Goal: Transaction & Acquisition: Purchase product/service

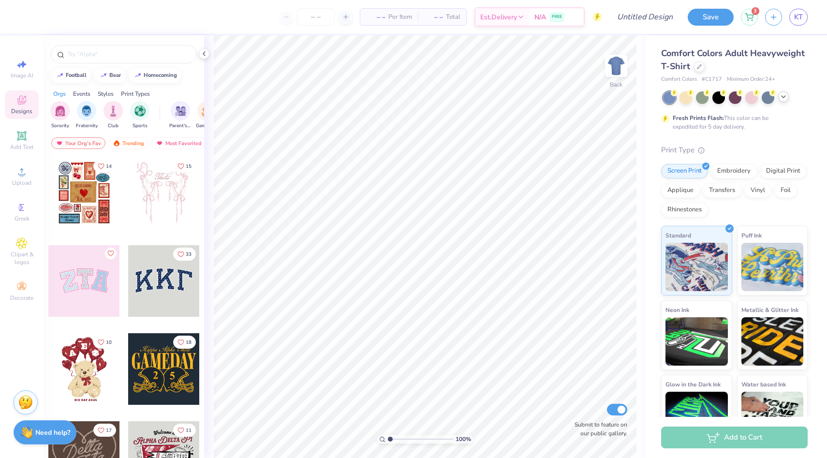
click at [784, 96] on icon at bounding box center [783, 97] width 8 height 8
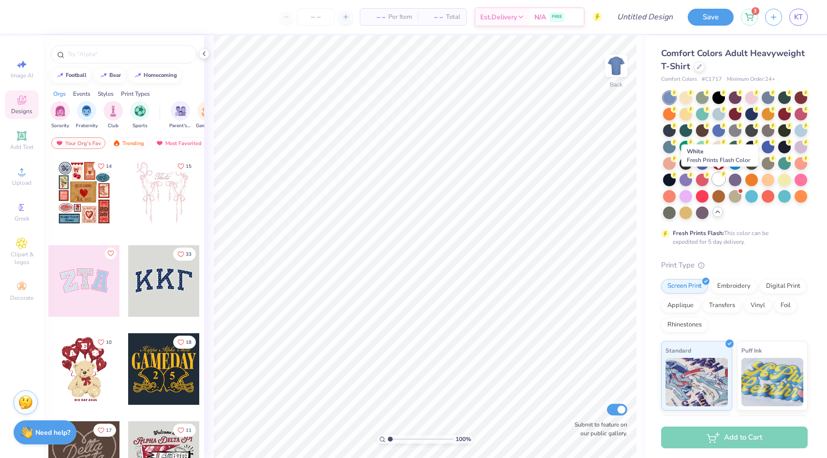
click at [717, 181] on div at bounding box center [718, 179] width 13 height 13
click at [618, 74] on img at bounding box center [616, 65] width 39 height 39
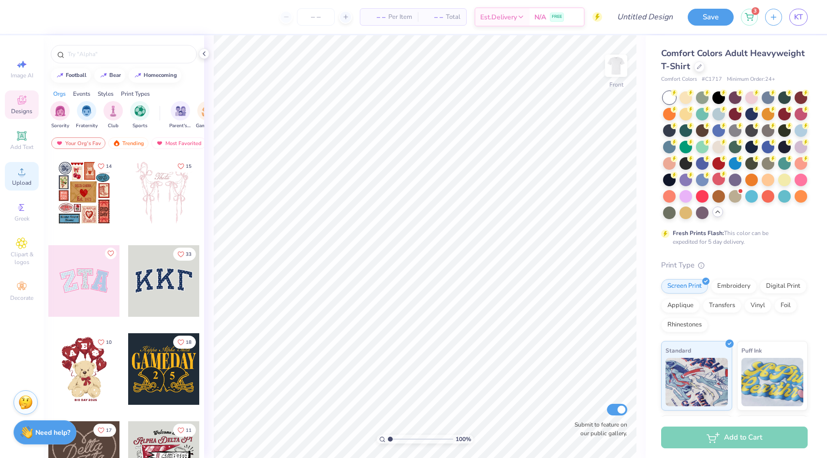
click at [21, 176] on circle at bounding box center [21, 174] width 5 height 5
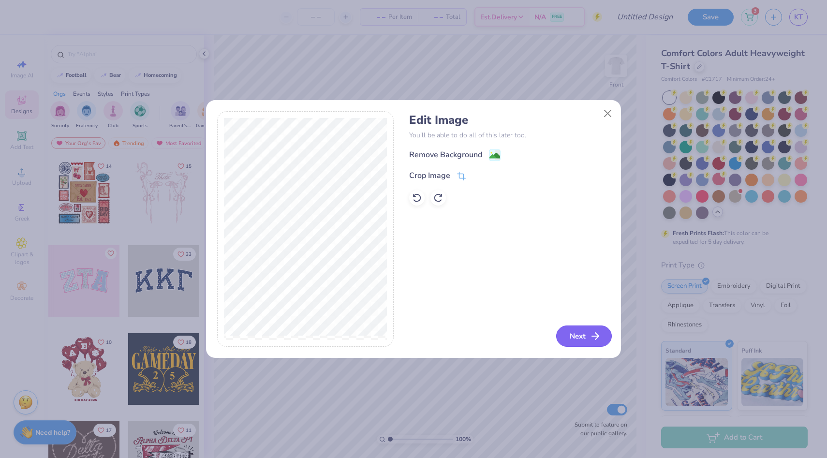
click at [585, 342] on button "Next" at bounding box center [584, 335] width 56 height 21
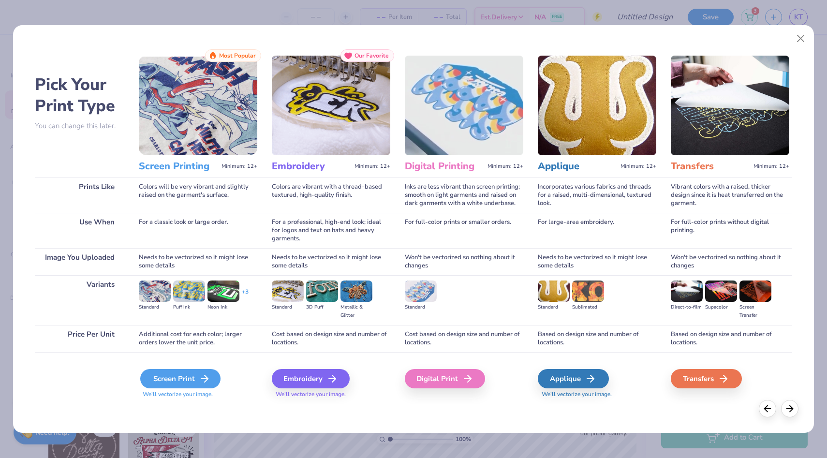
click at [191, 382] on div "Screen Print" at bounding box center [180, 378] width 80 height 19
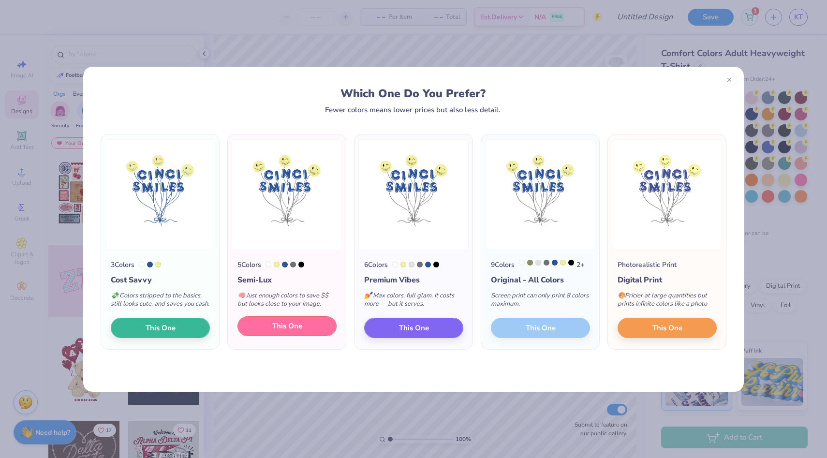
click at [285, 332] on span "This One" at bounding box center [287, 326] width 30 height 11
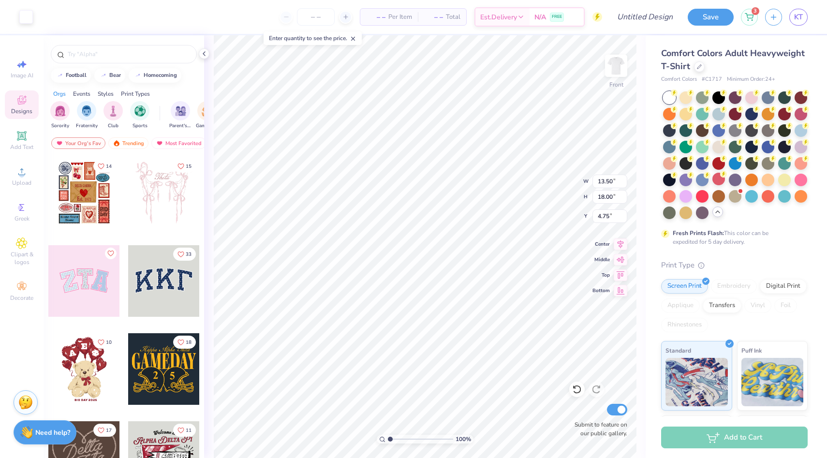
type input "13.50"
type input "18.00"
type input "4.75"
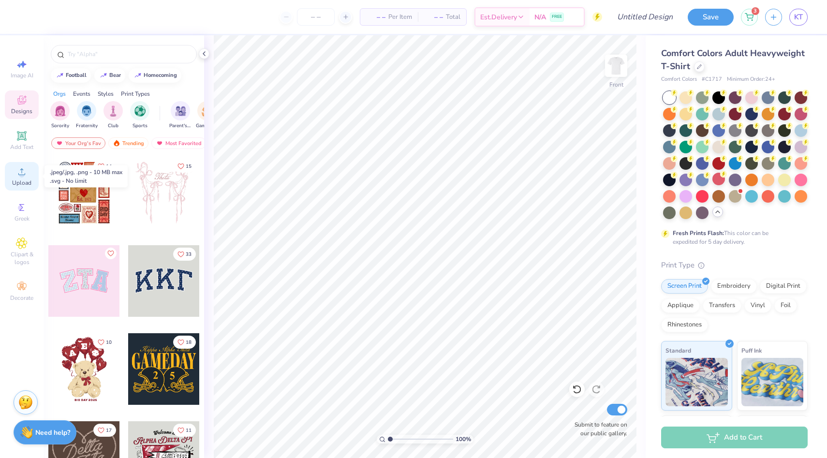
click at [20, 176] on circle at bounding box center [21, 174] width 5 height 5
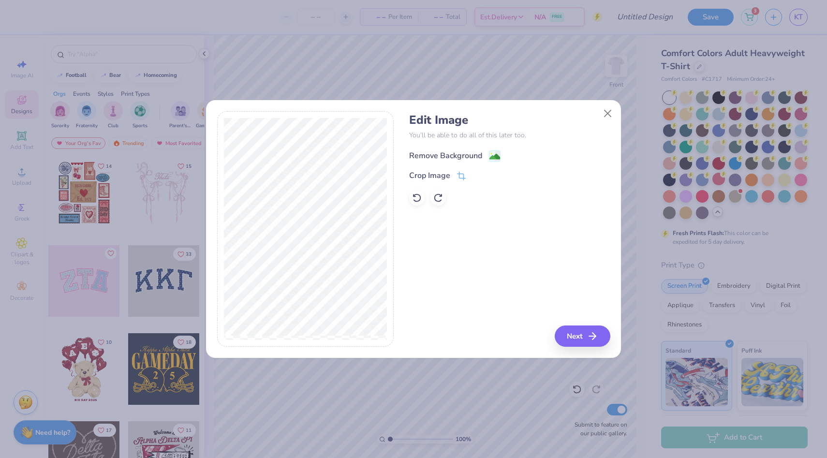
click at [479, 156] on div "Remove Background" at bounding box center [445, 156] width 73 height 12
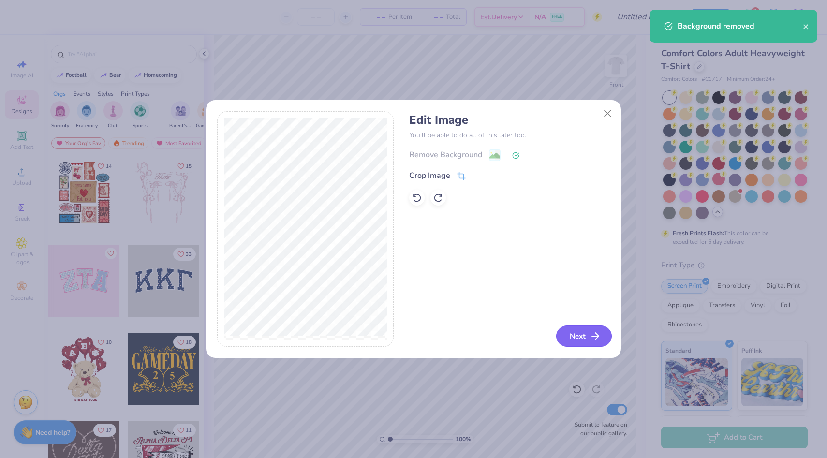
click at [587, 337] on button "Next" at bounding box center [584, 335] width 56 height 21
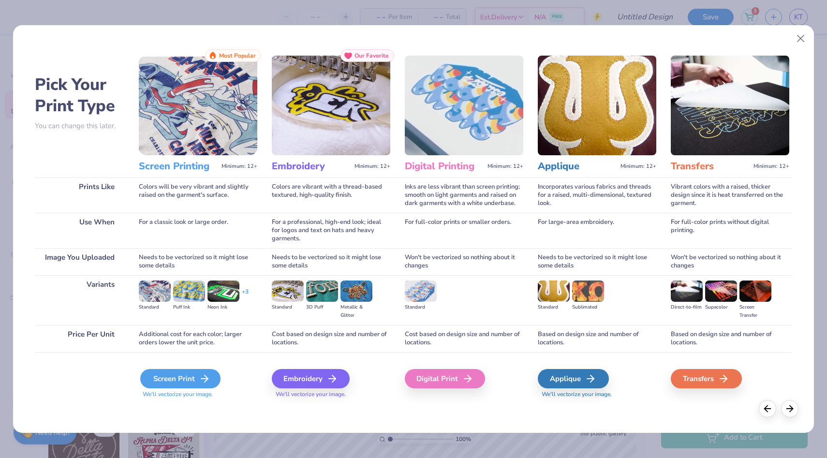
click at [210, 379] on div "Screen Print" at bounding box center [180, 378] width 80 height 19
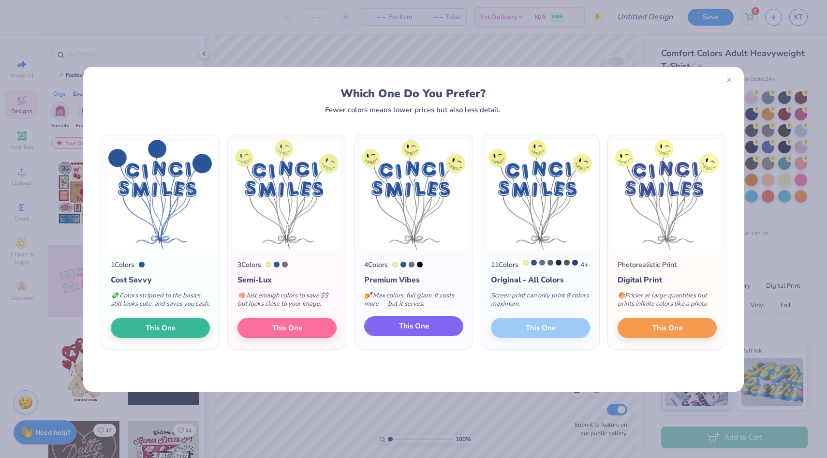
click at [431, 337] on button "This One" at bounding box center [413, 326] width 99 height 20
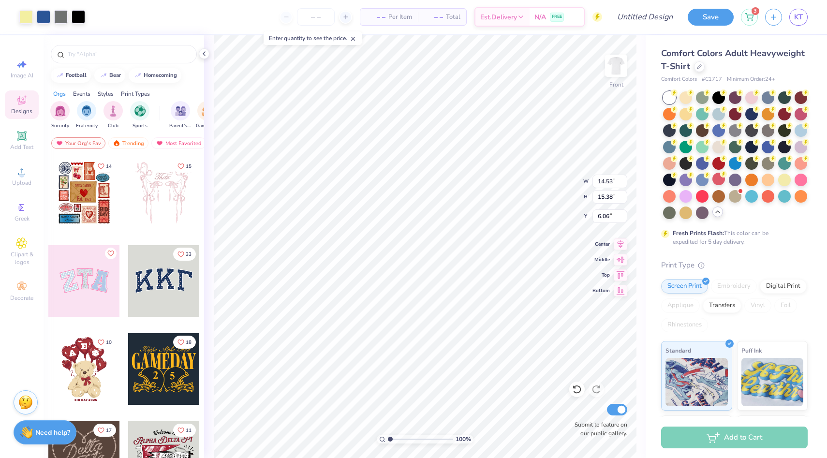
type input "12.93"
type input "13.68"
type input "6.91"
type input "5.45"
click at [694, 70] on div "Comfort Colors Adult Heavyweight T-Shirt" at bounding box center [734, 60] width 147 height 26
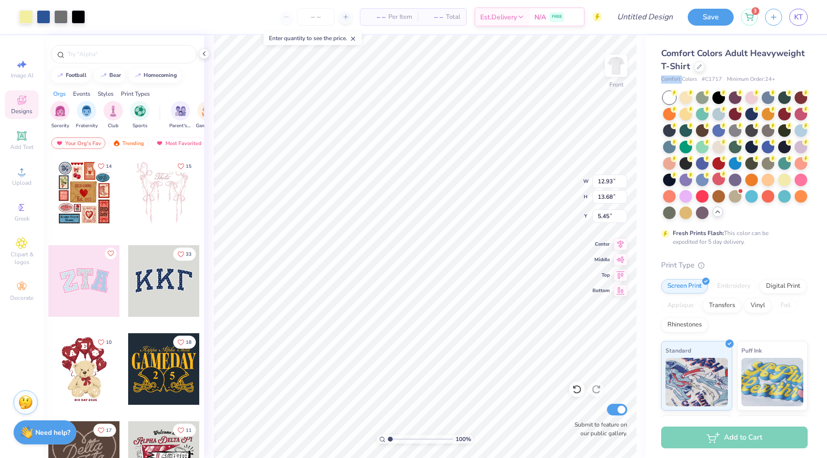
drag, startPoint x: 684, startPoint y: 81, endPoint x: 694, endPoint y: 74, distance: 12.2
click at [694, 74] on div "Comfort Colors Adult Heavyweight T-Shirt Comfort Colors # C1717 Minimum Order: …" at bounding box center [734, 65] width 147 height 37
click at [701, 68] on div at bounding box center [699, 65] width 11 height 11
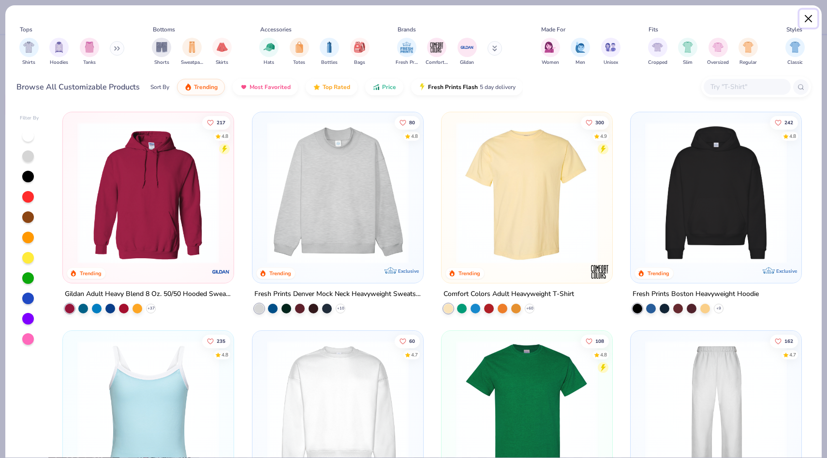
click at [804, 16] on button "Close" at bounding box center [808, 19] width 18 height 18
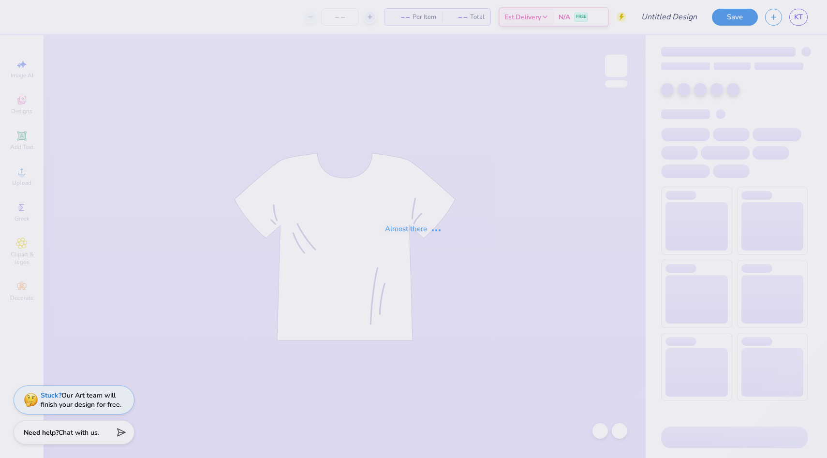
type input "cinci hat"
type input "25"
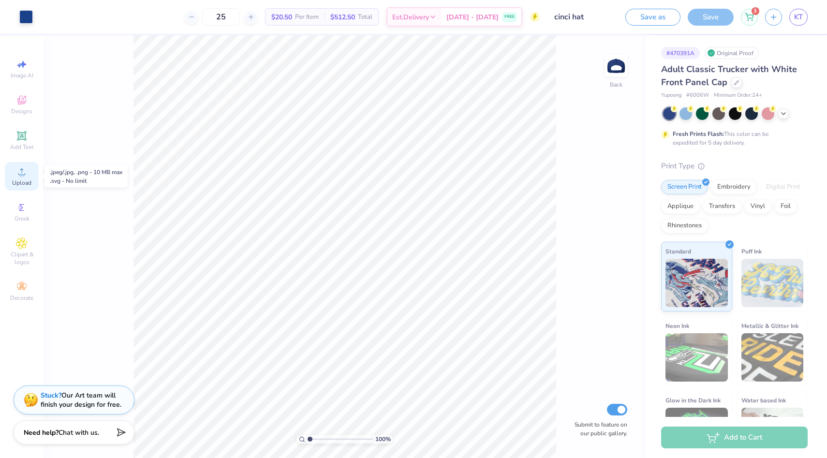
click at [18, 176] on icon at bounding box center [22, 172] width 12 height 12
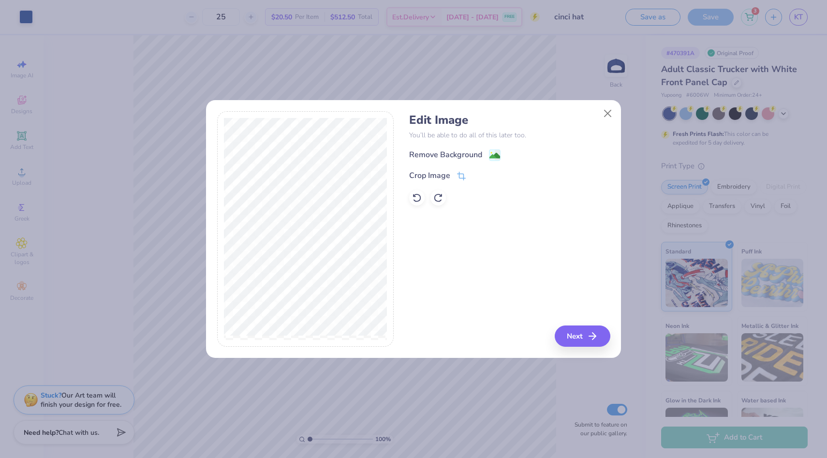
click at [451, 147] on div "Edit Image You’ll be able to do all of this later too. Remove Background Crop I…" at bounding box center [509, 159] width 201 height 92
click at [450, 150] on div "Remove Background" at bounding box center [445, 156] width 73 height 12
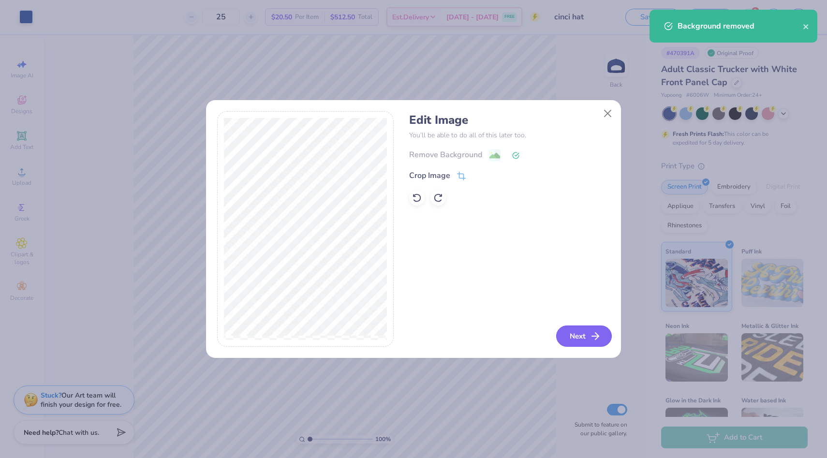
click at [573, 338] on button "Next" at bounding box center [584, 335] width 56 height 21
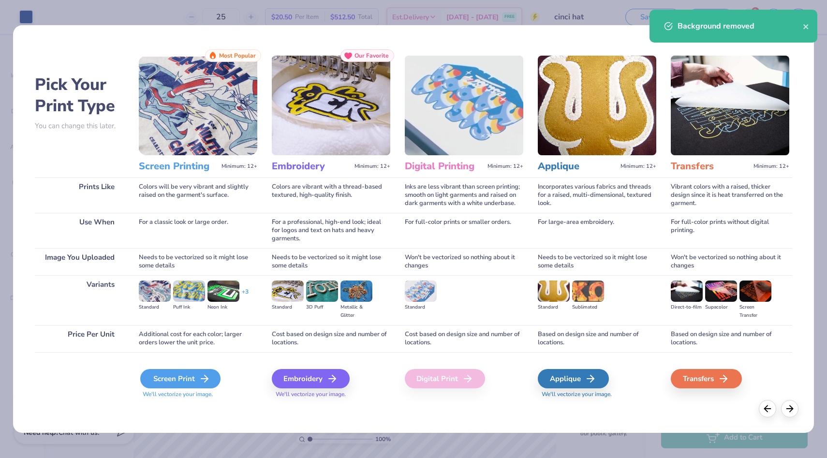
click at [200, 382] on icon at bounding box center [205, 379] width 12 height 12
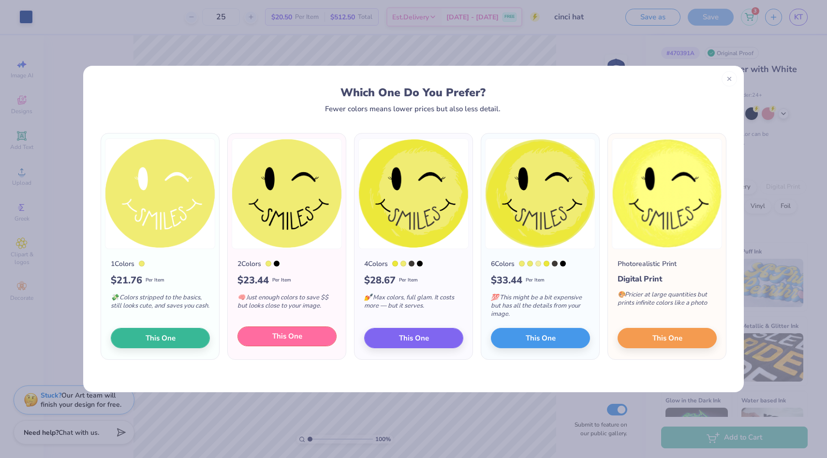
click at [276, 340] on span "This One" at bounding box center [287, 336] width 30 height 11
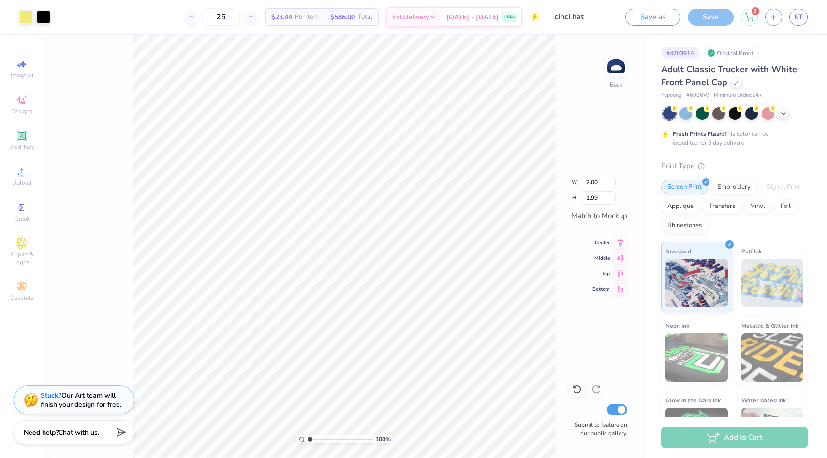
type input "1.25"
type input "1.24"
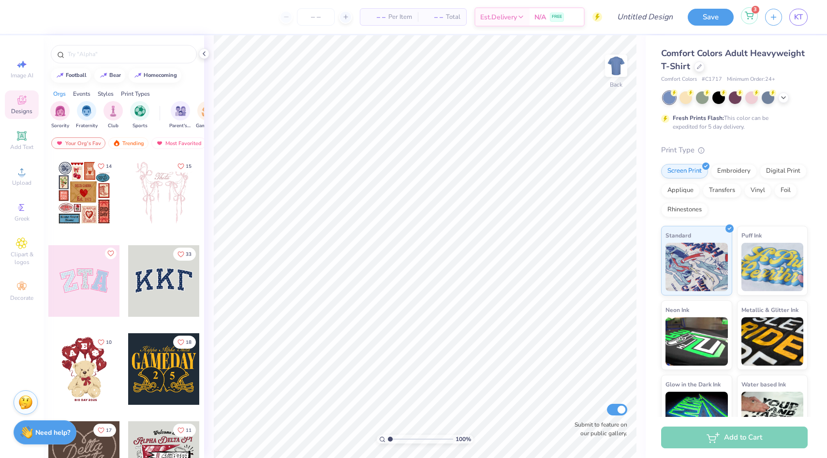
click at [748, 15] on icon at bounding box center [749, 16] width 9 height 8
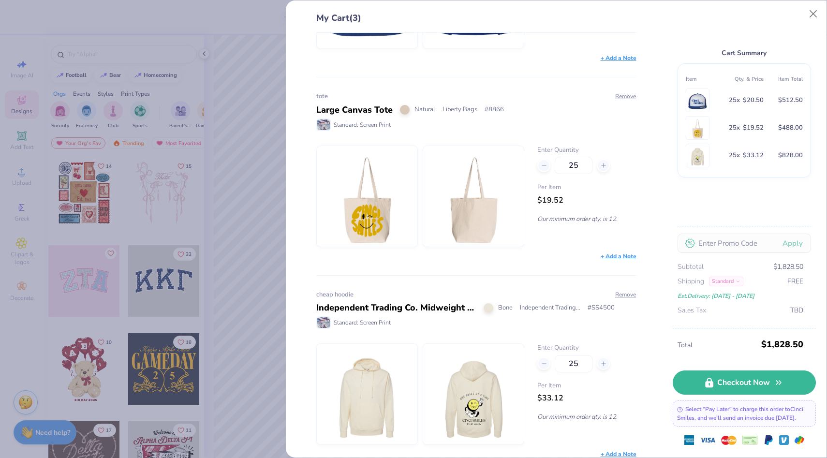
scroll to position [161, 0]
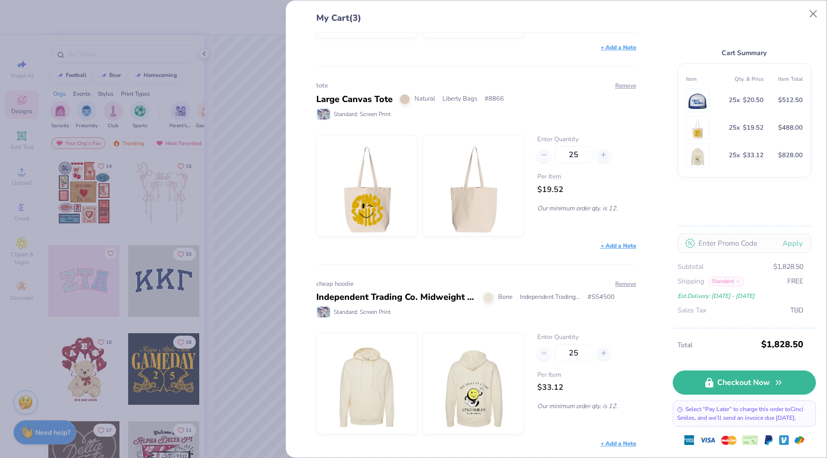
click at [267, 206] on div "My Cart (3) cinci hat Royal/ Wht/ Royl Yupoong # 6006W Standard: Screen Print R…" at bounding box center [413, 229] width 827 height 458
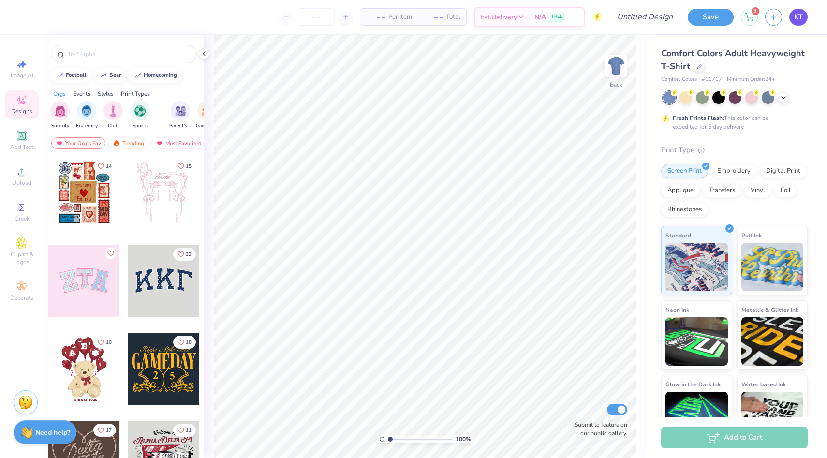
click at [802, 15] on link "KT" at bounding box center [798, 17] width 18 height 17
click at [617, 73] on img at bounding box center [616, 65] width 39 height 39
click at [786, 98] on icon at bounding box center [783, 97] width 8 height 8
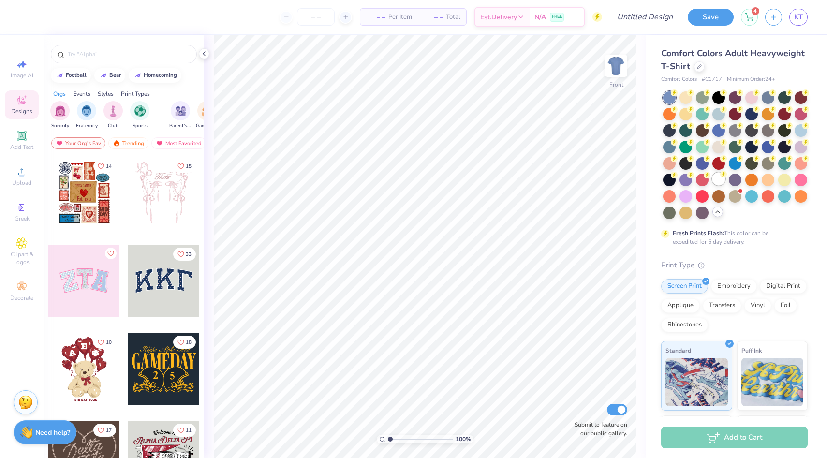
click at [717, 177] on div at bounding box center [718, 179] width 13 height 13
click at [22, 178] on div "Upload" at bounding box center [22, 176] width 34 height 29
click at [24, 178] on div "Upload" at bounding box center [22, 176] width 34 height 29
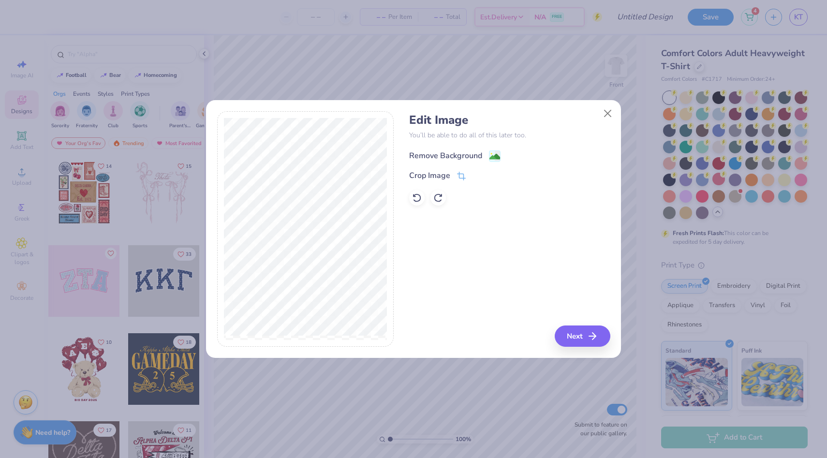
click at [494, 154] on image at bounding box center [494, 156] width 11 height 11
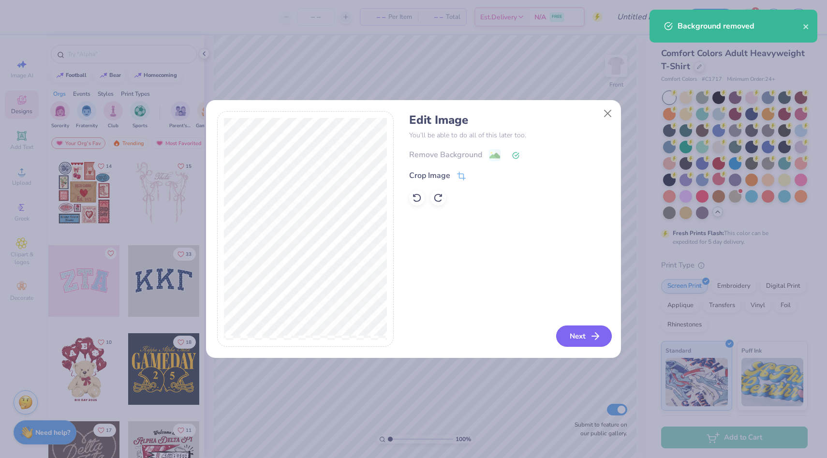
click at [583, 338] on button "Next" at bounding box center [584, 335] width 56 height 21
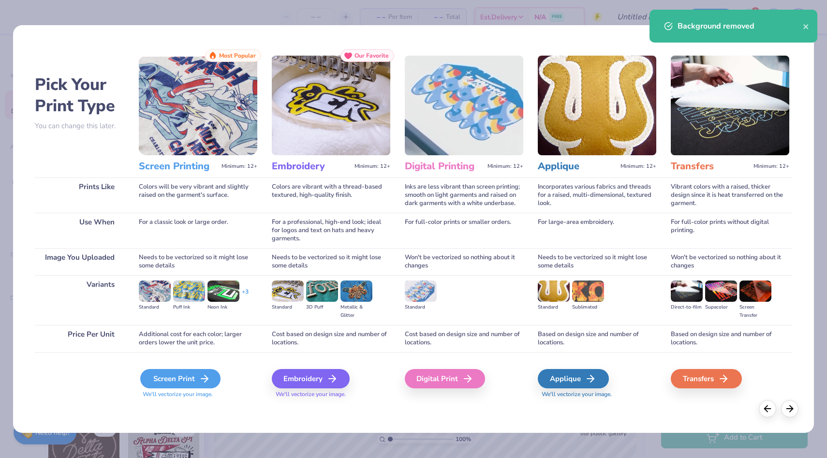
click at [194, 379] on div "Screen Print" at bounding box center [180, 378] width 80 height 19
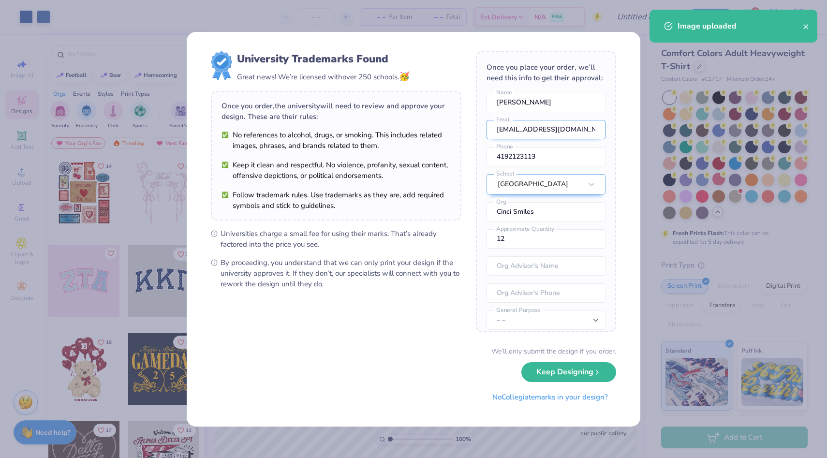
click at [515, 121] on input "timbroks@miamioh.com" at bounding box center [545, 129] width 119 height 19
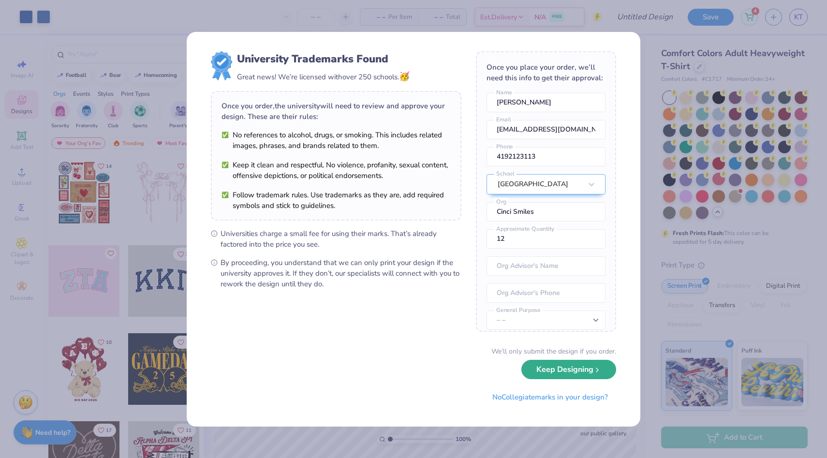
click at [584, 364] on button "Keep Designing" at bounding box center [568, 370] width 95 height 20
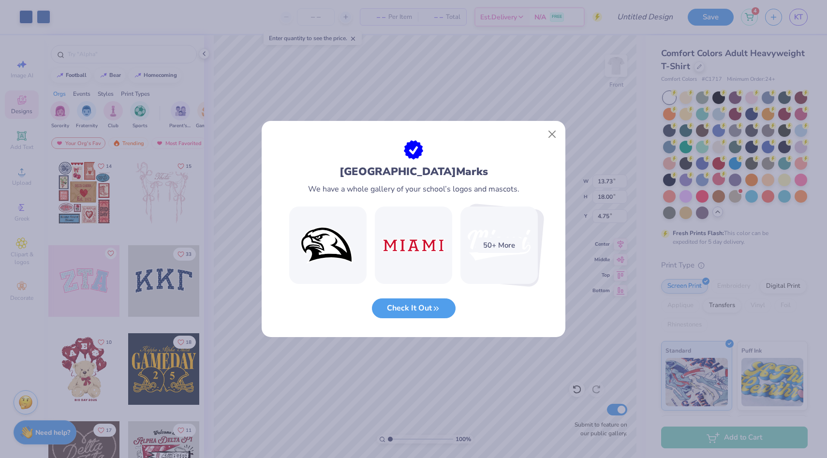
click at [549, 145] on div "Miami University Marks We have a whole gallery of your school’s logos and masco…" at bounding box center [414, 238] width 304 height 197
click at [551, 140] on button "Close" at bounding box center [552, 134] width 18 height 18
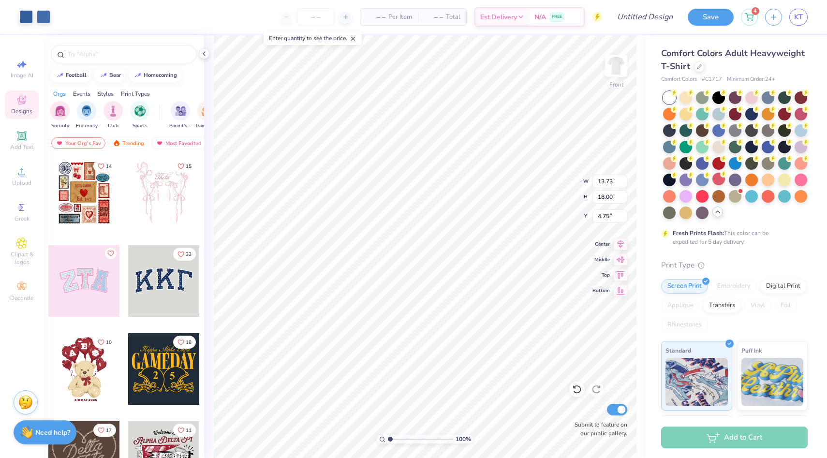
type input "12.89"
type input "16.91"
type input "5.86"
click at [616, 68] on img at bounding box center [616, 65] width 39 height 39
click at [27, 178] on div "Upload" at bounding box center [22, 176] width 34 height 29
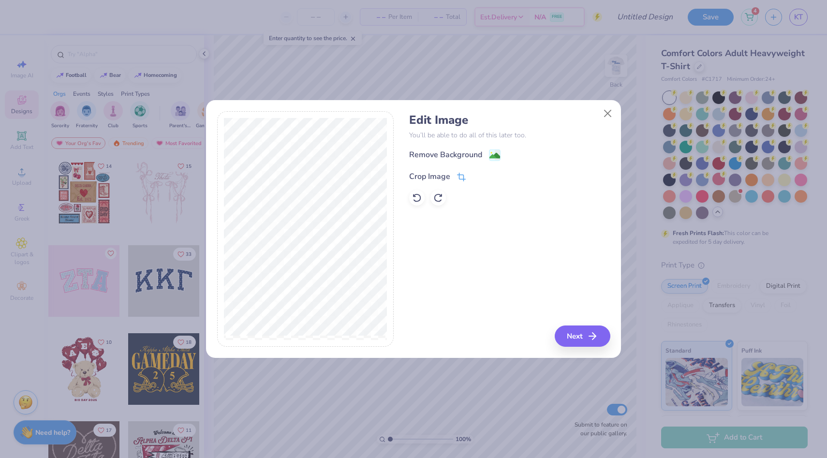
click at [455, 175] on div "Crop Image" at bounding box center [437, 177] width 57 height 12
click at [477, 179] on button at bounding box center [477, 175] width 10 height 10
click at [485, 155] on div "Remove Background" at bounding box center [454, 156] width 91 height 12
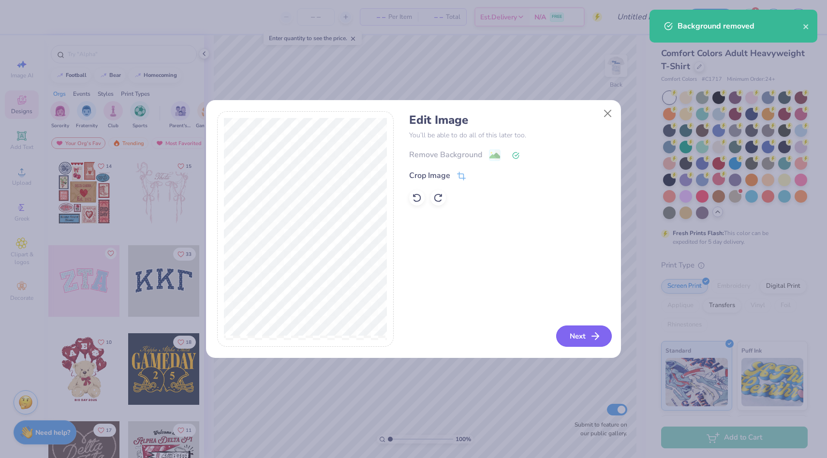
click at [570, 334] on button "Next" at bounding box center [584, 335] width 56 height 21
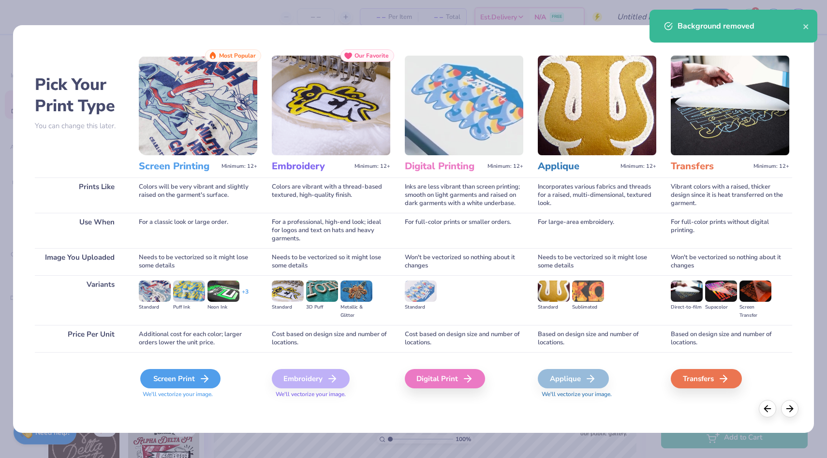
click at [171, 380] on div "Screen Print" at bounding box center [180, 378] width 80 height 19
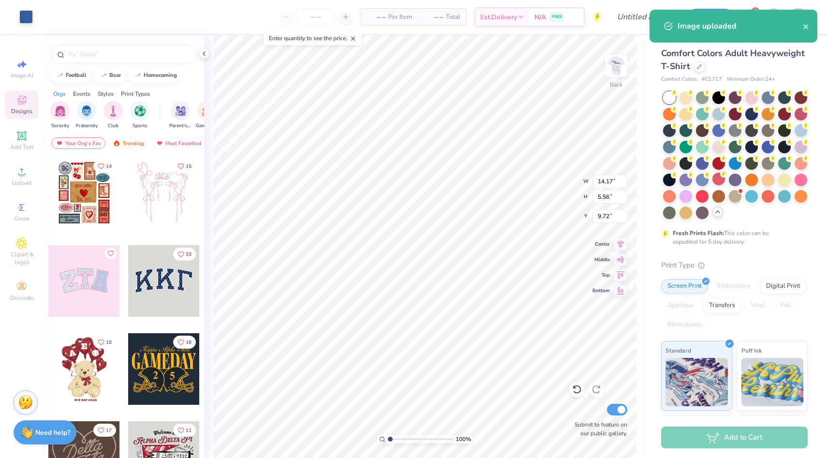
type input "7.39"
type input "2.90"
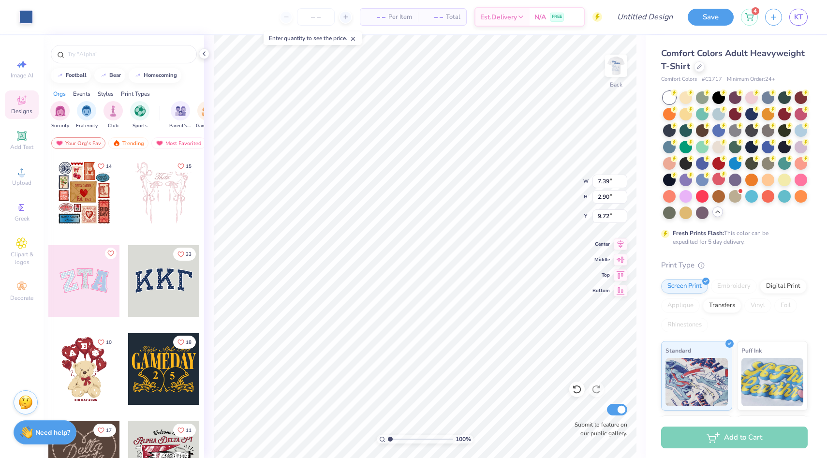
type input "4.79"
type input "4.81"
type input "3.94"
type input "2.90"
type input "5.09"
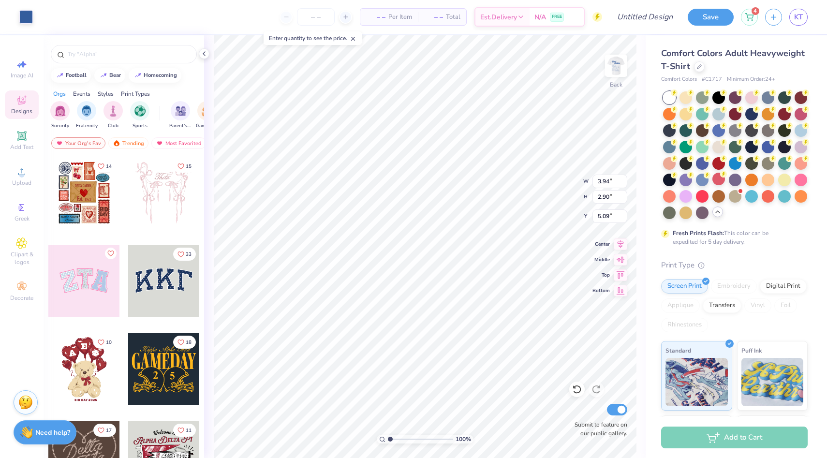
type input "6.22"
click at [575, 387] on icon at bounding box center [577, 389] width 10 height 10
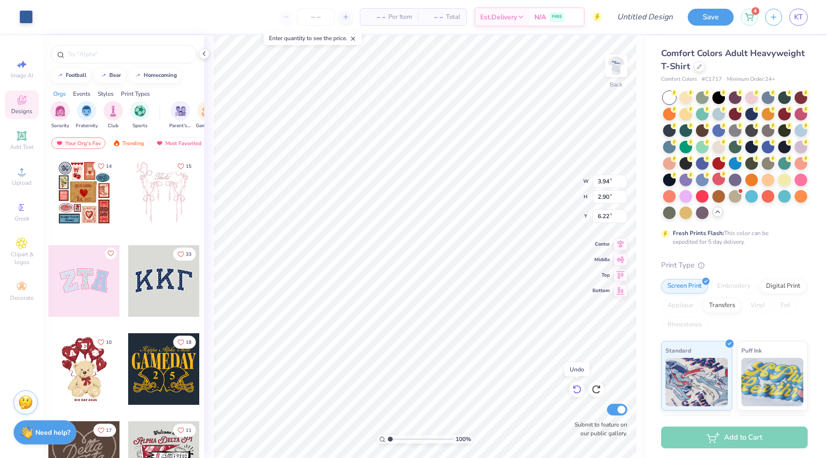
click at [575, 387] on icon at bounding box center [577, 389] width 10 height 10
type input "4.79"
click at [575, 387] on icon at bounding box center [577, 389] width 10 height 10
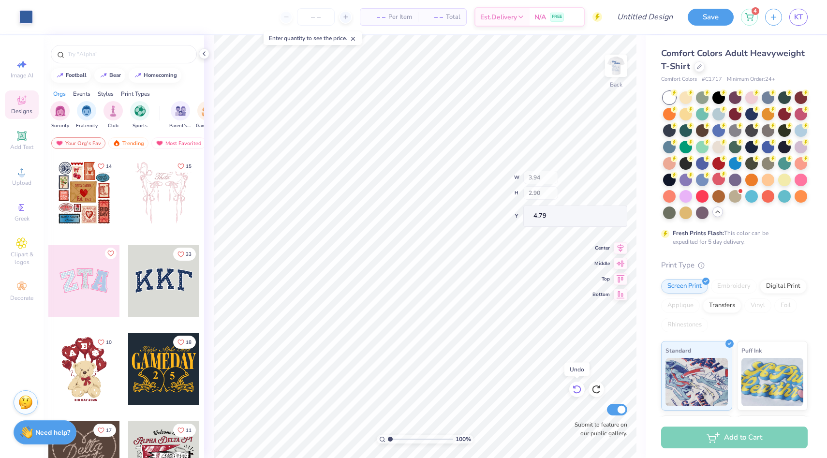
click at [575, 387] on icon at bounding box center [577, 389] width 10 height 10
click at [619, 61] on img at bounding box center [616, 65] width 39 height 39
click at [615, 73] on img at bounding box center [616, 65] width 39 height 39
click at [31, 176] on div "Upload" at bounding box center [22, 176] width 34 height 29
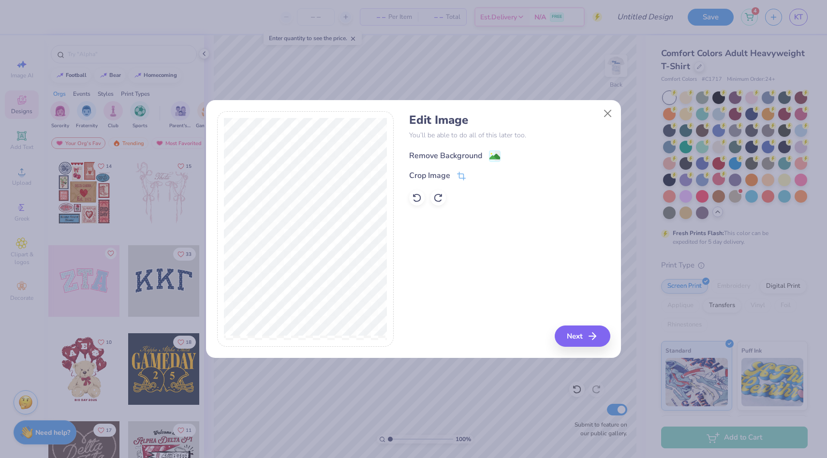
click at [472, 156] on div "Remove Background" at bounding box center [445, 156] width 73 height 12
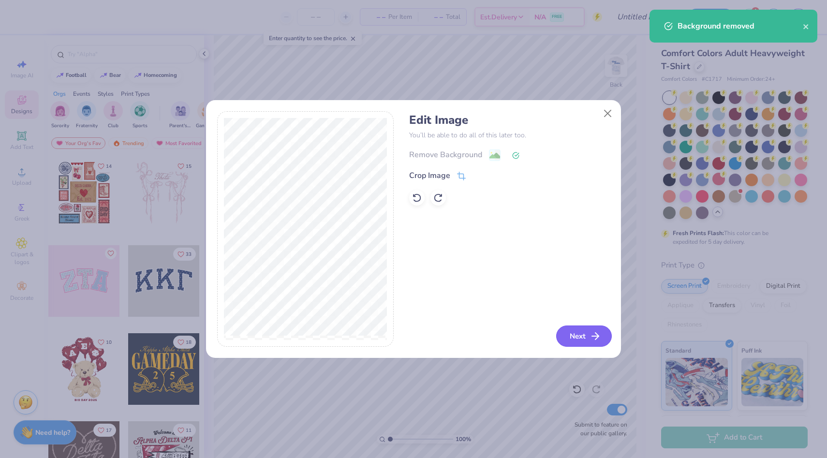
click at [584, 332] on button "Next" at bounding box center [584, 335] width 56 height 21
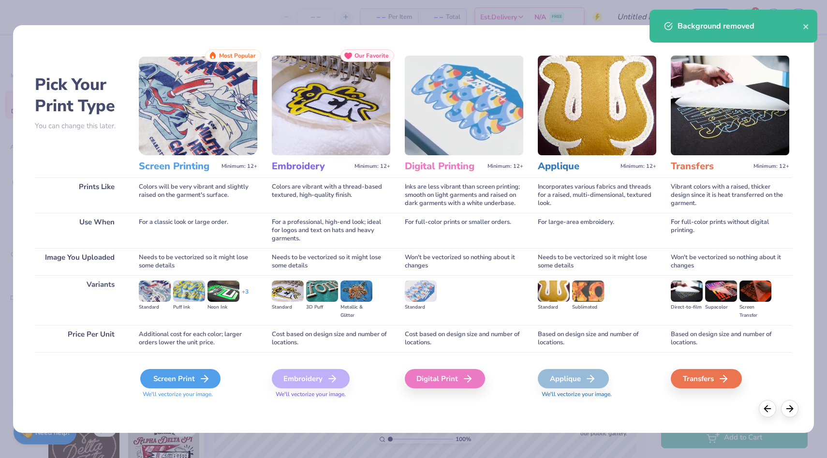
click at [174, 388] on div "Screen Print" at bounding box center [180, 378] width 80 height 19
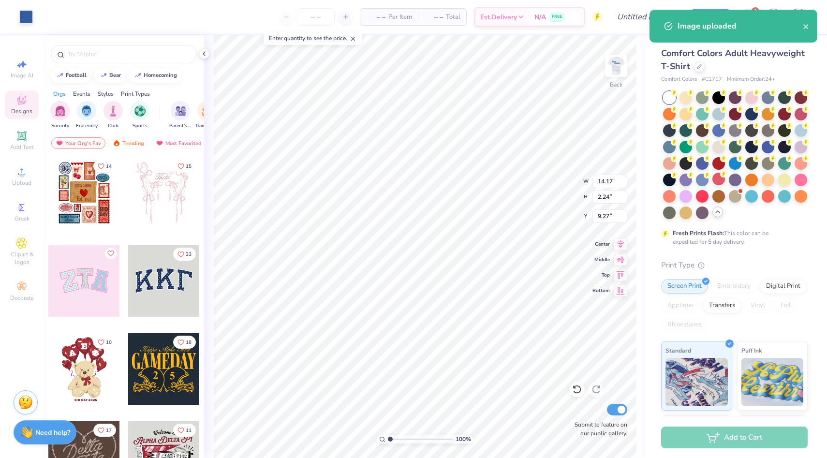
type input "9.27"
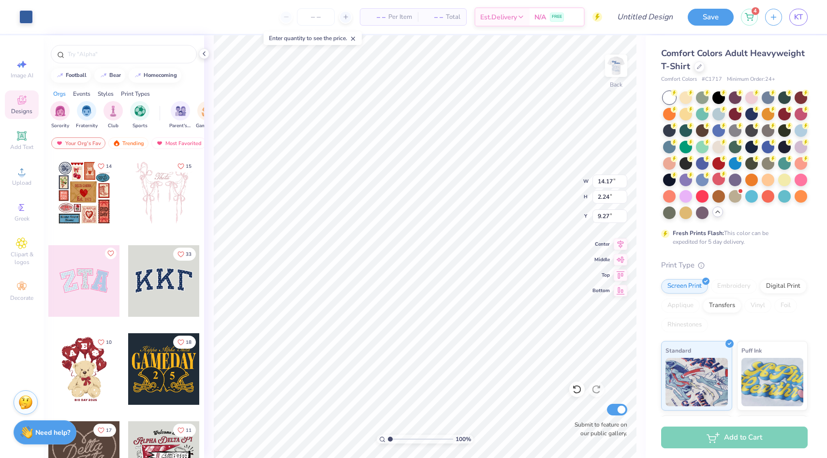
type input "7.81"
type input "1.24"
type input "3.00"
click at [617, 69] on img at bounding box center [616, 65] width 39 height 39
click at [617, 69] on img at bounding box center [615, 65] width 19 height 19
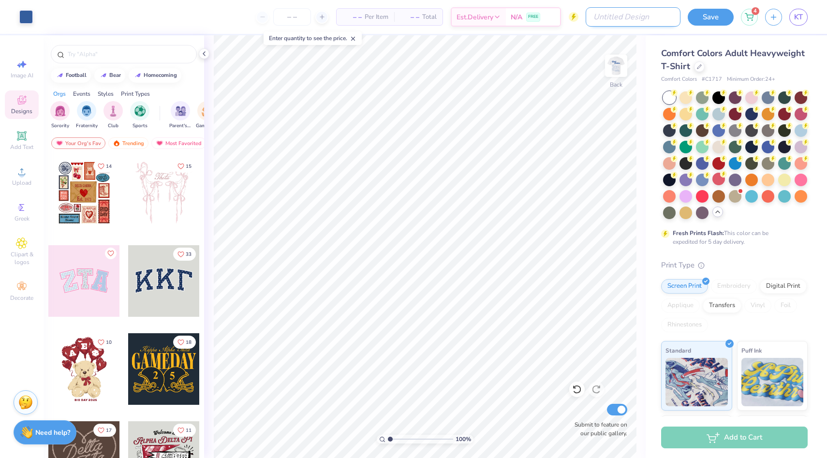
click at [654, 21] on input "Design Title" at bounding box center [633, 16] width 95 height 19
type input "T shirt"
click at [713, 17] on button "Save" at bounding box center [711, 15] width 46 height 17
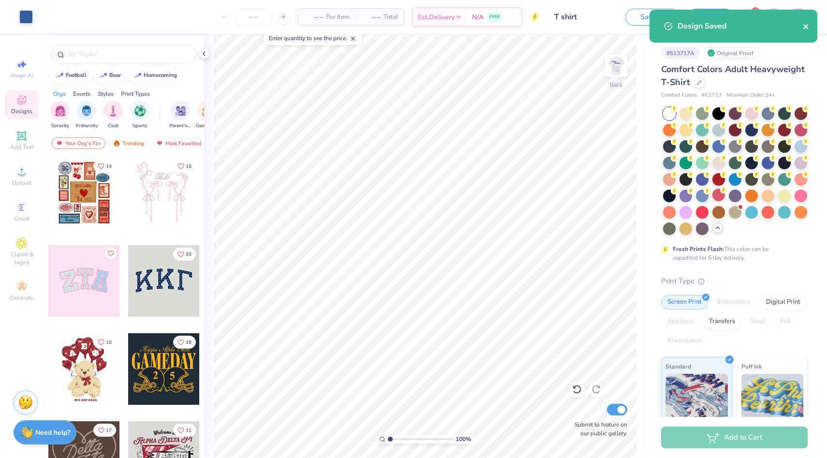
click at [808, 26] on icon "close" at bounding box center [806, 27] width 7 height 8
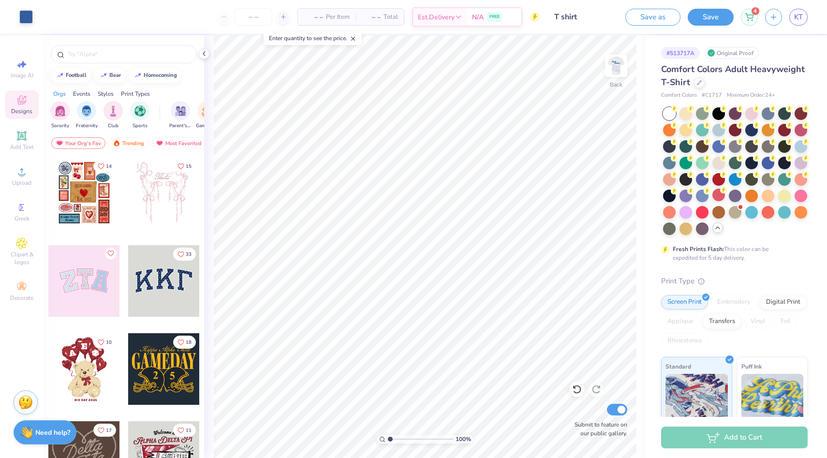
click at [750, 15] on div "Art colors – – Per Item – – Total Est. Delivery N/A FREE Design Title T shirt S…" at bounding box center [413, 229] width 827 height 458
click at [703, 443] on div "Add to Cart" at bounding box center [734, 437] width 147 height 22
click at [317, 15] on span "– –" at bounding box center [313, 17] width 19 height 10
click at [255, 12] on input "number" at bounding box center [254, 16] width 38 height 17
click at [245, 25] on input "2030" at bounding box center [254, 16] width 38 height 17
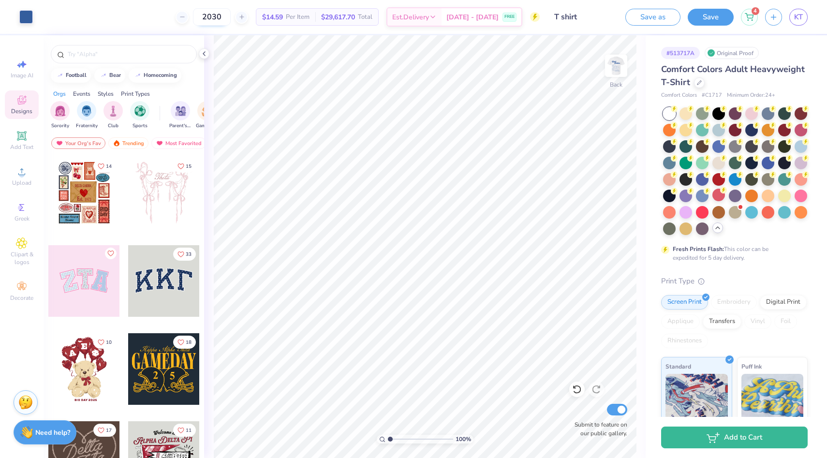
click at [229, 13] on input "2030" at bounding box center [212, 16] width 38 height 17
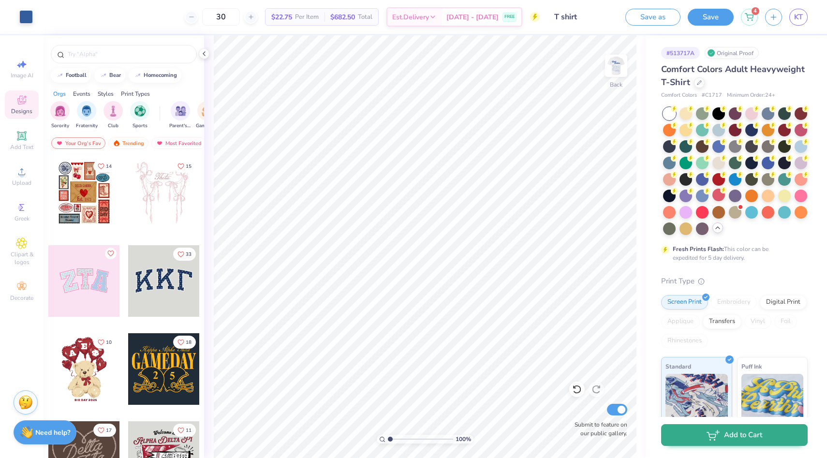
type input "30"
click at [706, 436] on button "Add to Cart" at bounding box center [734, 435] width 147 height 22
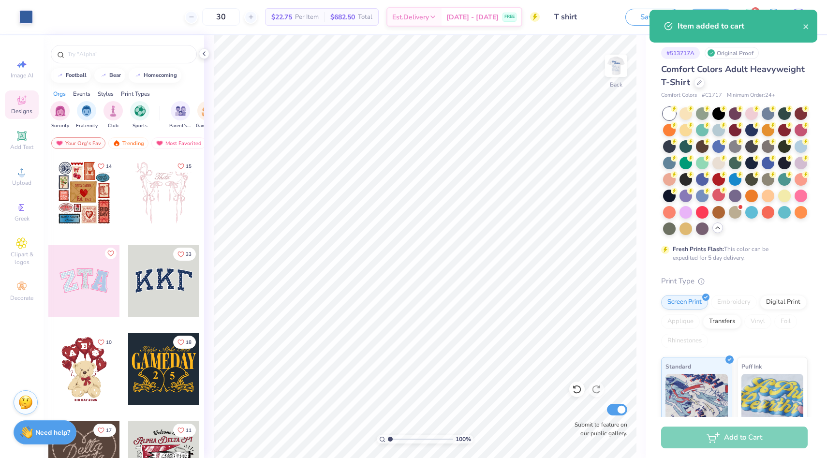
click at [749, 10] on div "Item added to cart" at bounding box center [733, 26] width 168 height 33
click at [808, 27] on icon "close" at bounding box center [806, 27] width 7 height 8
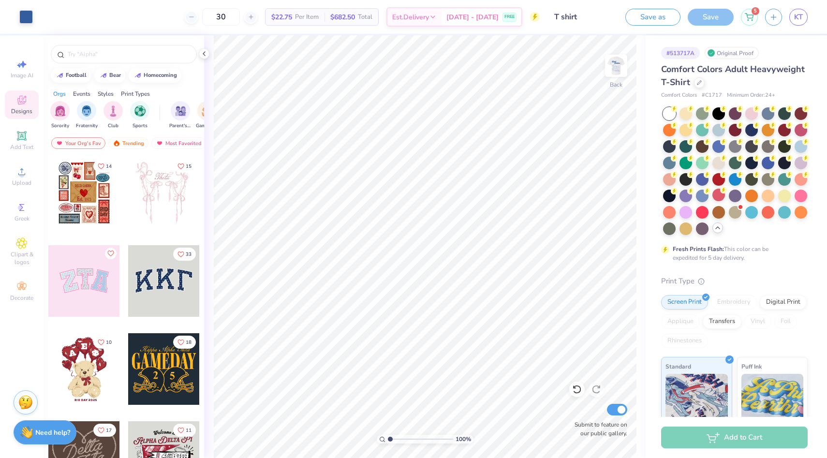
click at [753, 16] on div "Item added to cart" at bounding box center [733, 30] width 172 height 44
click at [753, 17] on icon at bounding box center [749, 16] width 9 height 8
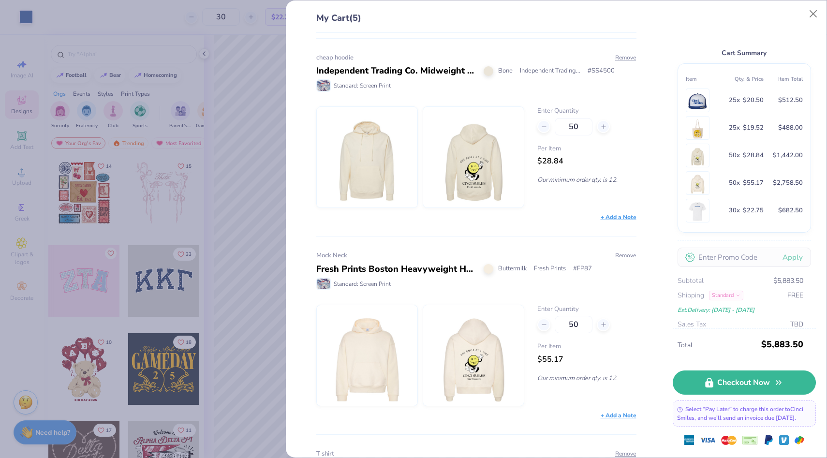
scroll to position [557, 0]
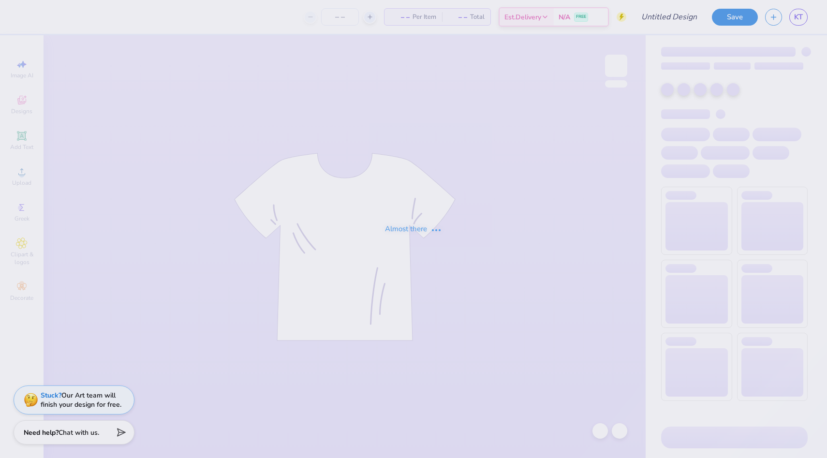
type input "Mock Neck"
type input "50"
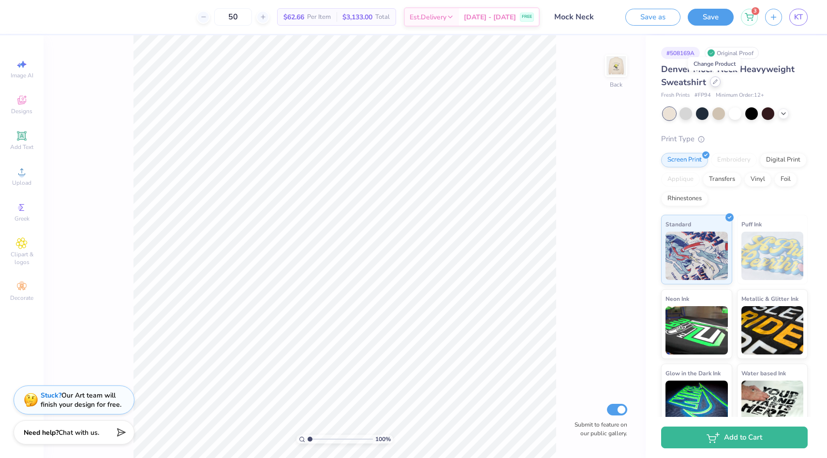
click at [714, 81] on icon at bounding box center [715, 81] width 5 height 5
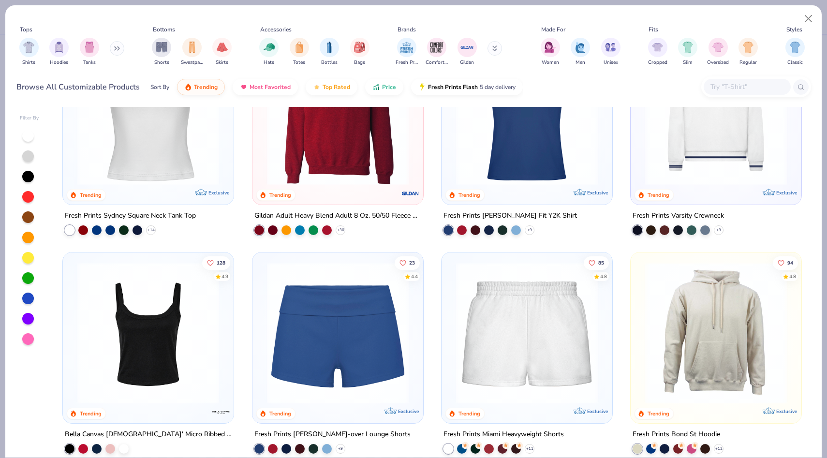
scroll to position [516, 0]
click at [62, 51] on img "filter for Hoodies" at bounding box center [59, 46] width 11 height 11
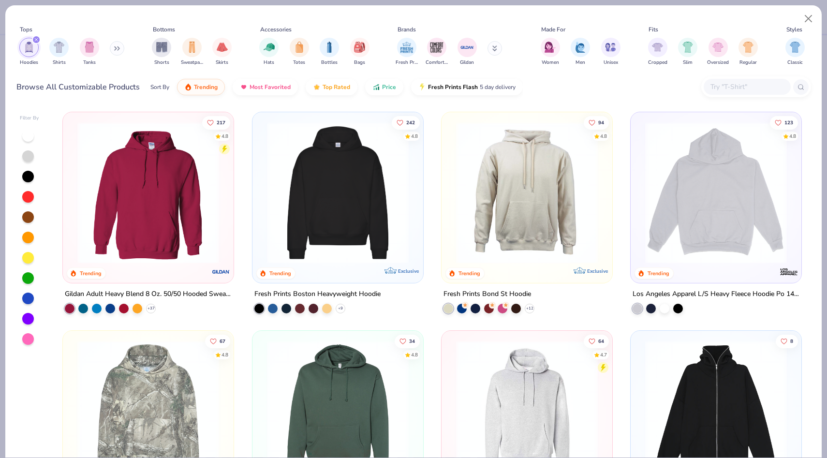
click at [303, 218] on img at bounding box center [337, 193] width 151 height 142
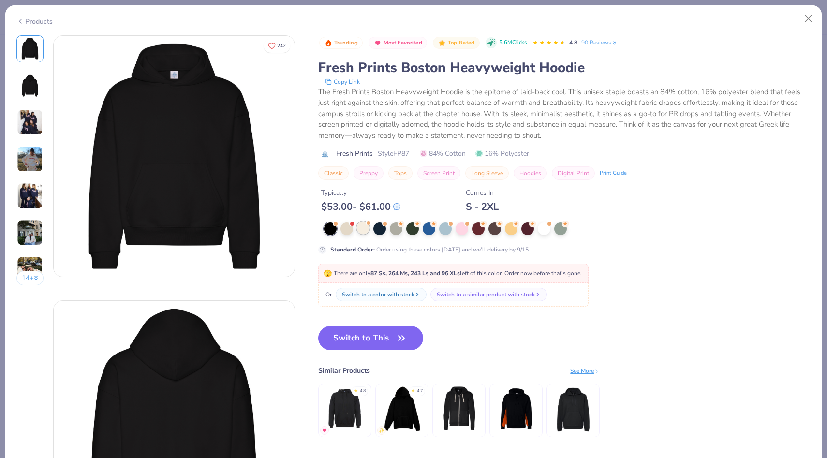
click at [365, 235] on div "Standard Order : Order using these colors today and we’ll delivery by 9/15." at bounding box center [511, 237] width 387 height 31
click at [364, 232] on div at bounding box center [363, 227] width 13 height 13
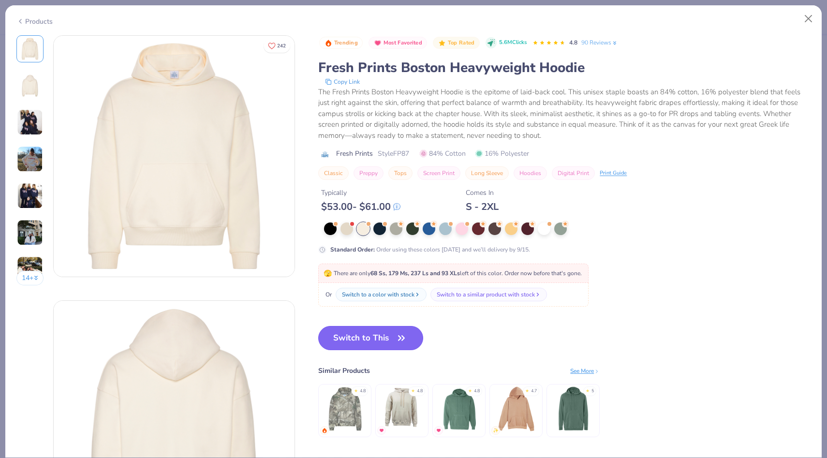
click at [369, 339] on button "Switch to This" at bounding box center [370, 338] width 105 height 24
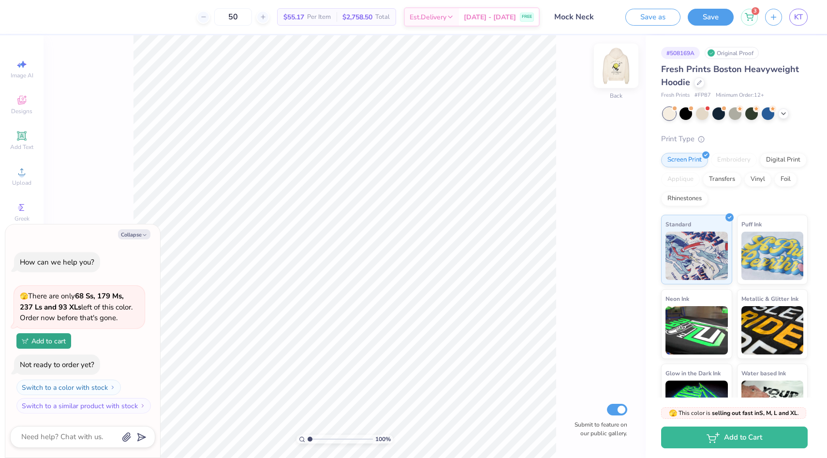
click at [617, 67] on img at bounding box center [616, 65] width 39 height 39
type textarea "x"
type input "7.02"
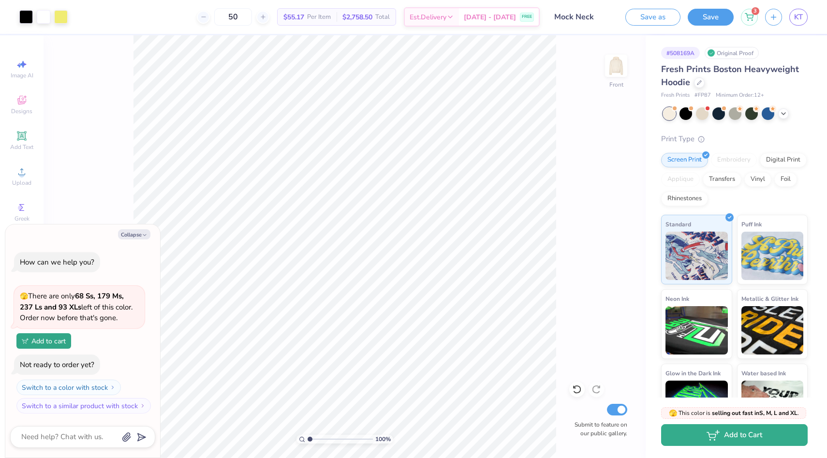
click at [707, 445] on button "Add to Cart" at bounding box center [734, 435] width 147 height 22
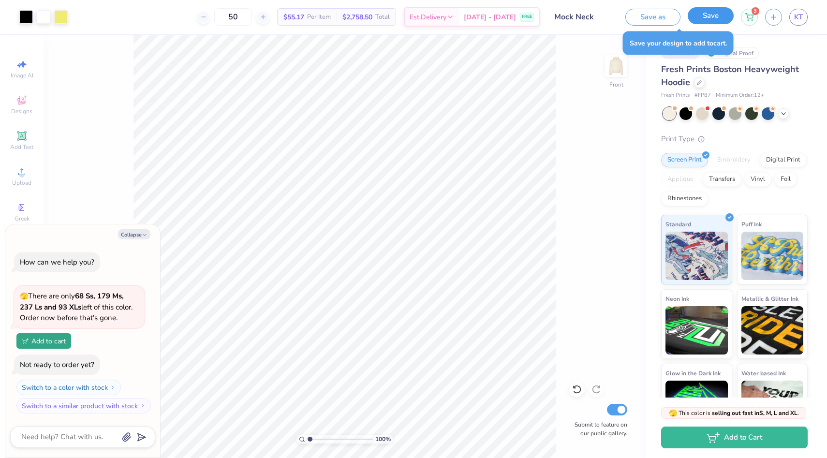
click at [693, 16] on button "Save" at bounding box center [711, 15] width 46 height 17
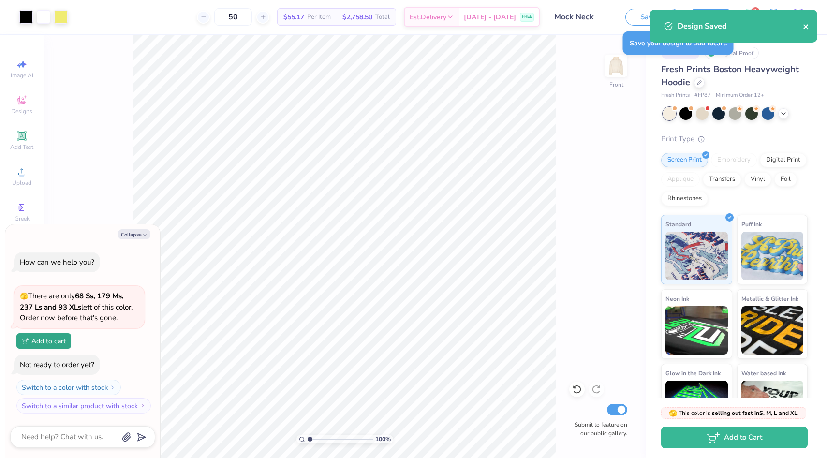
click at [808, 27] on icon "close" at bounding box center [806, 27] width 7 height 8
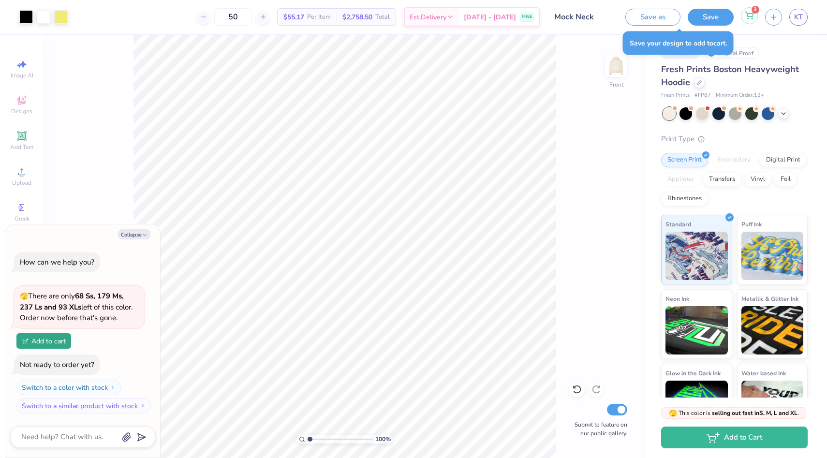
type textarea "x"
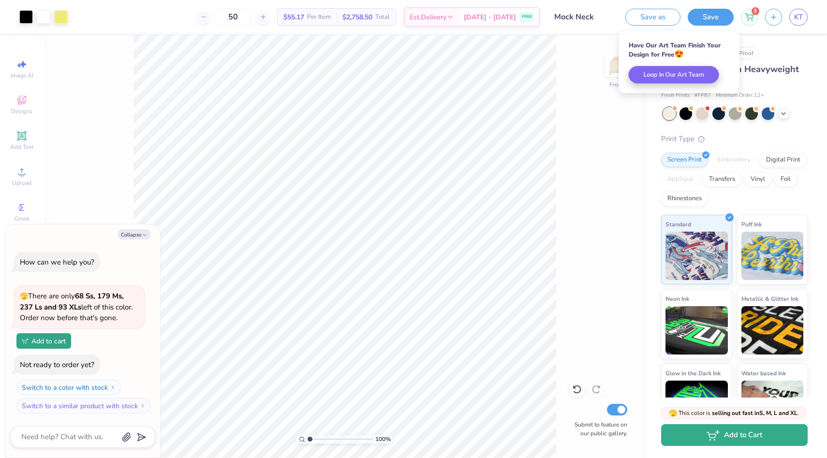
click at [715, 441] on button "Add to Cart" at bounding box center [734, 435] width 147 height 22
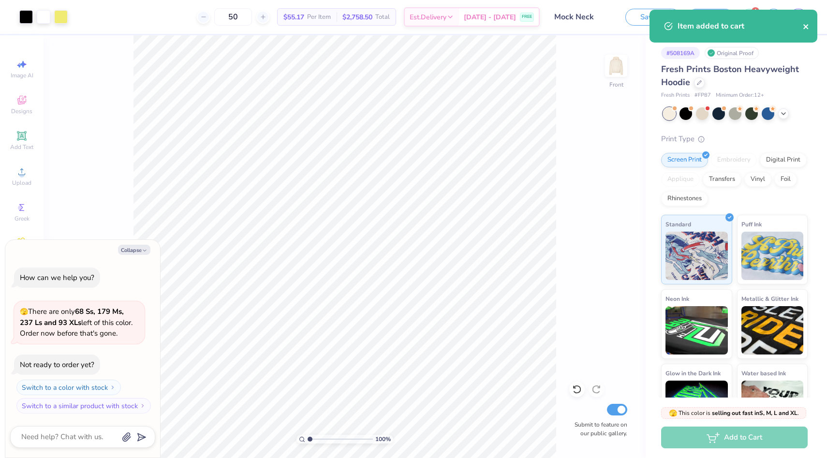
click at [809, 26] on icon "close" at bounding box center [806, 27] width 7 height 8
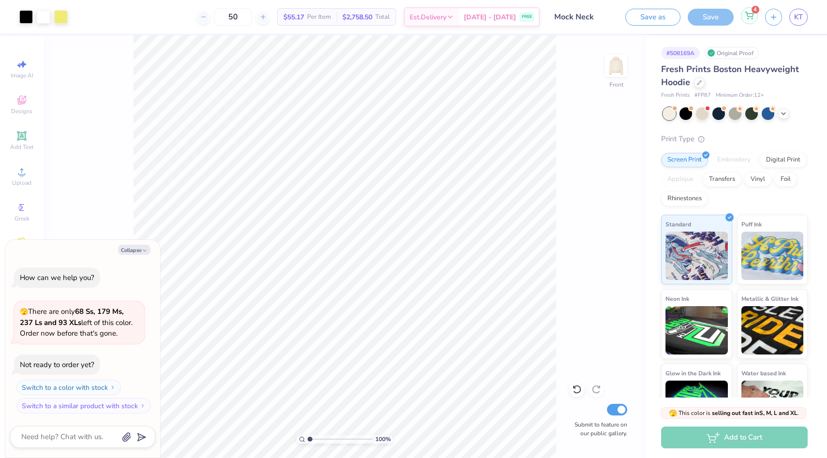
click at [745, 19] on icon at bounding box center [749, 16] width 9 height 8
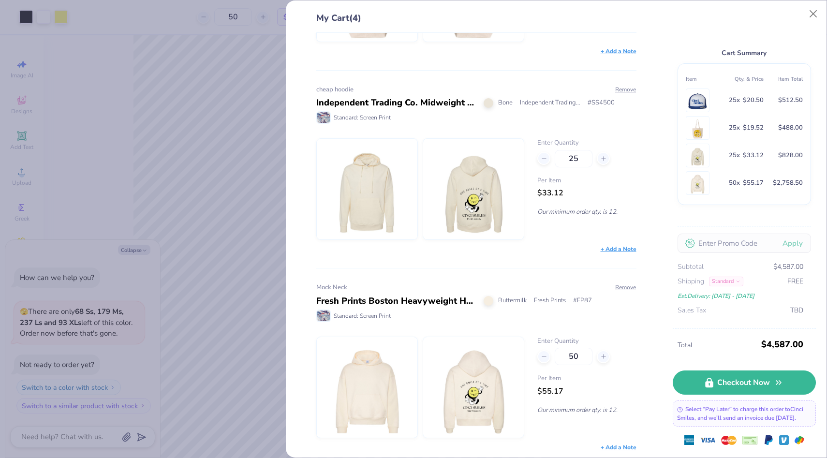
scroll to position [358, 0]
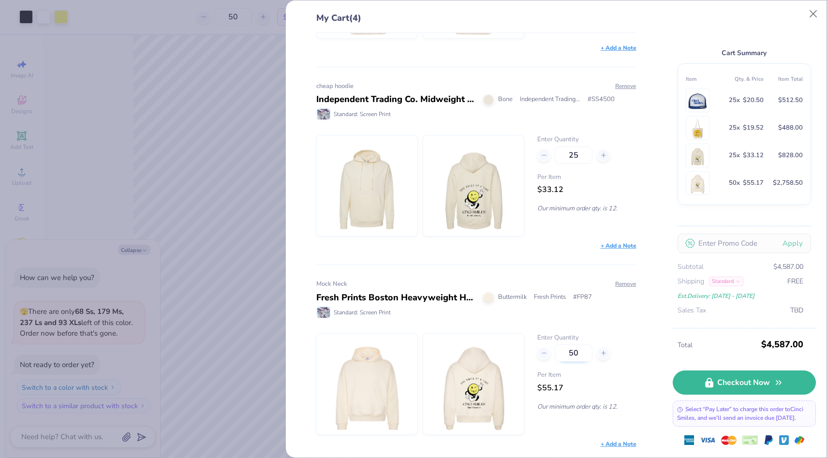
click at [562, 353] on input "50" at bounding box center [574, 352] width 38 height 17
type input "25"
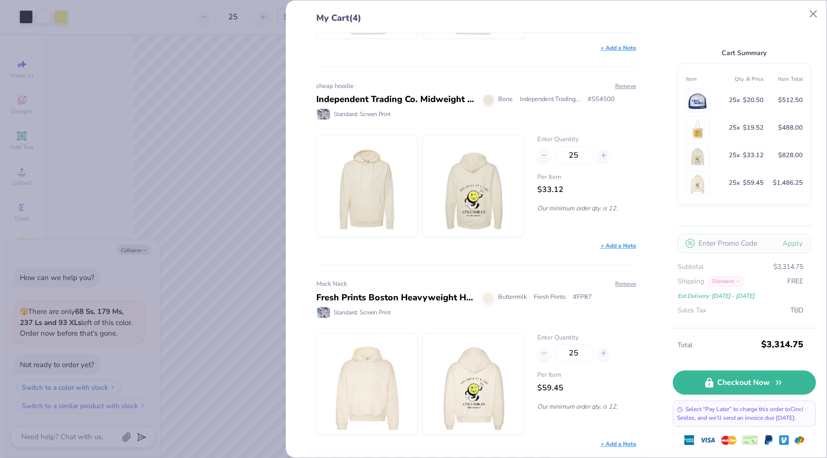
type input "25"
click at [469, 378] on img at bounding box center [473, 384] width 83 height 101
click at [815, 12] on button "Close" at bounding box center [813, 14] width 18 height 18
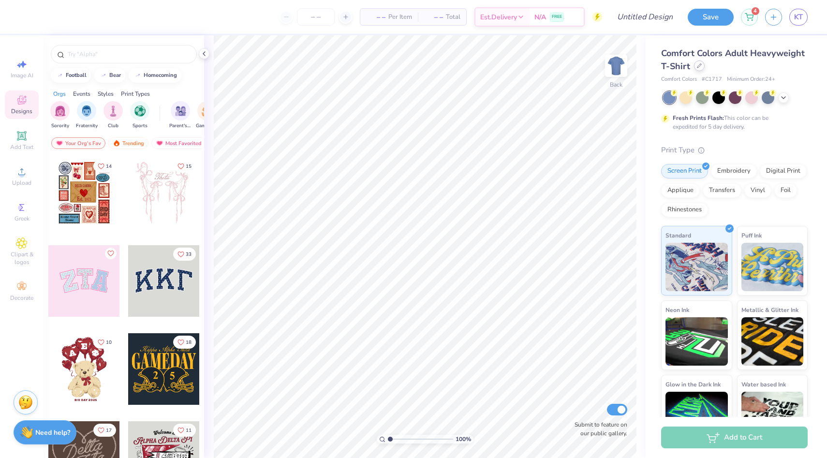
click at [700, 67] on icon at bounding box center [699, 65] width 5 height 5
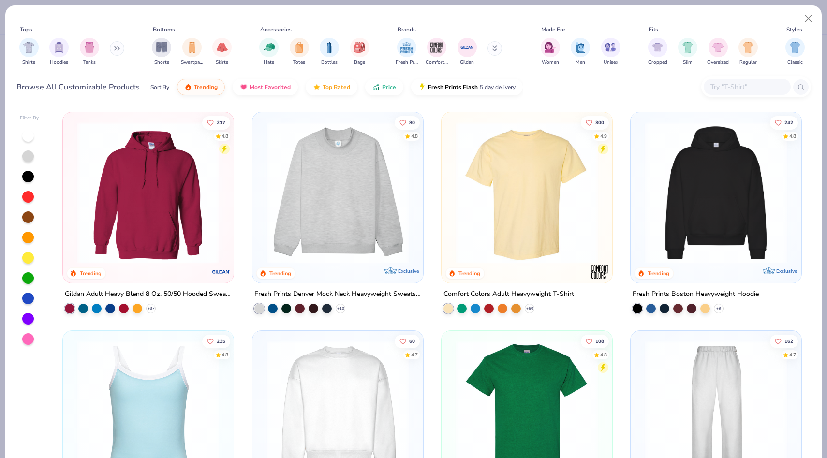
click at [116, 47] on icon at bounding box center [115, 48] width 1 height 3
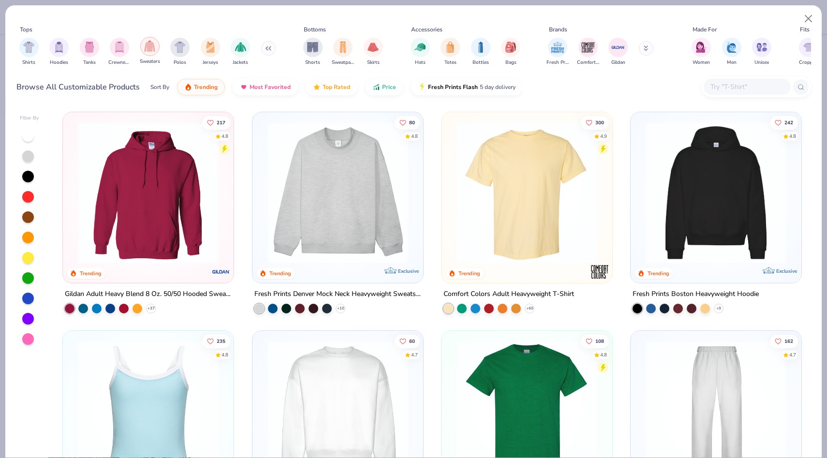
click at [150, 50] on img "filter for Sweaters" at bounding box center [149, 46] width 11 height 11
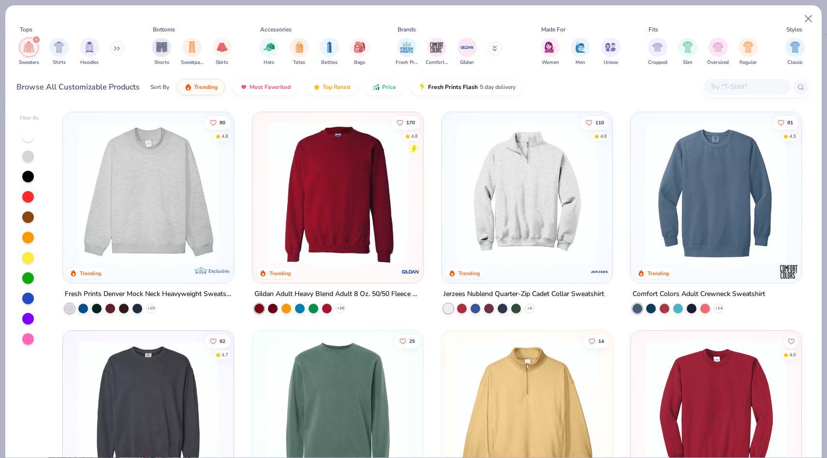
click at [338, 258] on img at bounding box center [337, 193] width 151 height 142
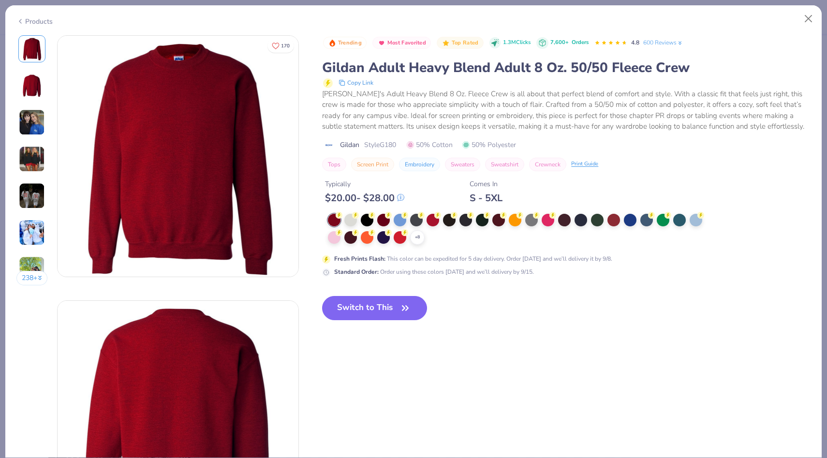
click at [33, 162] on img at bounding box center [32, 159] width 26 height 26
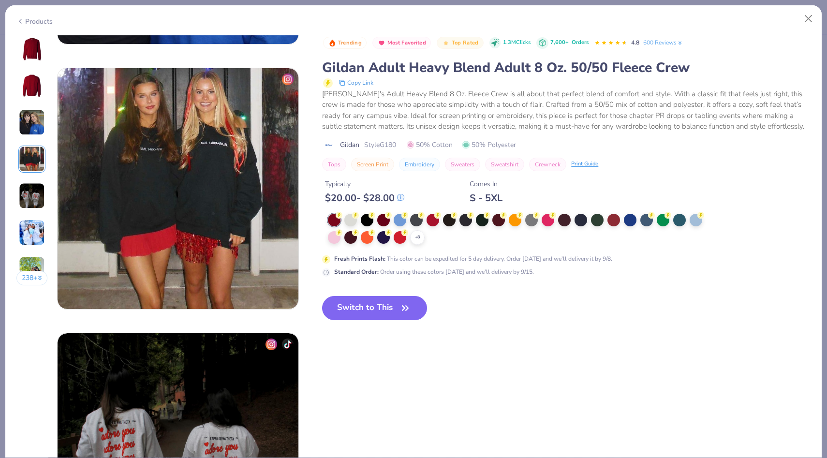
scroll to position [795, 0]
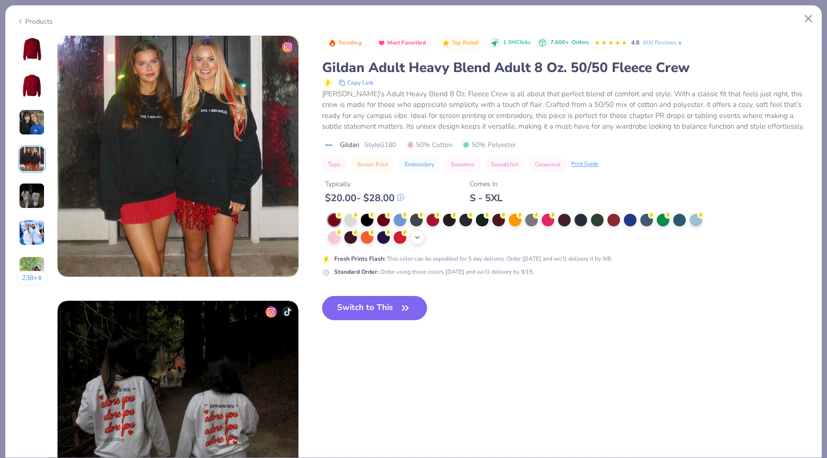
click at [423, 236] on div "+ 8" at bounding box center [417, 237] width 15 height 15
click at [349, 222] on div at bounding box center [350, 219] width 13 height 13
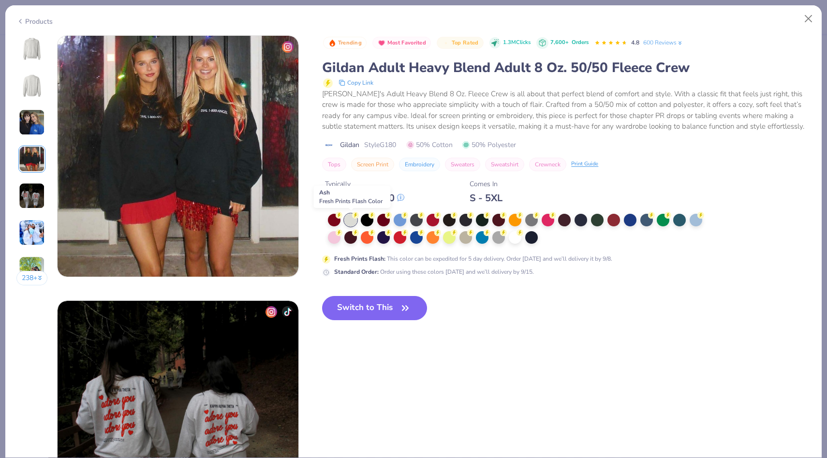
click at [348, 217] on div at bounding box center [350, 220] width 13 height 13
click at [26, 39] on img at bounding box center [31, 48] width 23 height 23
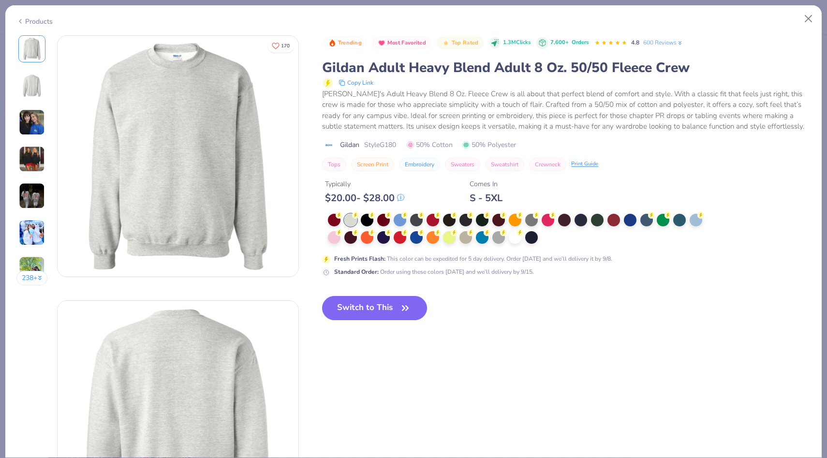
click at [22, 20] on icon at bounding box center [20, 21] width 8 height 12
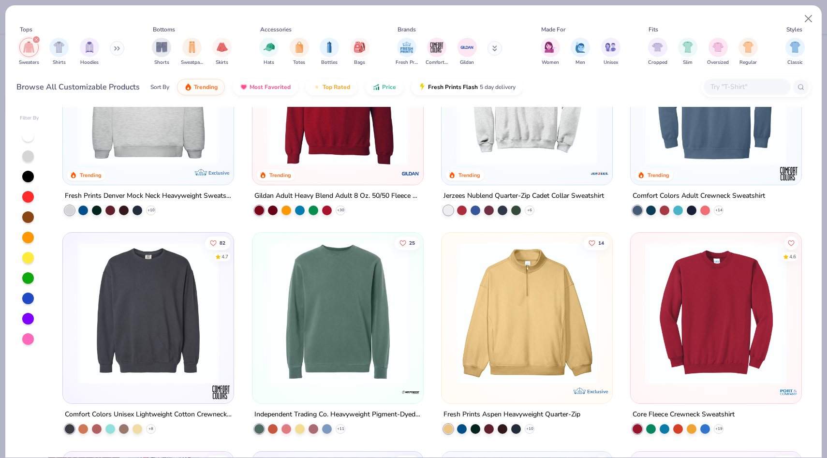
scroll to position [102, 0]
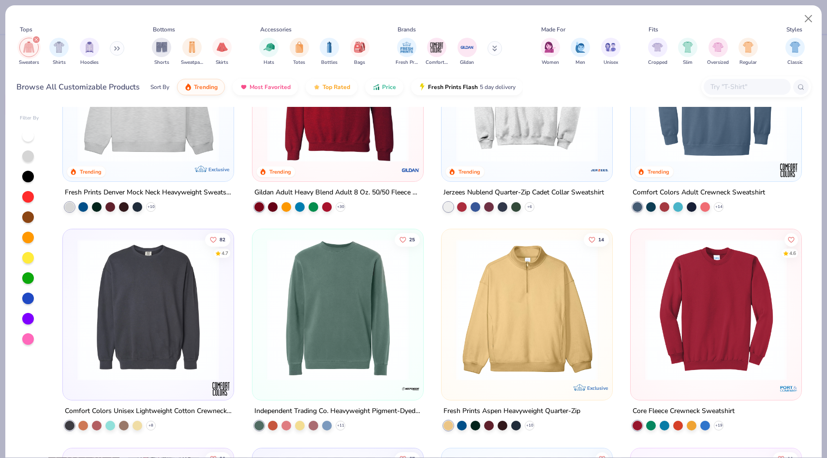
click at [193, 373] on img at bounding box center [148, 310] width 151 height 142
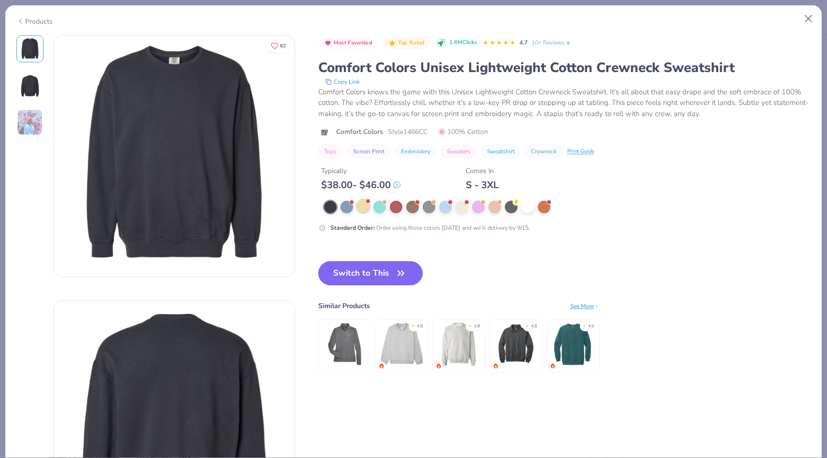
click at [364, 208] on div at bounding box center [363, 206] width 13 height 13
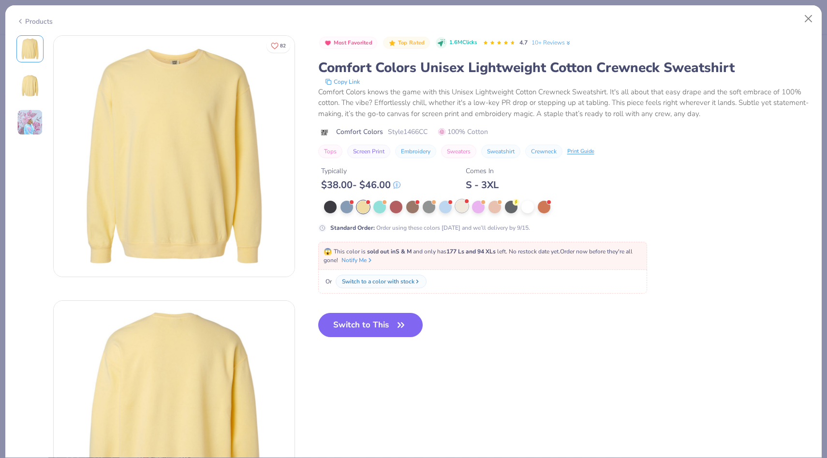
click at [464, 208] on div at bounding box center [462, 206] width 13 height 13
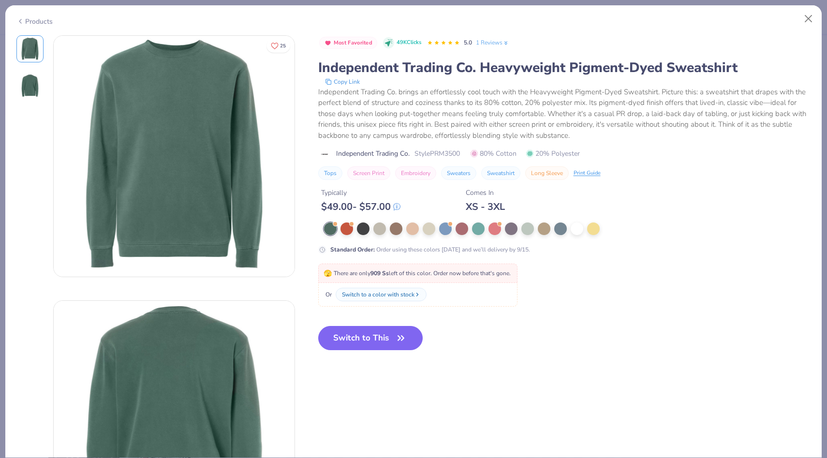
click at [38, 24] on div "Products" at bounding box center [34, 21] width 36 height 10
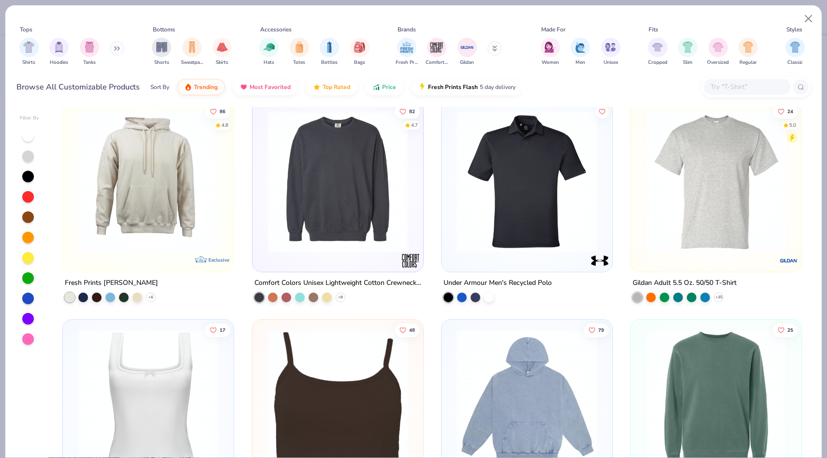
scroll to position [3072, 0]
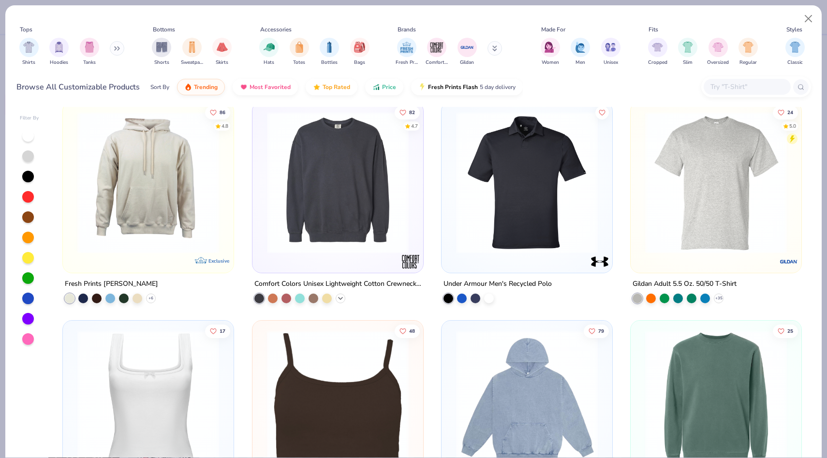
click at [338, 295] on icon at bounding box center [341, 298] width 8 height 8
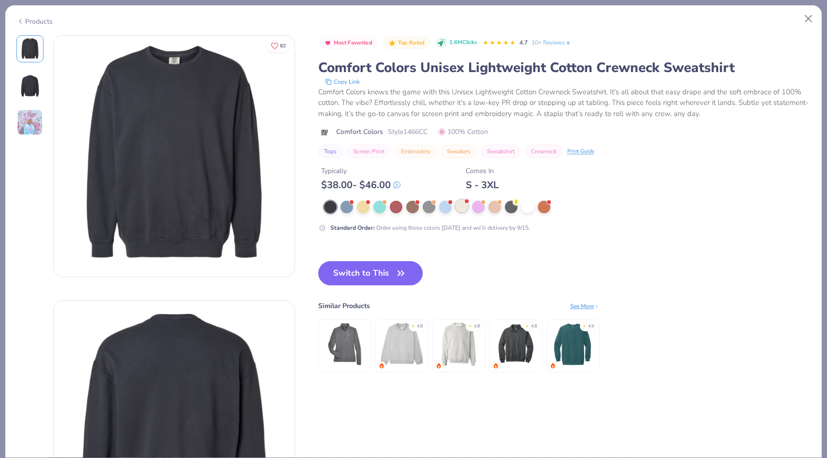
click at [460, 205] on div at bounding box center [462, 206] width 13 height 13
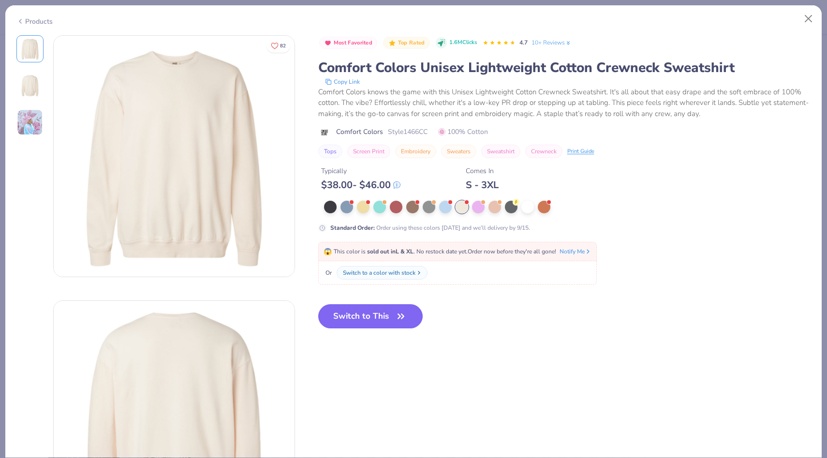
click at [340, 270] on button "Switch to a color with stock" at bounding box center [382, 273] width 91 height 14
click at [358, 204] on div at bounding box center [363, 206] width 13 height 13
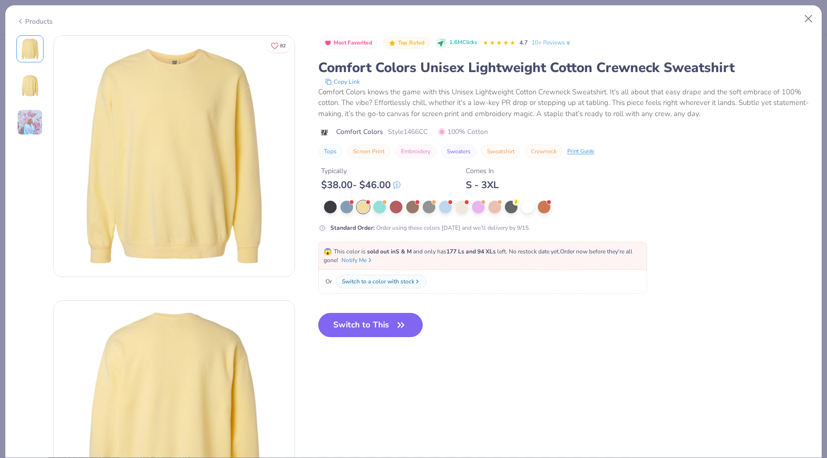
click at [43, 20] on div "Products" at bounding box center [34, 21] width 36 height 10
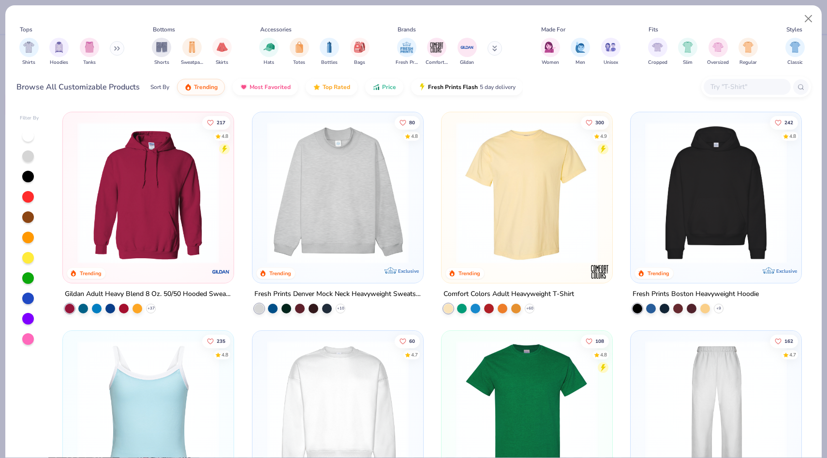
click at [311, 203] on img at bounding box center [337, 193] width 151 height 142
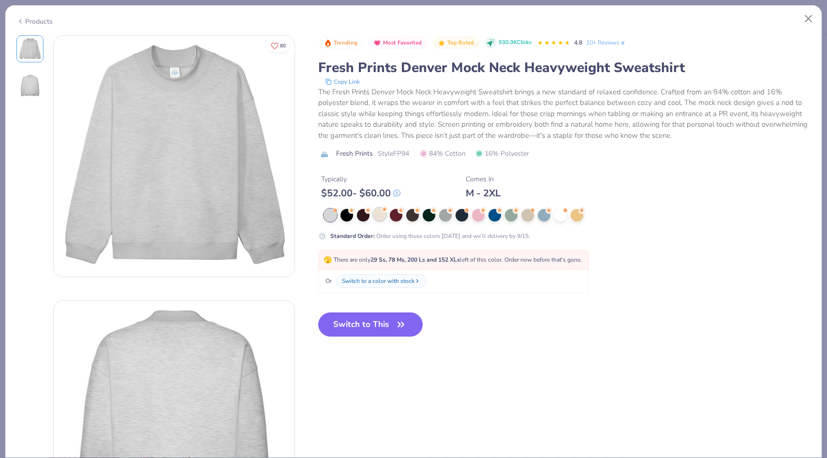
click at [373, 218] on div at bounding box center [379, 214] width 13 height 13
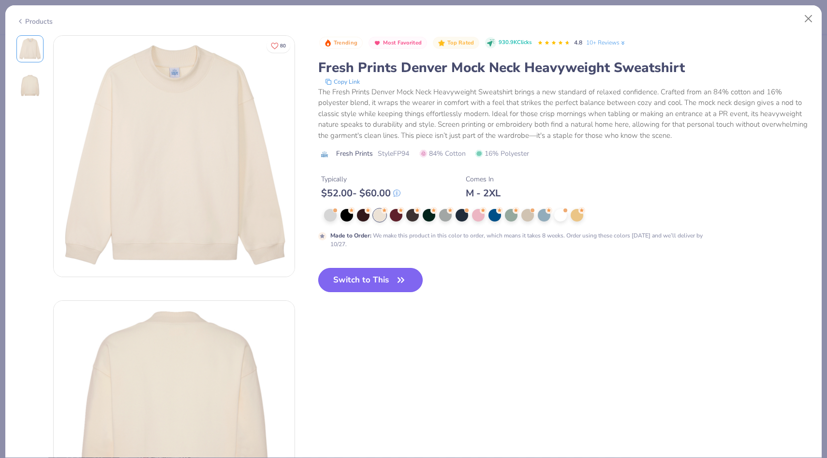
click at [338, 275] on button "Switch to This" at bounding box center [370, 280] width 105 height 24
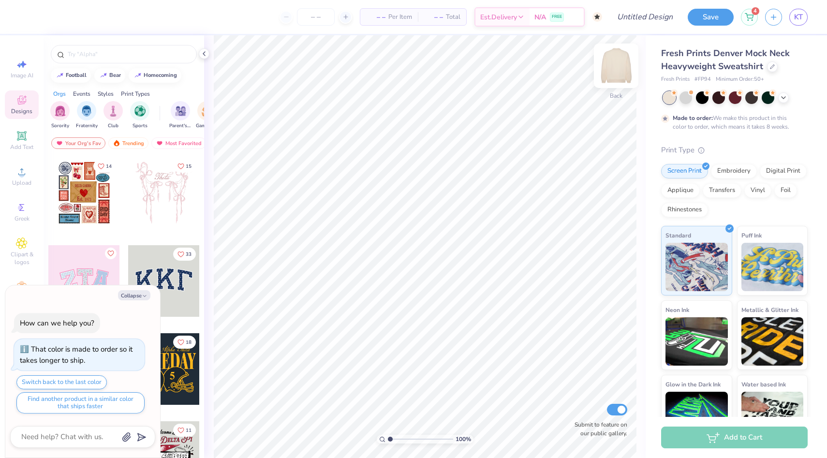
click at [621, 75] on img at bounding box center [616, 65] width 39 height 39
click at [21, 176] on circle at bounding box center [21, 174] width 5 height 5
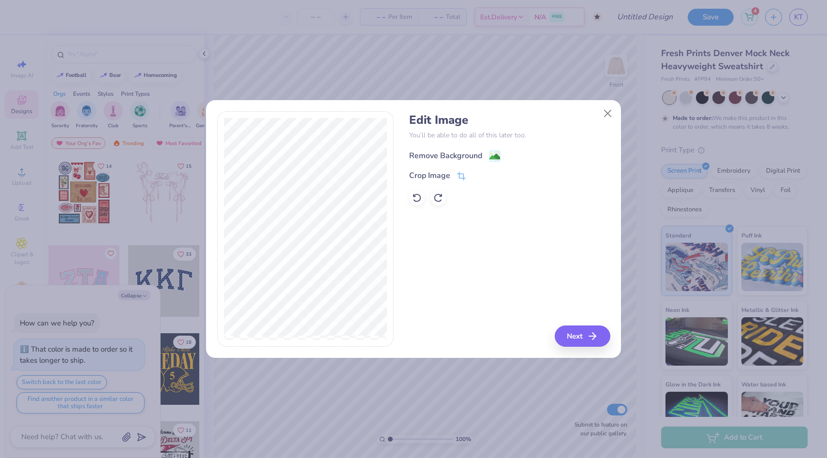
click at [444, 154] on div "Remove Background" at bounding box center [445, 156] width 73 height 12
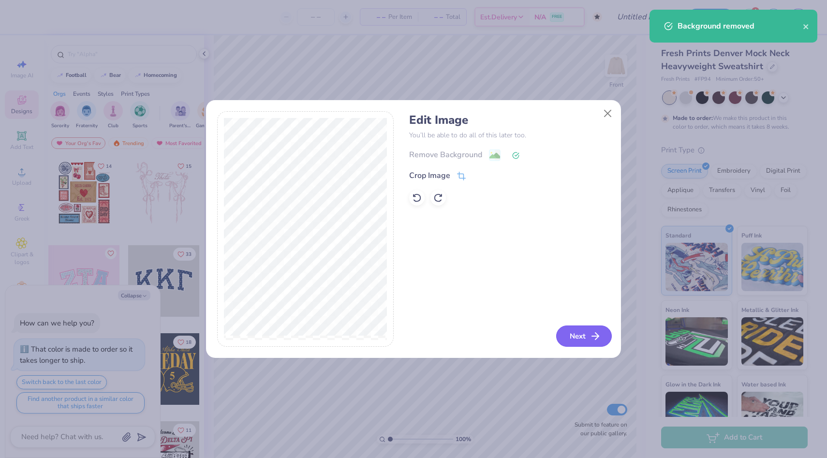
click at [578, 337] on button "Next" at bounding box center [584, 335] width 56 height 21
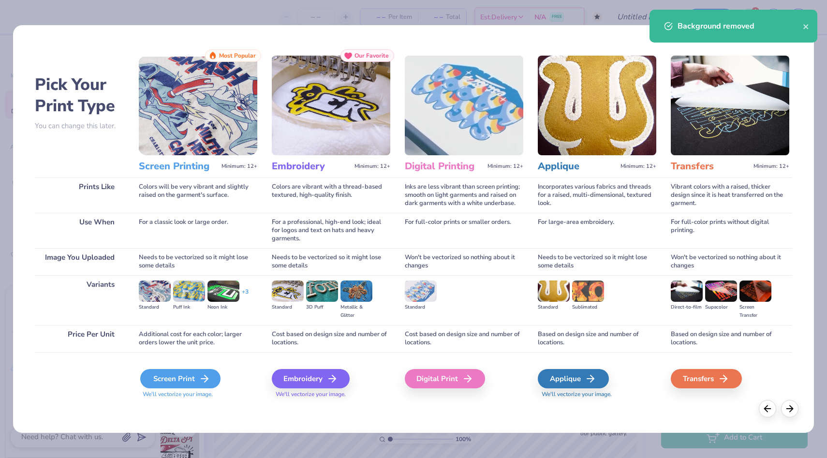
click at [189, 379] on div "Screen Print" at bounding box center [180, 378] width 80 height 19
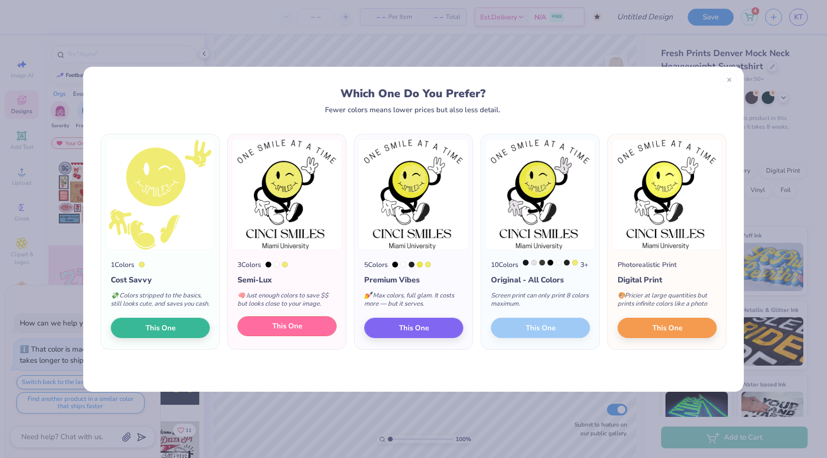
click at [265, 337] on button "This One" at bounding box center [286, 326] width 99 height 20
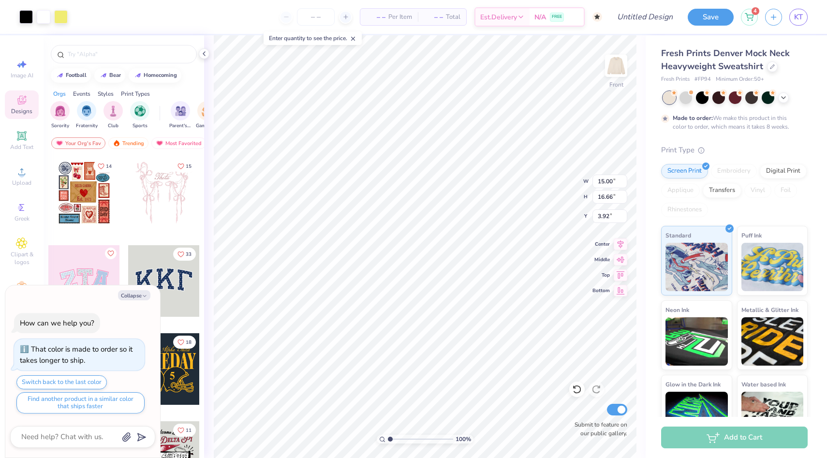
type textarea "x"
type input "13.93"
type input "15.47"
type input "5.11"
type textarea "x"
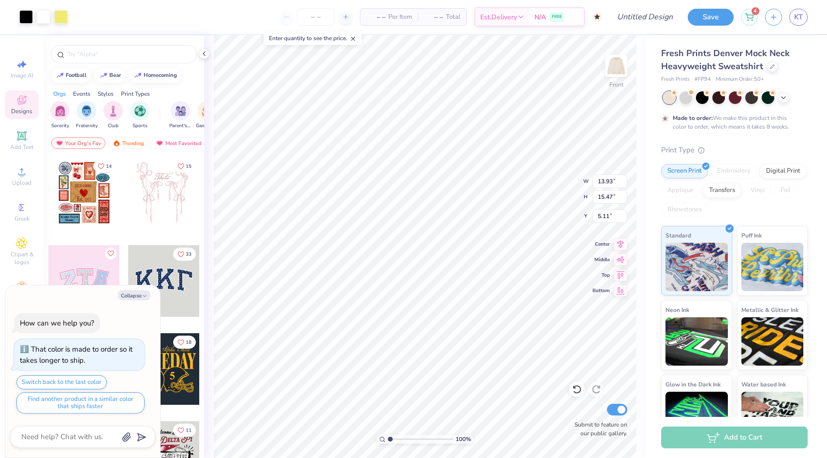
type input "5.12"
type textarea "x"
type input "5.60"
click at [377, 18] on span "– –" at bounding box center [375, 17] width 19 height 10
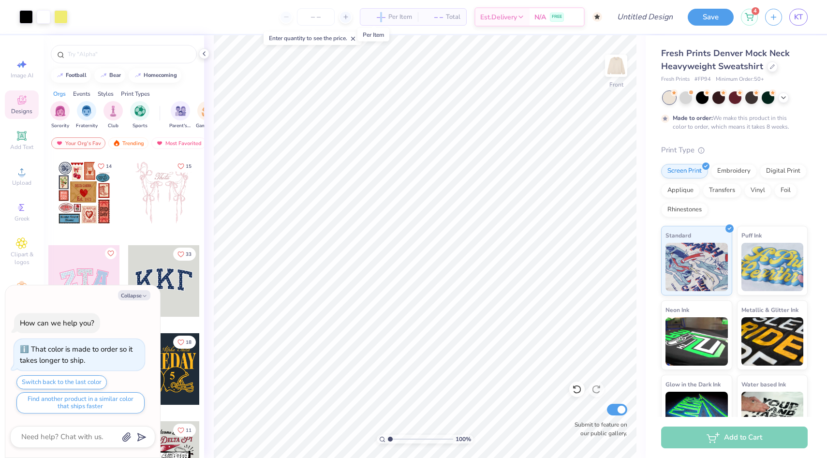
click at [377, 18] on span "– –" at bounding box center [375, 17] width 19 height 10
click at [310, 19] on input "number" at bounding box center [316, 16] width 38 height 17
type input "50"
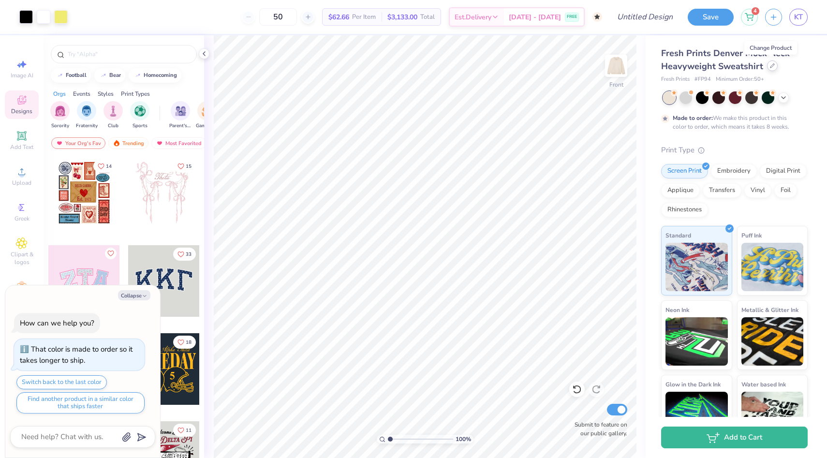
click at [767, 69] on div at bounding box center [772, 65] width 11 height 11
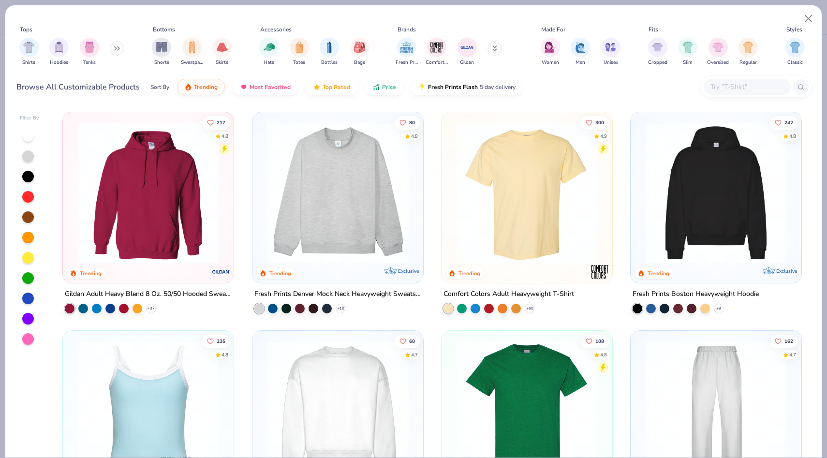
click at [115, 52] on button at bounding box center [117, 48] width 15 height 15
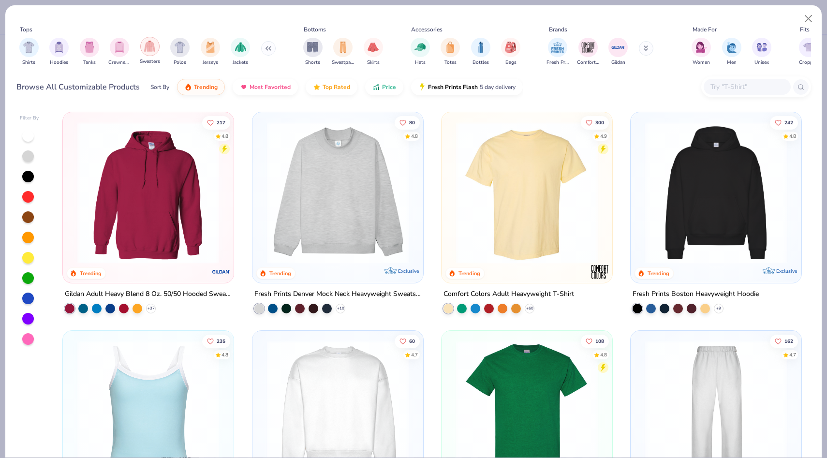
click at [148, 57] on div "Sweaters" at bounding box center [150, 51] width 20 height 29
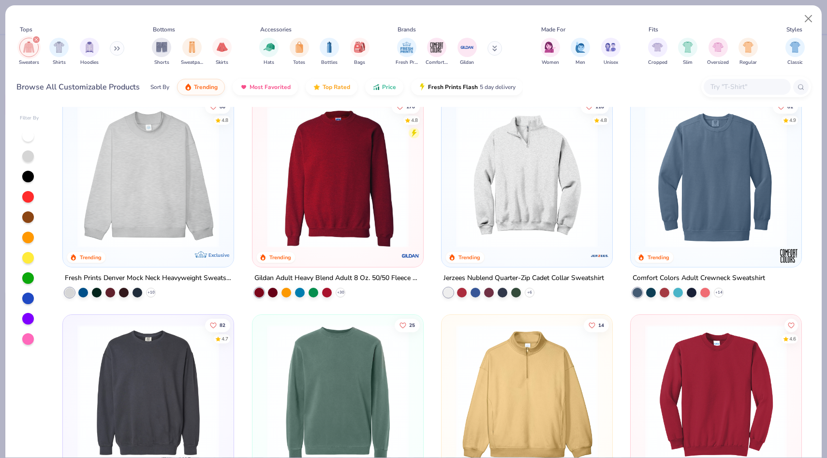
scroll to position [9, 0]
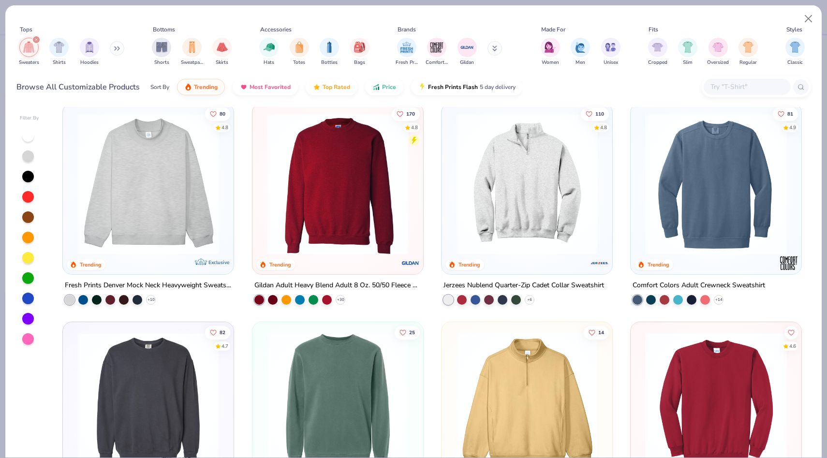
click at [512, 213] on img at bounding box center [526, 184] width 151 height 142
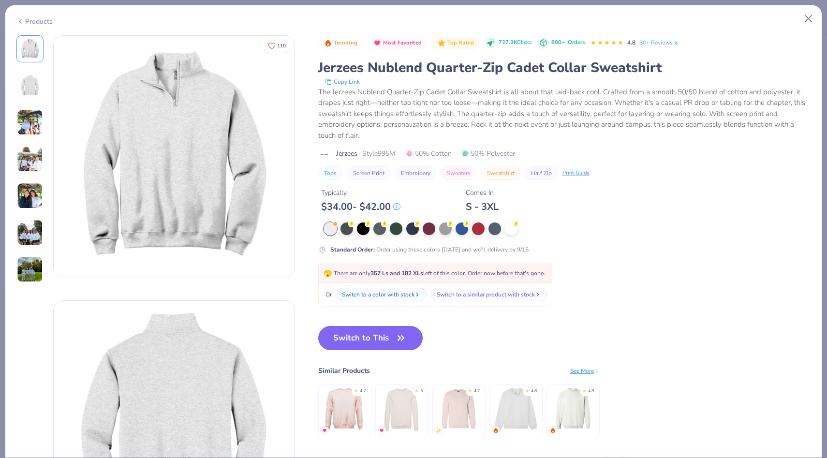
click at [30, 163] on img at bounding box center [30, 159] width 26 height 26
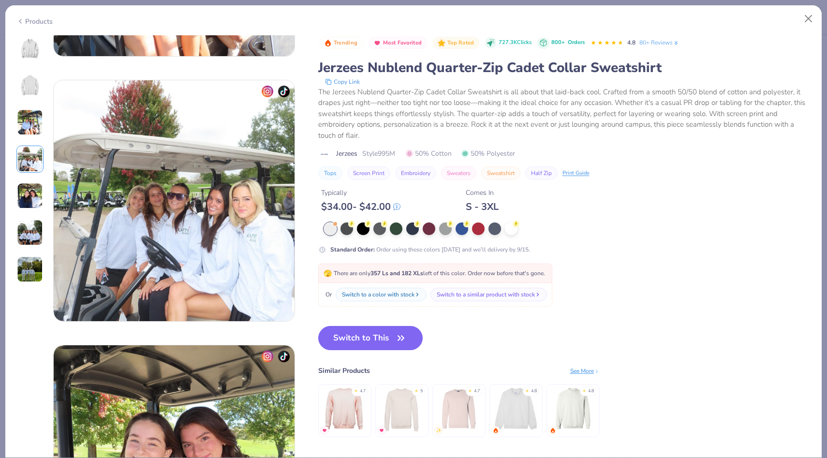
scroll to position [795, 0]
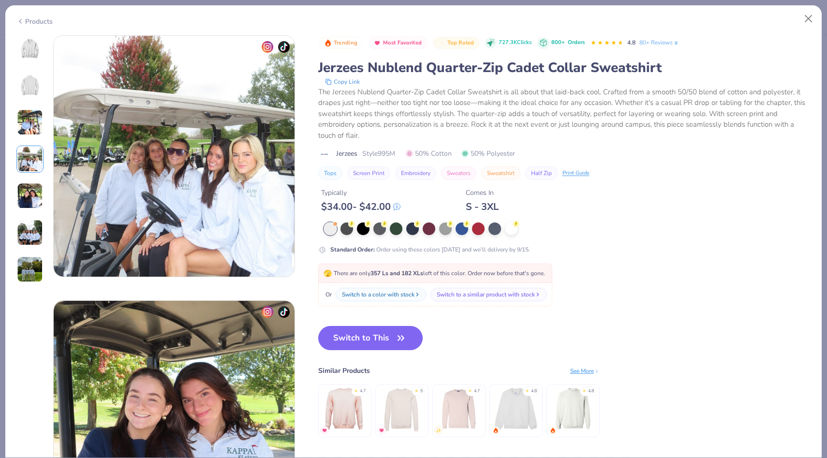
click at [21, 22] on icon at bounding box center [20, 21] width 8 height 12
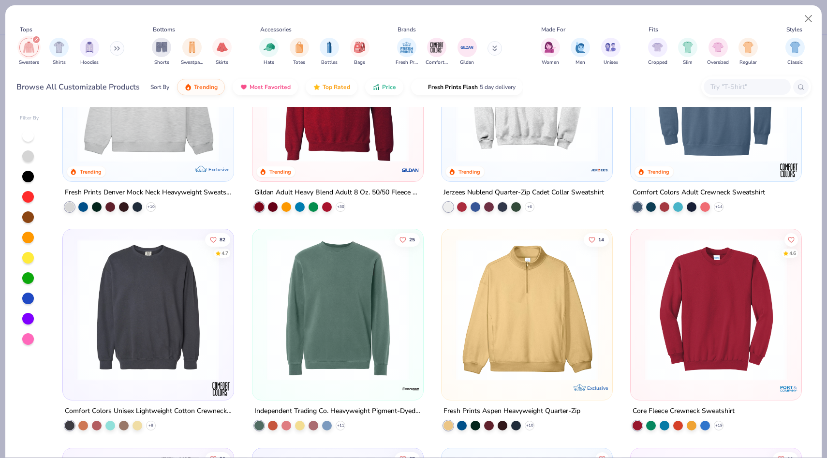
scroll to position [106, 0]
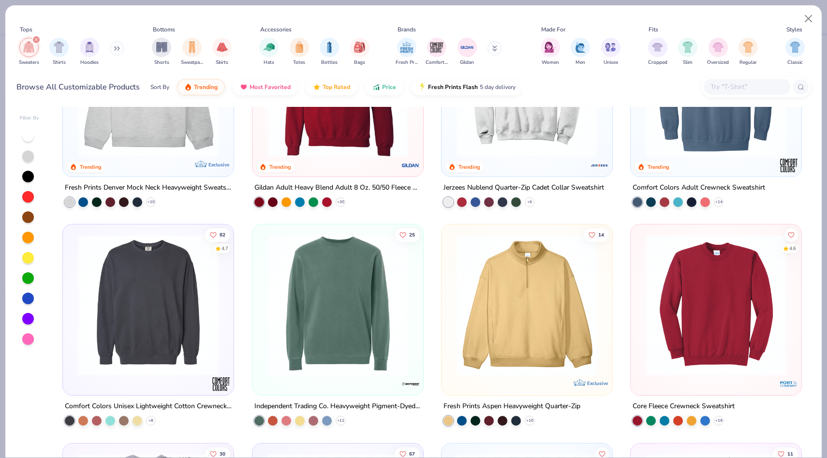
click at [659, 150] on img at bounding box center [715, 86] width 151 height 142
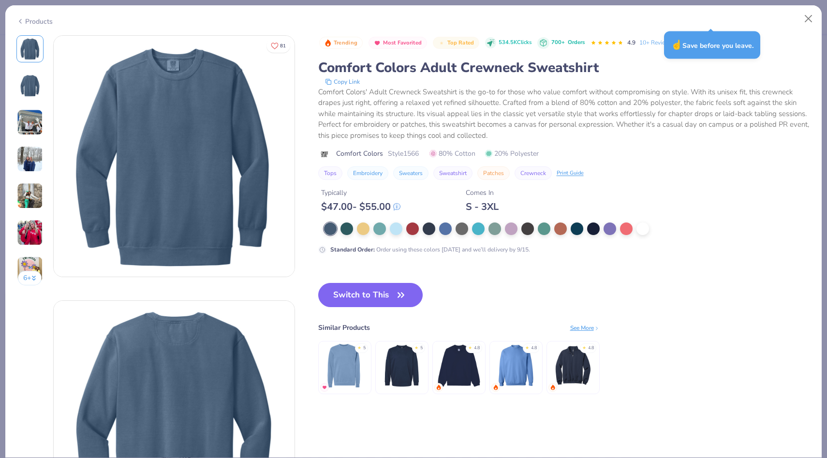
click at [27, 25] on div "Products" at bounding box center [413, 17] width 816 height 25
click at [353, 357] on img at bounding box center [345, 366] width 46 height 46
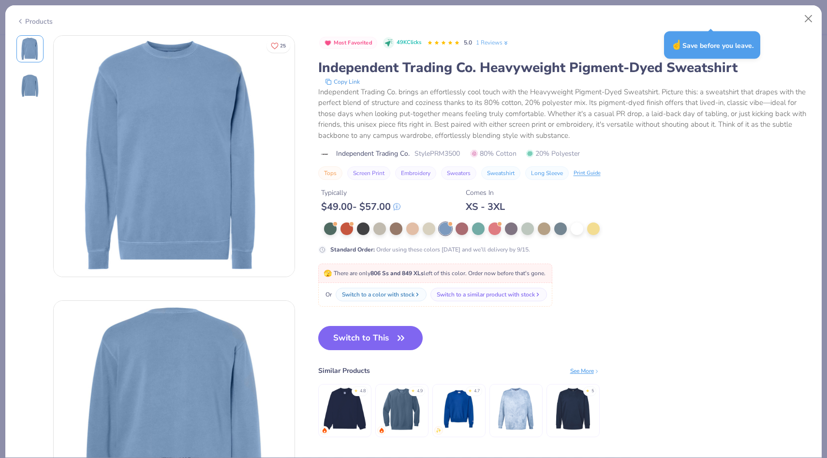
click at [360, 412] on img at bounding box center [345, 409] width 46 height 46
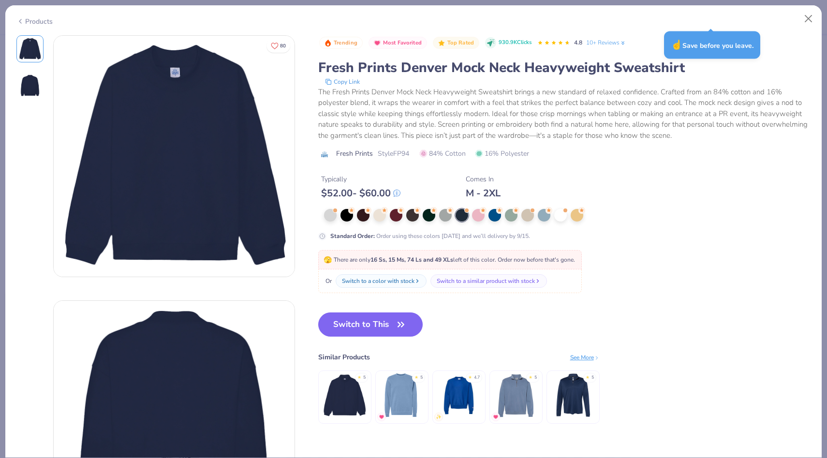
scroll to position [30, 0]
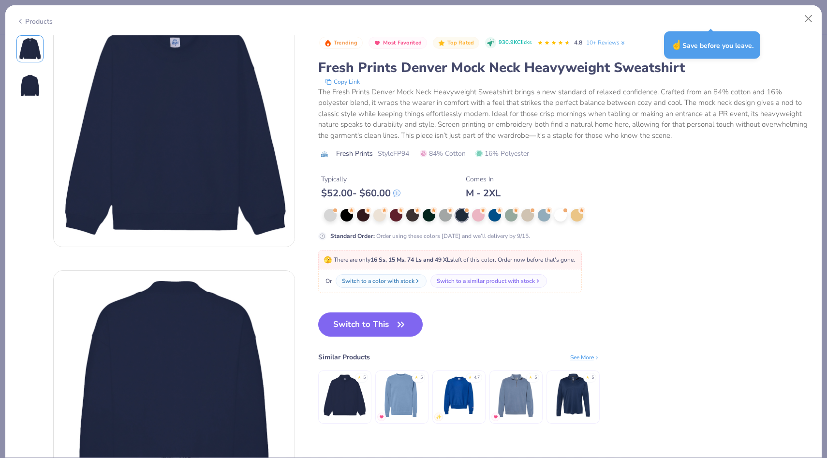
click at [460, 405] on img at bounding box center [459, 395] width 46 height 46
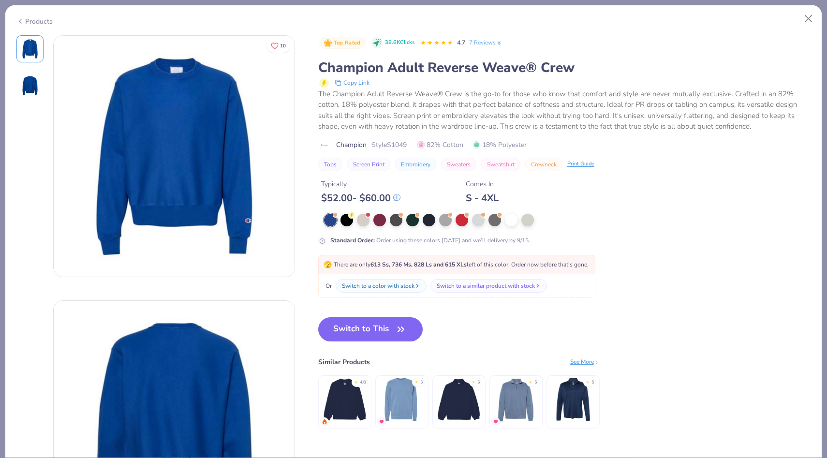
click at [531, 398] on img at bounding box center [516, 400] width 46 height 46
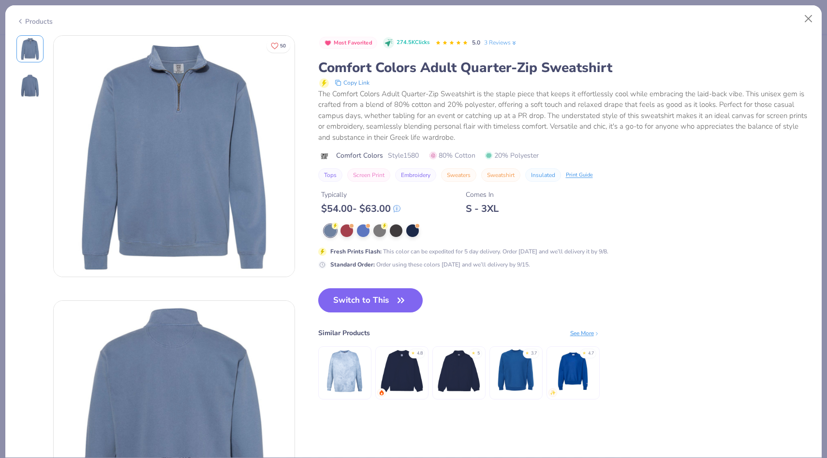
click at [470, 379] on img at bounding box center [459, 371] width 46 height 46
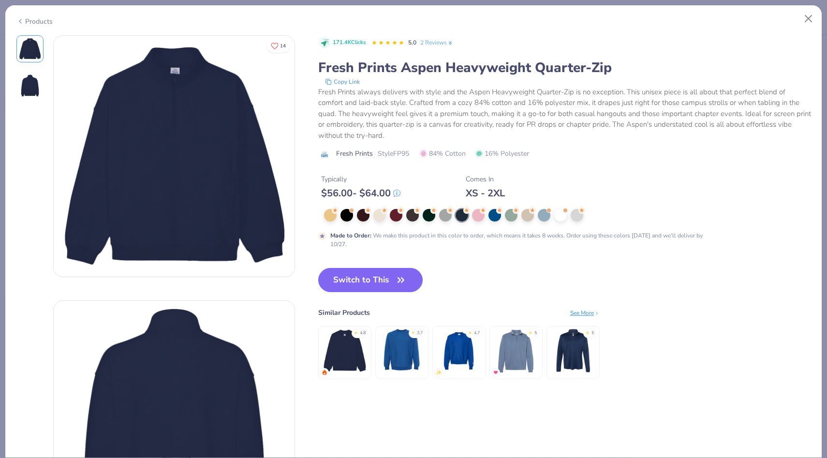
click at [39, 19] on div "Products" at bounding box center [34, 21] width 36 height 10
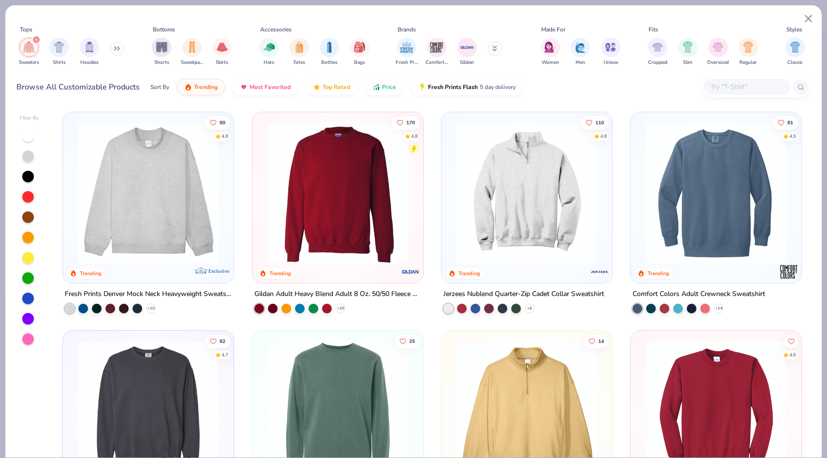
click at [380, 191] on div at bounding box center [186, 193] width 455 height 142
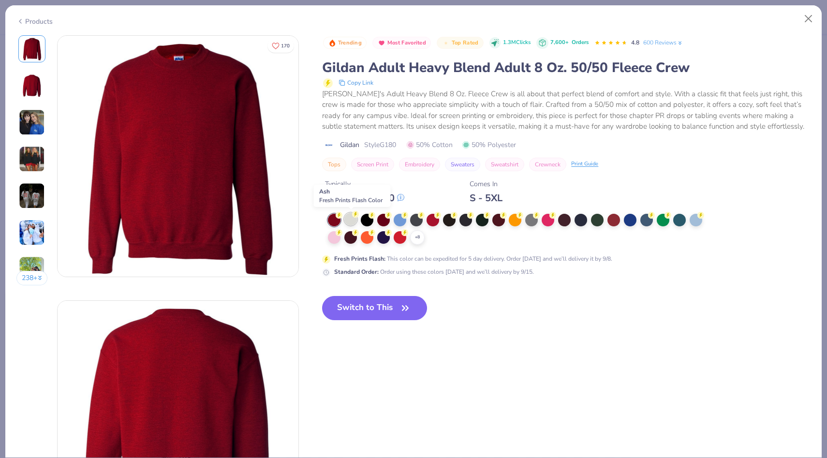
click at [353, 217] on icon at bounding box center [355, 214] width 7 height 7
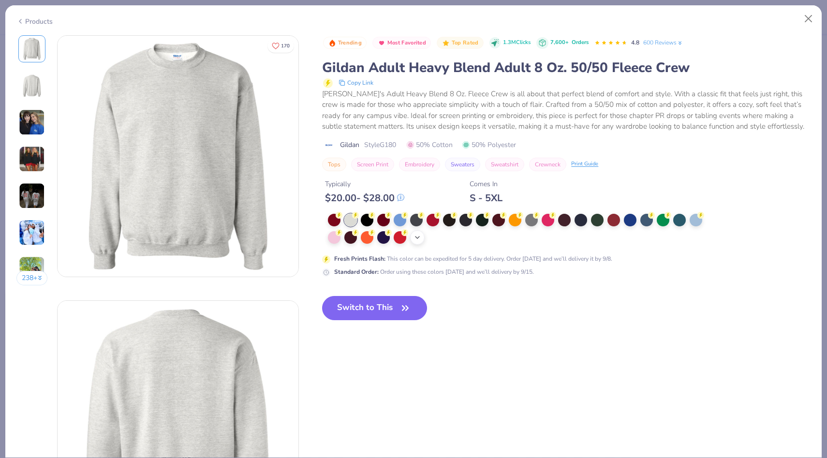
click at [418, 239] on icon at bounding box center [417, 238] width 8 height 8
click at [695, 220] on div at bounding box center [696, 219] width 13 height 13
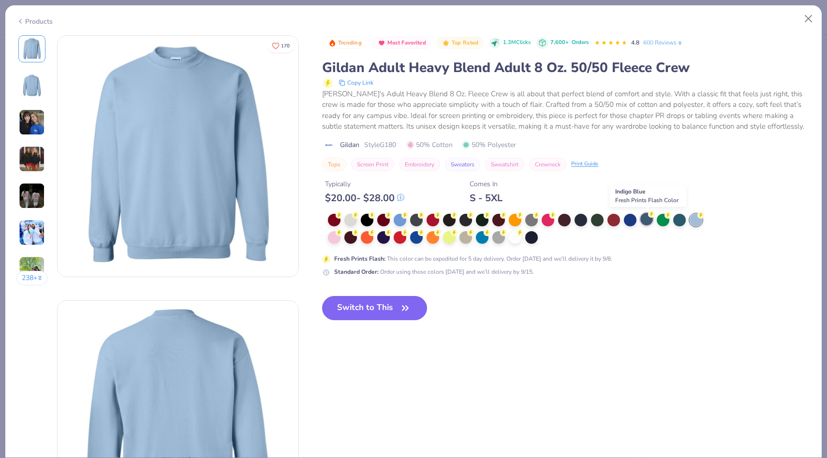
click at [647, 220] on div at bounding box center [646, 219] width 13 height 13
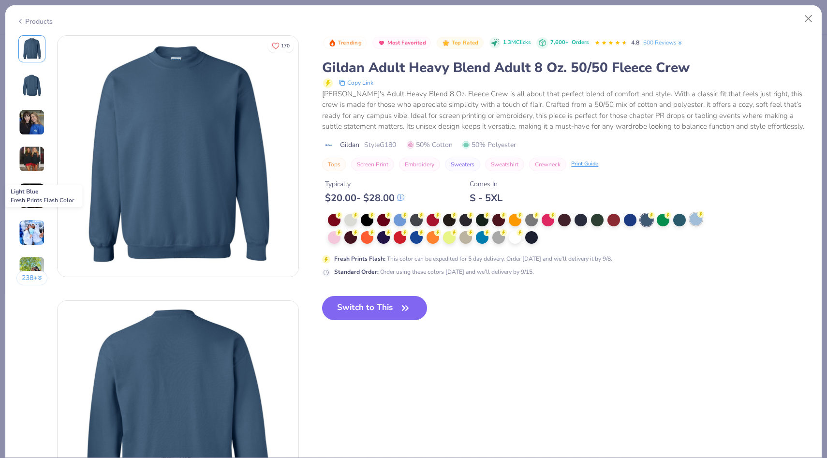
click at [698, 223] on div at bounding box center [696, 219] width 13 height 13
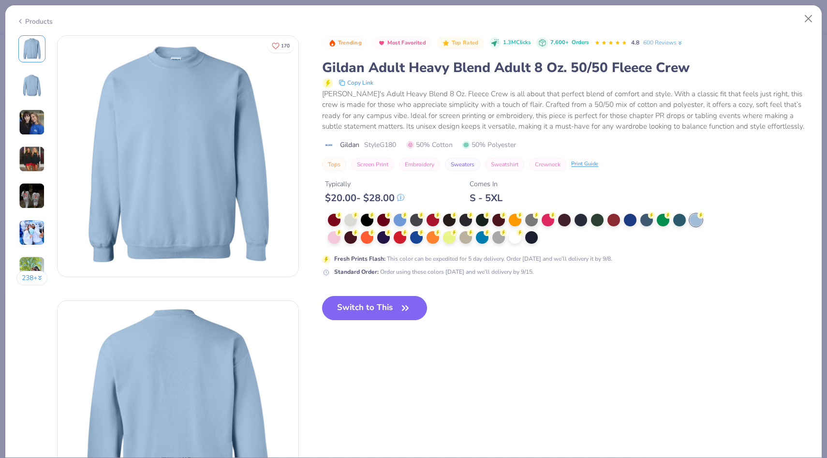
click at [38, 157] on img at bounding box center [32, 159] width 26 height 26
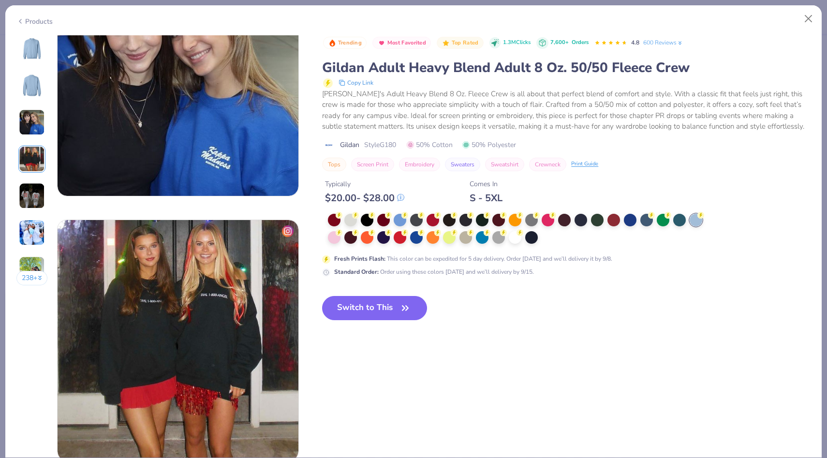
scroll to position [795, 0]
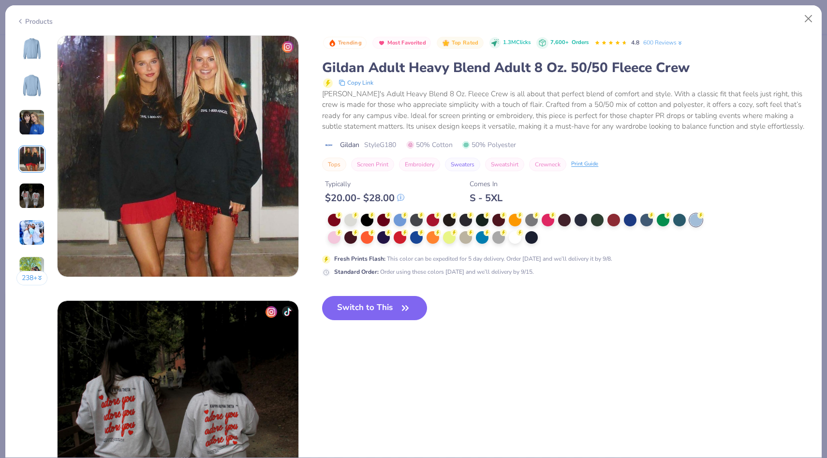
click at [44, 24] on div "Products" at bounding box center [34, 21] width 36 height 10
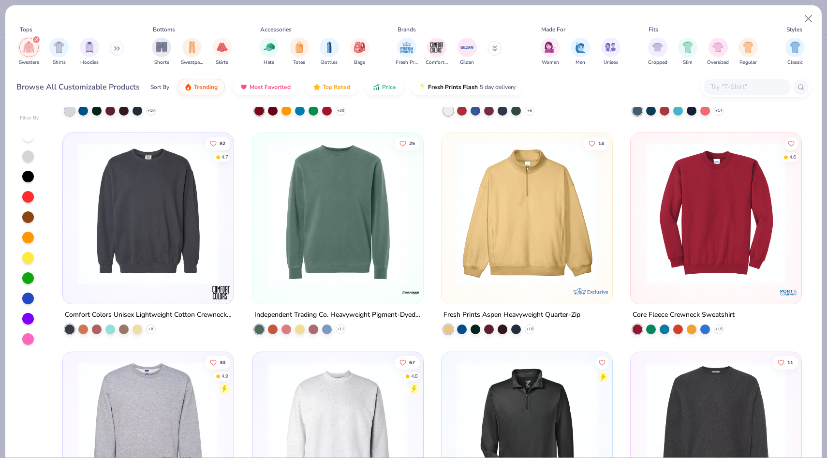
scroll to position [205, 0]
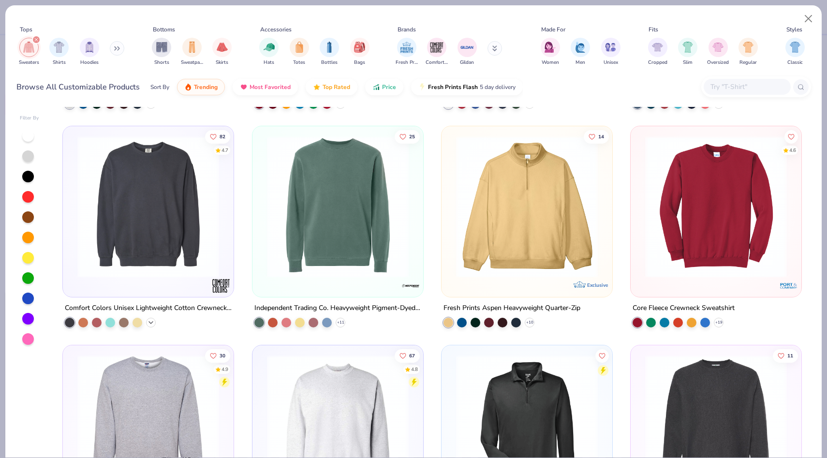
click at [154, 322] on icon at bounding box center [151, 323] width 8 height 8
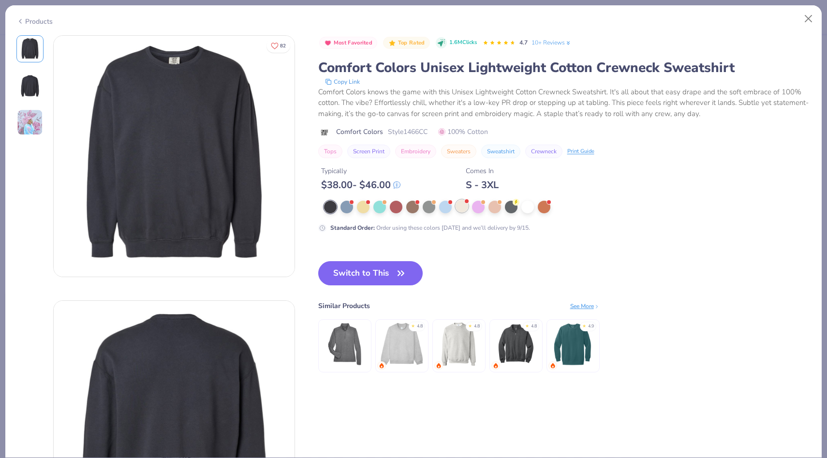
click at [459, 203] on div at bounding box center [462, 206] width 13 height 13
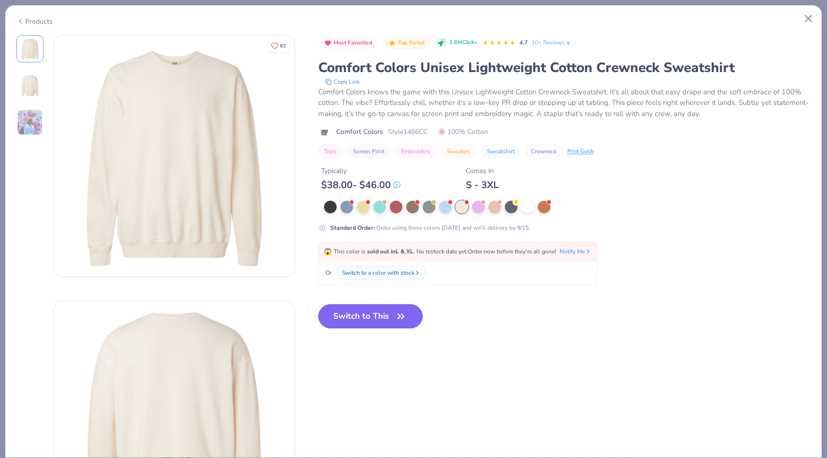
click at [382, 321] on button "Switch to This" at bounding box center [370, 316] width 105 height 24
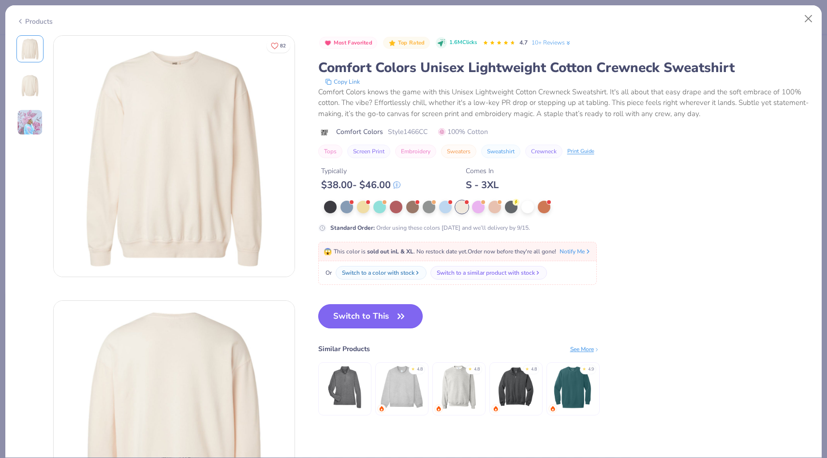
scroll to position [82, 0]
type textarea "x"
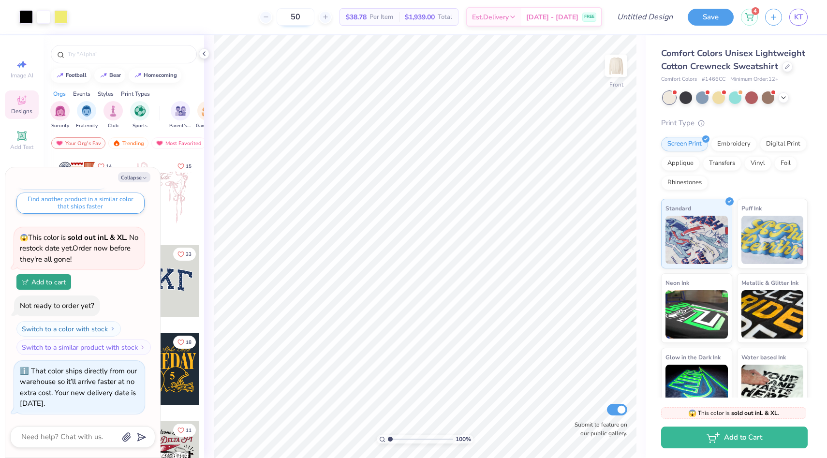
click at [299, 17] on input "50" at bounding box center [296, 16] width 38 height 17
type input "25"
click at [782, 99] on icon at bounding box center [783, 97] width 8 height 8
type textarea "x"
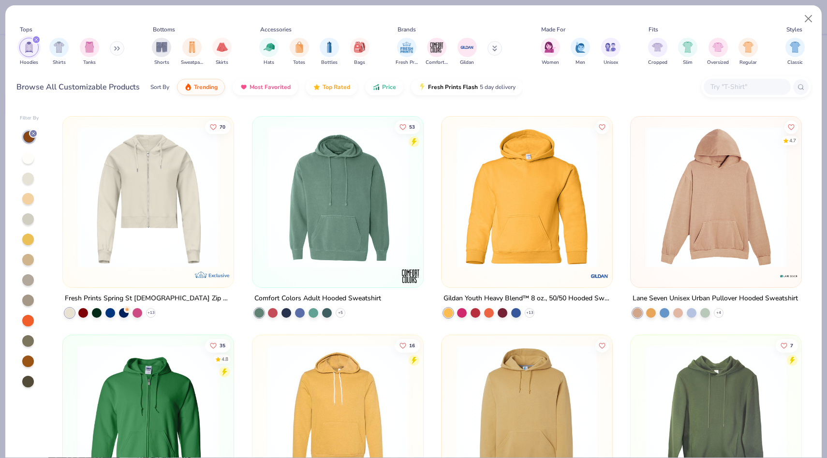
scroll to position [654, 0]
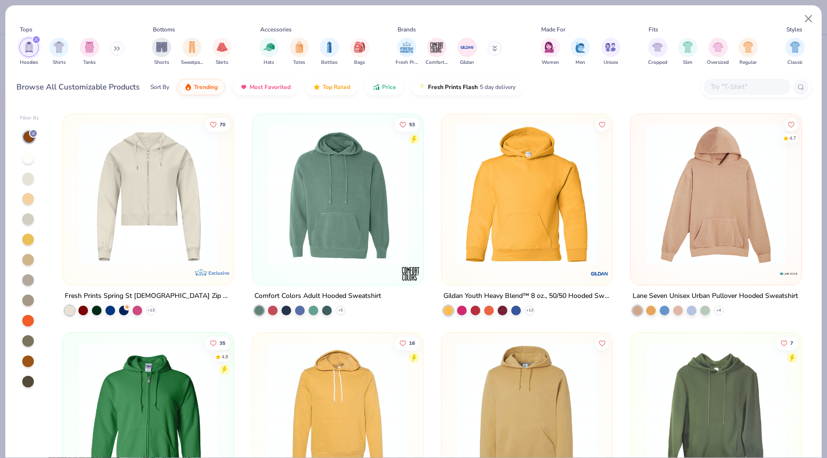
click at [702, 260] on img at bounding box center [715, 195] width 151 height 142
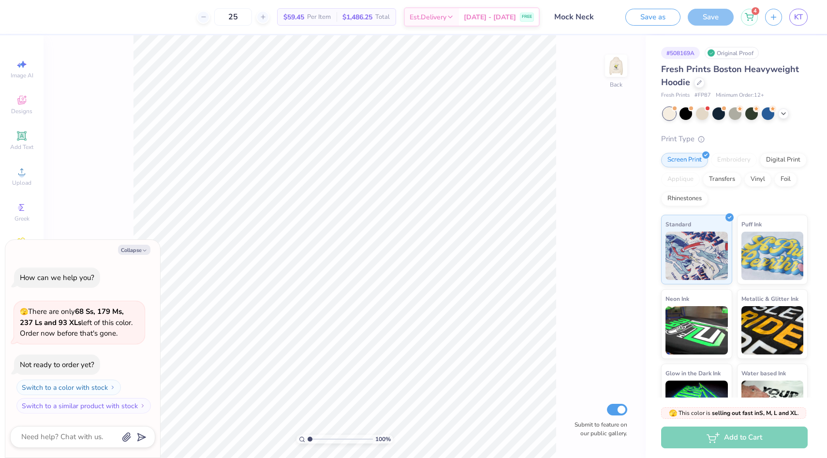
click at [691, 79] on div "Fresh Prints Boston Heavyweight Hoodie" at bounding box center [734, 76] width 147 height 26
click at [700, 81] on icon at bounding box center [699, 81] width 5 height 5
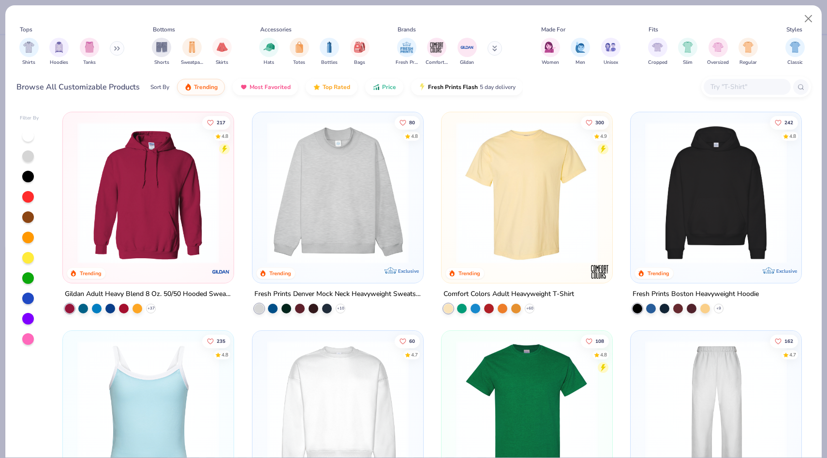
scroll to position [6, 0]
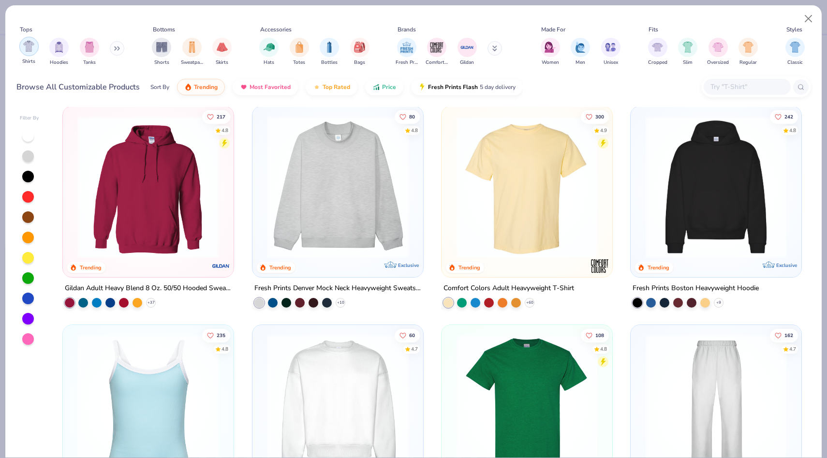
click at [24, 53] on div "filter for Shirts" at bounding box center [28, 46] width 19 height 19
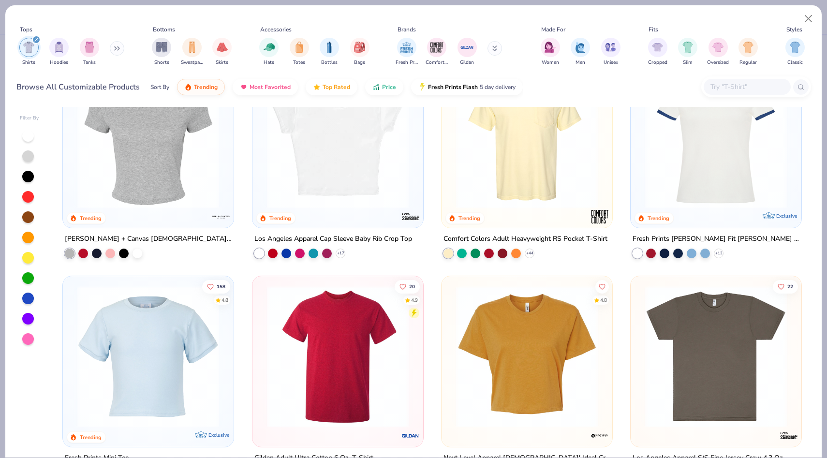
scroll to position [430, 0]
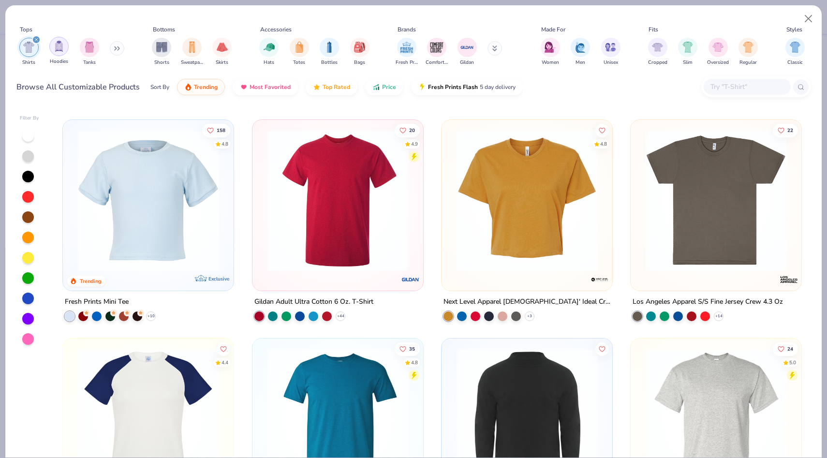
click at [56, 52] on div "filter for Hoodies" at bounding box center [58, 46] width 19 height 19
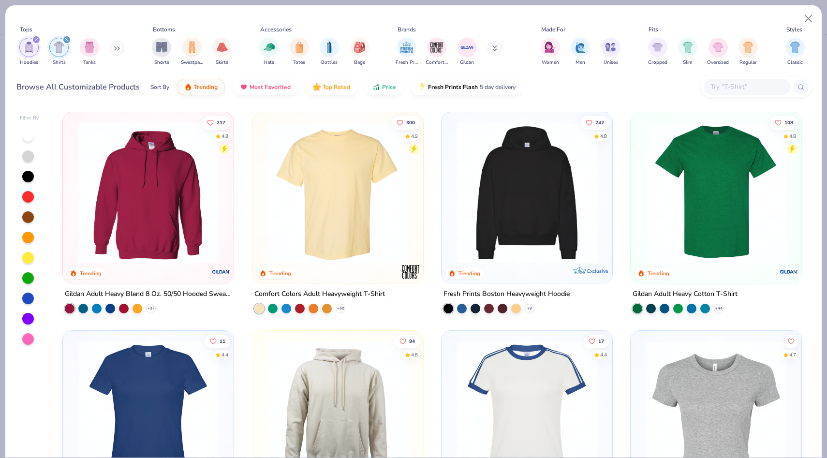
click at [69, 38] on div "filter for Shirts" at bounding box center [66, 39] width 9 height 9
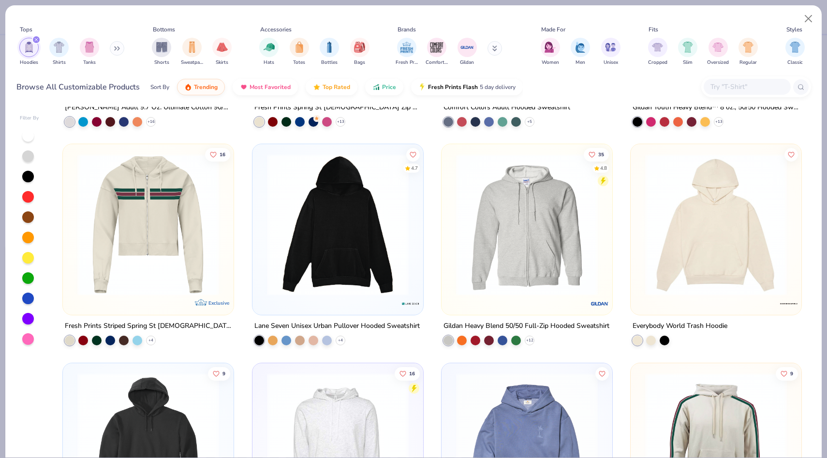
scroll to position [1063, 0]
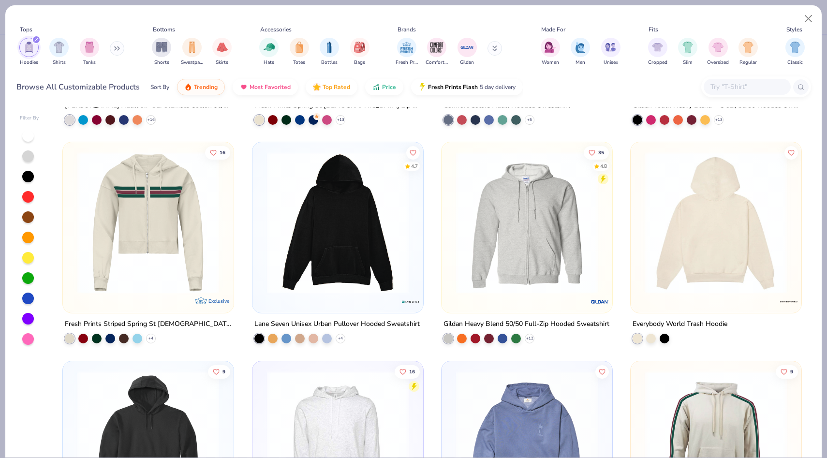
click at [681, 199] on img at bounding box center [715, 223] width 151 height 142
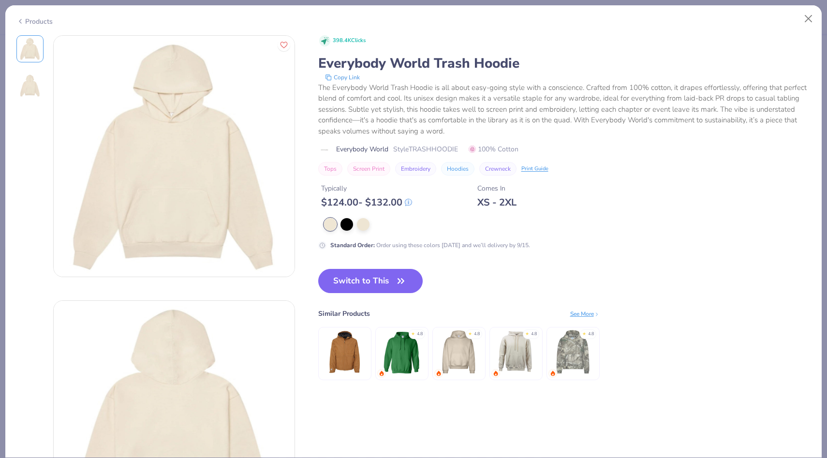
click at [458, 359] on img at bounding box center [459, 352] width 46 height 46
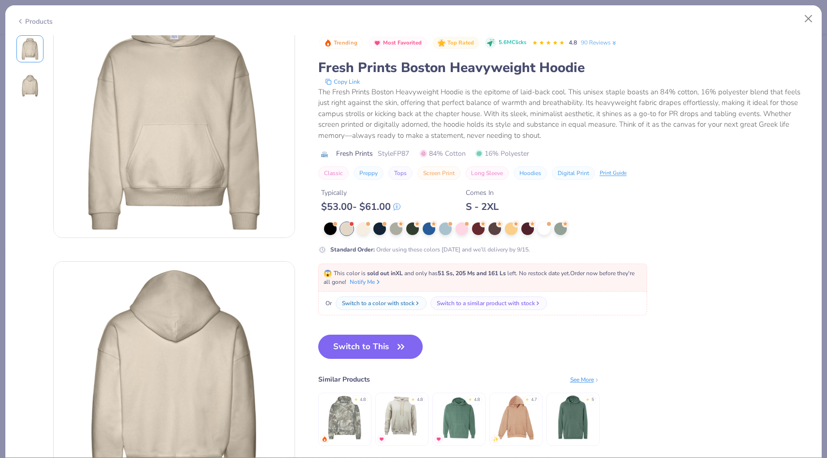
scroll to position [43, 0]
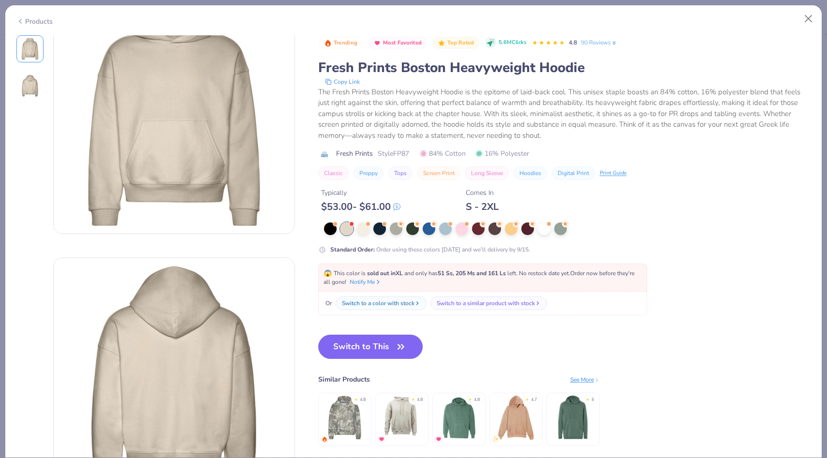
click at [524, 419] on img at bounding box center [516, 418] width 46 height 46
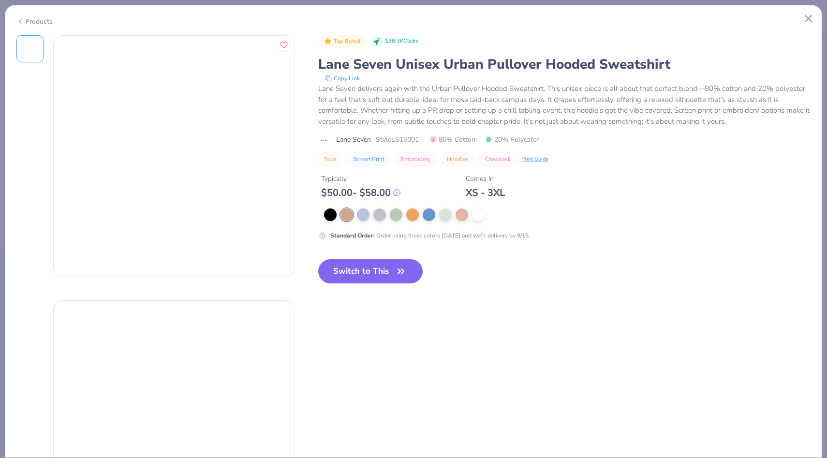
type textarea "x"
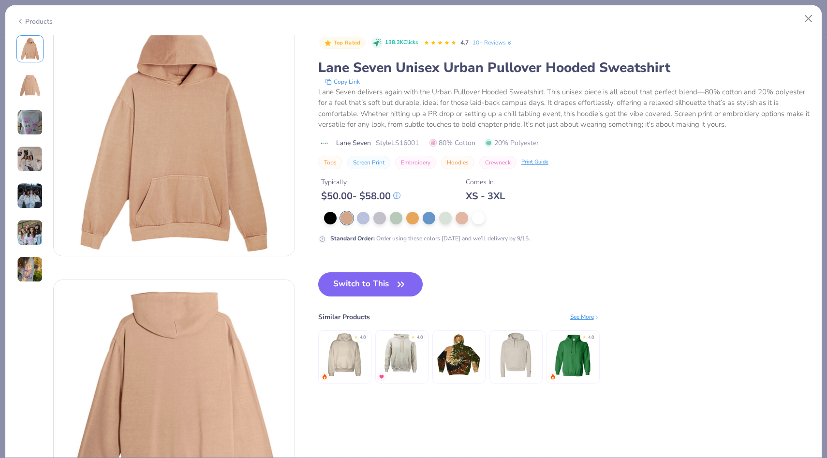
scroll to position [26, 0]
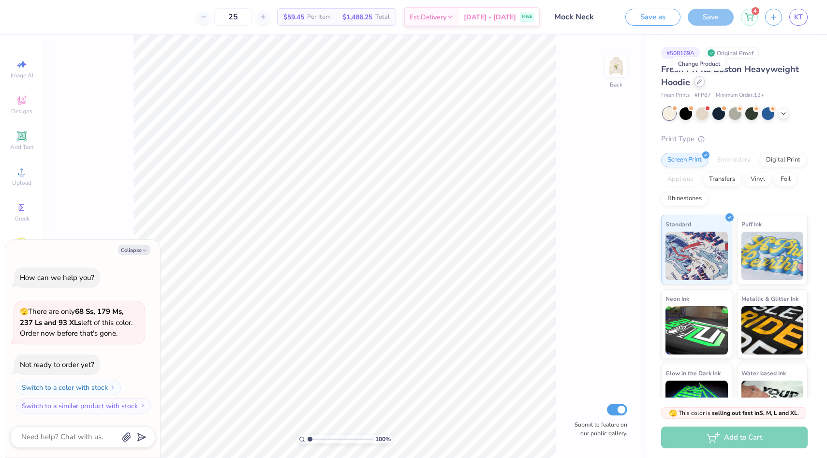
click at [701, 82] on icon at bounding box center [699, 81] width 5 height 5
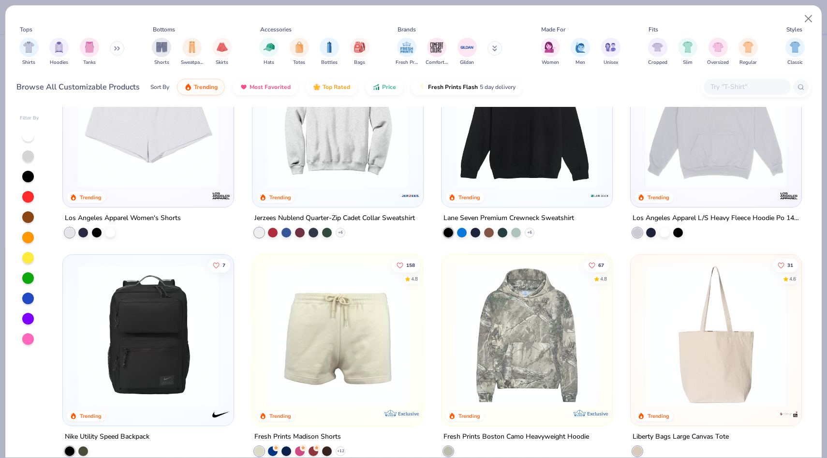
scroll to position [1608, 0]
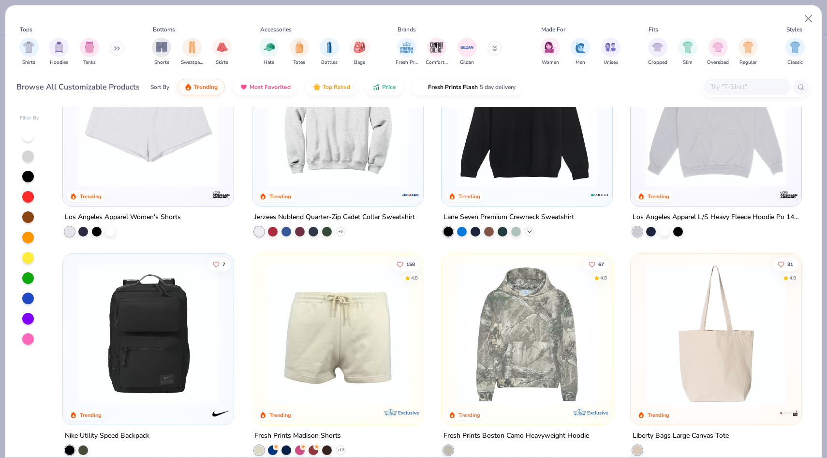
click at [532, 232] on icon at bounding box center [530, 232] width 8 height 8
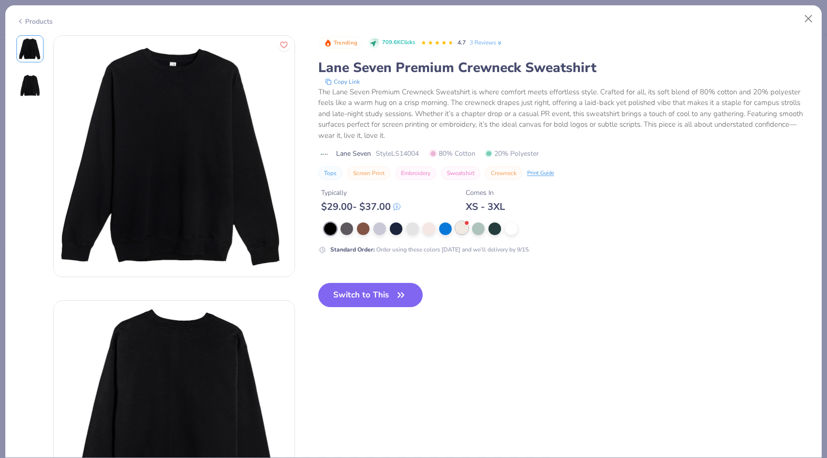
click at [463, 228] on div at bounding box center [462, 227] width 13 height 13
type textarea "x"
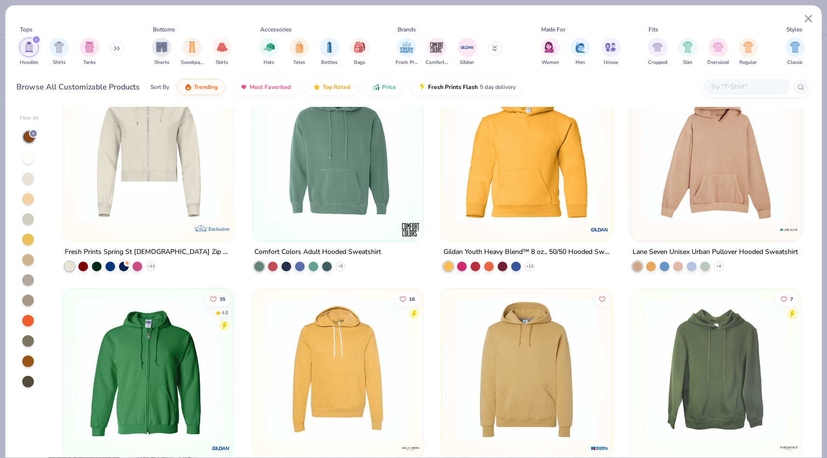
scroll to position [711, 0]
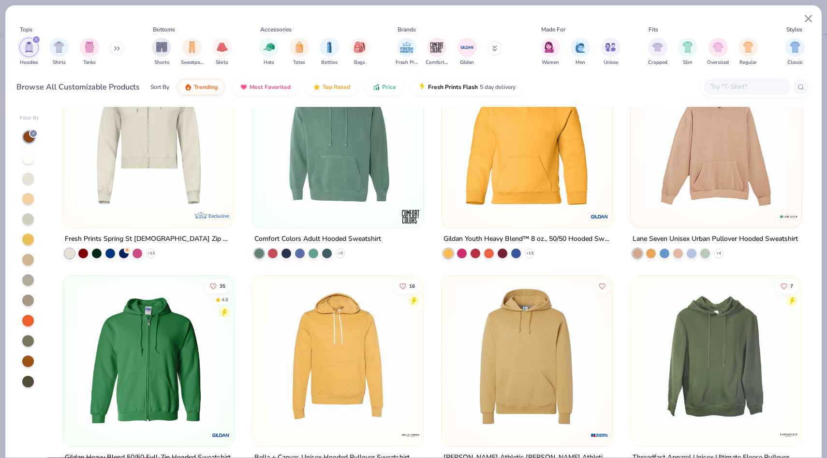
click at [30, 175] on div at bounding box center [28, 179] width 12 height 12
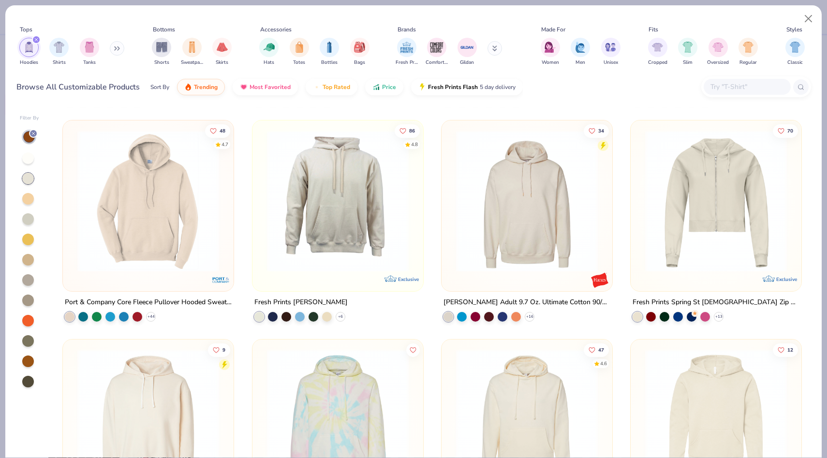
scroll to position [309, 0]
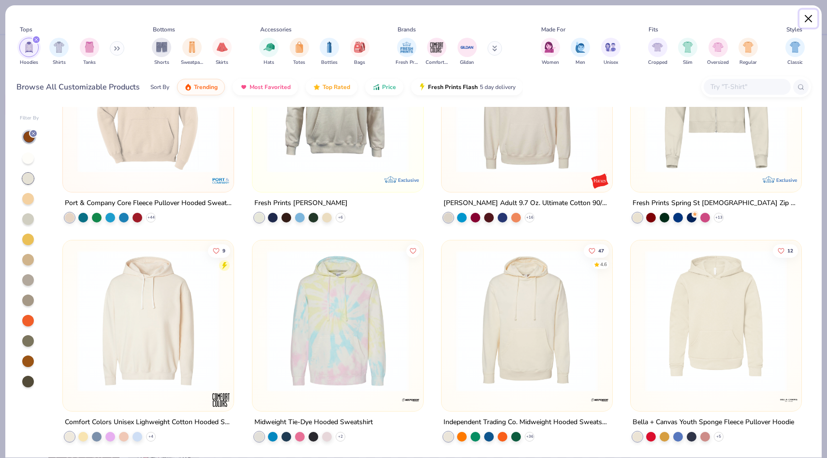
click at [808, 15] on button "Close" at bounding box center [808, 19] width 18 height 18
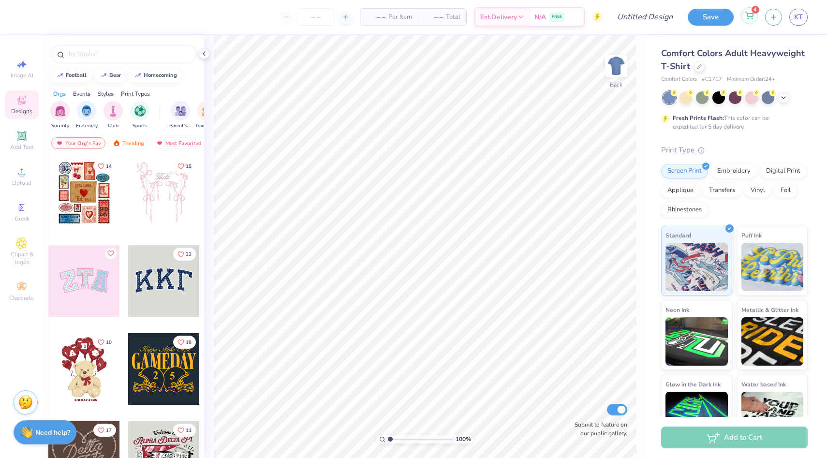
click at [752, 18] on circle at bounding box center [752, 18] width 1 height 1
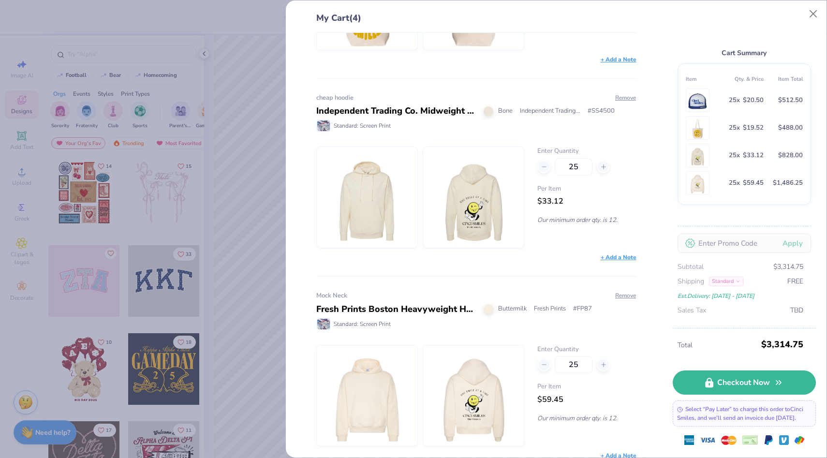
scroll to position [358, 0]
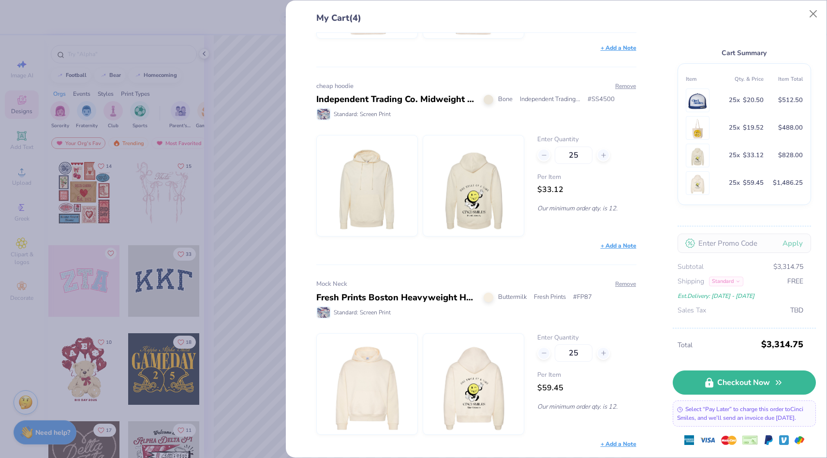
click at [448, 128] on div "cheap hoodie Independent Trading Co. Midweight Hooded Sweatshirt Bone Independe…" at bounding box center [476, 159] width 320 height 184
click at [433, 101] on div "Independent Trading Co. Midweight Hooded Sweatshirt" at bounding box center [396, 99] width 160 height 13
click at [433, 132] on div "cheap hoodie Independent Trading Co. Midweight Hooded Sweatshirt Bone Independe…" at bounding box center [476, 159] width 320 height 184
click at [444, 154] on img at bounding box center [473, 185] width 83 height 101
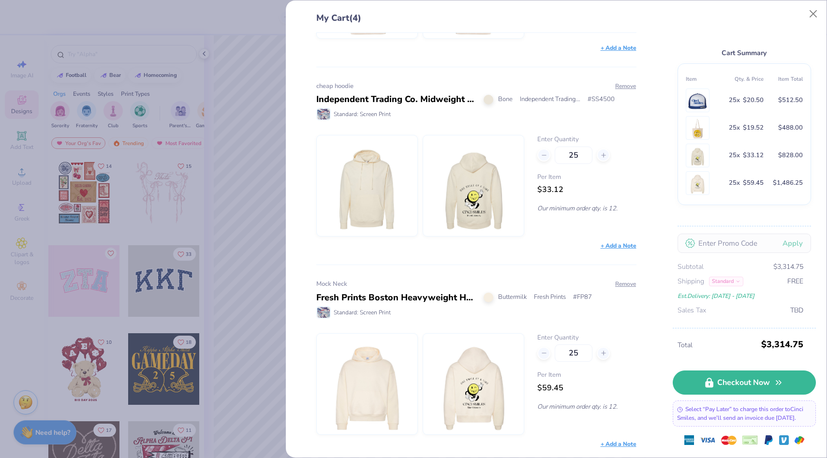
click at [464, 182] on img at bounding box center [473, 185] width 83 height 101
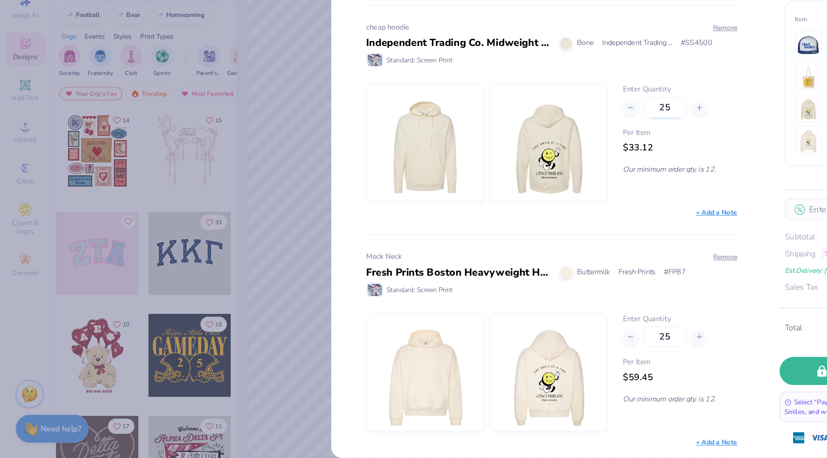
click at [574, 151] on input "25" at bounding box center [574, 155] width 38 height 17
click at [579, 154] on input "25" at bounding box center [574, 155] width 38 height 17
type input "20"
click at [578, 157] on input "20" at bounding box center [574, 155] width 38 height 17
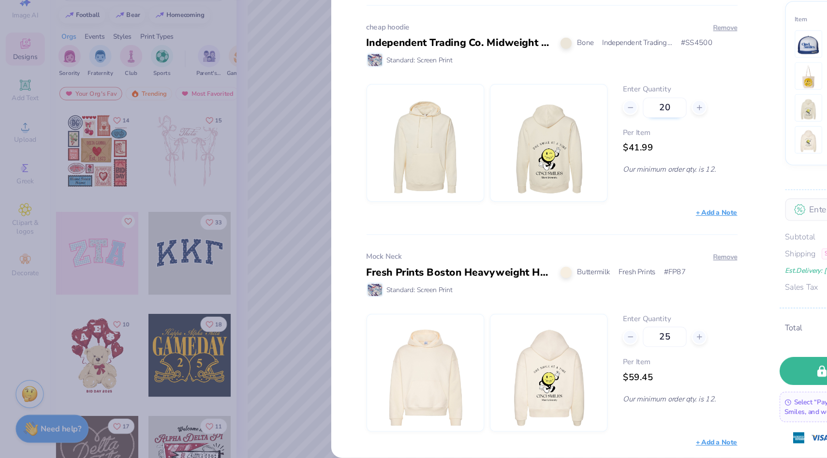
click at [578, 157] on input "20" at bounding box center [574, 155] width 38 height 17
click at [575, 353] on input "25" at bounding box center [574, 352] width 38 height 17
click at [573, 355] on input "30" at bounding box center [574, 352] width 38 height 17
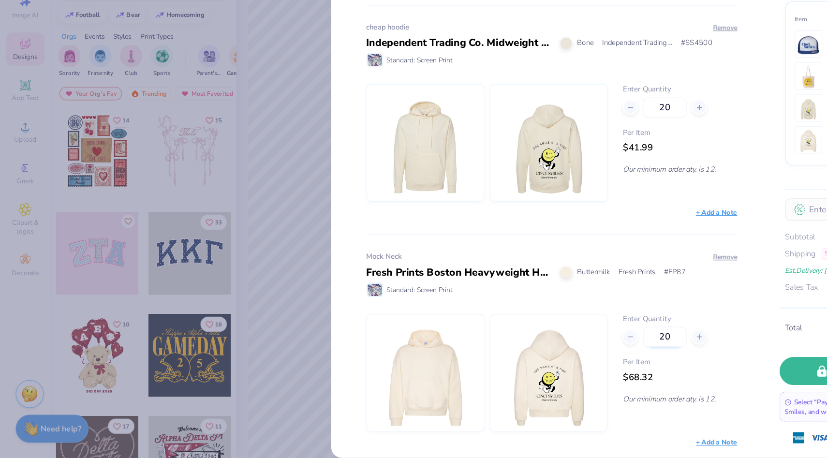
click at [574, 350] on input "20" at bounding box center [574, 352] width 38 height 17
type input "30"
click at [573, 159] on input "20" at bounding box center [574, 155] width 38 height 17
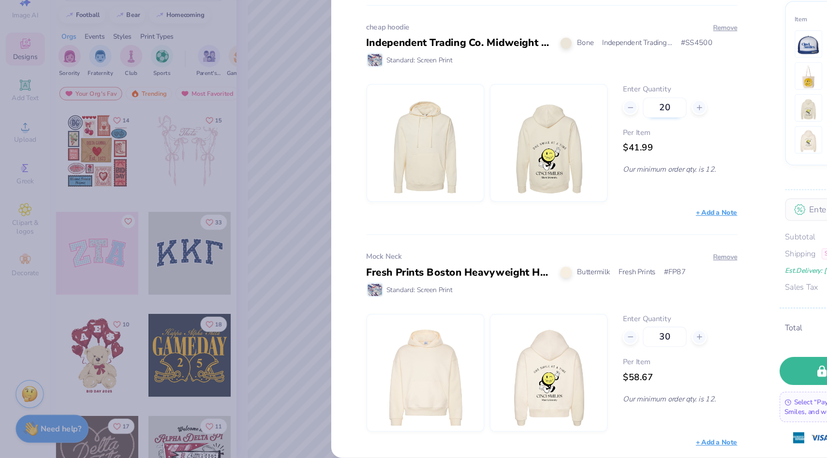
click at [573, 159] on input "20" at bounding box center [574, 155] width 38 height 17
click at [569, 152] on input "30" at bounding box center [574, 155] width 38 height 17
click at [579, 155] on input "40" at bounding box center [574, 155] width 38 height 17
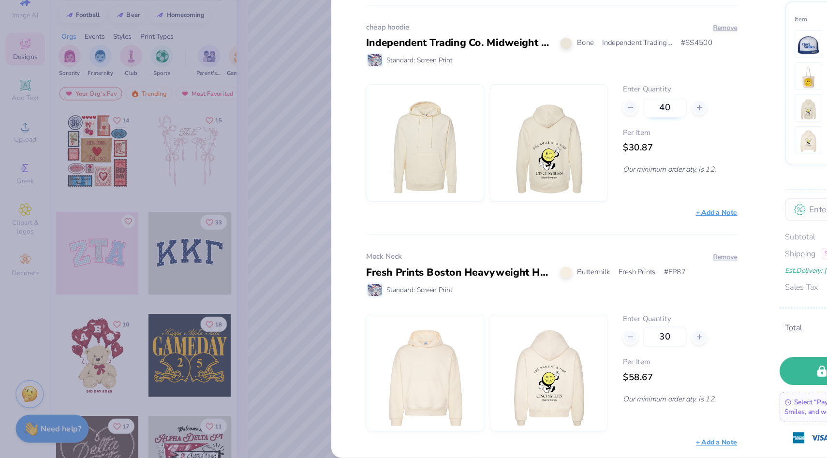
click at [579, 154] on input "40" at bounding box center [574, 155] width 38 height 17
click at [578, 155] on input "40" at bounding box center [574, 155] width 38 height 17
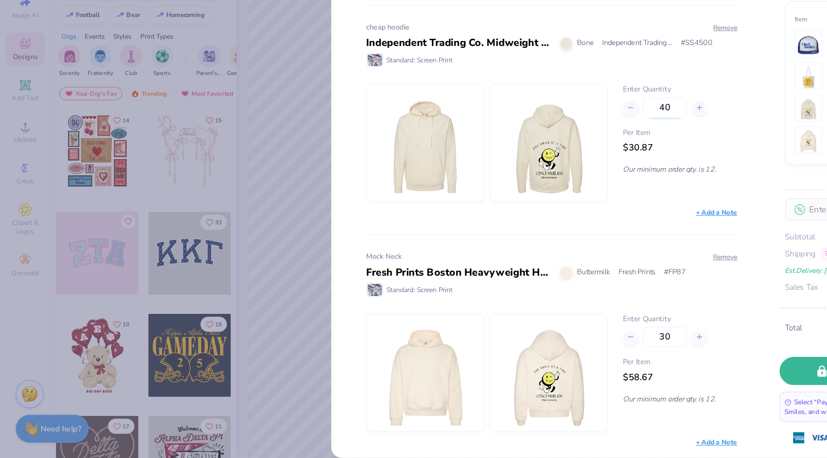
click at [578, 155] on input "40" at bounding box center [574, 155] width 38 height 17
type input "50"
click at [571, 358] on input "30" at bounding box center [574, 352] width 38 height 17
click at [573, 355] on input "30" at bounding box center [574, 352] width 38 height 17
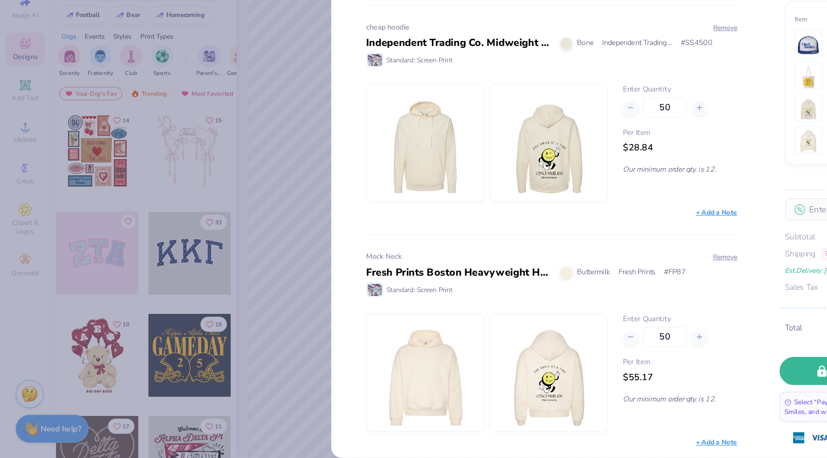
type input "50"
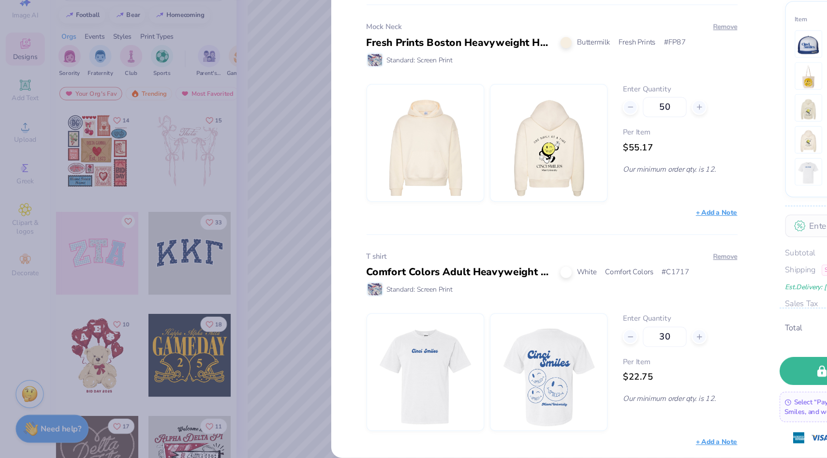
click at [493, 393] on img at bounding box center [473, 383] width 83 height 101
click at [455, 295] on div "Comfort Colors Adult Heavyweight T-Shirt" at bounding box center [396, 297] width 160 height 13
click at [270, 256] on div "My Cart (5) cinci hat Royal/ Wht/ Royl Yupoong # 6006W Standard: Screen Print R…" at bounding box center [413, 229] width 827 height 458
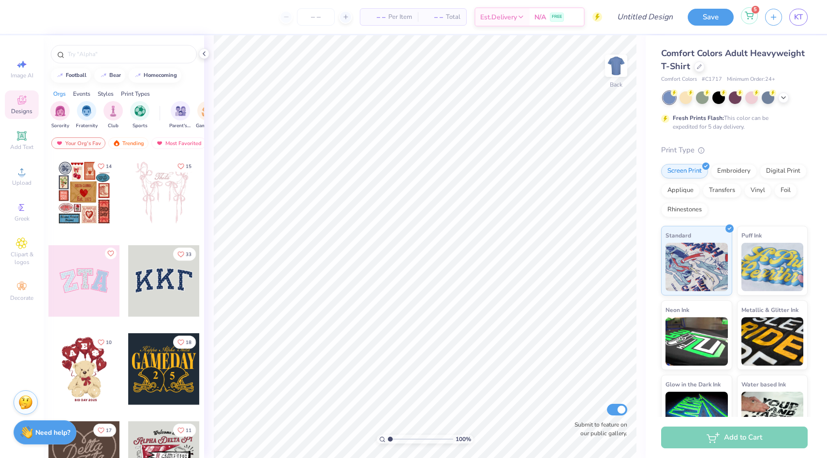
click at [756, 13] on span "5" at bounding box center [755, 10] width 8 height 8
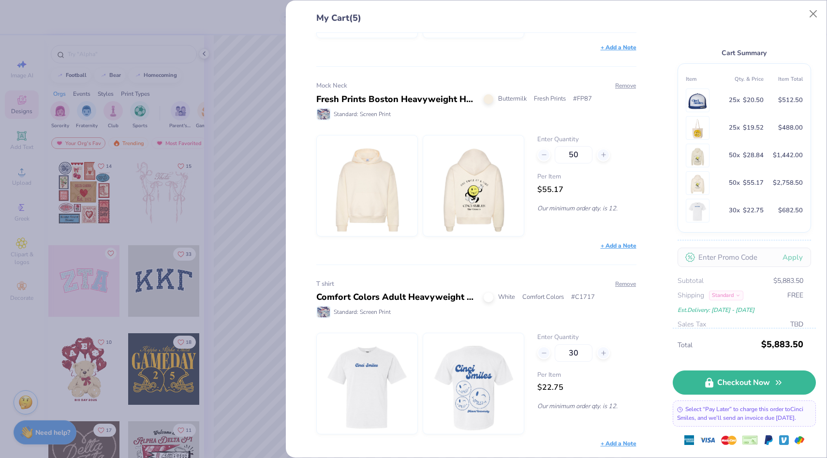
click at [480, 435] on div "T shirt Comfort Colors Adult Heavyweight T-Shirt White Comfort Colors # C1717 S…" at bounding box center [476, 357] width 320 height 184
click at [491, 398] on img at bounding box center [473, 383] width 83 height 101
click at [810, 12] on button "Close" at bounding box center [813, 14] width 18 height 18
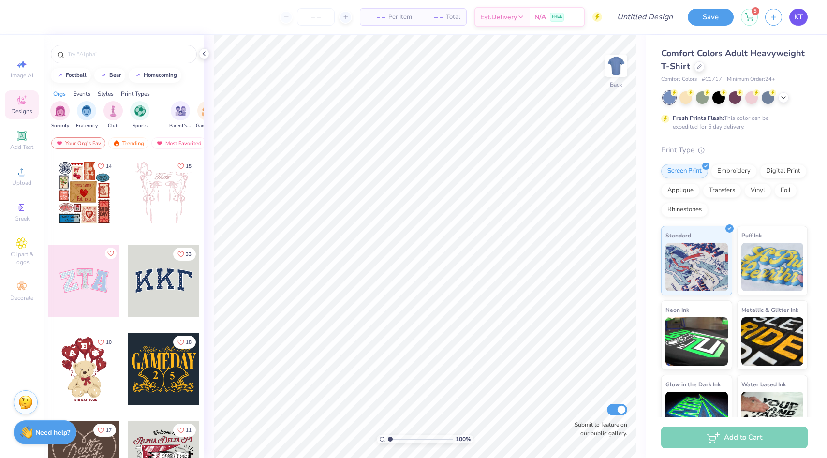
click at [793, 22] on link "KT" at bounding box center [798, 17] width 18 height 17
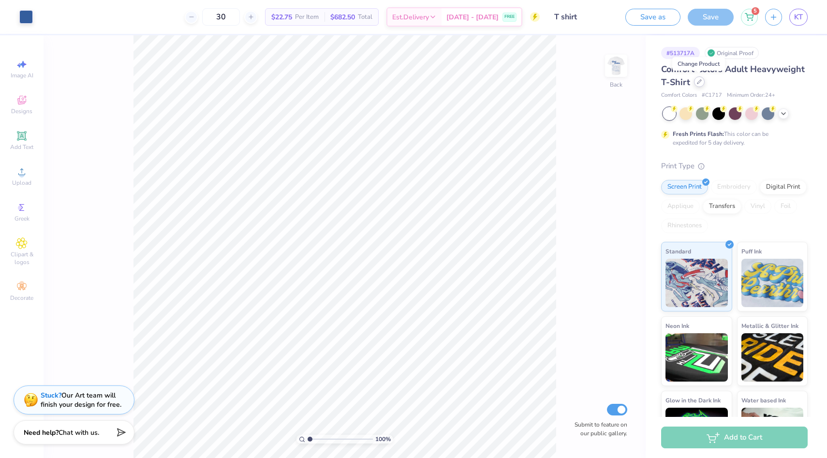
click at [700, 83] on icon at bounding box center [699, 81] width 5 height 5
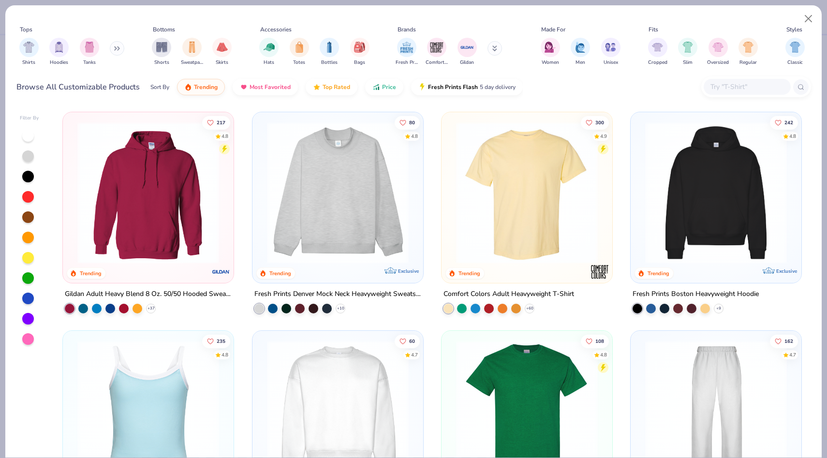
click at [115, 48] on button at bounding box center [117, 48] width 15 height 15
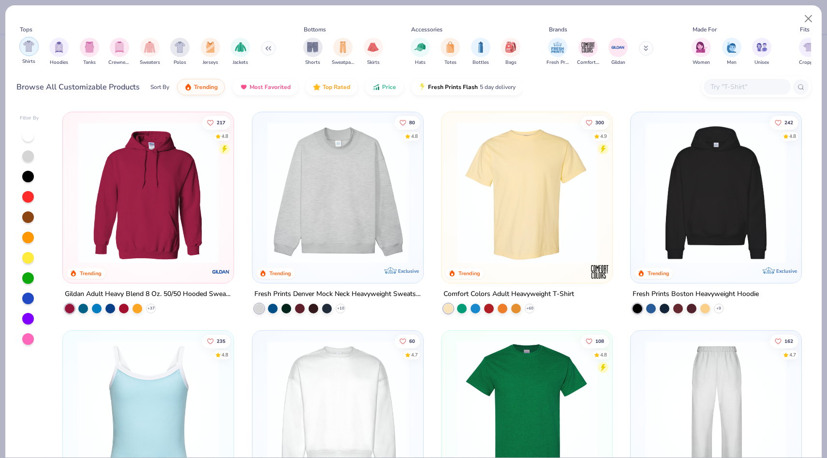
click at [32, 49] on img "filter for Shirts" at bounding box center [28, 46] width 11 height 11
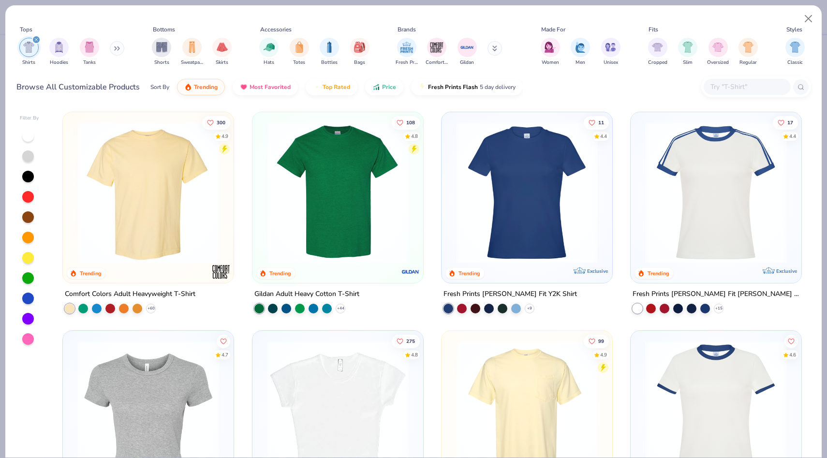
click at [360, 254] on img at bounding box center [337, 193] width 151 height 142
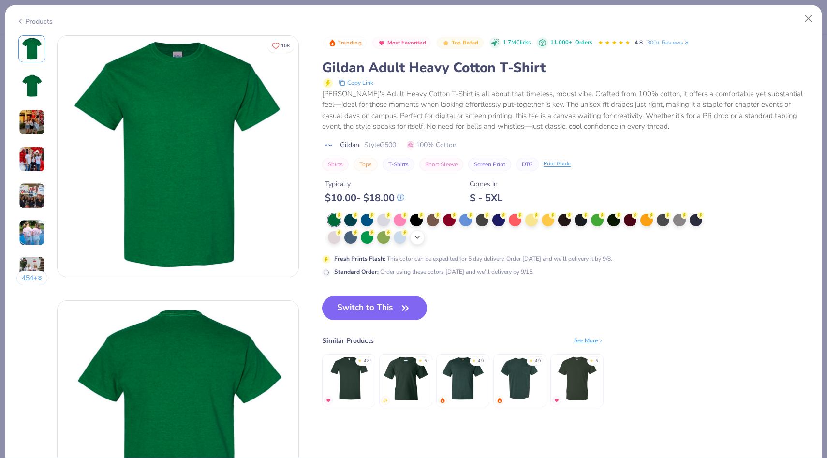
click at [418, 236] on icon at bounding box center [417, 238] width 8 height 8
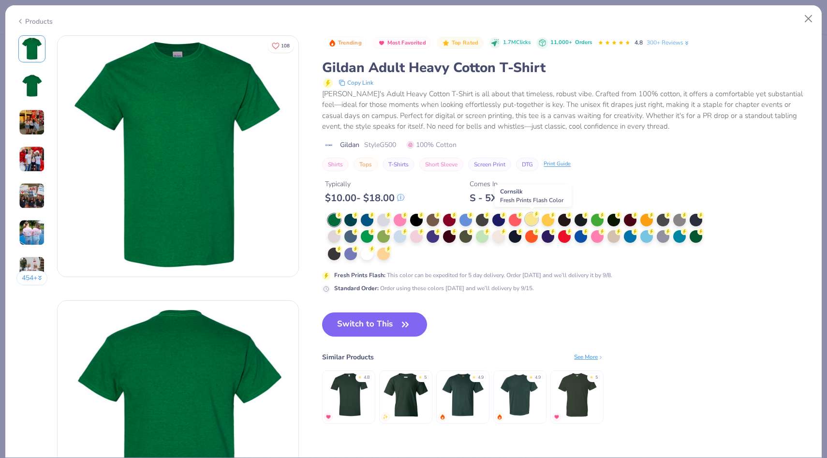
click at [532, 221] on div at bounding box center [531, 219] width 13 height 13
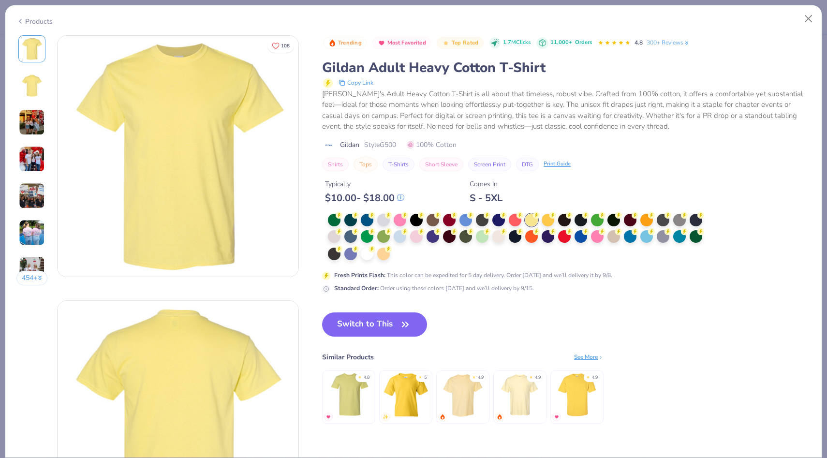
click at [515, 397] on img at bounding box center [520, 395] width 46 height 46
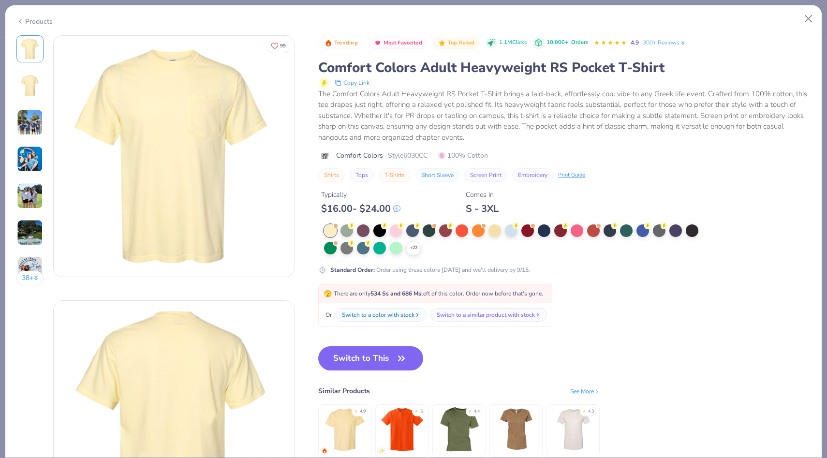
click at [33, 28] on div "Products" at bounding box center [413, 17] width 816 height 25
click at [29, 22] on div "Products" at bounding box center [34, 21] width 36 height 10
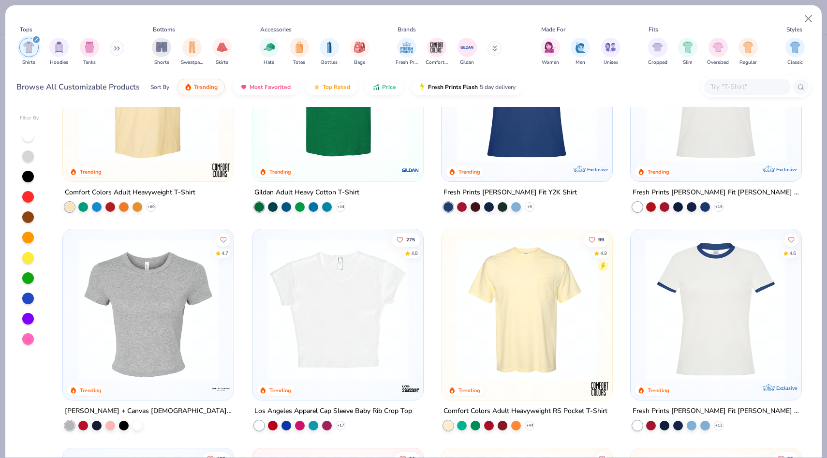
scroll to position [100, 0]
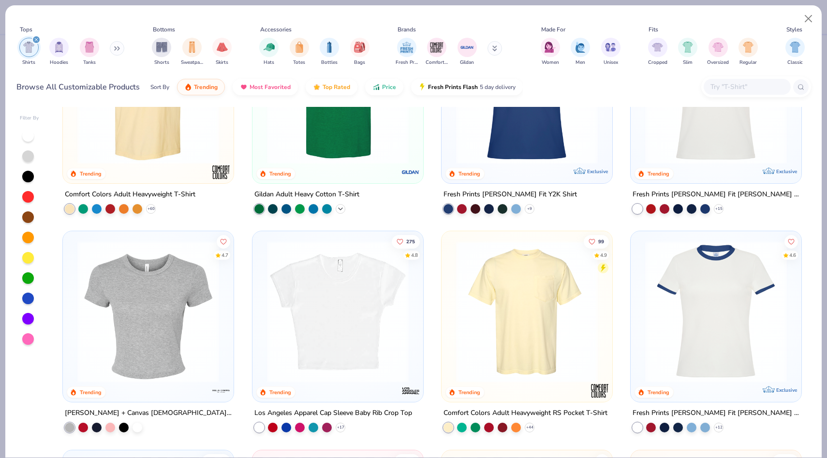
click at [340, 208] on polyline at bounding box center [340, 209] width 4 height 2
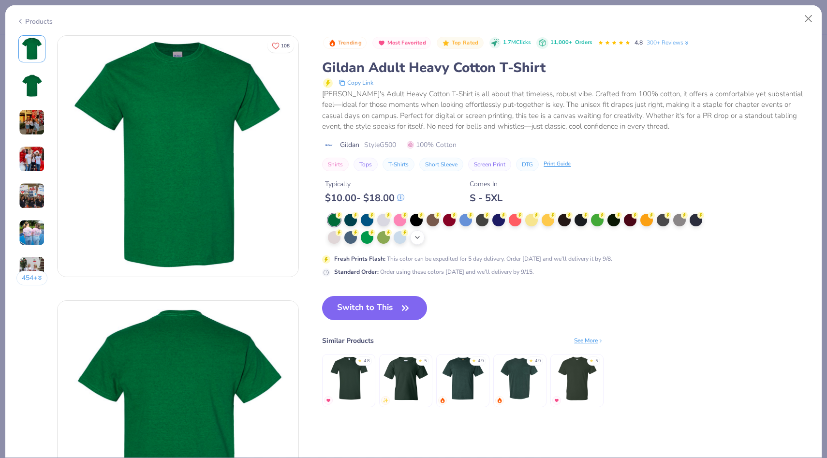
click at [416, 237] on polyline at bounding box center [417, 237] width 4 height 2
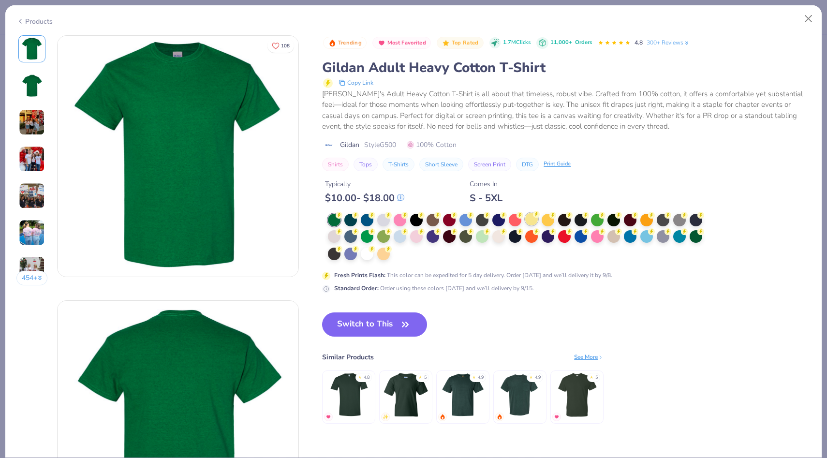
click at [535, 217] on icon at bounding box center [536, 214] width 7 height 7
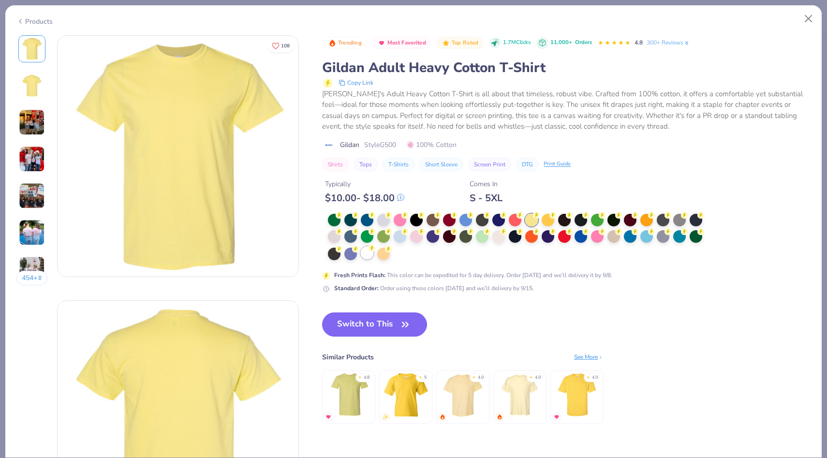
click at [365, 254] on div at bounding box center [367, 253] width 13 height 13
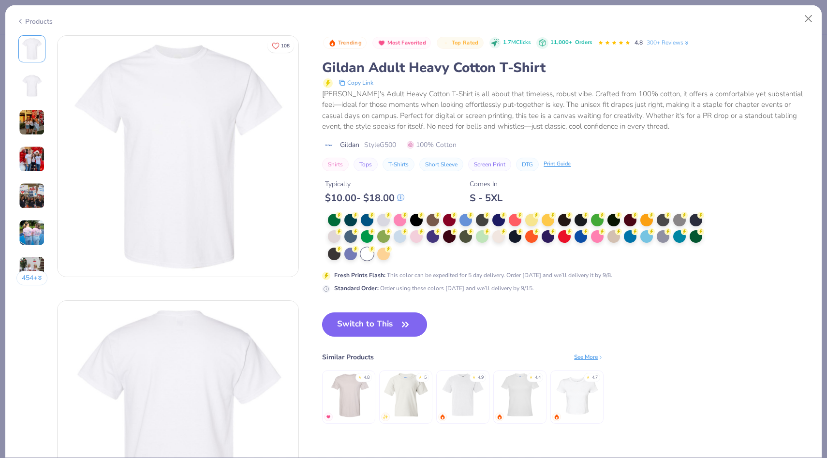
click at [361, 325] on button "Switch to This" at bounding box center [374, 324] width 105 height 24
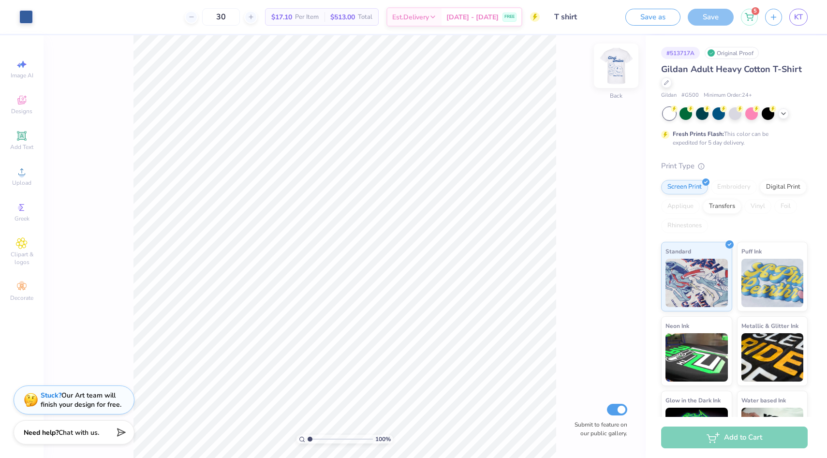
click at [627, 58] on img at bounding box center [616, 65] width 39 height 39
click at [624, 73] on img at bounding box center [616, 65] width 39 height 39
click at [694, 16] on div "Save" at bounding box center [711, 17] width 46 height 17
click at [717, 18] on div "Save" at bounding box center [711, 17] width 46 height 17
click at [745, 18] on icon at bounding box center [749, 16] width 9 height 8
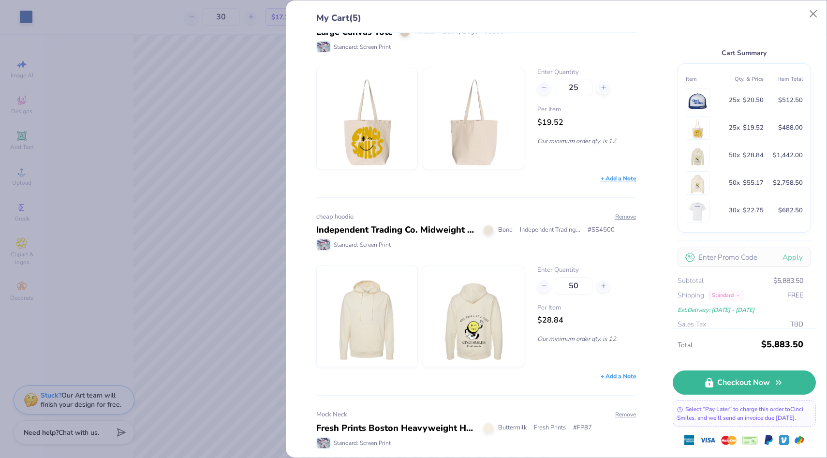
scroll to position [557, 0]
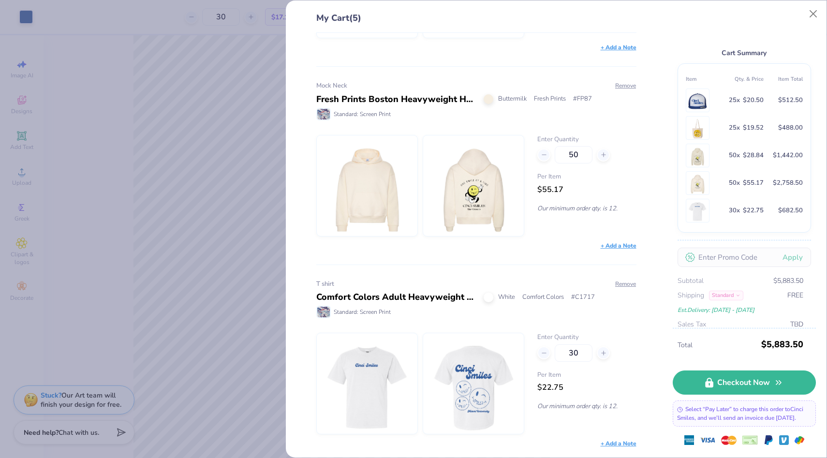
click at [178, 300] on div "My Cart (5) cinci hat Royal/ Wht/ Royl Yupoong # 6006W Standard: Screen Print R…" at bounding box center [413, 229] width 827 height 458
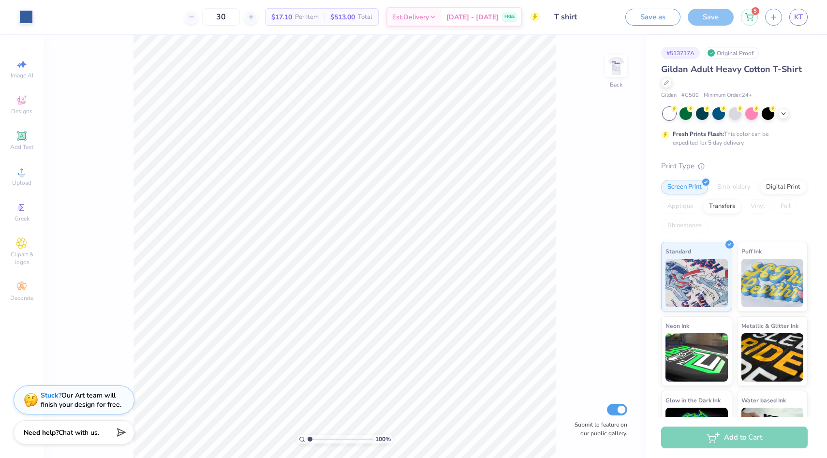
click at [688, 437] on div "Add to Cart" at bounding box center [734, 437] width 147 height 22
click at [240, 20] on input "30" at bounding box center [221, 16] width 38 height 17
click at [672, 17] on button "Save as" at bounding box center [652, 15] width 55 height 17
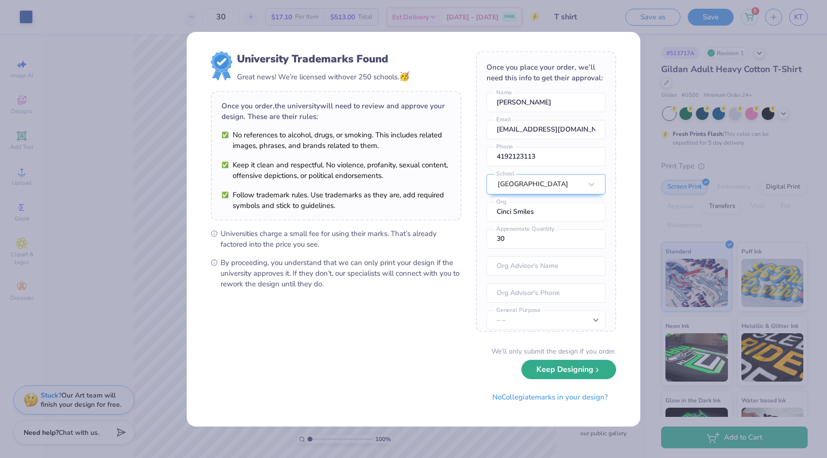
click at [589, 366] on button "Keep Designing" at bounding box center [568, 370] width 95 height 20
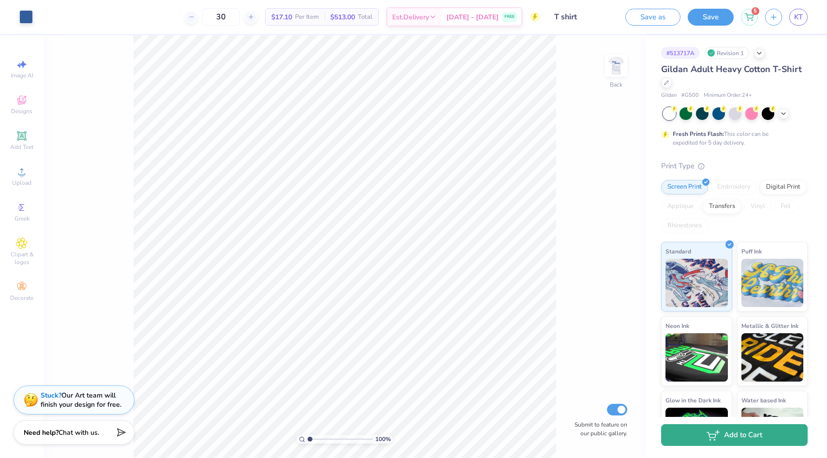
click at [684, 442] on button "Add to Cart" at bounding box center [734, 435] width 147 height 22
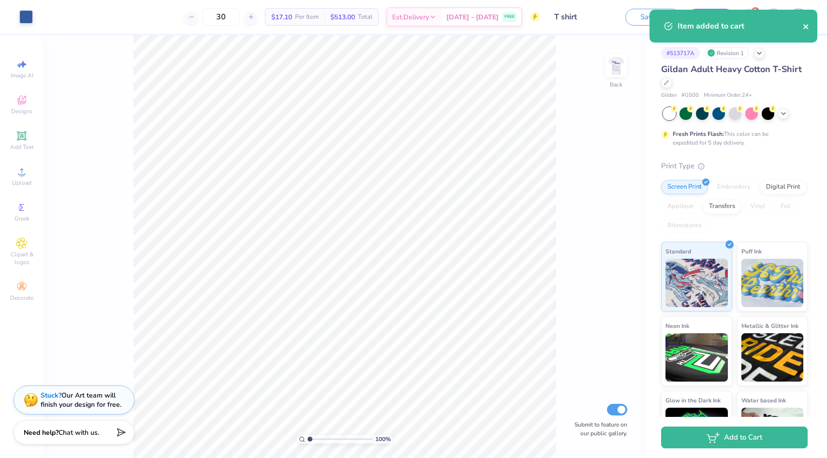
click at [809, 24] on icon "close" at bounding box center [806, 27] width 7 height 8
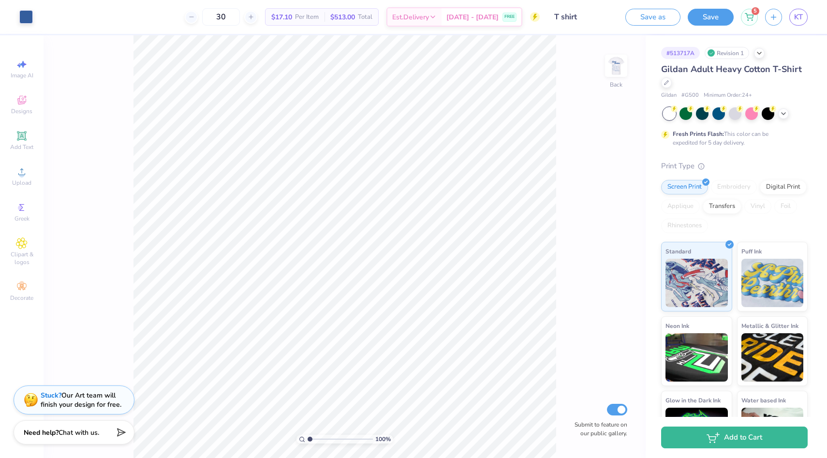
click at [751, 12] on div "Item added to cart" at bounding box center [733, 10] width 172 height 4
click at [751, 16] on icon at bounding box center [749, 16] width 8 height 5
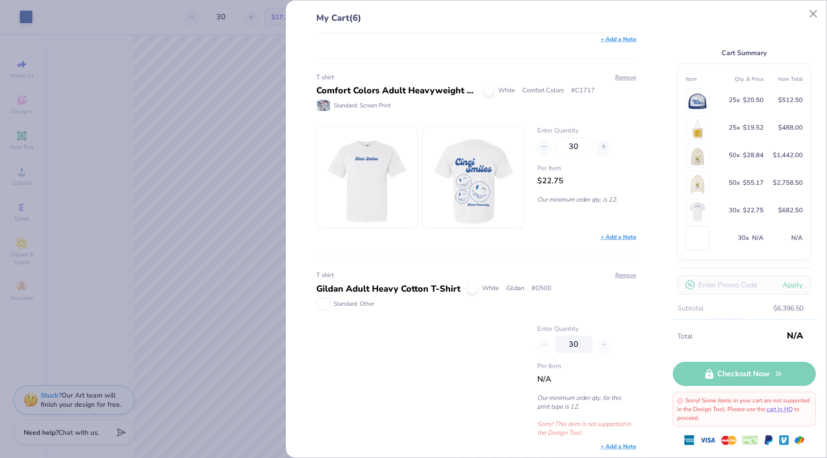
scroll to position [765, 0]
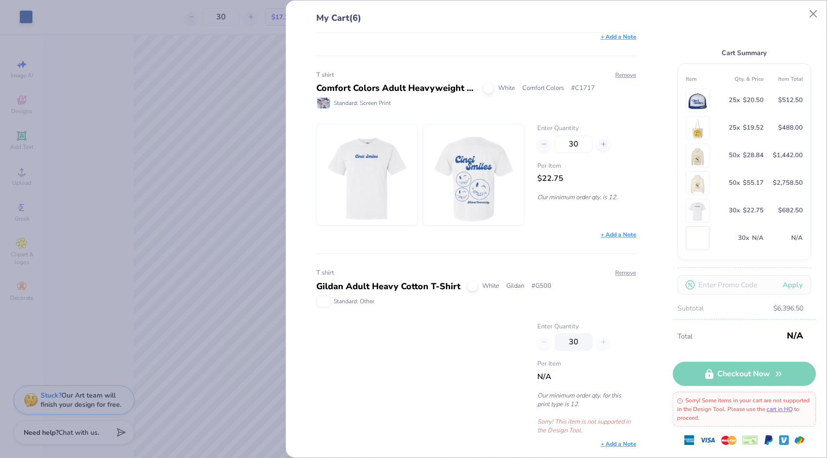
click at [588, 421] on p "Sorry! This item is not supported in the Design Tool." at bounding box center [586, 425] width 99 height 17
click at [816, 15] on button "Close" at bounding box center [813, 14] width 18 height 18
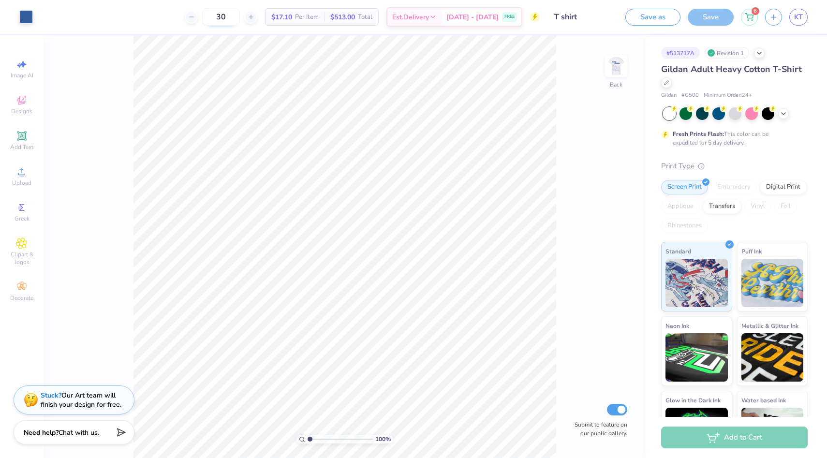
click at [237, 17] on input "30" at bounding box center [221, 16] width 38 height 17
type input "40"
click at [750, 12] on icon at bounding box center [749, 16] width 9 height 8
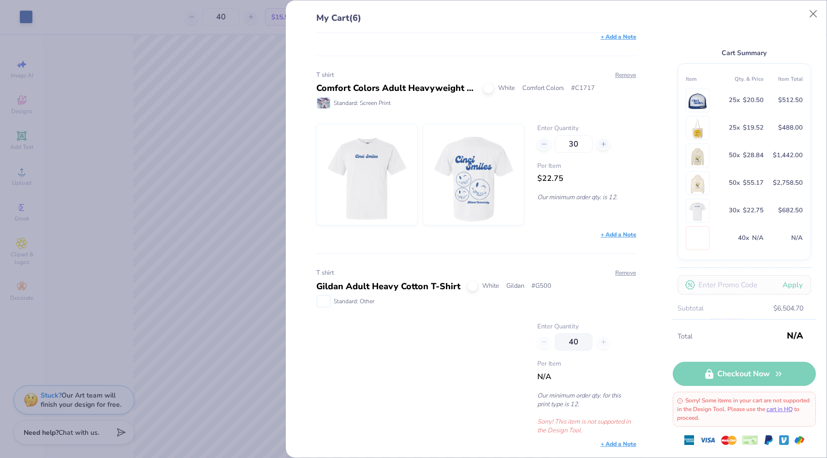
click at [425, 391] on div at bounding box center [420, 378] width 208 height 113
click at [812, 14] on button "Close" at bounding box center [813, 14] width 18 height 18
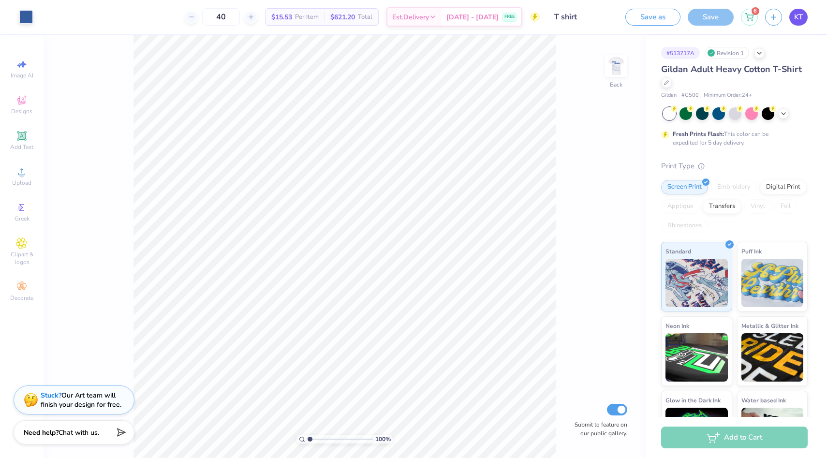
click at [800, 14] on span "KT" at bounding box center [798, 17] width 9 height 11
click at [611, 67] on img at bounding box center [616, 65] width 39 height 39
click at [237, 18] on input "30" at bounding box center [221, 16] width 38 height 17
type input "3"
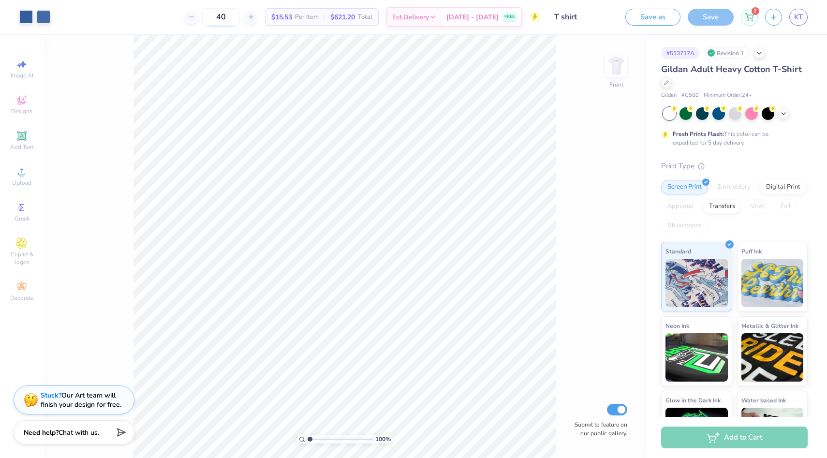
click at [232, 19] on input "40" at bounding box center [221, 16] width 38 height 17
type input "50"
click at [795, 22] on span "KT" at bounding box center [798, 17] width 9 height 11
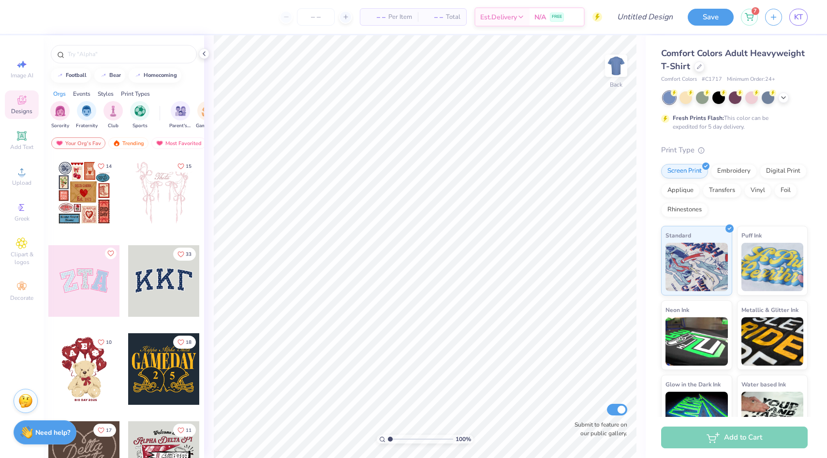
click at [30, 405] on img at bounding box center [25, 401] width 15 height 15
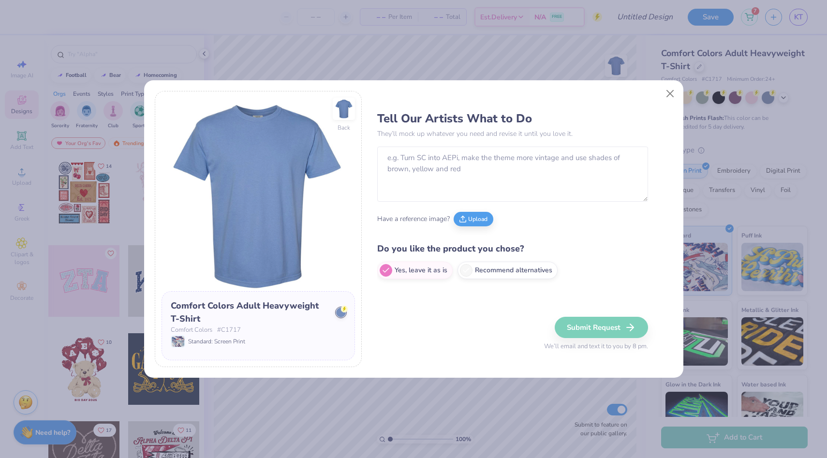
click at [679, 101] on div "Back Comfort Colors Adult Heavyweight T-Shirt Comfort Colors # C1717 Standard: …" at bounding box center [413, 229] width 539 height 298
click at [673, 98] on button "Close" at bounding box center [670, 93] width 18 height 18
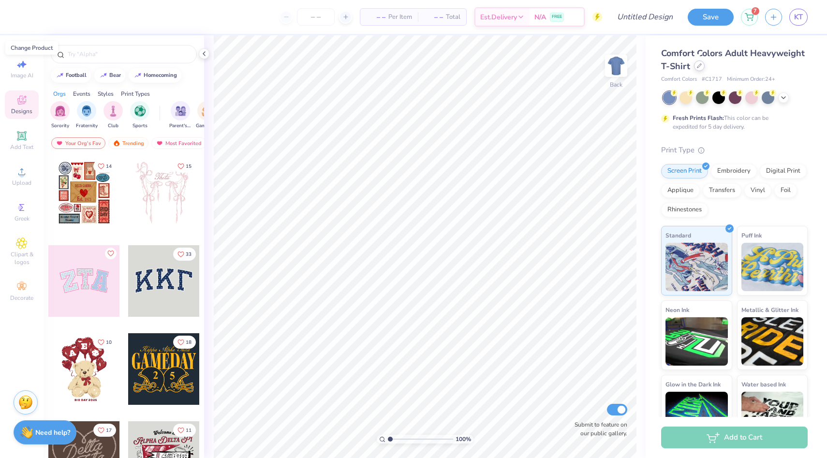
click at [698, 68] on icon at bounding box center [699, 65] width 5 height 5
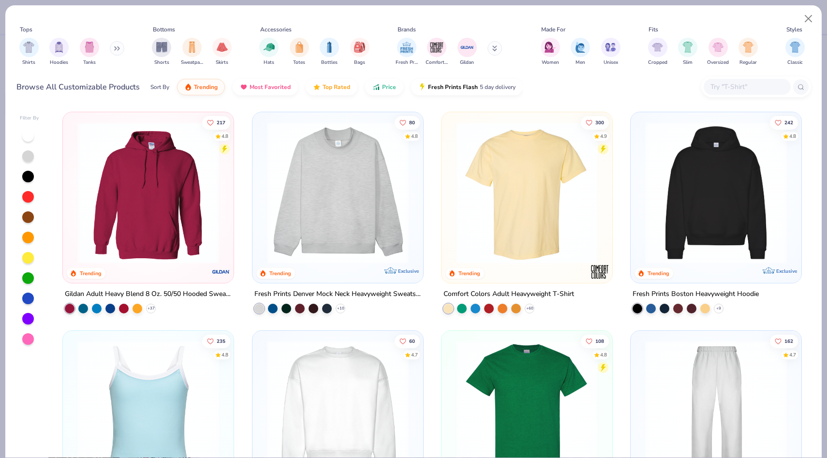
click at [145, 161] on img at bounding box center [148, 193] width 151 height 142
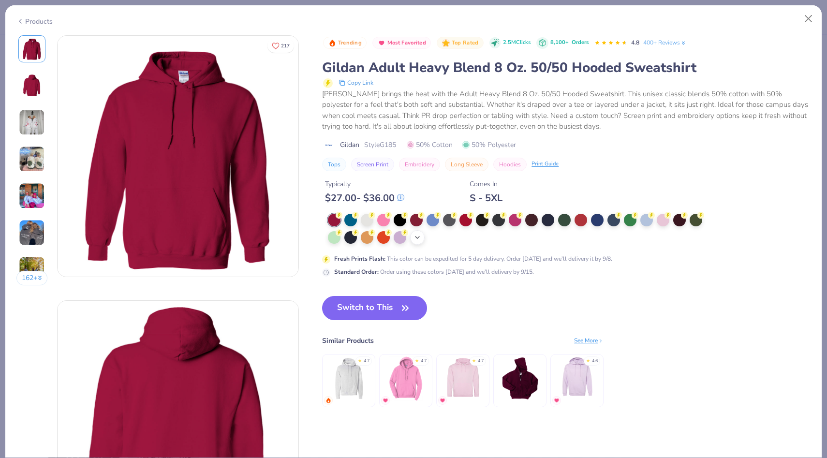
click at [417, 240] on icon at bounding box center [417, 238] width 8 height 8
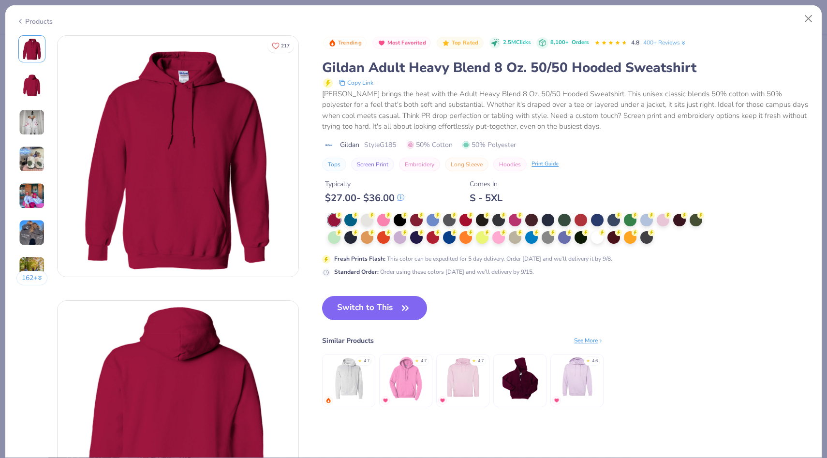
click at [566, 376] on img at bounding box center [577, 378] width 46 height 46
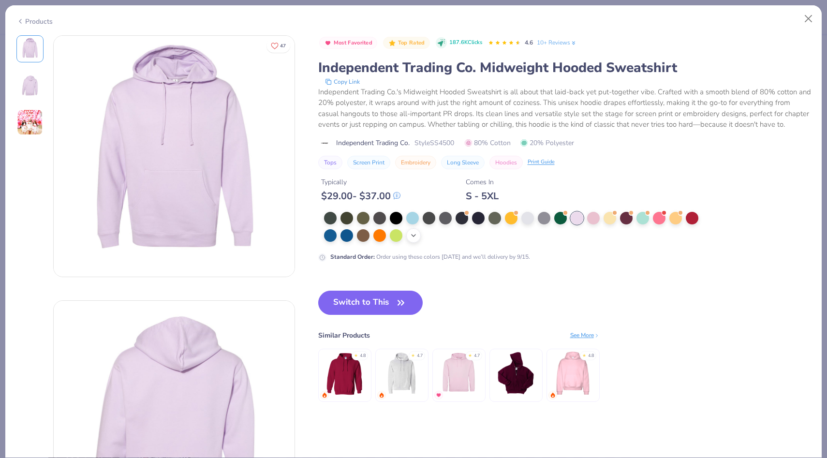
click at [414, 235] on polyline at bounding box center [414, 236] width 4 height 2
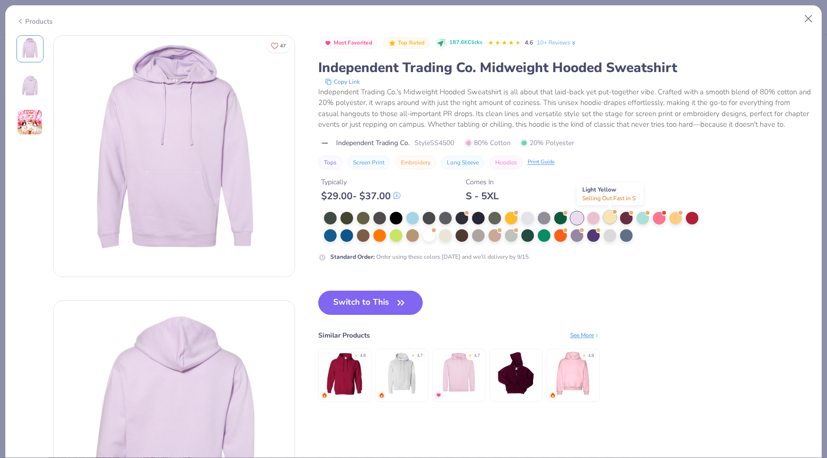
click at [606, 217] on div at bounding box center [609, 217] width 13 height 13
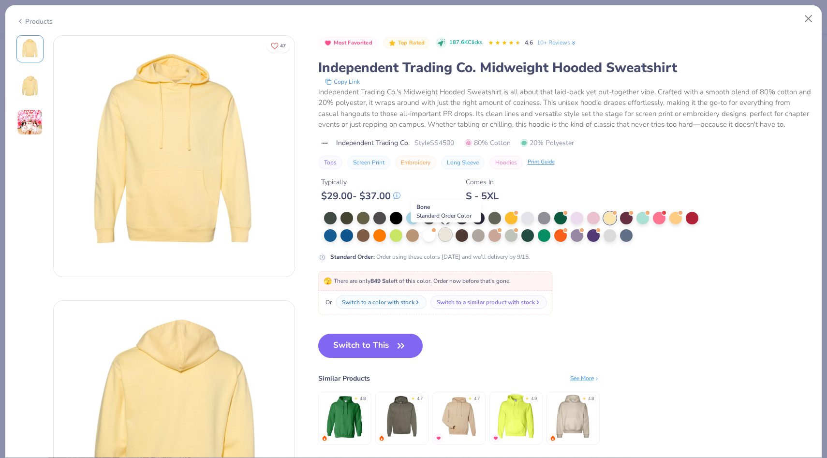
click at [446, 236] on div at bounding box center [445, 234] width 13 height 13
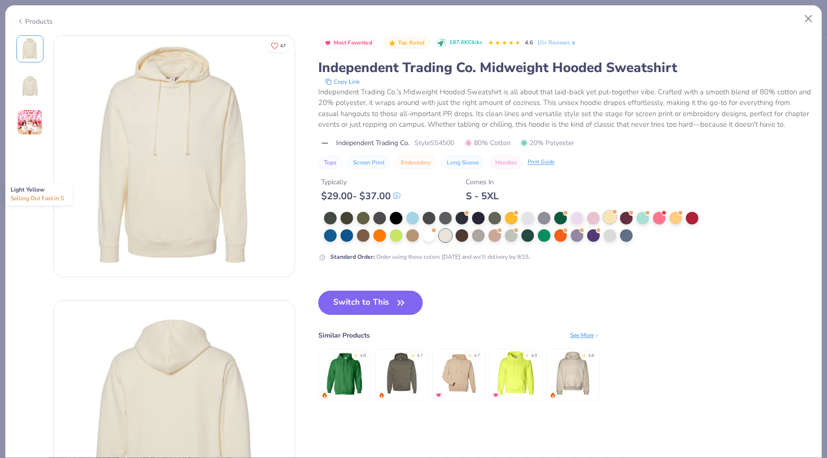
click at [610, 218] on div at bounding box center [609, 217] width 13 height 13
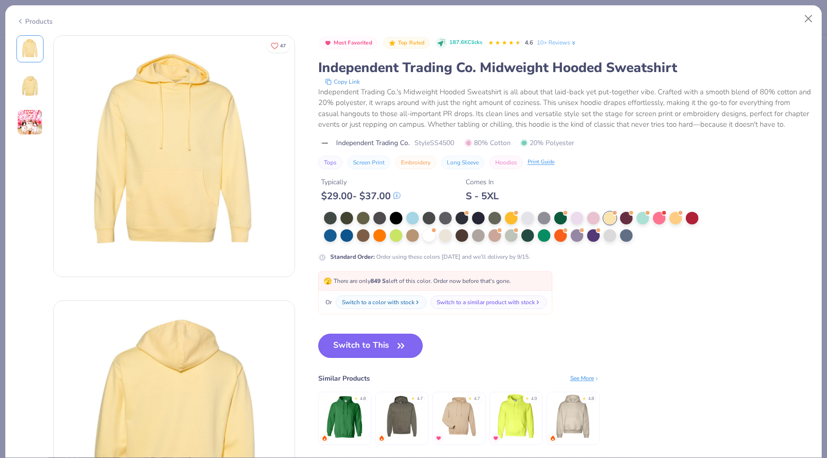
click at [367, 347] on button "Switch to This" at bounding box center [370, 346] width 105 height 24
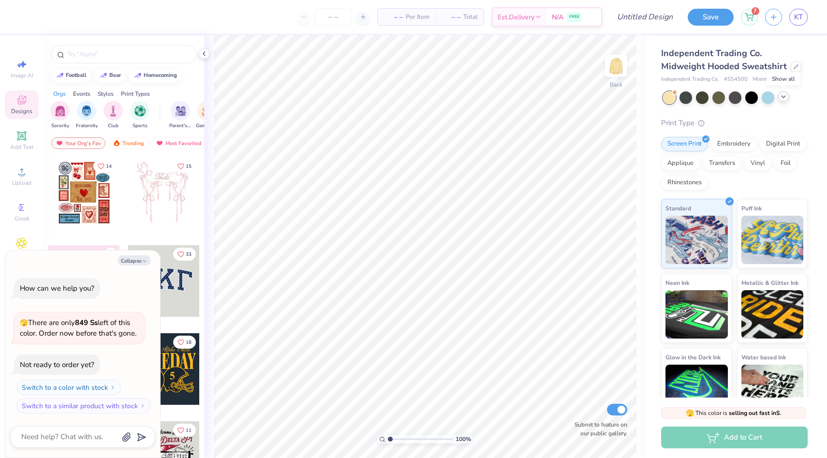
click at [786, 97] on icon at bounding box center [783, 97] width 8 height 8
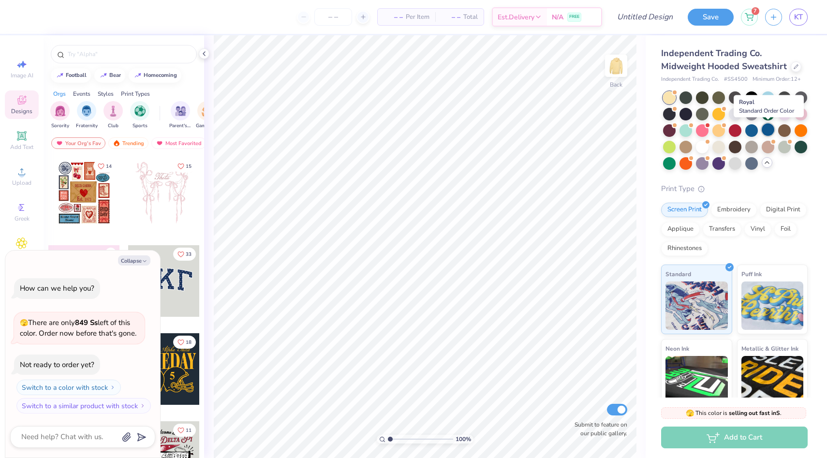
click at [768, 127] on div at bounding box center [768, 129] width 13 height 13
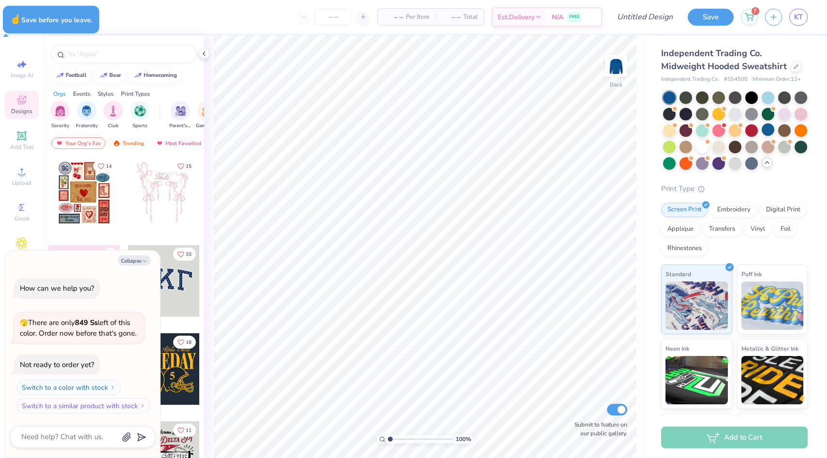
type textarea "x"
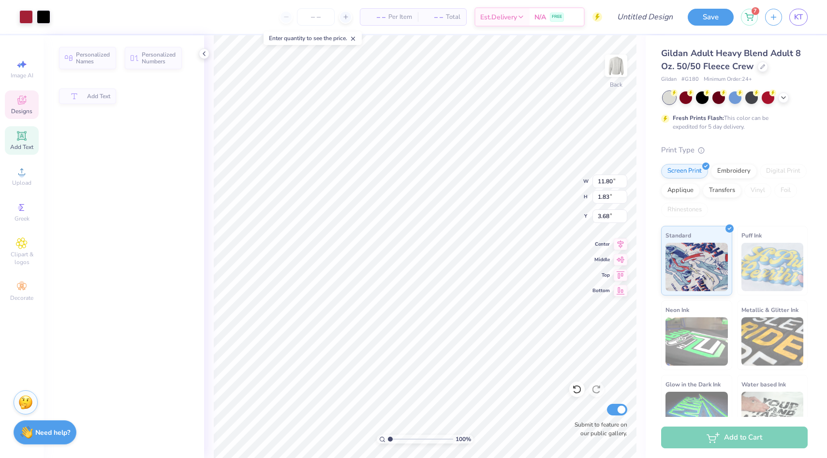
type input "11.80"
type input "1.83"
type input "3.68"
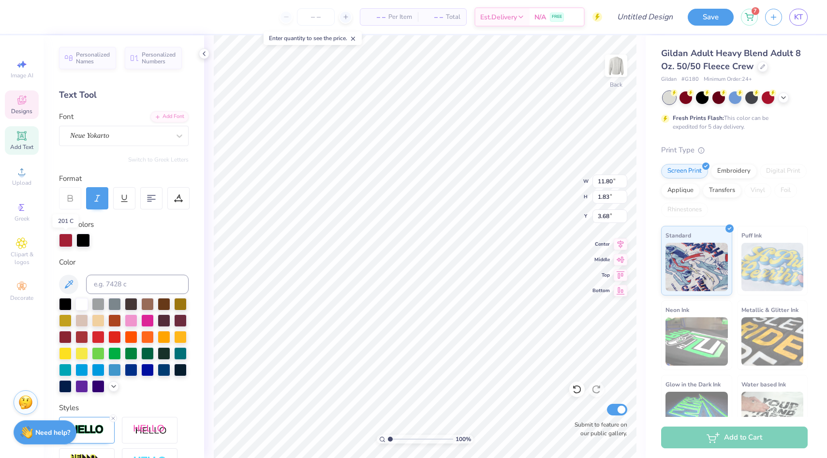
click at [65, 242] on div at bounding box center [66, 241] width 14 height 14
click at [161, 372] on div at bounding box center [164, 369] width 13 height 13
type textarea "Cinci Smiles"
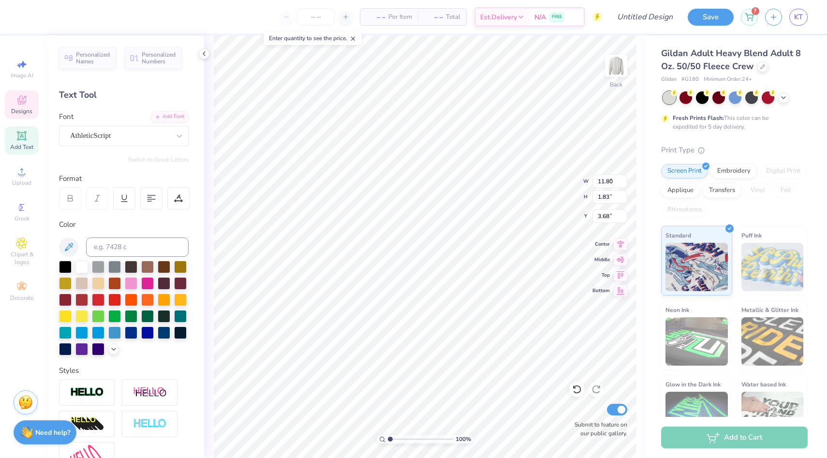
type input "4.56"
type input "1.11"
type input "2.50"
type textarea "come to"
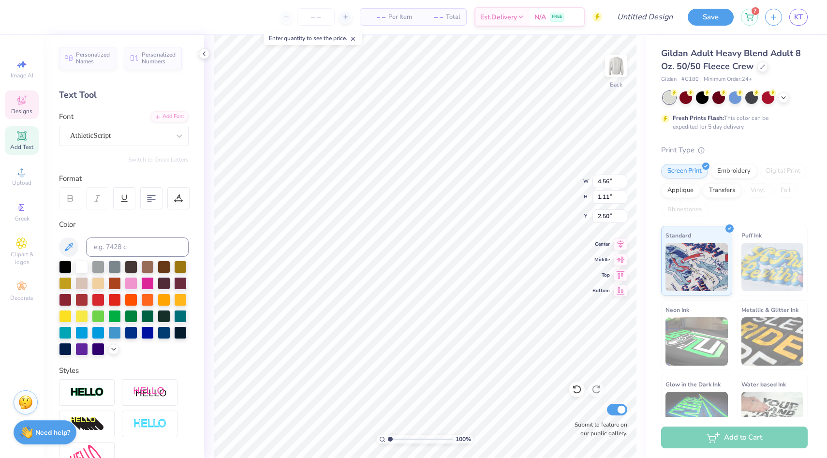
scroll to position [0, 0]
type input "4.21"
type input "2.00"
type input "5.84"
click at [24, 149] on span "Add Text" at bounding box center [21, 147] width 23 height 8
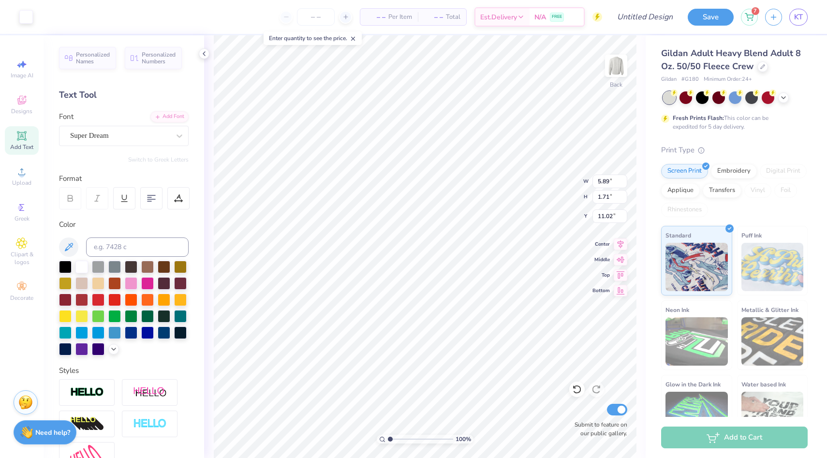
type input "5.89"
type input "1.71"
type input "11.02"
type textarea "One Smile"
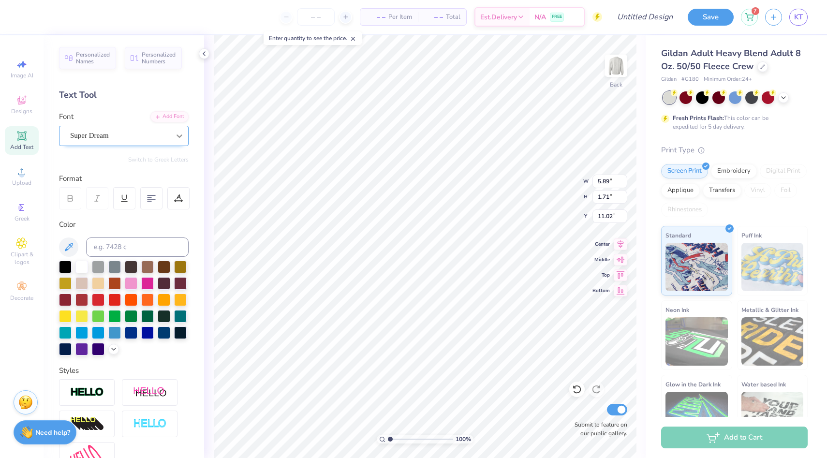
click at [182, 132] on icon at bounding box center [180, 136] width 10 height 10
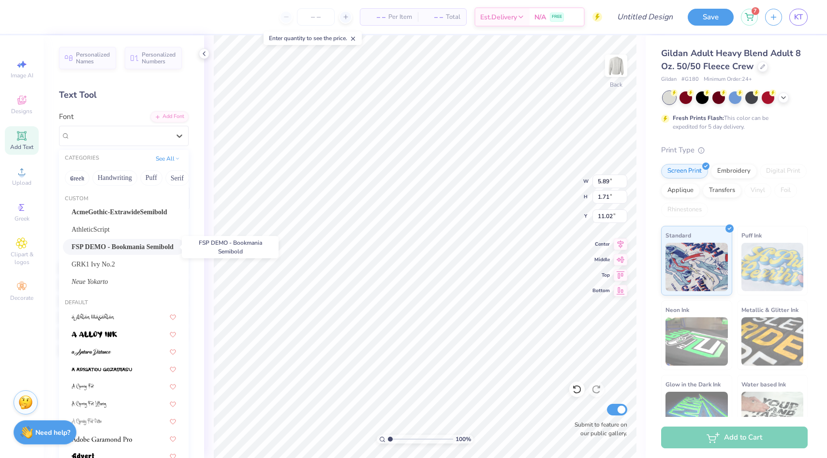
click at [155, 247] on span "FSP DEMO - Bookmania Semibold" at bounding box center [123, 247] width 102 height 10
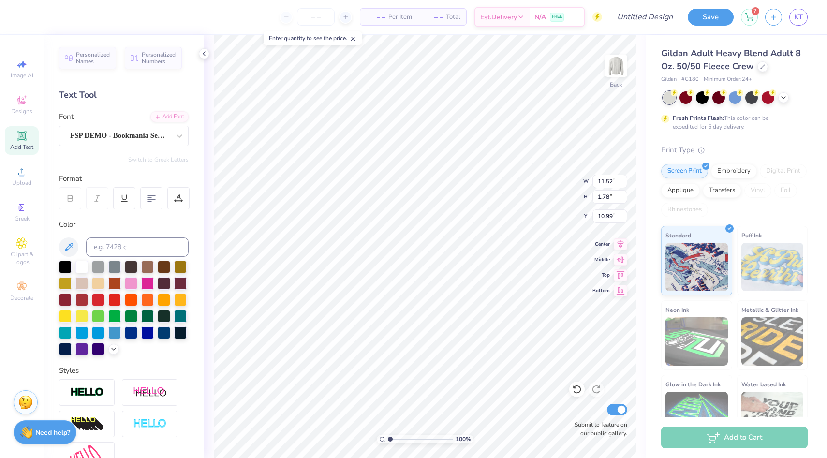
type input "6.93"
type input "1.07"
type input "11.69"
type input "1.55"
type input "5.29"
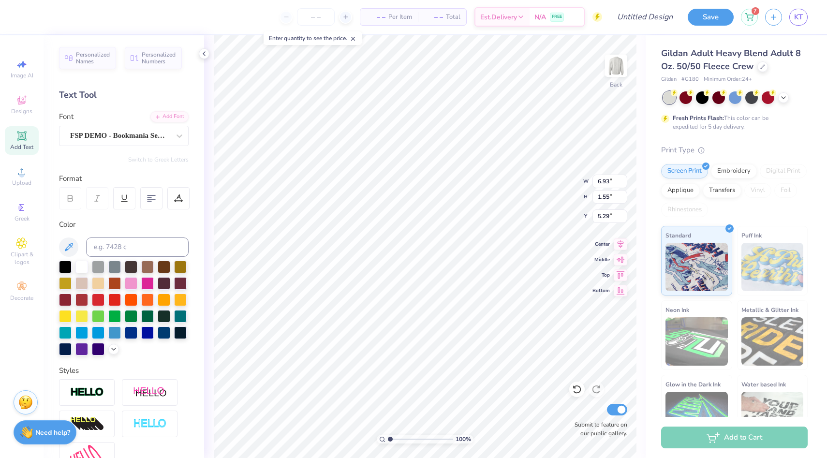
type input "4.01"
type input "0.90"
type input "5.94"
type input "4.16"
type input "0.93"
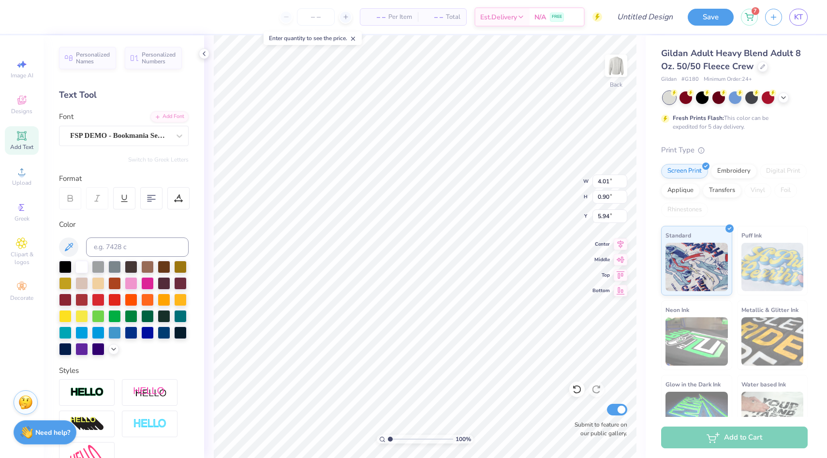
type input "5.91"
type input "0.96"
type input "5.90"
type input "4.27"
type input "0.99"
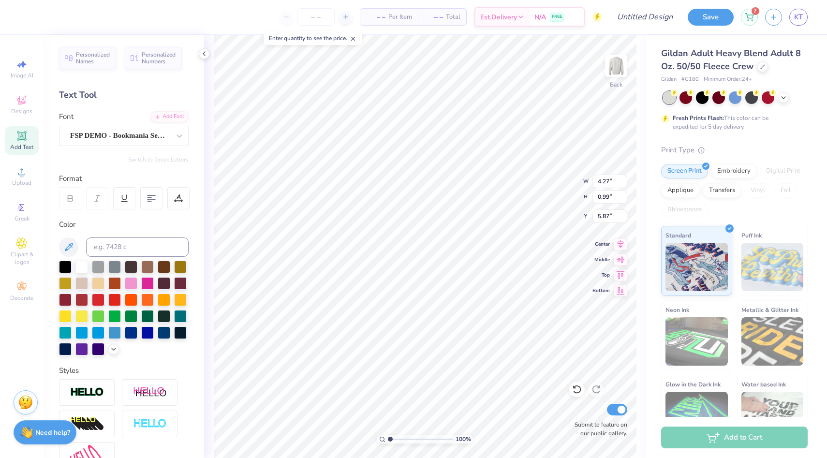
type input "5.86"
type input "7.65"
type input "2.92"
type input "5.40"
click at [25, 17] on div at bounding box center [26, 16] width 14 height 14
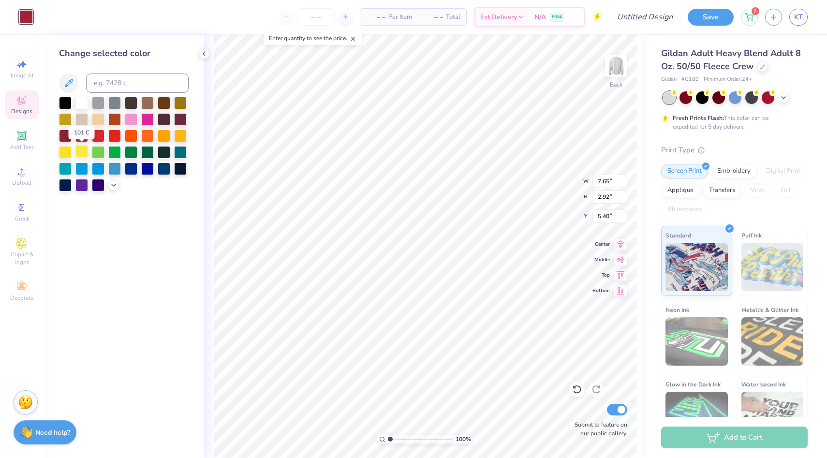
click at [84, 154] on div at bounding box center [81, 151] width 13 height 13
click at [114, 185] on icon at bounding box center [114, 184] width 8 height 8
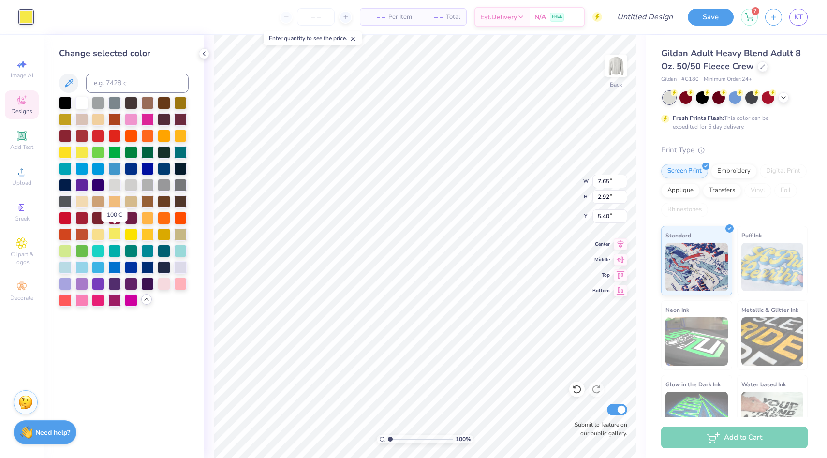
click at [111, 234] on div at bounding box center [114, 233] width 13 height 13
click at [100, 234] on div at bounding box center [98, 233] width 13 height 13
click at [110, 236] on div at bounding box center [114, 233] width 13 height 13
click at [101, 235] on div at bounding box center [98, 233] width 13 height 13
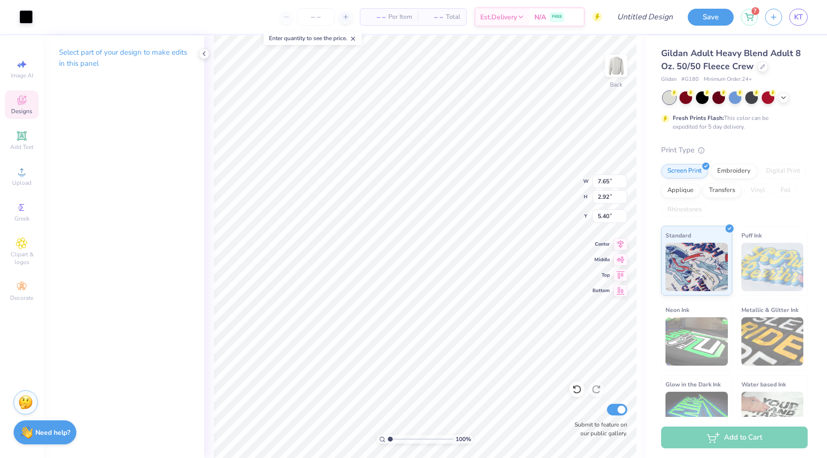
type input "5.45"
type input "2.09"
type input "7.10"
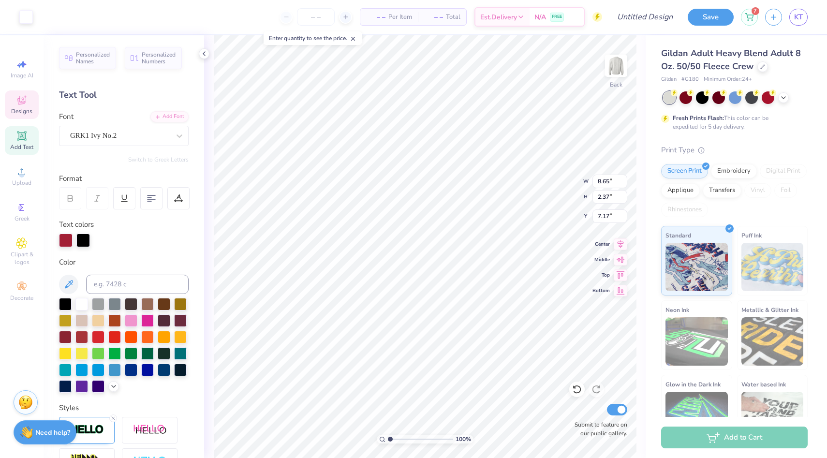
type input "7.17"
type input "6.86"
type input "8.50"
type input "2.97"
type input "5.54"
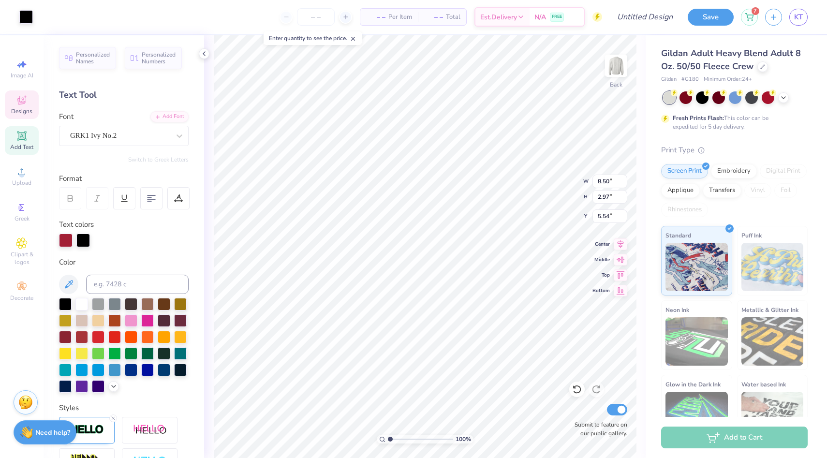
type input "7.65"
type input "2.92"
type input "5.40"
type input "8.50"
type input "2.97"
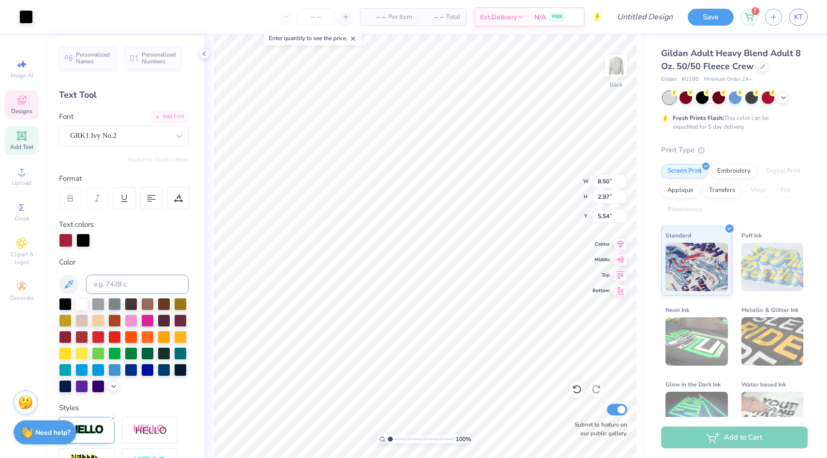
type input "5.37"
type input "8.65"
type input "2.37"
type input "7.17"
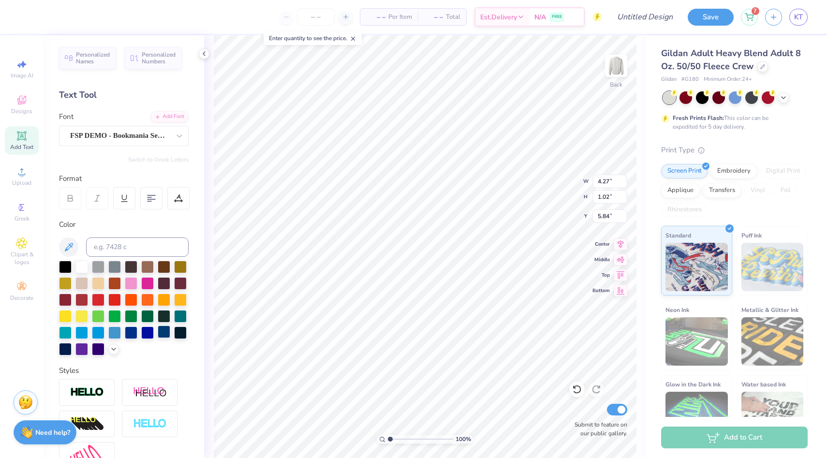
click at [164, 332] on div at bounding box center [164, 331] width 13 height 13
type input "7.65"
type input "2.92"
type input "5.40"
type input "4.27"
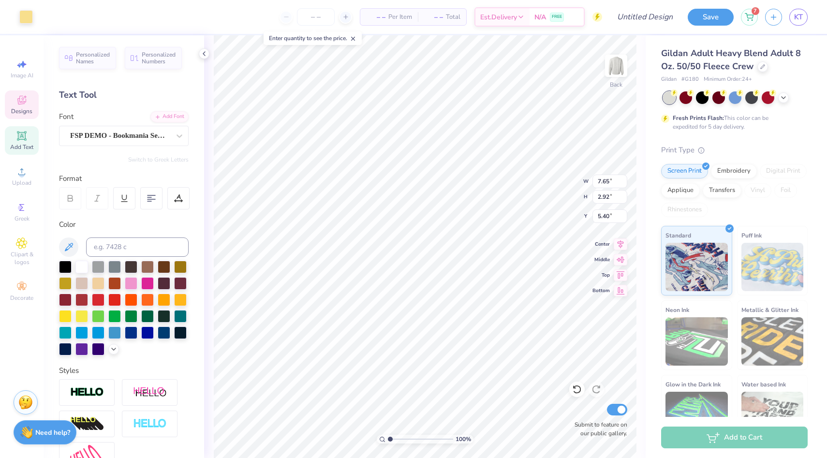
type input "1.02"
type input "5.84"
type input "4.26"
type input "1.15"
type input "5.78"
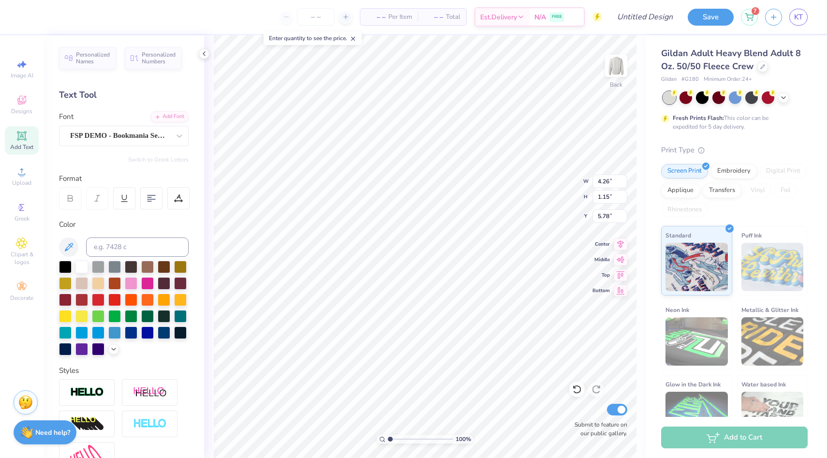
type input "4.82"
type input "1.30"
type input "5.54"
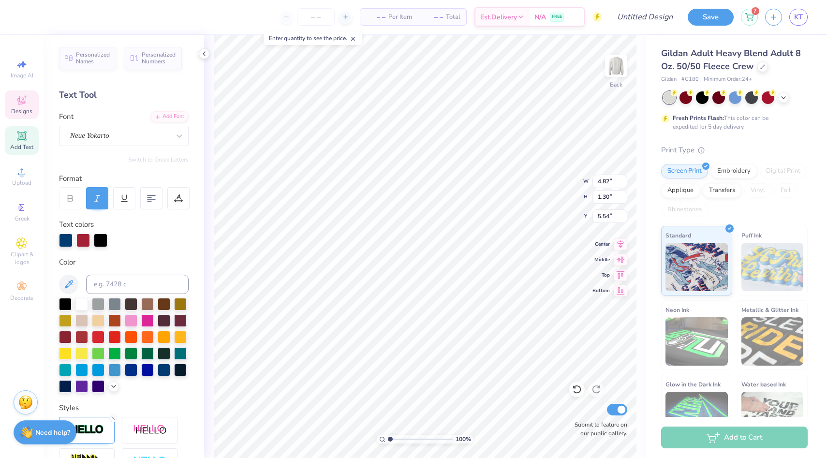
type input "8.13"
type input "1.53"
type input "4.01"
type input "3.87"
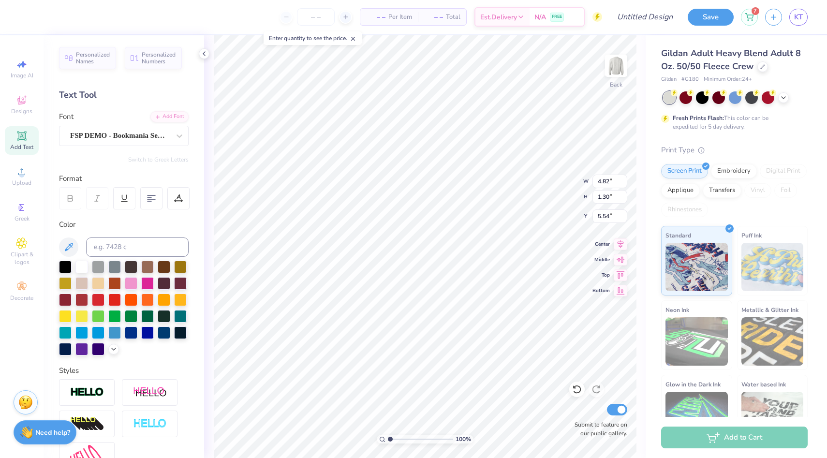
type input "5.80"
type input "1.88"
type input "1.31"
type input "5.53"
type input "4.82"
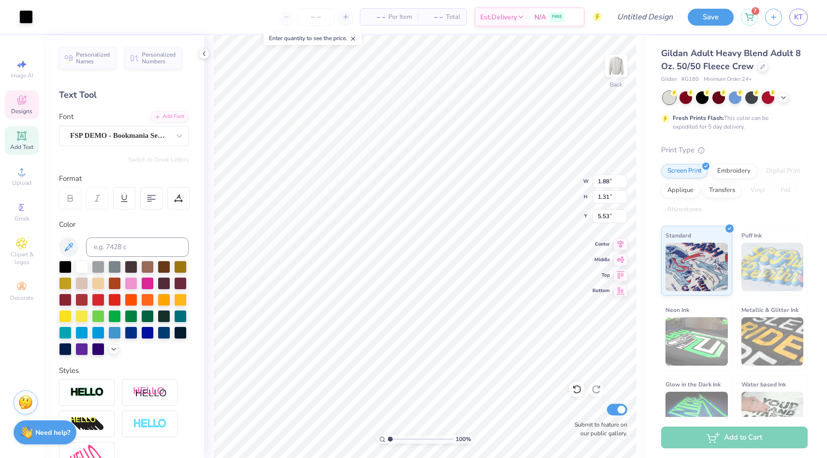
type input "1.30"
type input "5.80"
type input "4.75"
type input "1.68"
type input "5.62"
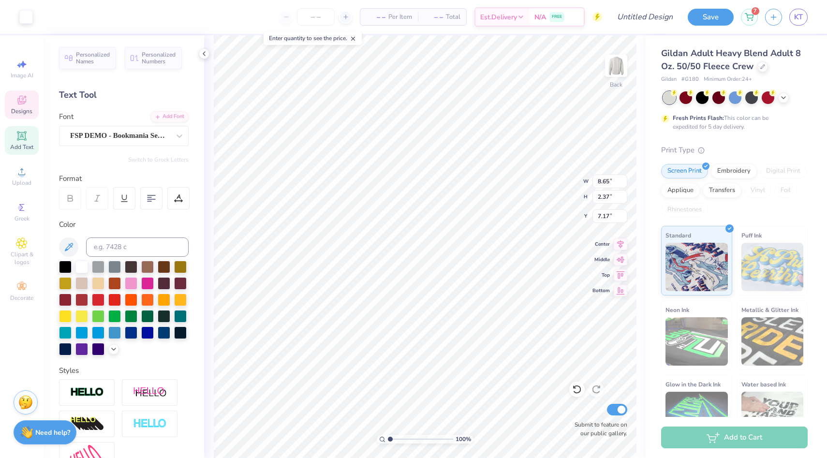
type input "8.34"
type input "3.40"
type input "8.47"
click at [27, 138] on icon at bounding box center [22, 136] width 12 height 12
type input "5.89"
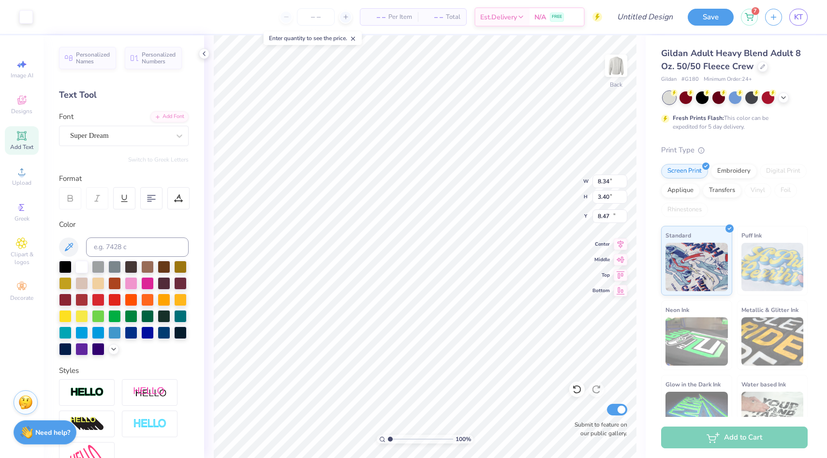
type input "1.71"
type input "11.02"
type textarea "A"
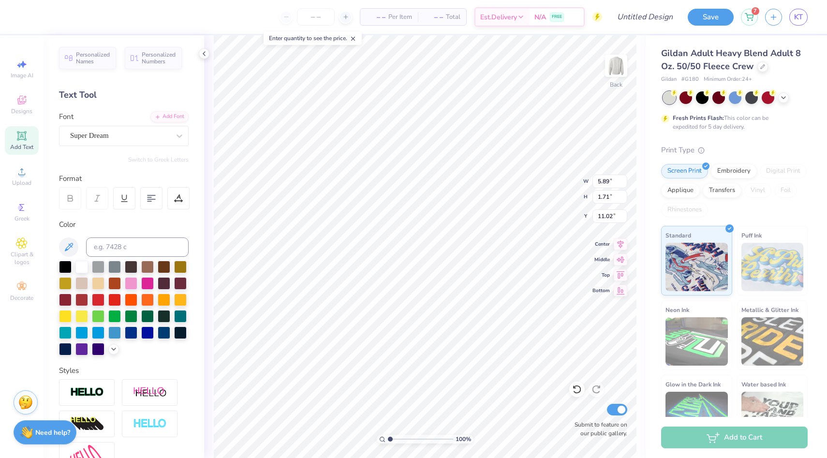
type textarea "At A Time"
click at [154, 133] on div "Super Dream" at bounding box center [120, 135] width 102 height 15
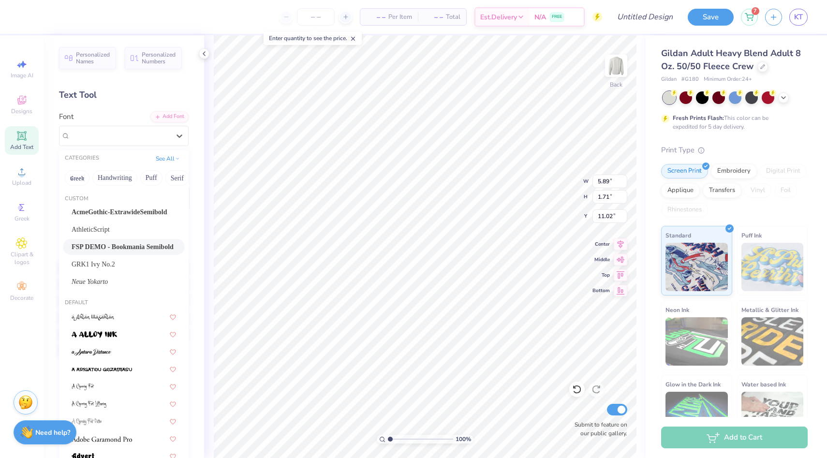
click at [127, 241] on div "FSP DEMO - Bookmania Semibold" at bounding box center [124, 247] width 122 height 16
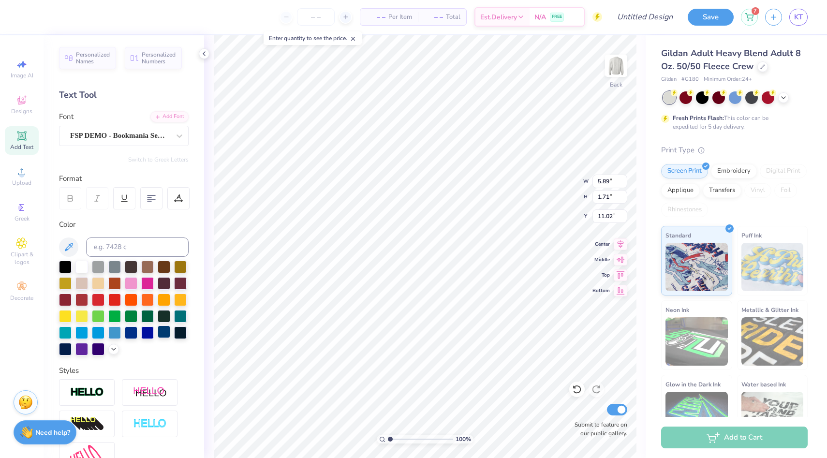
click at [161, 334] on div at bounding box center [164, 331] width 13 height 13
type input "5.30"
type input "0.86"
type input "11.91"
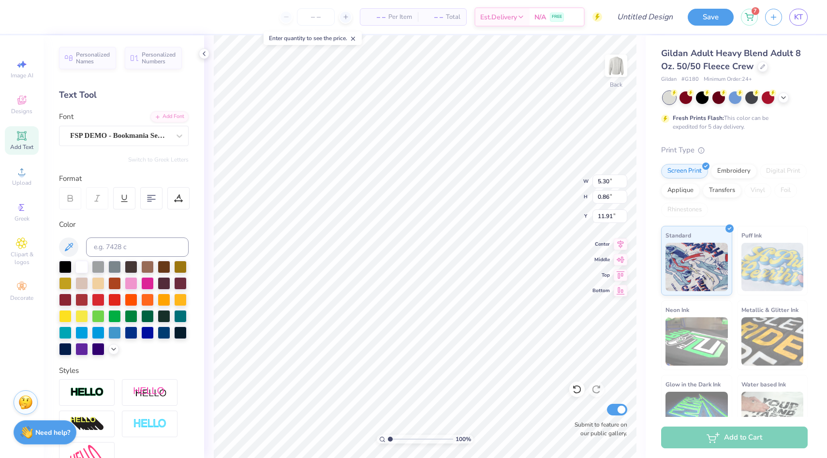
type input "5.29"
type input "1.37"
type input "7.70"
type input "4.59"
type input "1.19"
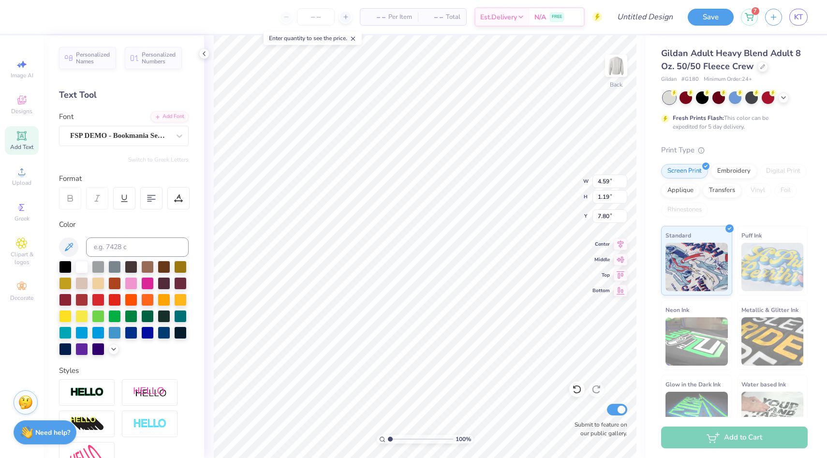
type input "7.30"
type textarea "At a Time"
type input "4.43"
type input "1.17"
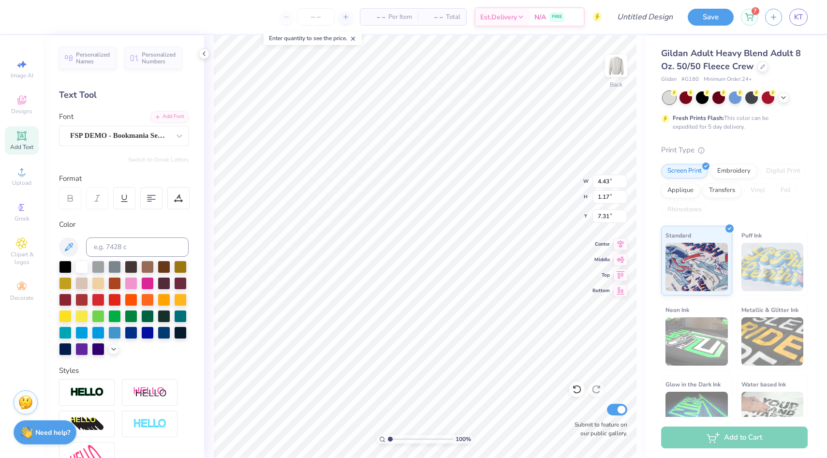
type input "7.46"
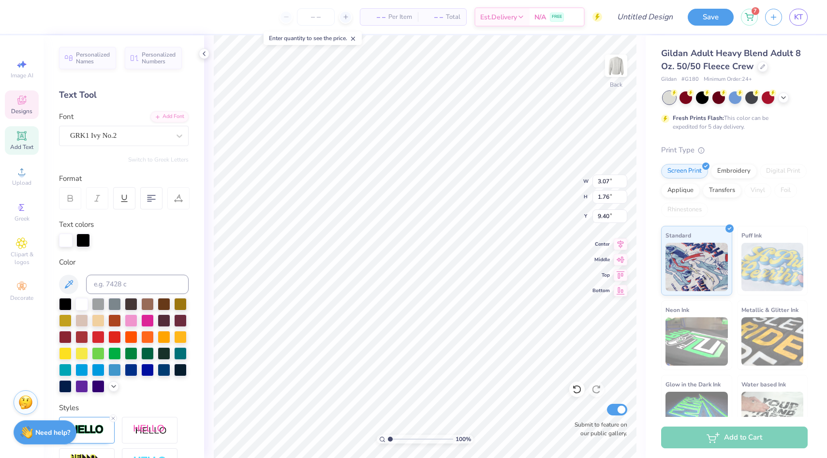
type textarea "AP"
type textarea "2025"
click at [164, 141] on div "GRK1 Ivy No.2" at bounding box center [120, 135] width 102 height 15
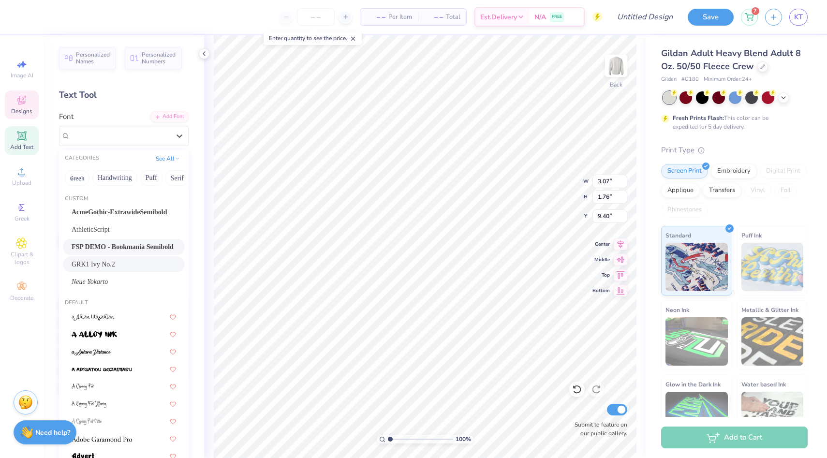
click at [146, 245] on span "FSP DEMO - Bookmania Semibold" at bounding box center [123, 247] width 102 height 10
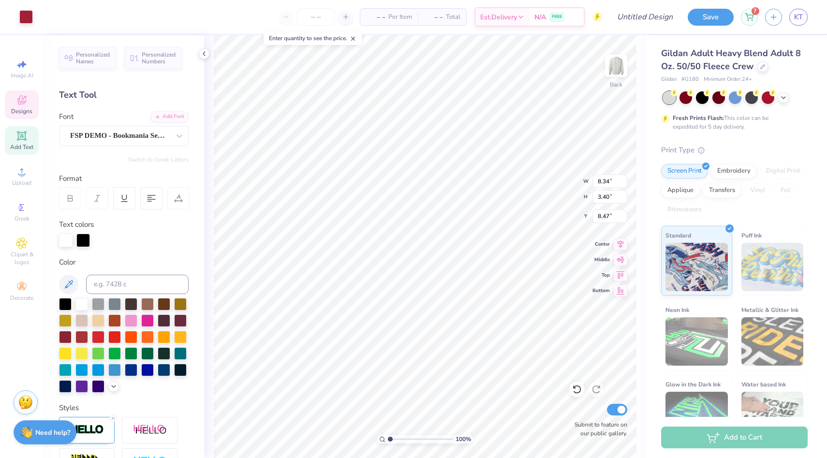
type input "8.34"
type input "3.40"
type input "8.47"
click at [30, 18] on div at bounding box center [26, 16] width 14 height 14
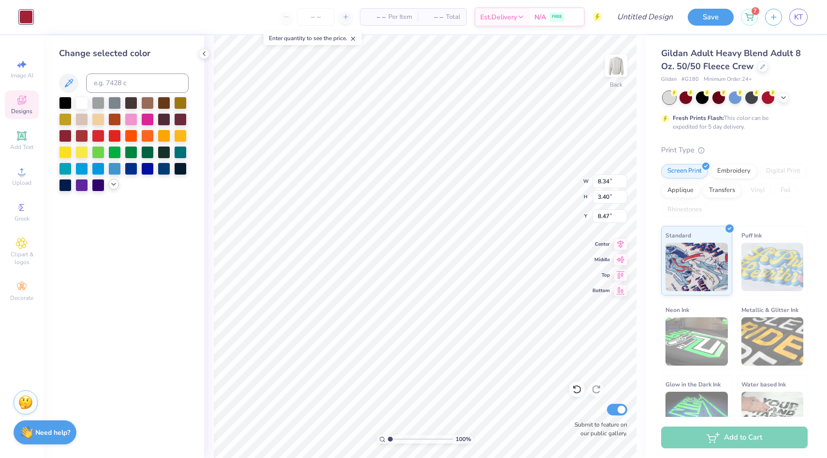
click at [112, 181] on icon at bounding box center [114, 184] width 8 height 8
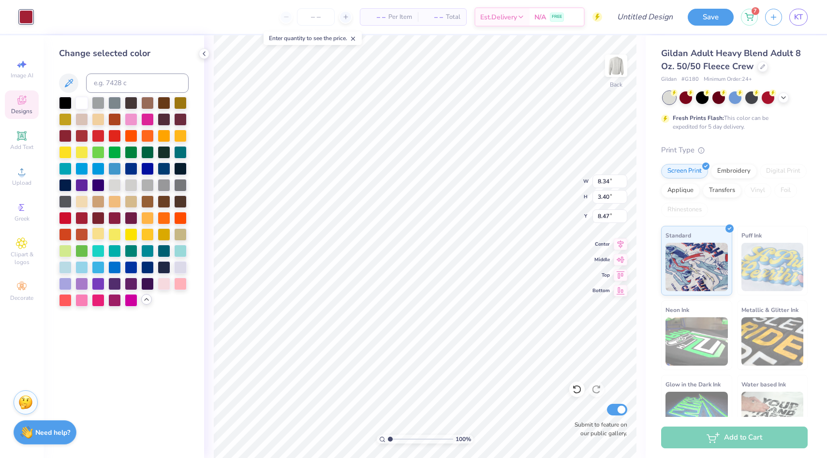
click at [99, 231] on div at bounding box center [98, 233] width 13 height 13
type input "3.10"
type input "1.71"
type input "9.40"
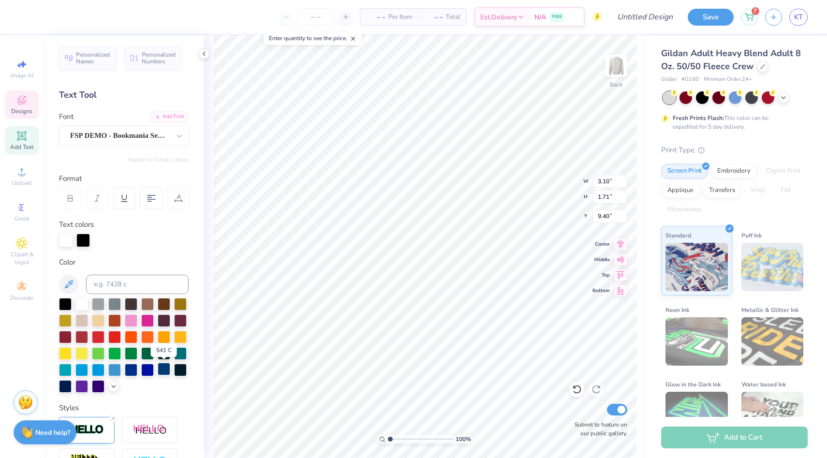
click at [162, 367] on div at bounding box center [164, 369] width 13 height 13
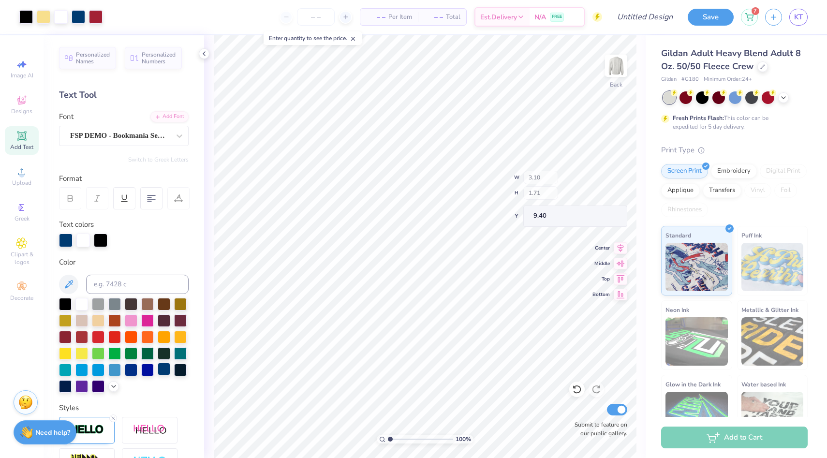
type input "8.72"
type input "3.71"
type input "8.41"
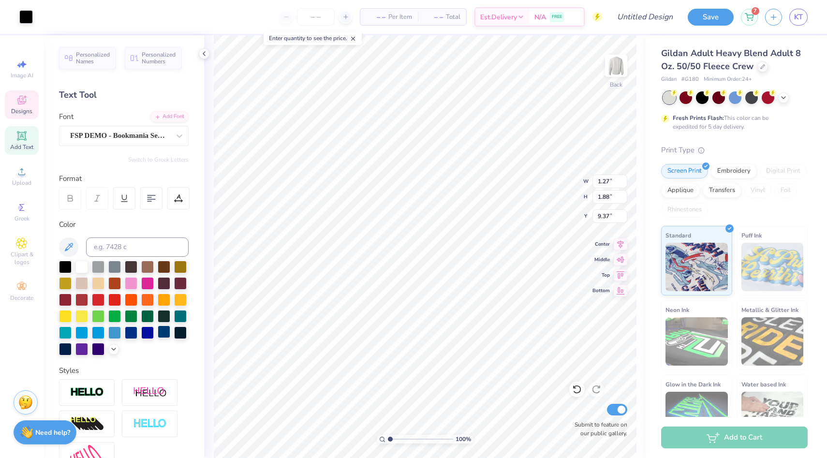
type input "1.27"
type input "1.88"
type input "9.37"
type input "0.93"
type input "2.34"
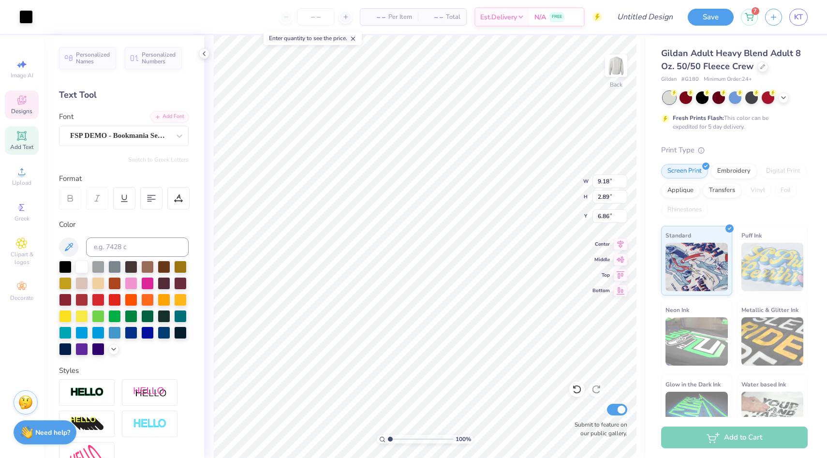
type input "7.31"
click at [26, 16] on div at bounding box center [26, 16] width 14 height 14
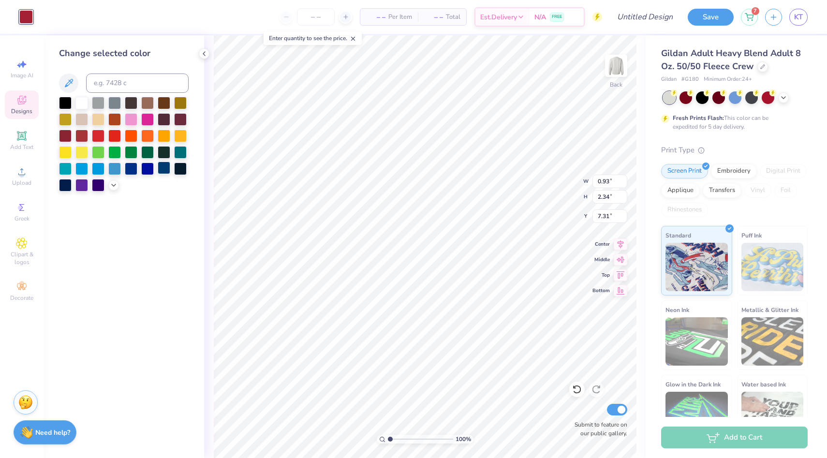
click at [162, 172] on div at bounding box center [164, 168] width 13 height 13
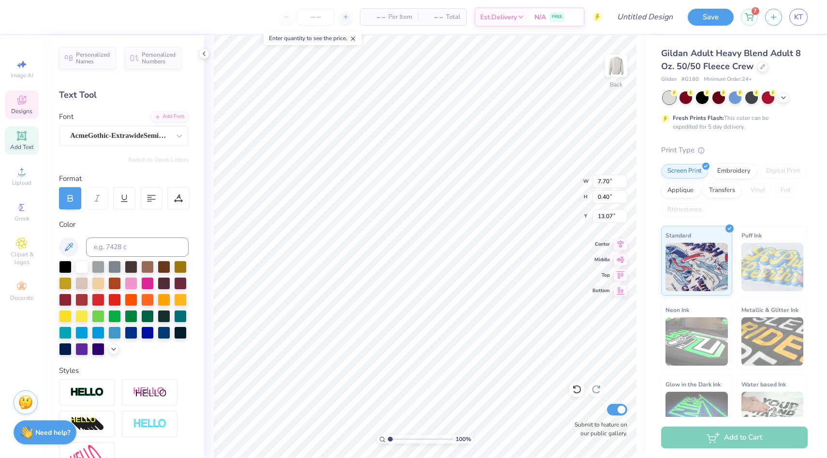
scroll to position [0, 2]
type input "13.06"
type textarea "[GEOGRAPHIC_DATA]"
click at [167, 143] on div "AcmeGothic-ExtrawideSemibold" at bounding box center [124, 136] width 130 height 20
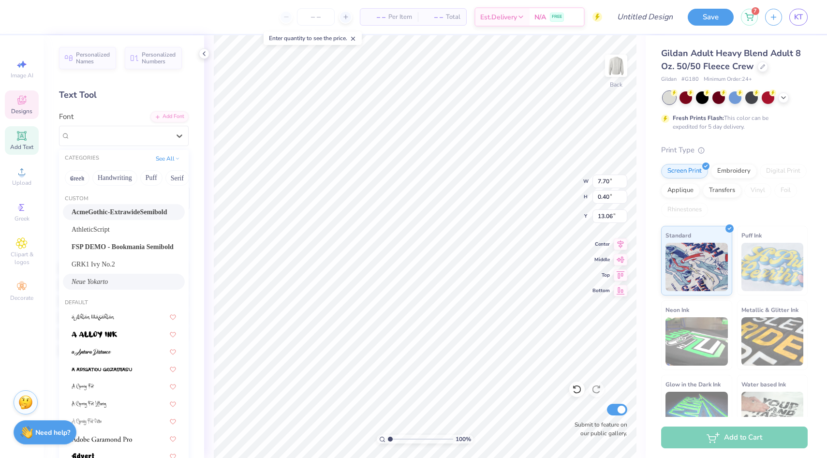
click at [144, 278] on div "Neue Yokarto" at bounding box center [124, 282] width 104 height 10
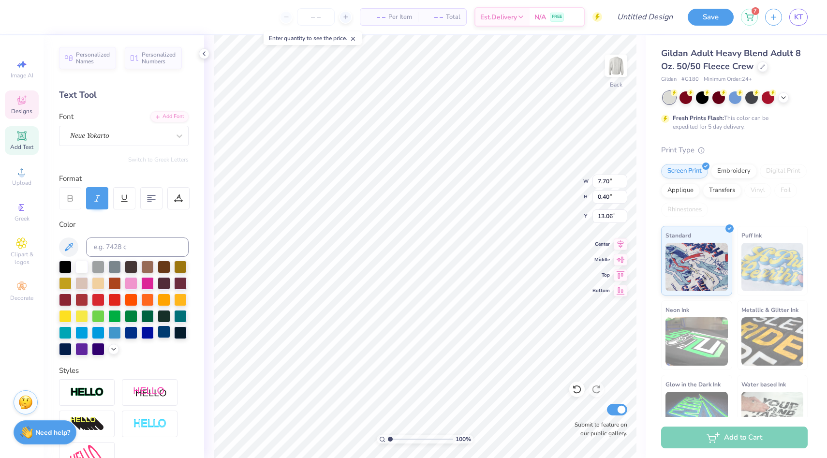
click at [161, 334] on div at bounding box center [164, 331] width 13 height 13
type input "7.63"
type input "0.96"
type input "12.13"
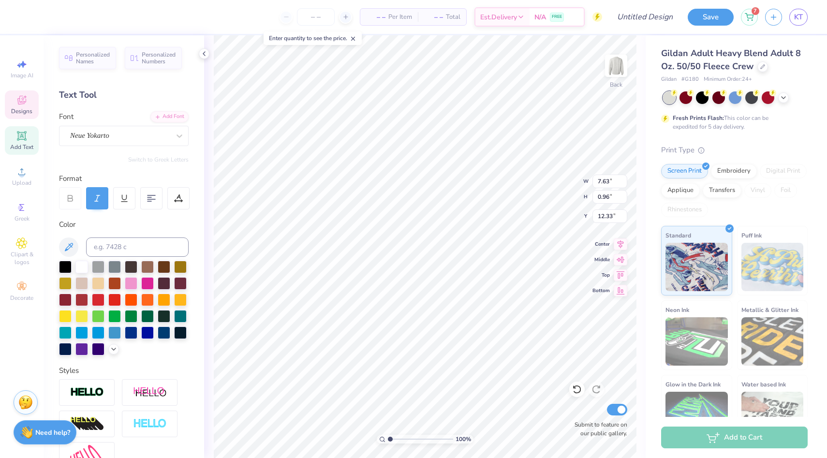
type input "12.33"
click at [552, 180] on div "100 % Back W 7.63 7.63 " H 0.96 0.96 " Y 12.33 12.33 " Center Middle Top Bottom…" at bounding box center [424, 246] width 441 height 423
type input "7.32"
type input "2.42"
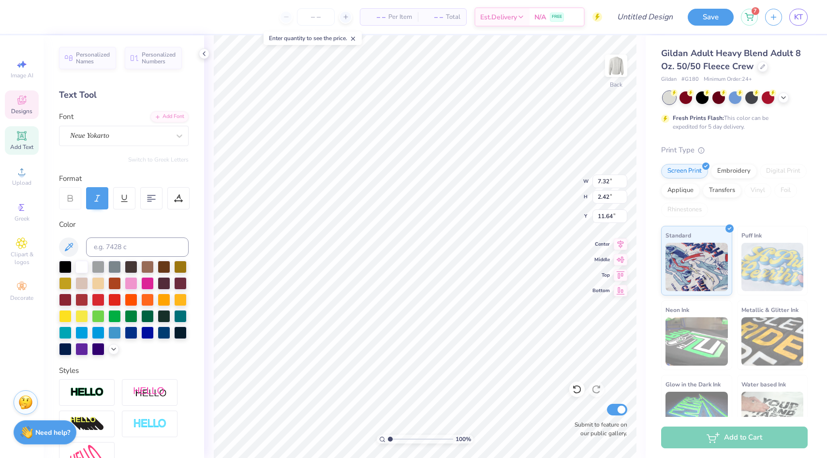
type input "10.66"
type input "7.30"
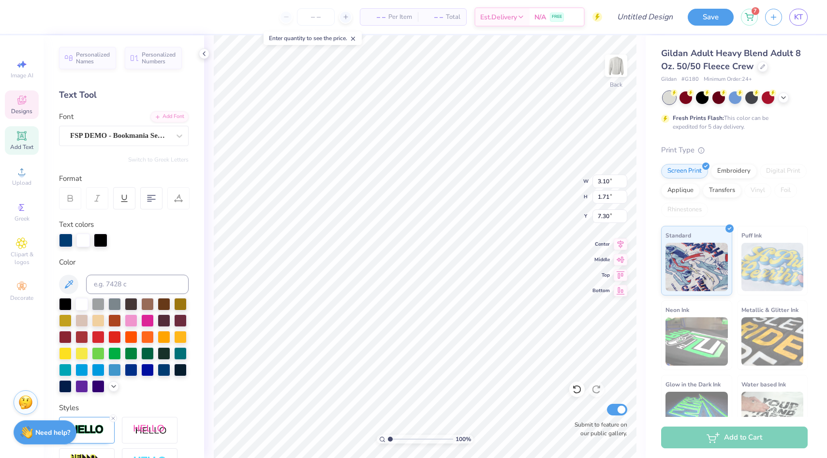
type input "3.10"
type input "1.71"
type input "9.40"
type input "4.43"
type input "1.17"
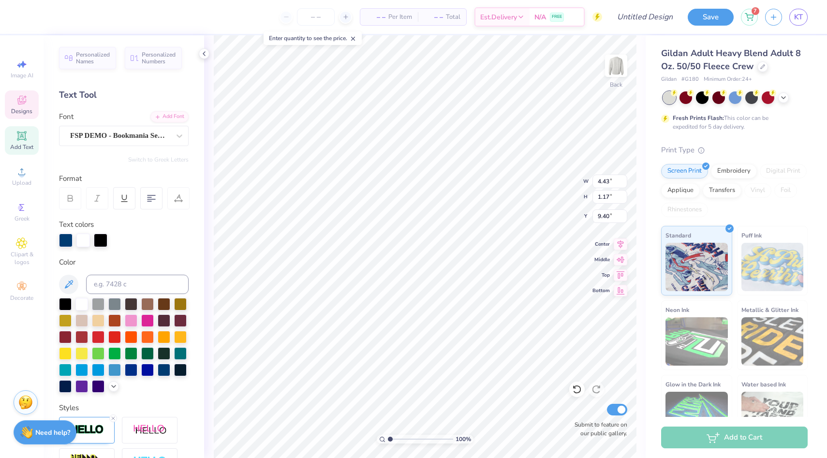
type input "7.30"
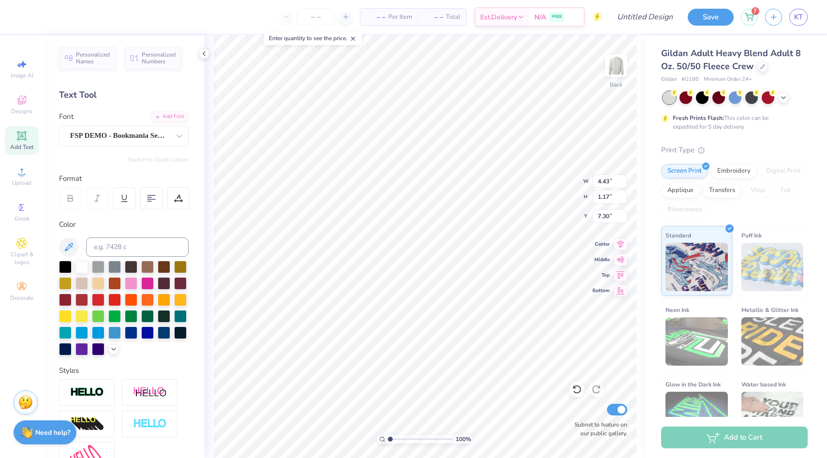
type input "5.75"
type input "1.52"
type input "7.30"
type input "5.28"
type input "1.40"
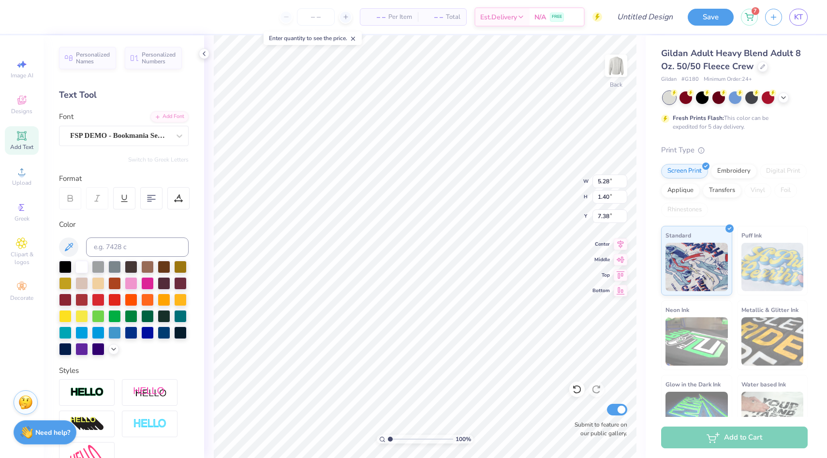
type input "7.31"
type input "5.29"
type input "1.23"
type input "7.39"
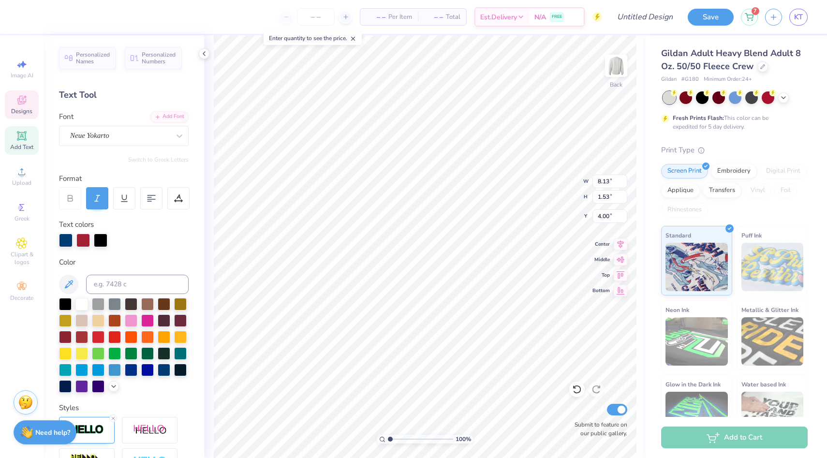
type input "8.13"
type input "1.53"
type input "4.00"
type input "3.64"
type input "4.75"
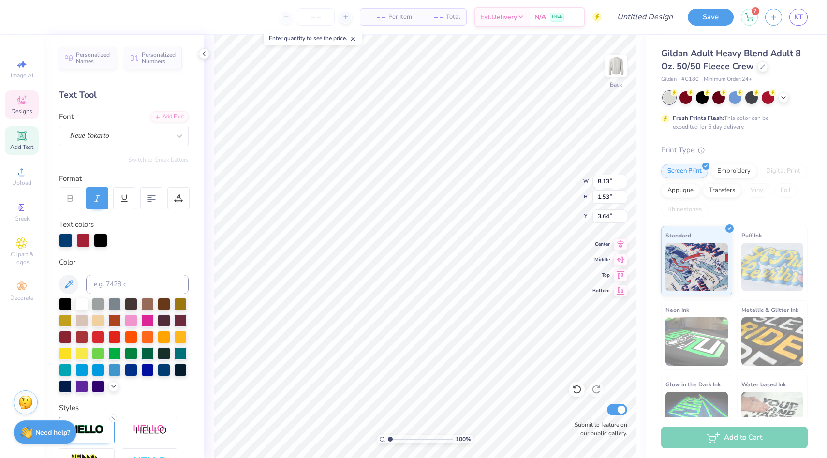
type input "1.68"
type input "5.53"
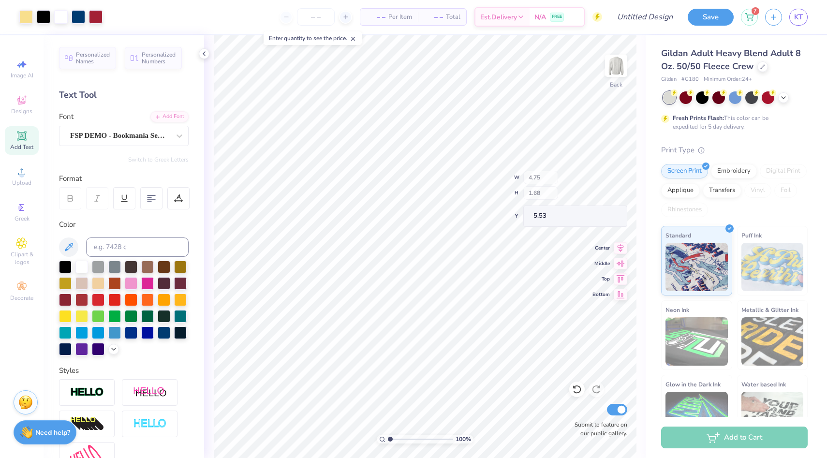
type input "4.80"
type input "1.45"
type input "5.63"
type input "0.25"
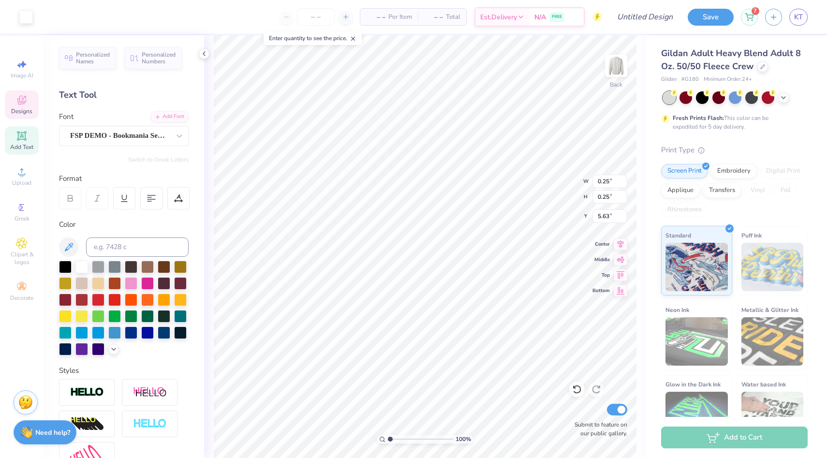
type input "0.25"
type input "0.16"
type input "7.65"
type input "2.92"
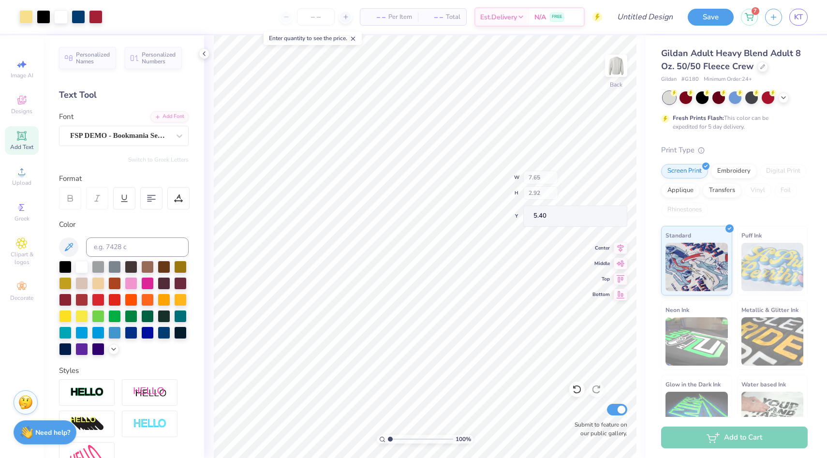
type input "5.38"
type input "8.16"
type input "10.38"
type input "1.02"
type input "1.78"
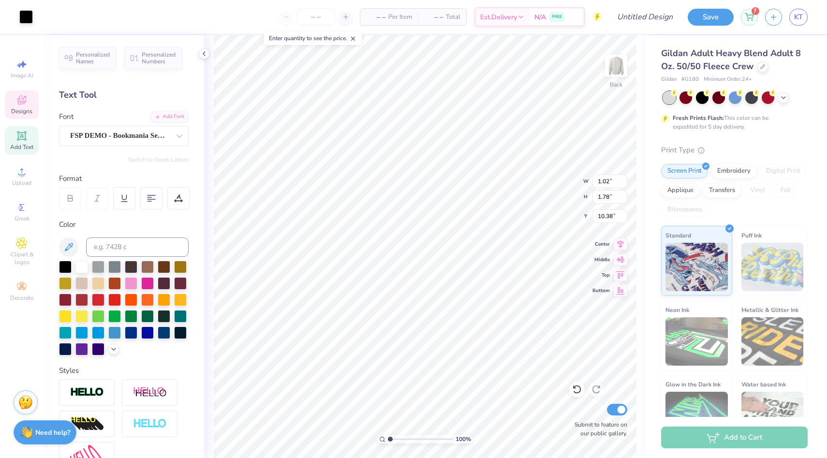
type input "10.24"
type input "2.02"
type input "1.11"
type input "5.52"
type input "0.96"
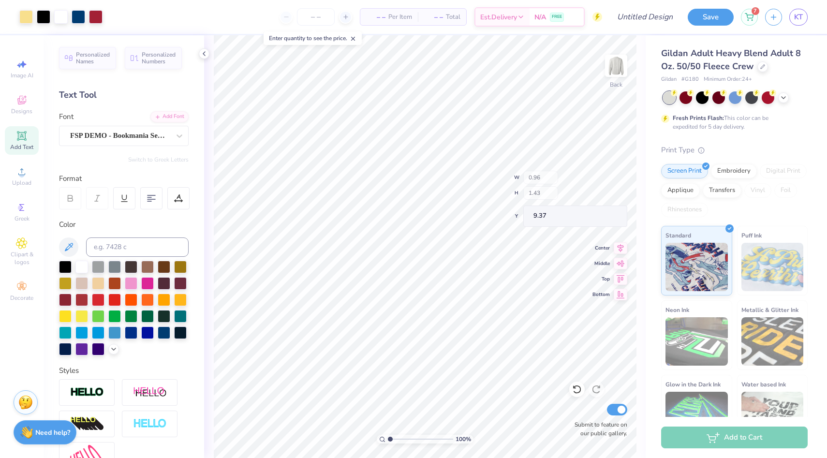
type input "1.43"
type input "8.85"
type input "1.07"
type input "1.21"
type input "8.93"
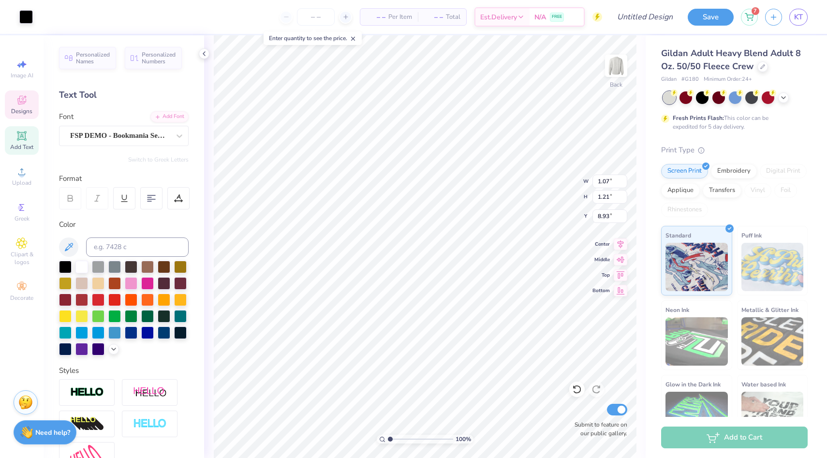
type input "1.16"
type input "1.31"
type input "8.95"
type input "8.65"
type input "2.37"
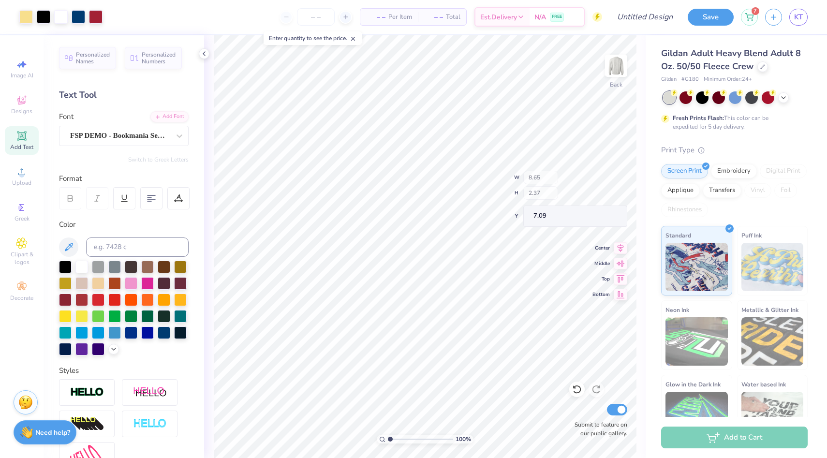
type input "7.09"
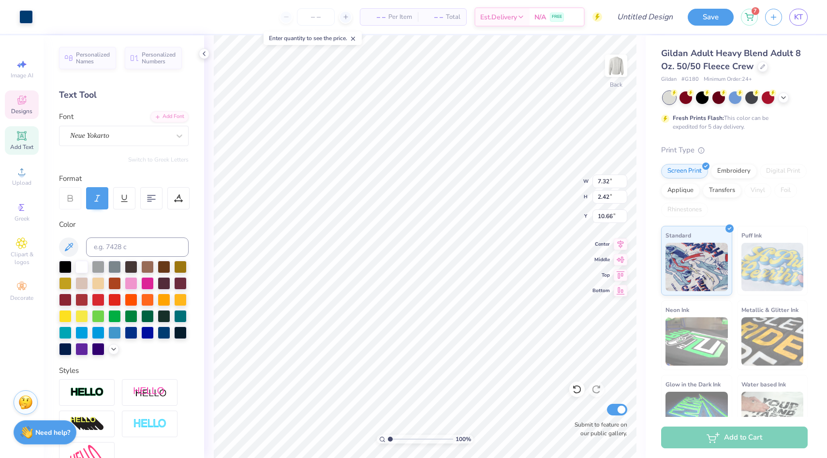
type input "7.32"
type input "2.42"
type input "10.43"
type input "7.25"
type input "2.64"
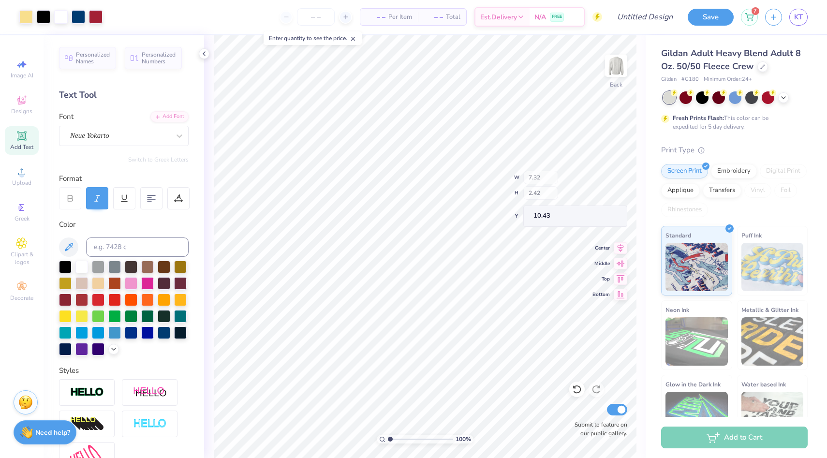
type input "10.32"
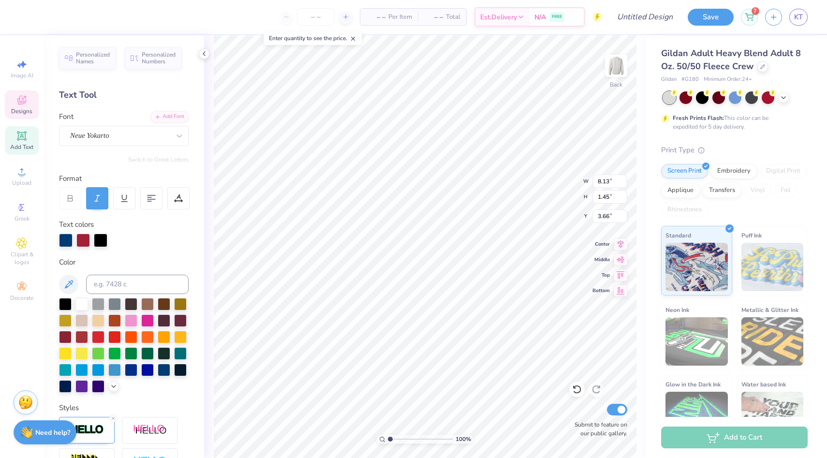
type input "1.45"
type input "3.75"
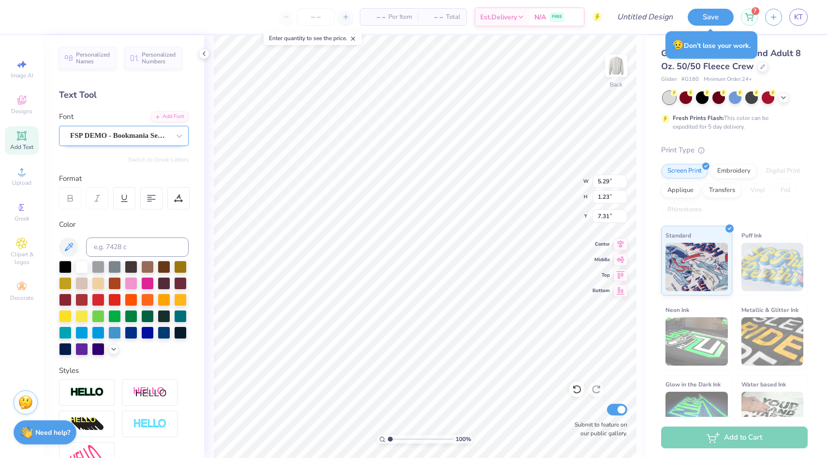
click at [154, 139] on div "FSP DEMO - Bookmania Semibold" at bounding box center [120, 135] width 102 height 15
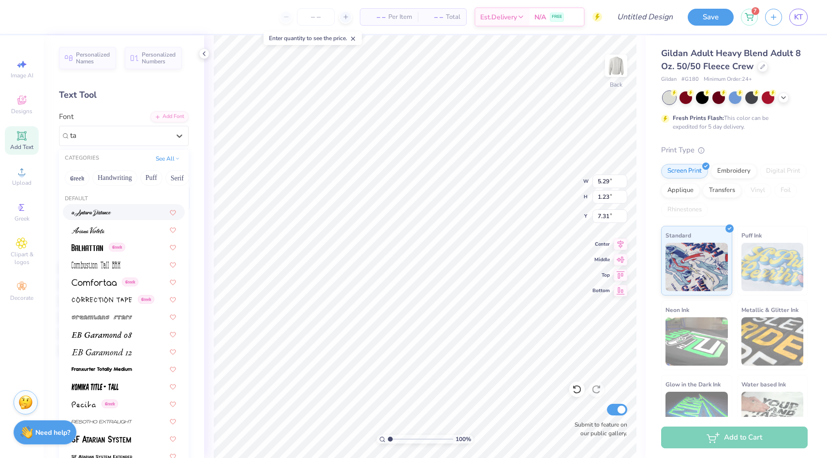
type input "t"
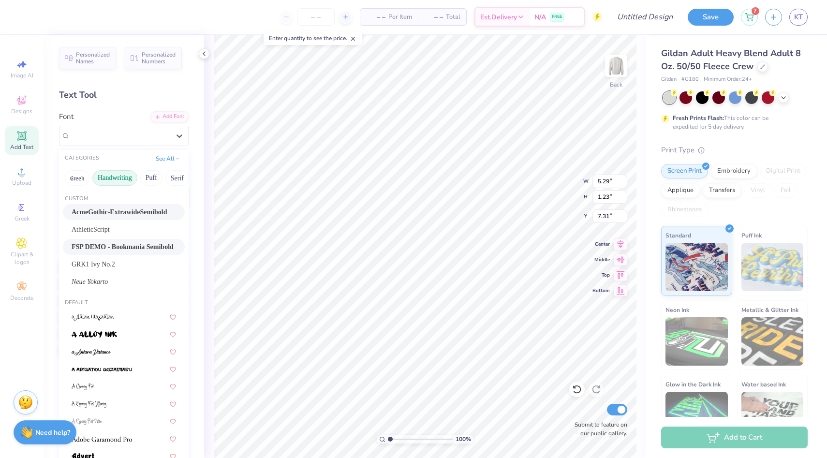
click at [130, 178] on button "Handwriting" at bounding box center [114, 177] width 45 height 15
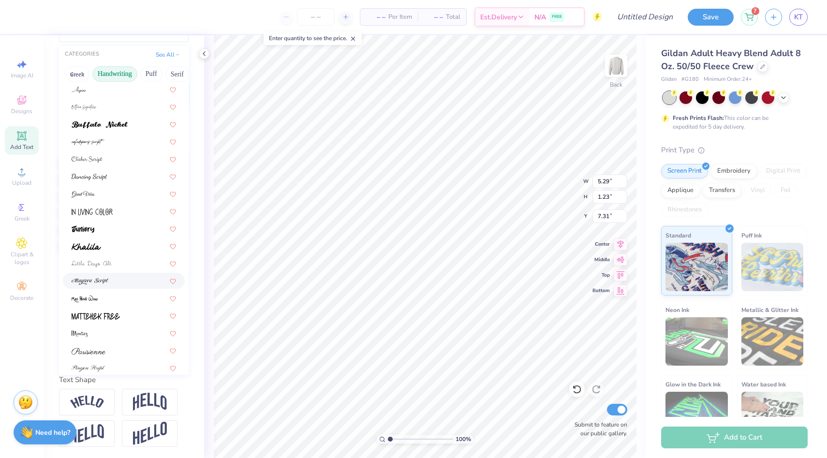
scroll to position [78, 0]
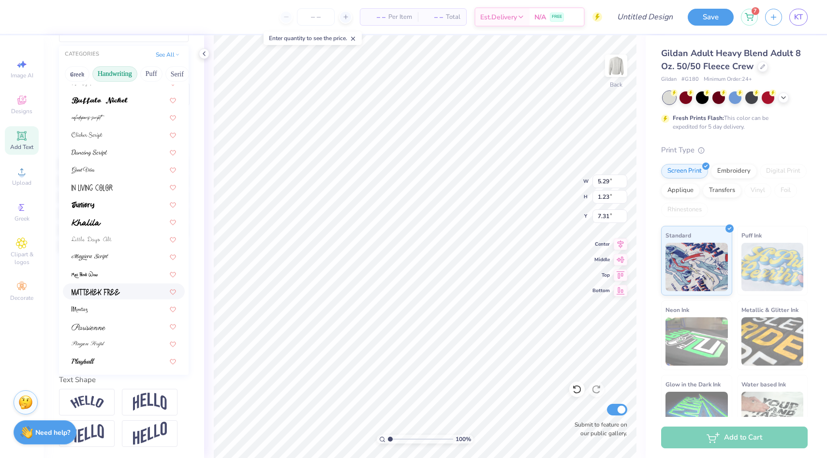
click at [115, 294] on img at bounding box center [96, 292] width 48 height 7
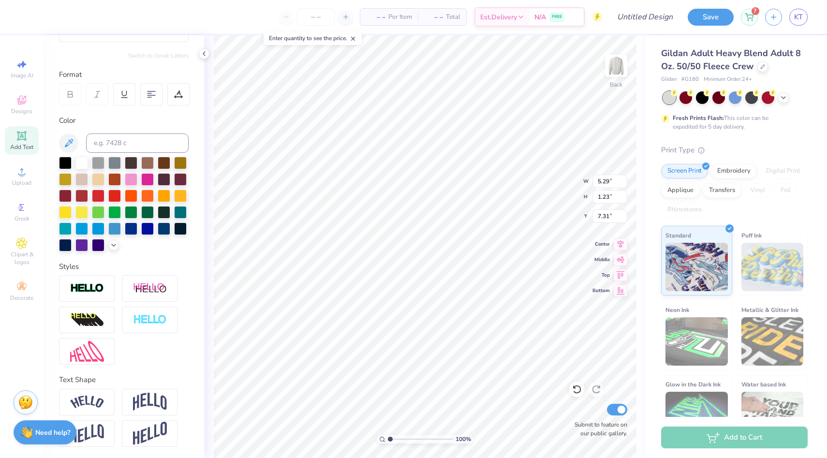
type input "3.17"
type input "1.05"
type input "7.38"
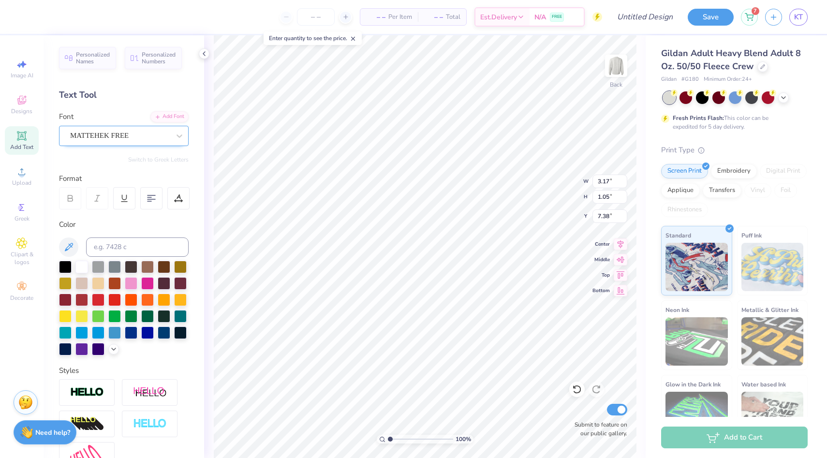
click at [130, 135] on div "MATTEHEK FREE" at bounding box center [120, 135] width 102 height 15
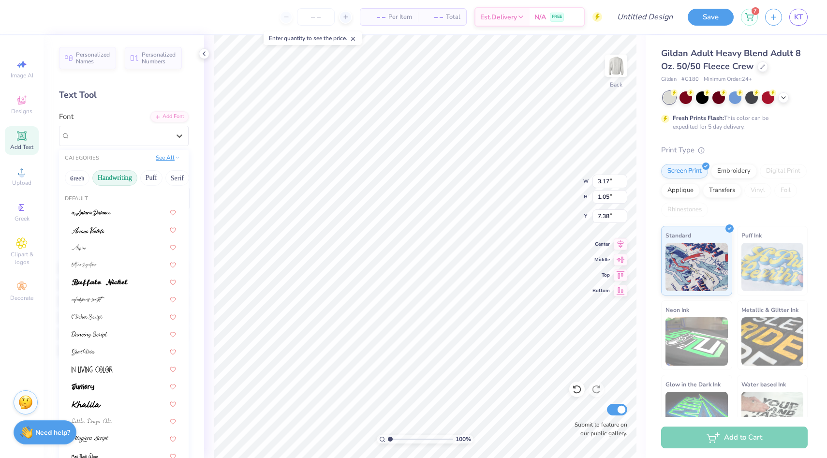
click at [165, 156] on button "See All" at bounding box center [168, 158] width 30 height 10
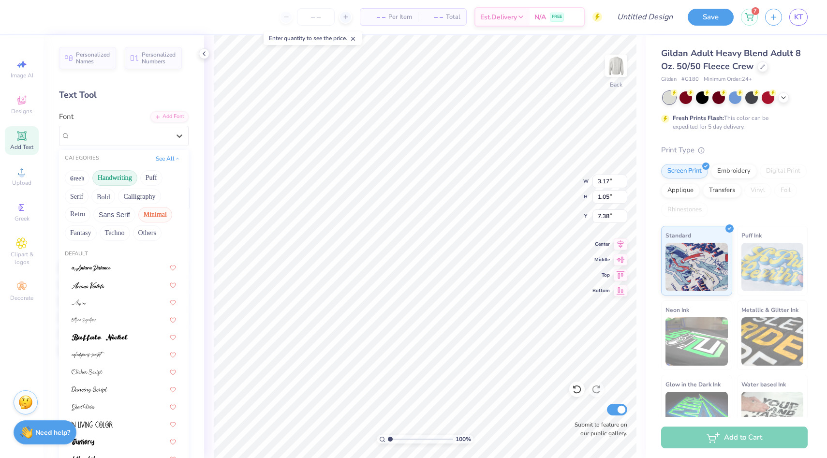
click at [148, 212] on button "Minimal" at bounding box center [155, 214] width 34 height 15
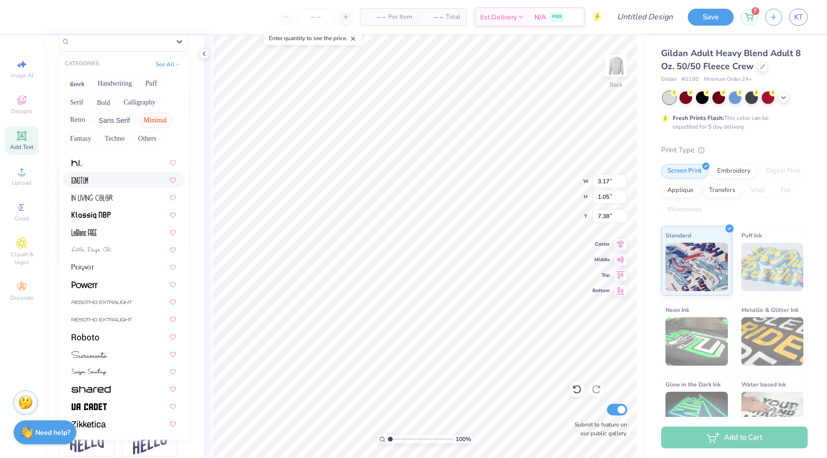
scroll to position [104, 0]
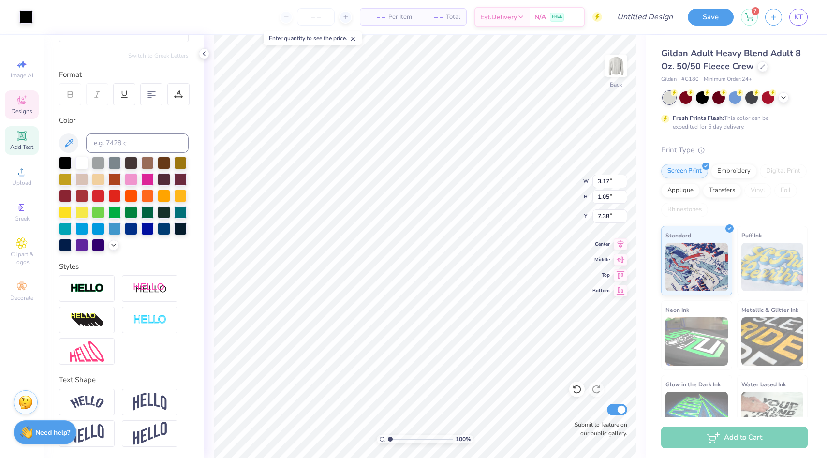
type input "9.18"
type input "2.89"
type input "6.98"
click at [29, 21] on div at bounding box center [26, 16] width 14 height 14
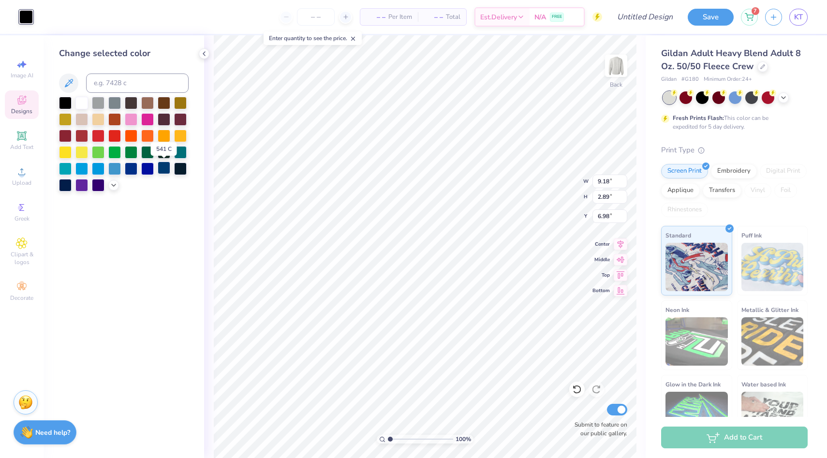
click at [166, 165] on div at bounding box center [164, 168] width 13 height 13
type input "2.02"
type input "1.11"
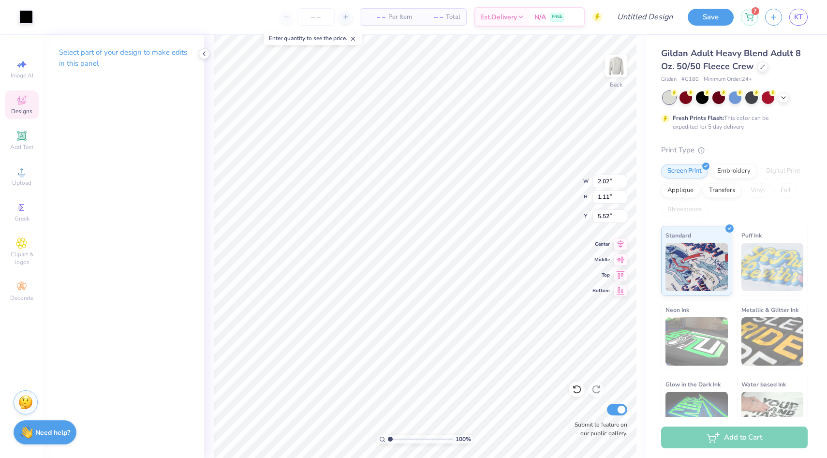
type input "5.63"
click at [28, 19] on div at bounding box center [26, 16] width 14 height 14
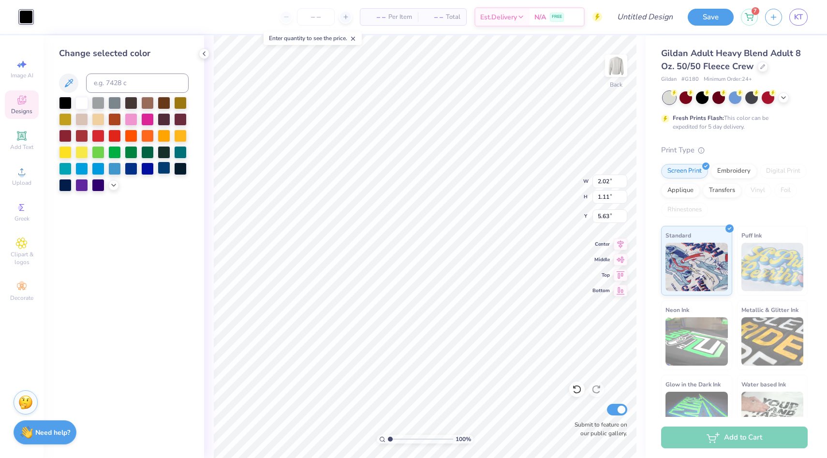
click at [164, 169] on div at bounding box center [164, 168] width 13 height 13
type input "8.91"
type input "3.86"
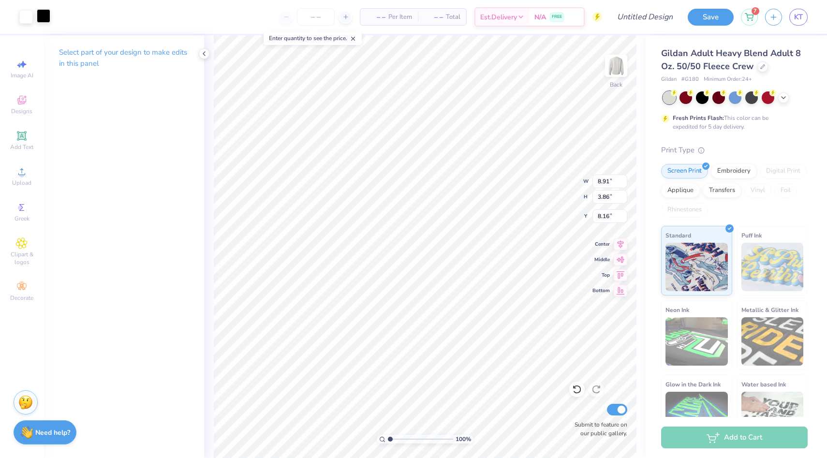
click at [44, 15] on div at bounding box center [44, 16] width 14 height 14
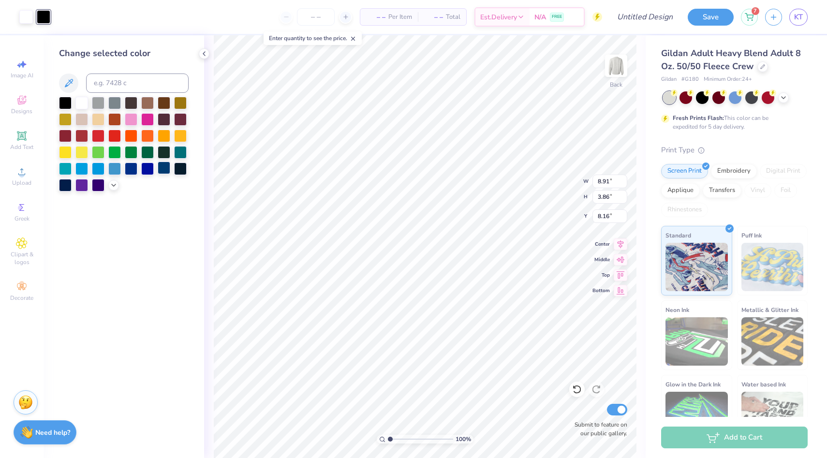
click at [168, 166] on div at bounding box center [164, 168] width 13 height 13
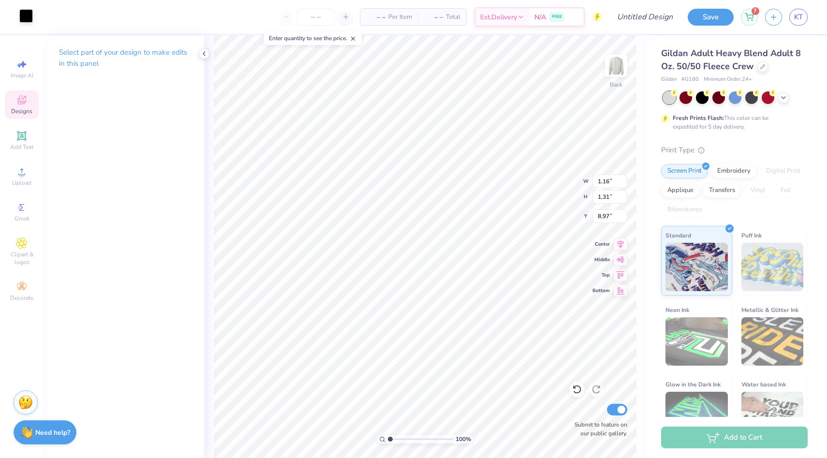
click at [29, 13] on div at bounding box center [26, 16] width 14 height 14
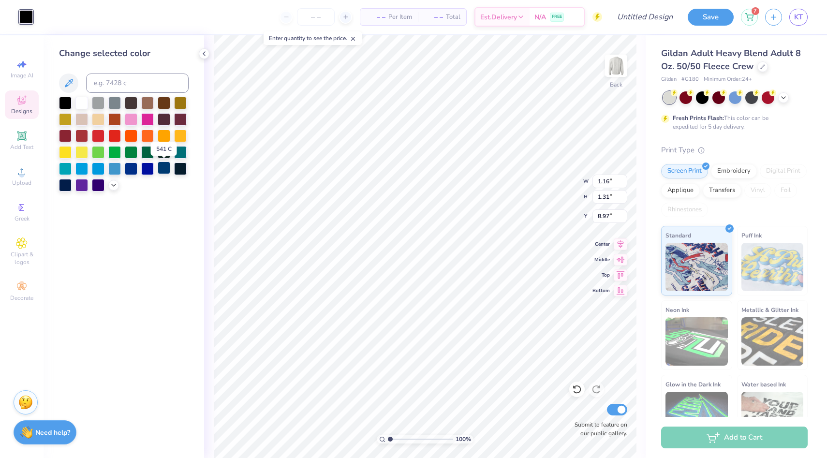
click at [165, 169] on div at bounding box center [164, 168] width 13 height 13
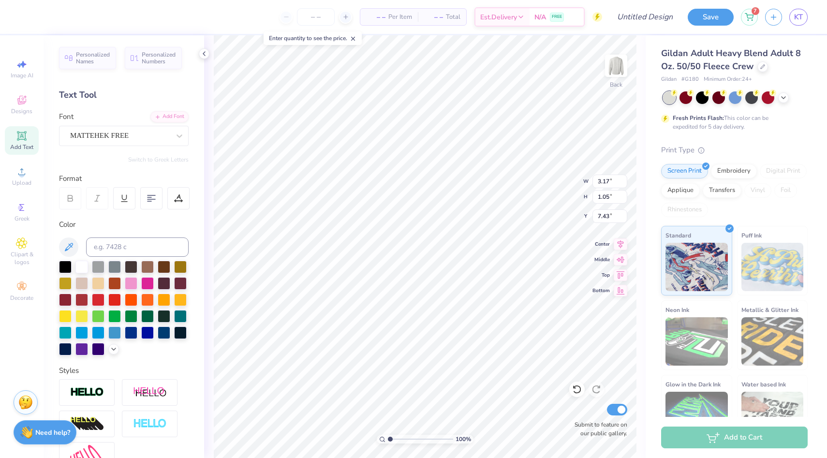
scroll to position [0, 1]
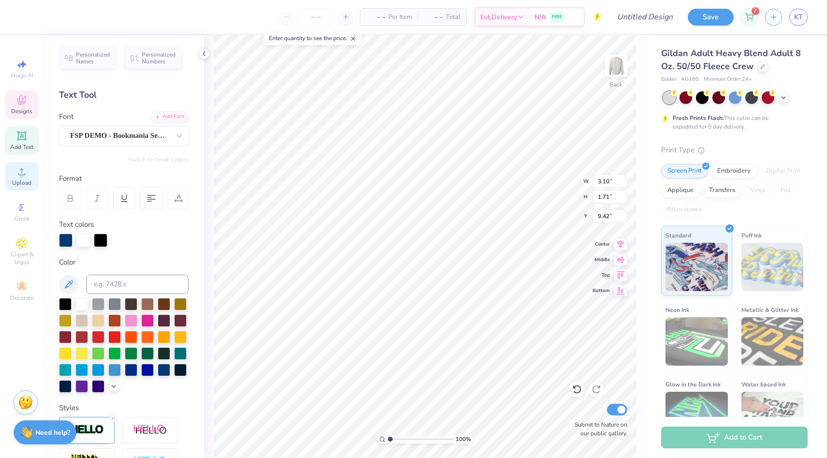
click at [25, 177] on icon at bounding box center [22, 172] width 12 height 12
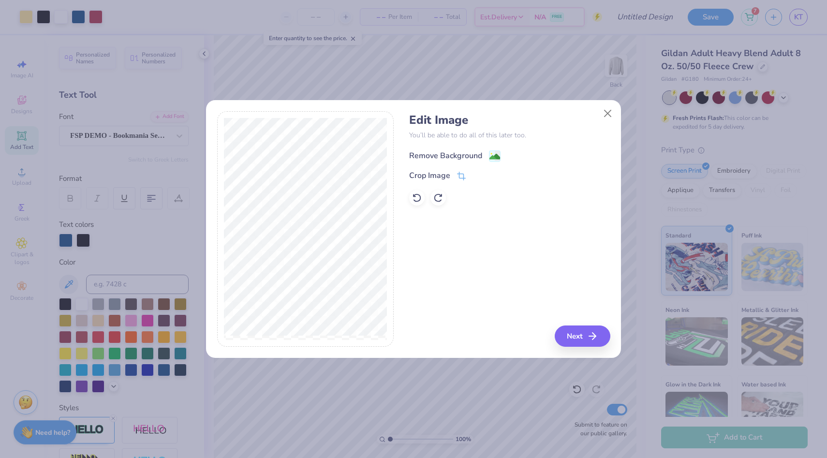
click at [478, 150] on div "Remove Background" at bounding box center [445, 156] width 73 height 12
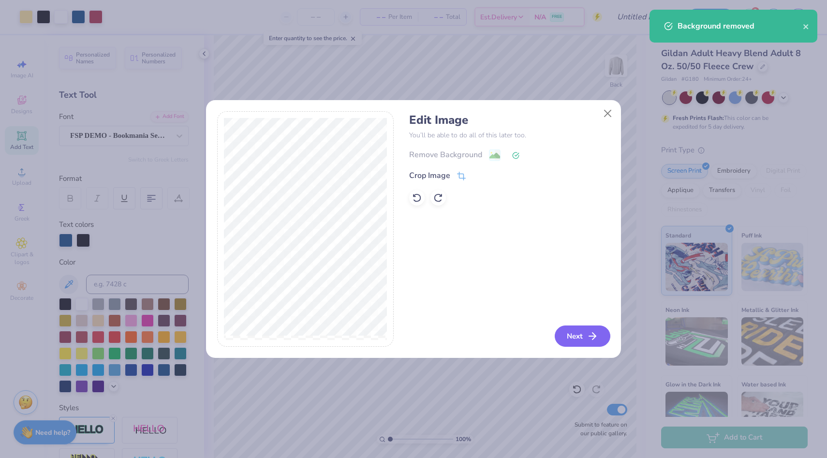
click at [558, 332] on button "Next" at bounding box center [583, 335] width 56 height 21
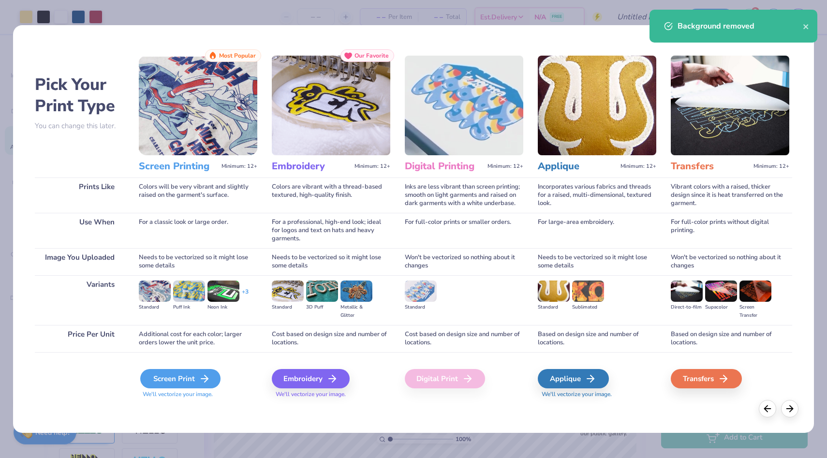
click at [209, 373] on icon at bounding box center [205, 379] width 12 height 12
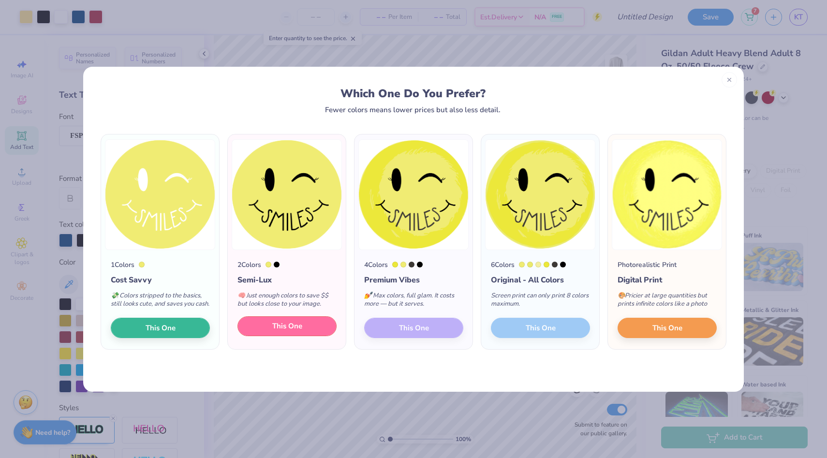
click at [269, 337] on button "This One" at bounding box center [286, 326] width 99 height 20
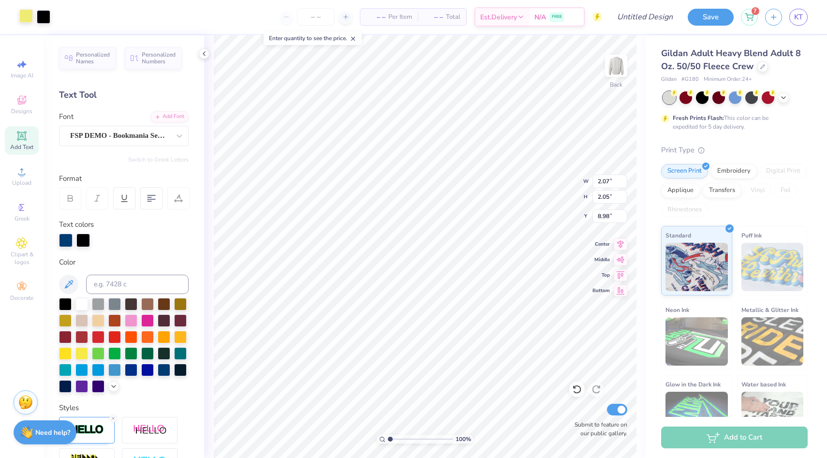
click at [29, 10] on div at bounding box center [26, 16] width 14 height 14
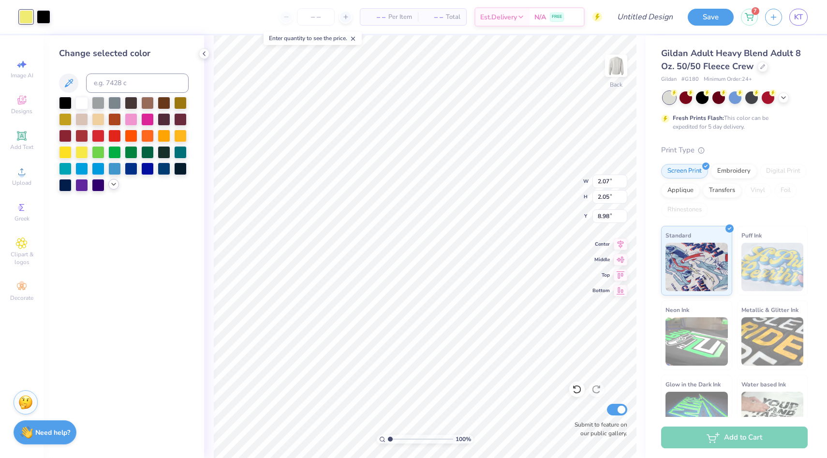
click at [111, 185] on icon at bounding box center [114, 184] width 8 height 8
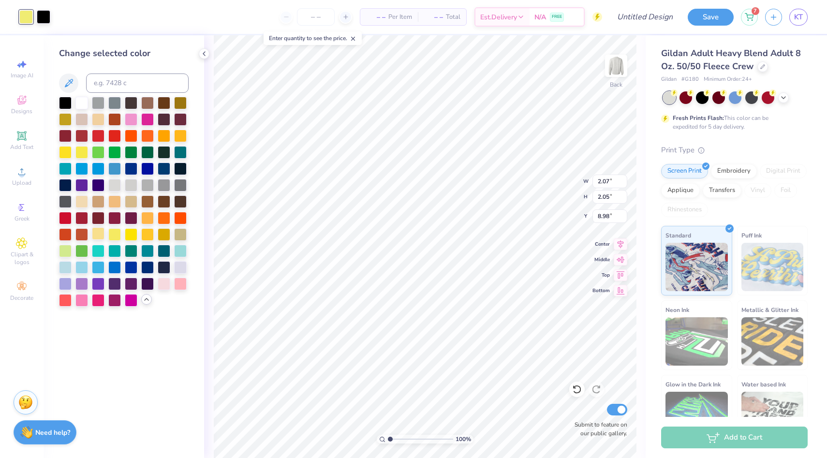
click at [103, 234] on div at bounding box center [98, 233] width 13 height 13
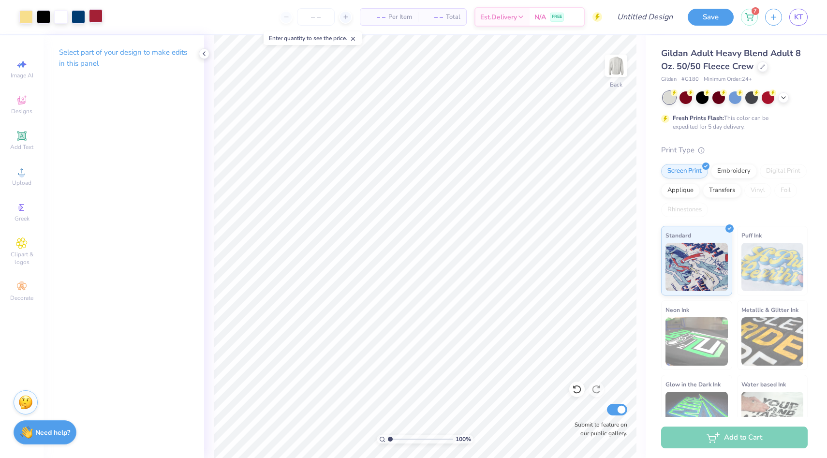
click at [98, 19] on div at bounding box center [96, 16] width 14 height 14
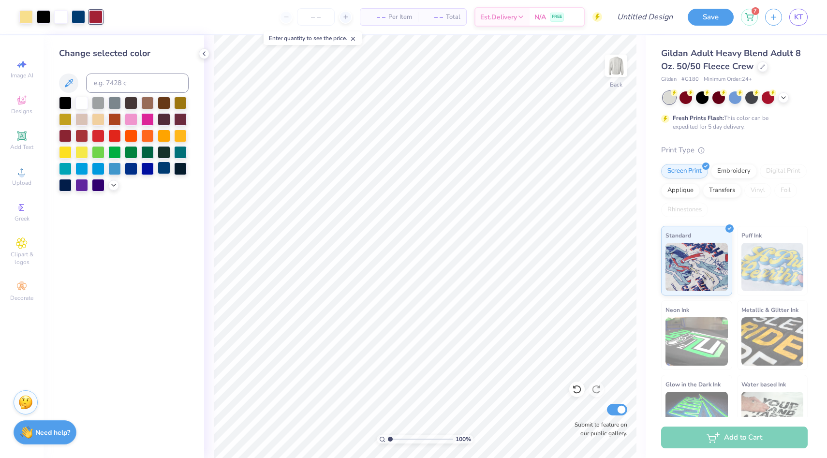
click at [163, 170] on div at bounding box center [164, 168] width 13 height 13
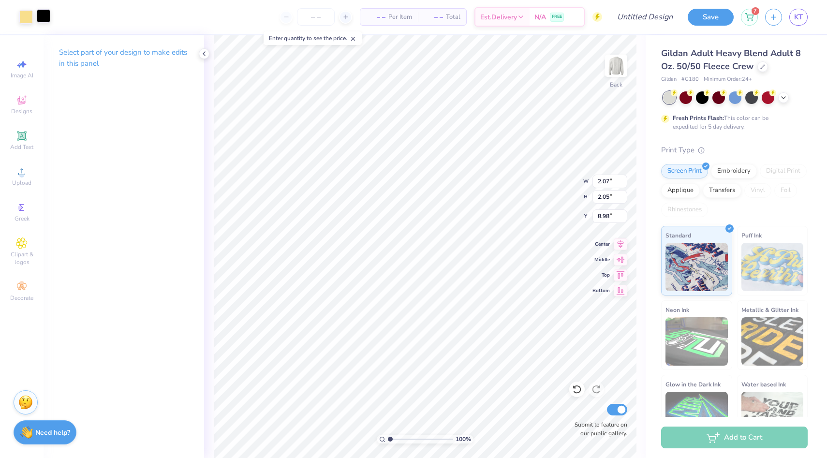
click at [48, 14] on div at bounding box center [44, 16] width 14 height 14
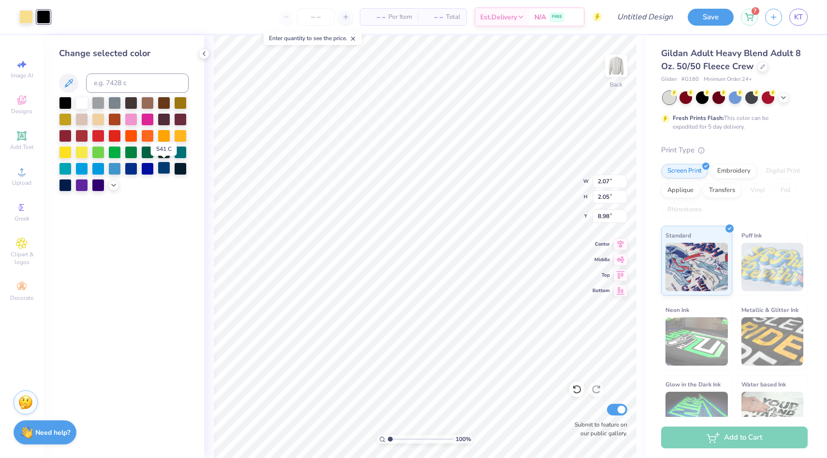
click at [162, 174] on div at bounding box center [164, 168] width 13 height 13
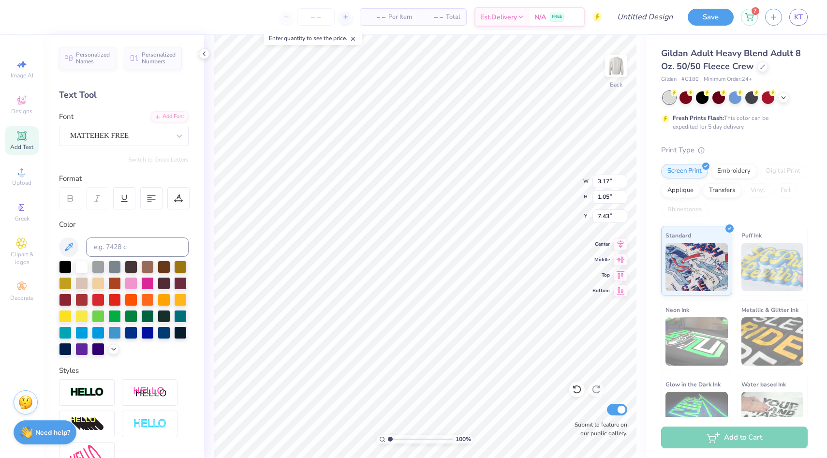
scroll to position [0, 0]
click at [113, 136] on div "MATTEHEK FREE" at bounding box center [120, 135] width 102 height 15
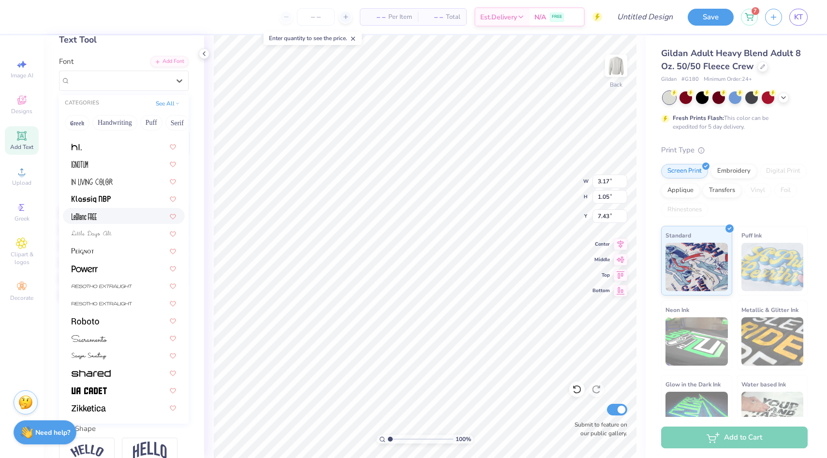
scroll to position [62, 0]
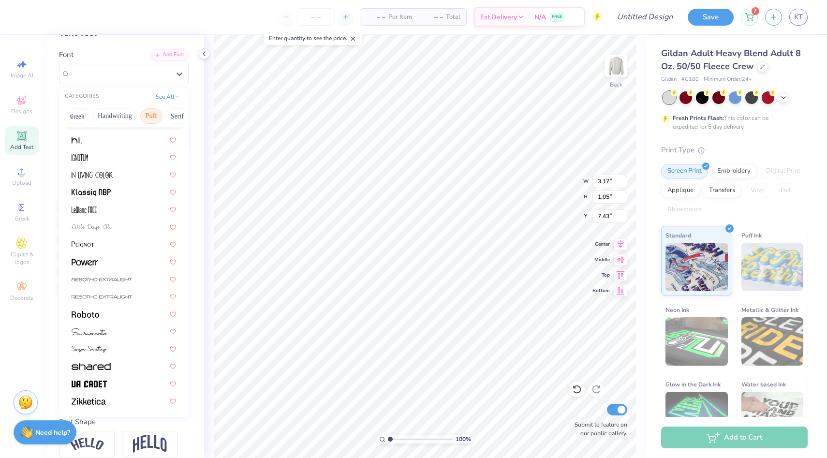
click at [154, 121] on button "Puff" at bounding box center [151, 115] width 22 height 15
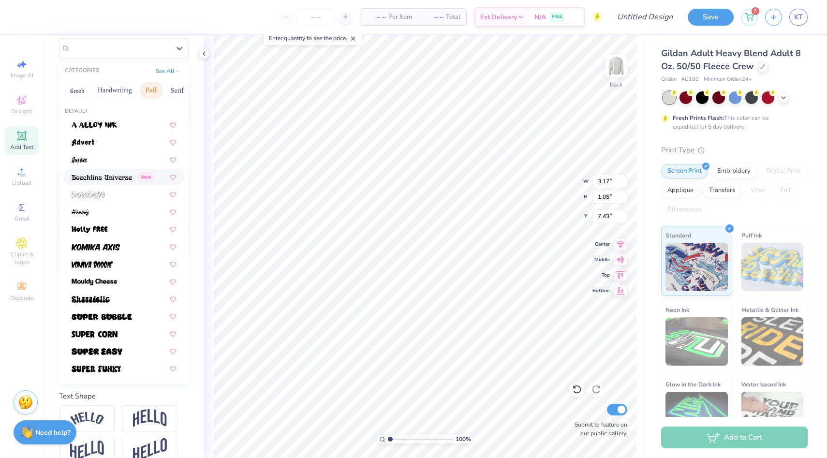
scroll to position [103, 0]
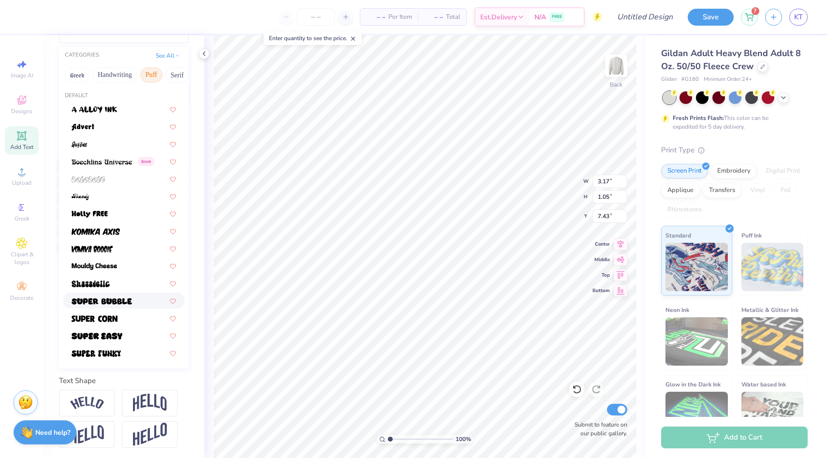
click at [117, 294] on div at bounding box center [124, 301] width 122 height 16
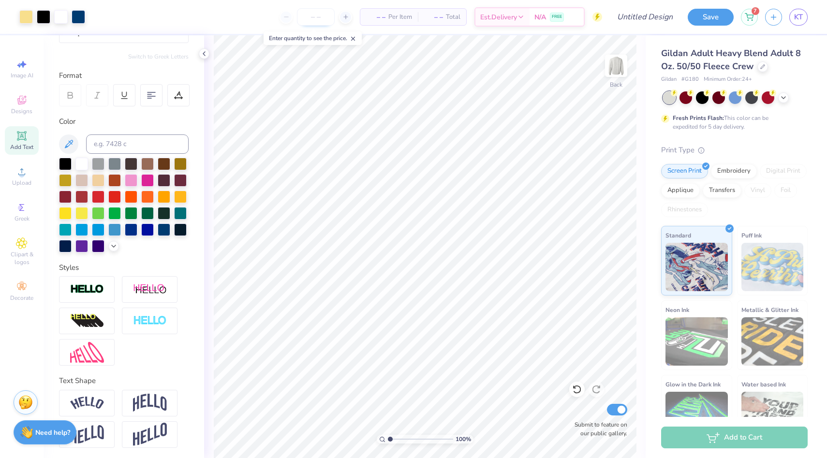
click at [307, 14] on input "number" at bounding box center [316, 16] width 38 height 17
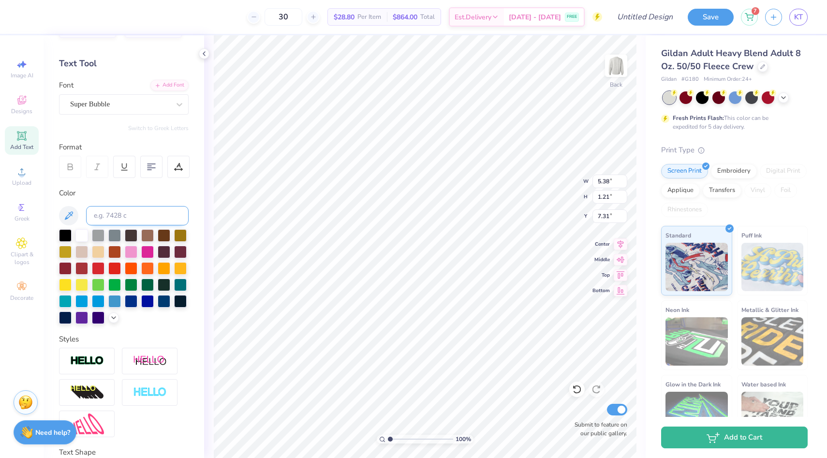
scroll to position [0, 0]
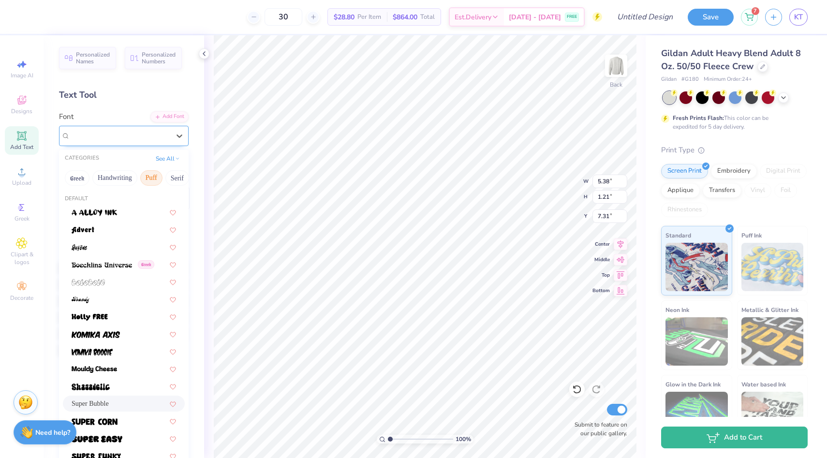
click at [103, 141] on div at bounding box center [120, 135] width 100 height 13
click at [152, 180] on button "Minimal" at bounding box center [169, 177] width 34 height 15
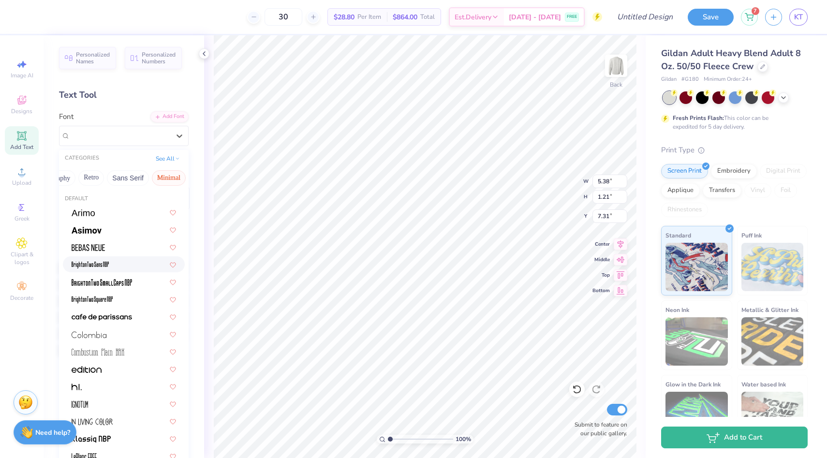
click at [117, 257] on div at bounding box center [124, 264] width 122 height 16
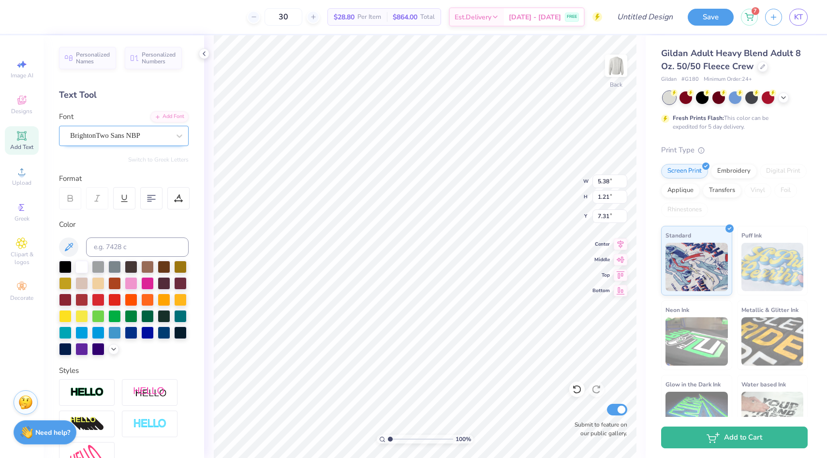
click at [161, 131] on div "BrightonTwo Sans NBP" at bounding box center [120, 135] width 102 height 15
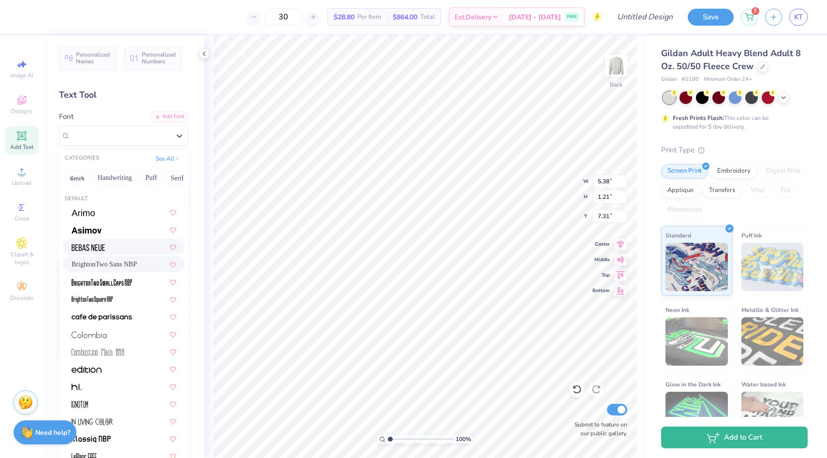
click at [124, 252] on div at bounding box center [124, 247] width 122 height 16
click at [103, 140] on div "Bebas Neue" at bounding box center [120, 135] width 102 height 15
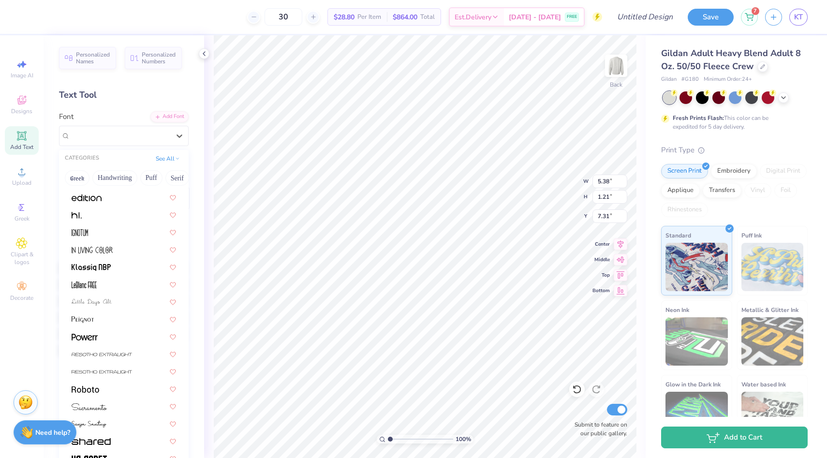
scroll to position [185, 0]
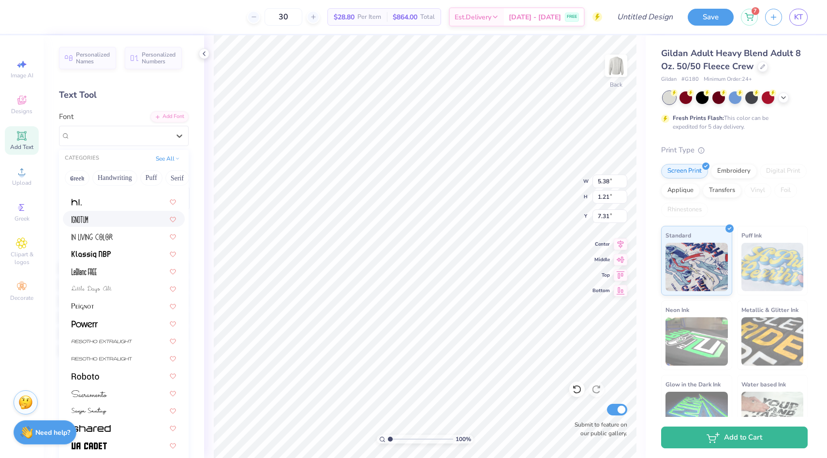
click at [97, 221] on div at bounding box center [124, 219] width 104 height 10
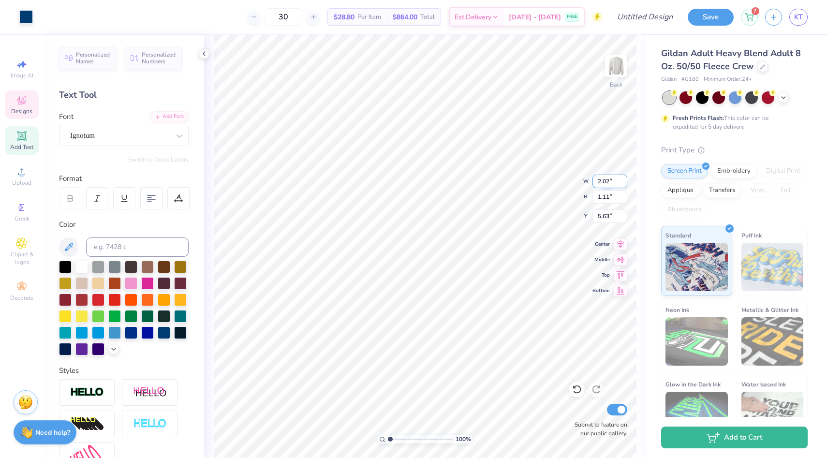
click at [548, 172] on div "100 % Back W 2.02 2.02 " H 1.11 1.11 " Y 5.63 5.63 " Center Middle Top Bottom S…" at bounding box center [424, 246] width 441 height 423
click at [157, 142] on div "FSP DEMO - Bookmania Semibold" at bounding box center [120, 135] width 102 height 15
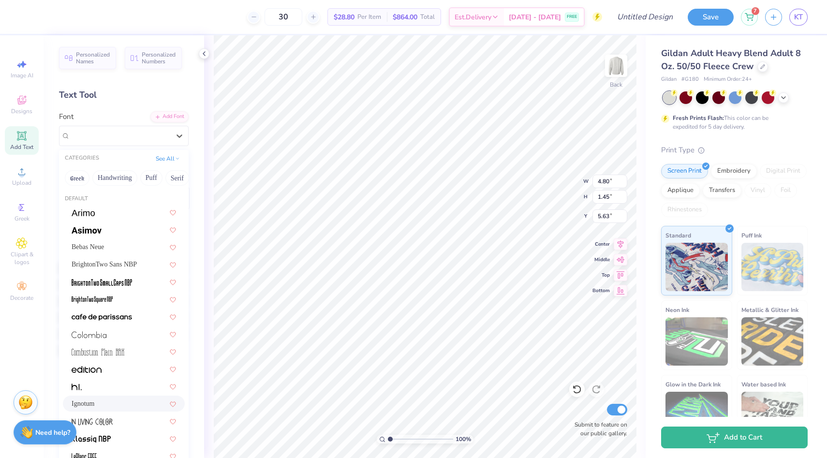
click at [88, 400] on div "Ignotum" at bounding box center [124, 403] width 104 height 10
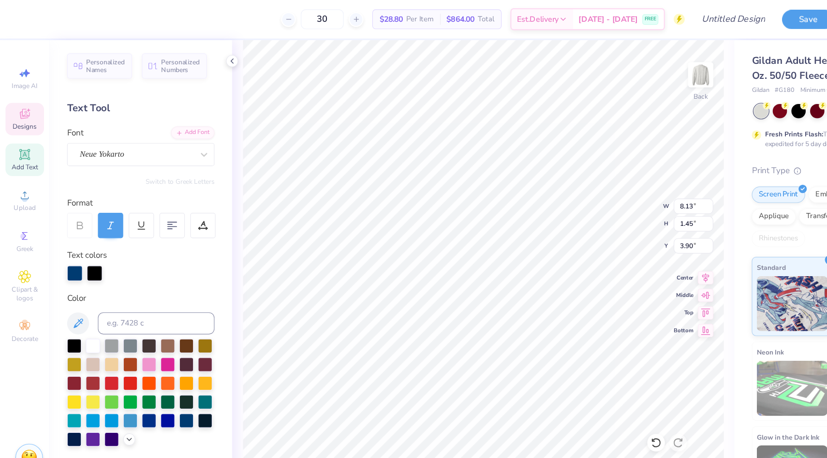
scroll to position [0, 0]
click at [83, 240] on div at bounding box center [83, 241] width 14 height 14
click at [162, 370] on div at bounding box center [164, 369] width 13 height 13
click at [85, 237] on div at bounding box center [83, 241] width 14 height 14
click at [163, 363] on div at bounding box center [164, 369] width 13 height 13
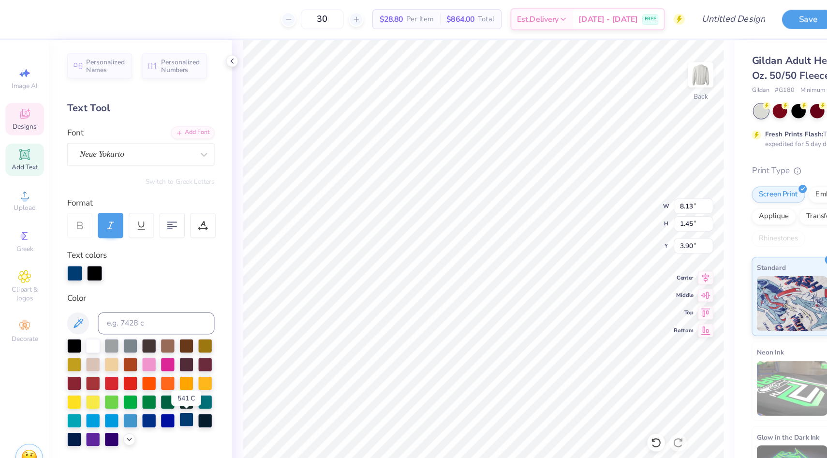
click at [163, 363] on div at bounding box center [164, 369] width 13 height 13
click at [101, 133] on div "Neue Yokarto" at bounding box center [120, 135] width 102 height 15
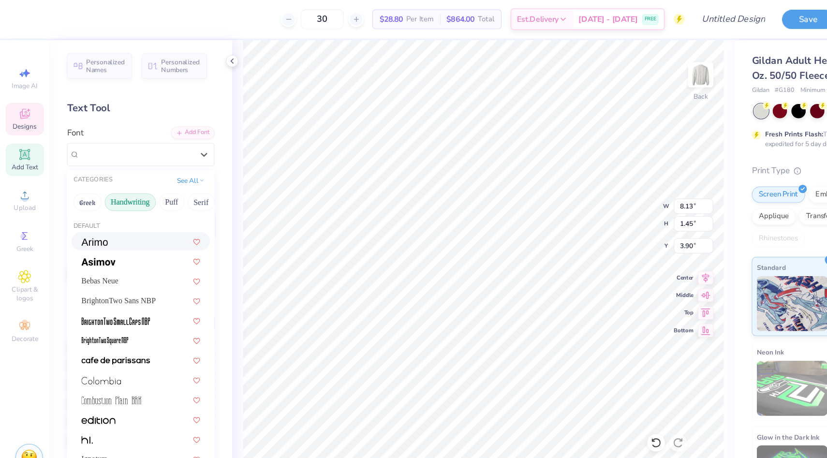
click at [110, 182] on button "Handwriting" at bounding box center [114, 177] width 45 height 15
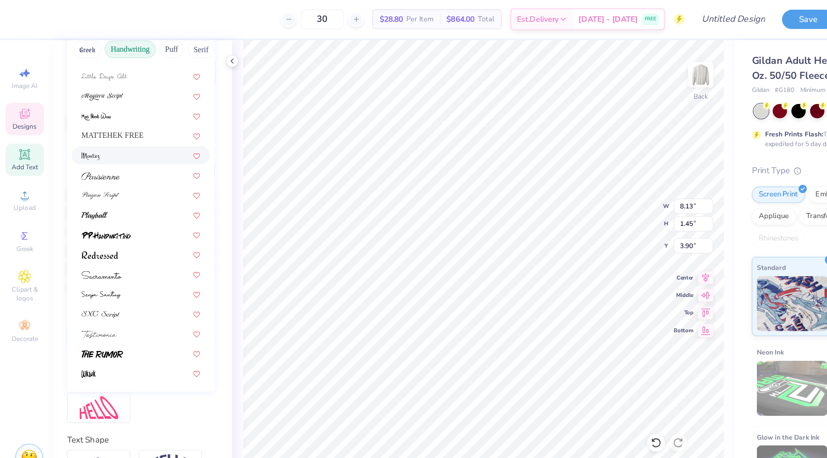
scroll to position [142, 0]
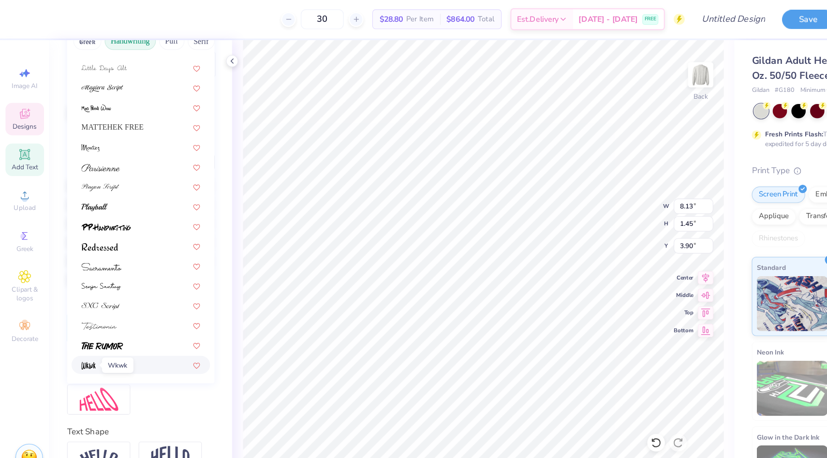
click at [82, 321] on img at bounding box center [78, 321] width 13 height 7
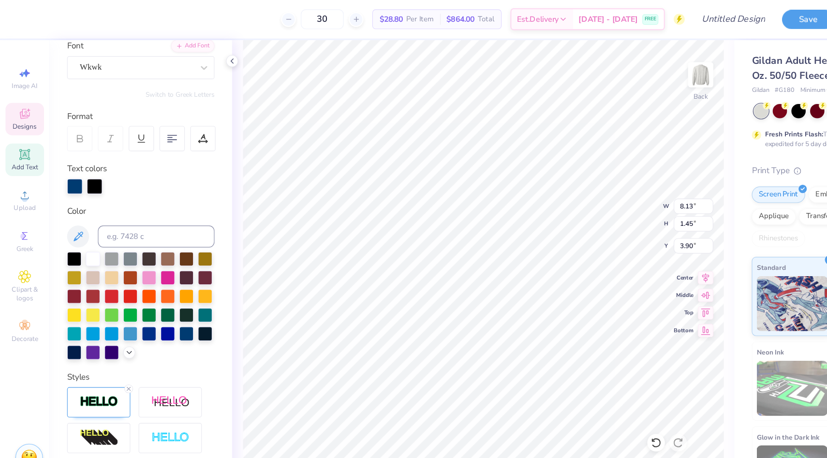
scroll to position [72, 0]
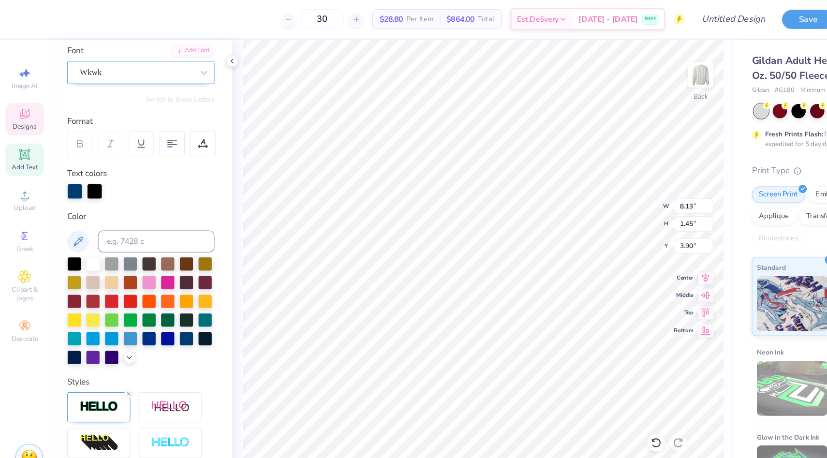
click at [132, 66] on div "Wkwk" at bounding box center [120, 63] width 102 height 15
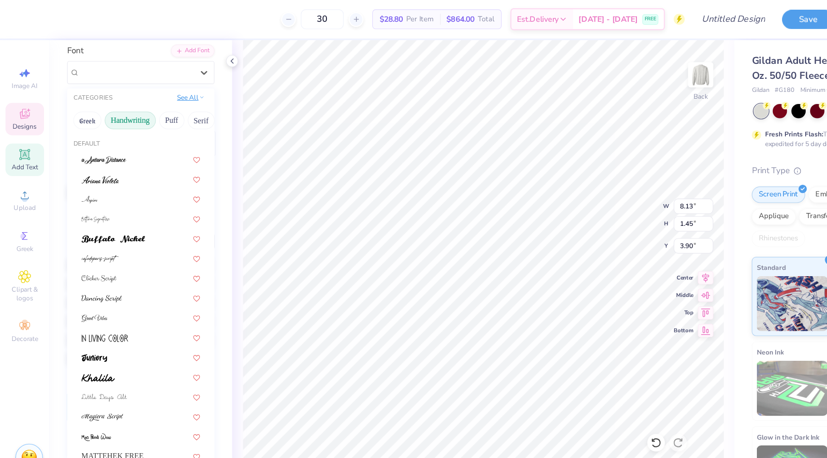
click at [164, 89] on button "See All" at bounding box center [168, 86] width 30 height 10
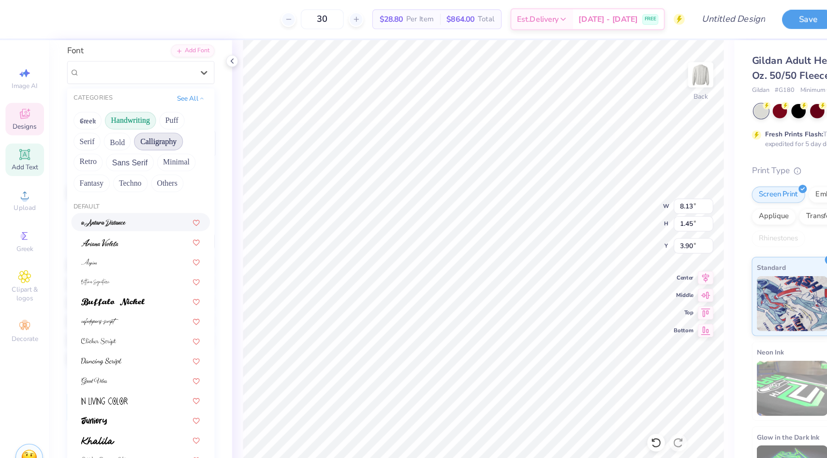
click at [145, 121] on button "Calligraphy" at bounding box center [139, 124] width 43 height 15
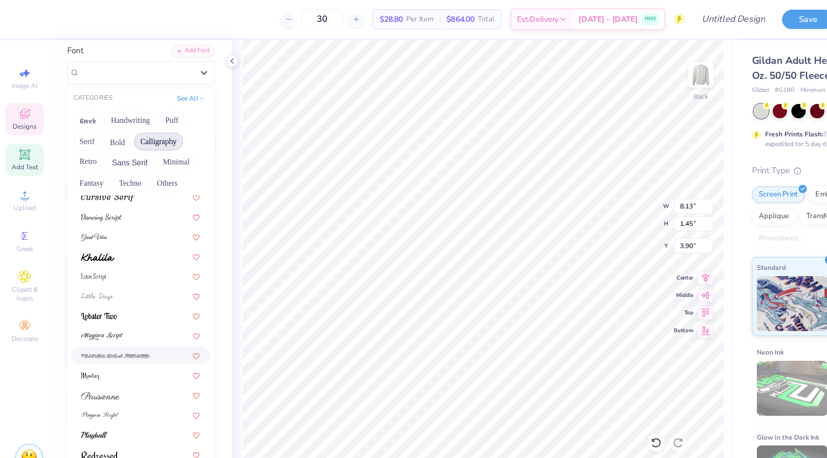
scroll to position [237, 0]
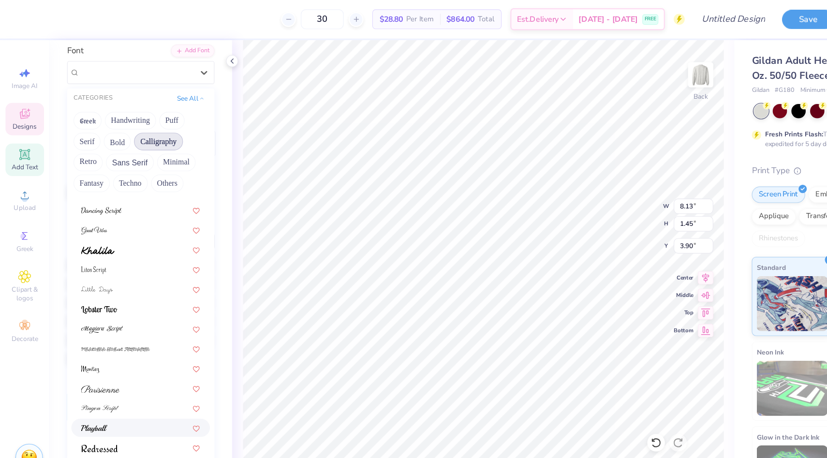
click at [99, 372] on div at bounding box center [124, 376] width 104 height 10
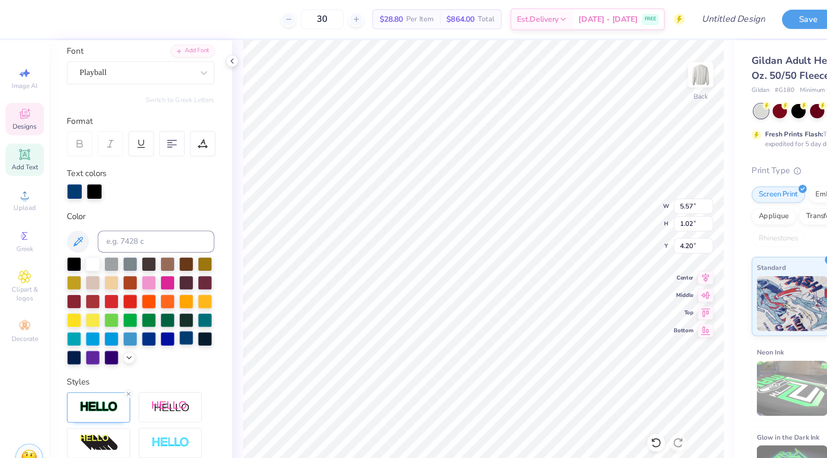
click at [162, 300] on div at bounding box center [164, 297] width 13 height 13
click at [87, 166] on div at bounding box center [83, 168] width 14 height 14
click at [164, 302] on div at bounding box center [164, 297] width 13 height 13
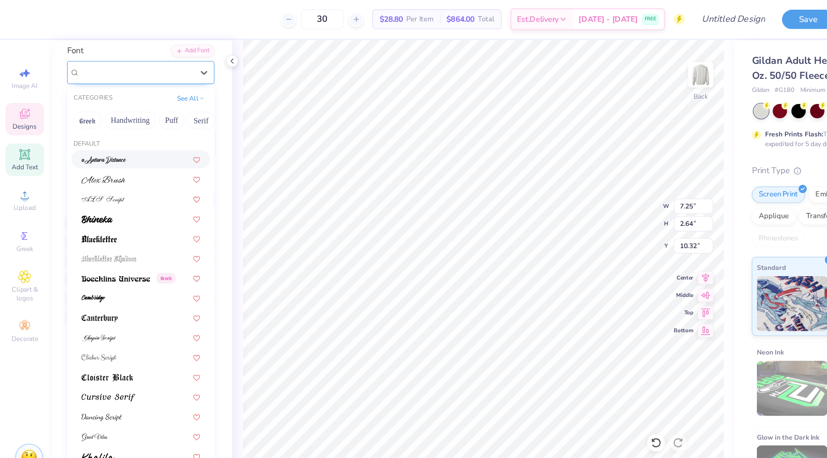
click at [148, 59] on div "Neue Yokarto" at bounding box center [120, 63] width 102 height 15
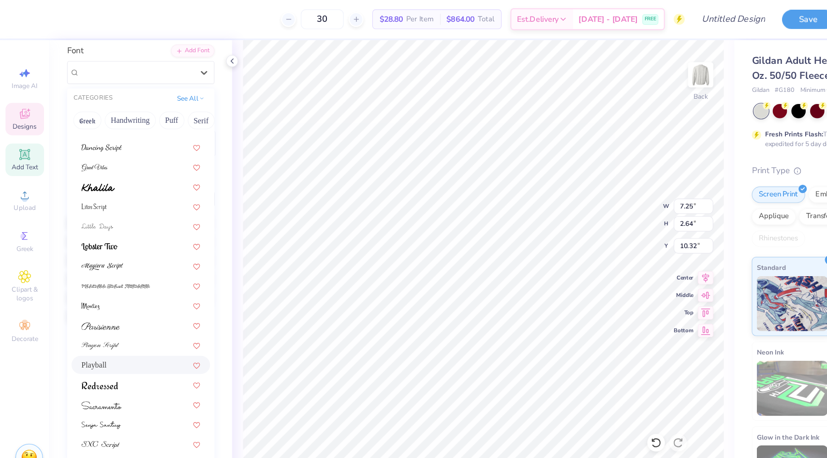
click at [98, 321] on div "Playball" at bounding box center [124, 321] width 104 height 10
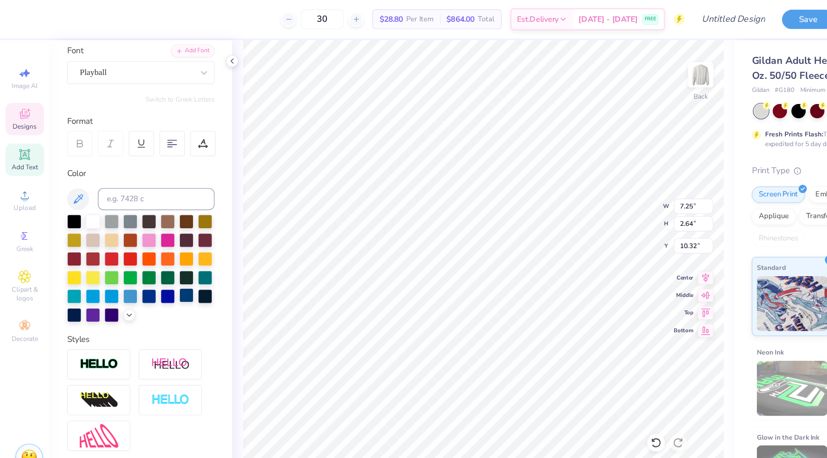
click at [163, 259] on div at bounding box center [164, 259] width 13 height 13
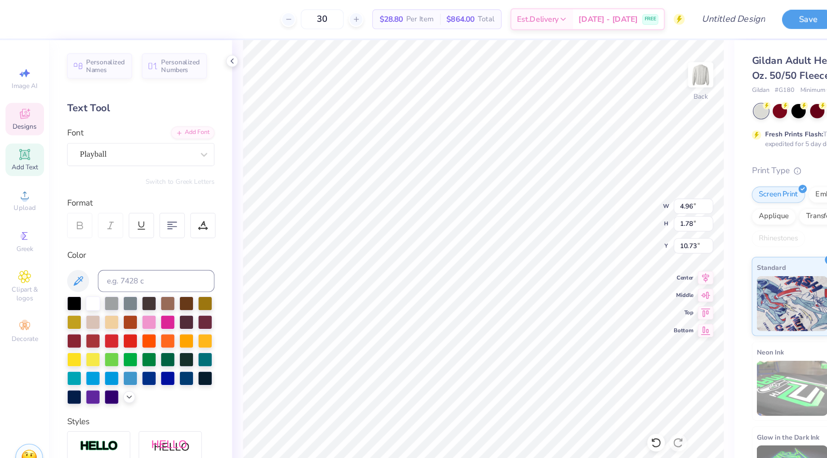
scroll to position [0, 2]
click at [96, 133] on div "Ignotum" at bounding box center [120, 135] width 102 height 15
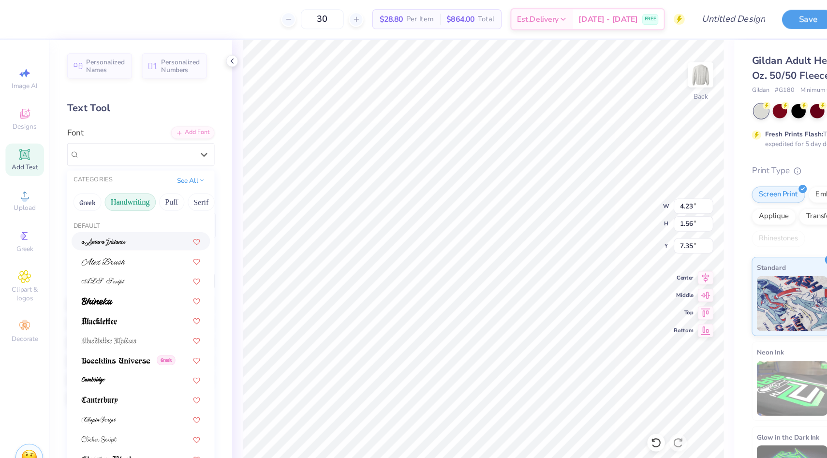
click at [122, 176] on button "Handwriting" at bounding box center [114, 177] width 45 height 15
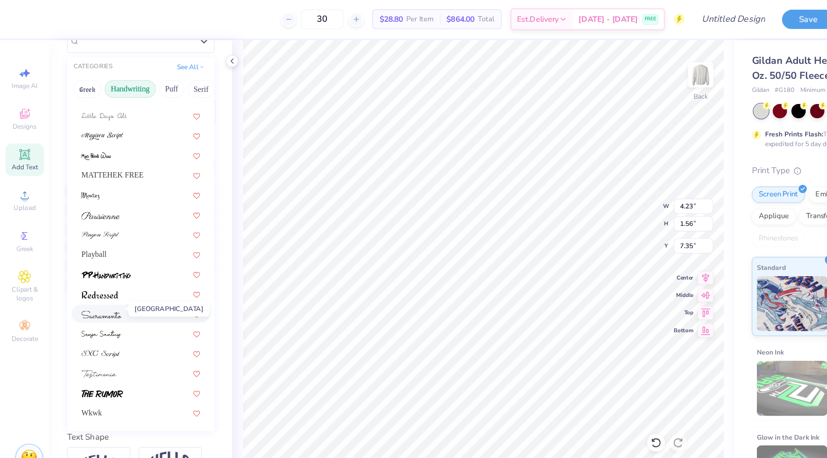
scroll to position [104, 0]
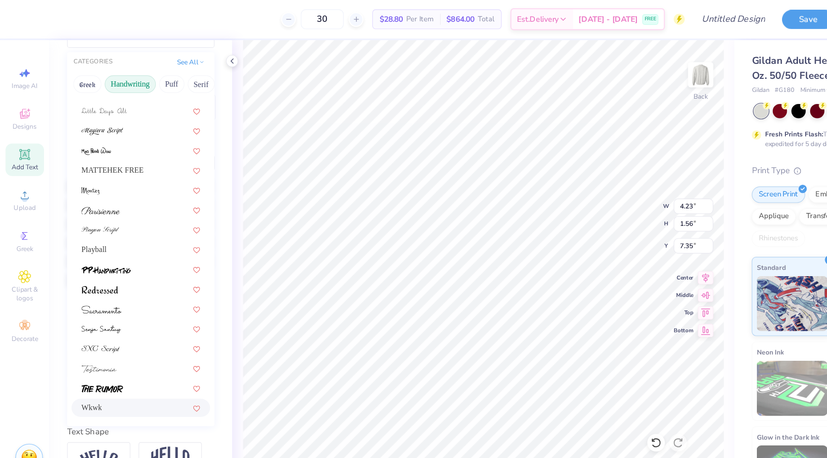
click at [91, 355] on div "Wkwk" at bounding box center [124, 358] width 104 height 10
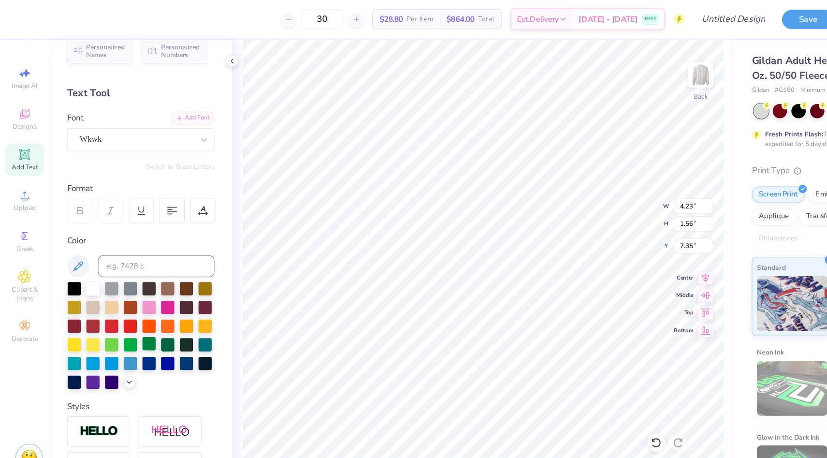
scroll to position [0, 0]
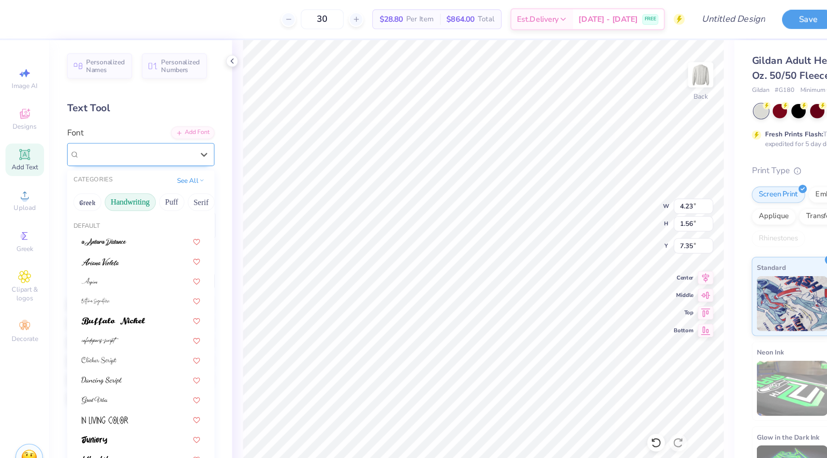
click at [135, 128] on div "Wkwk" at bounding box center [120, 135] width 102 height 15
click at [156, 175] on button "Puff" at bounding box center [151, 177] width 22 height 15
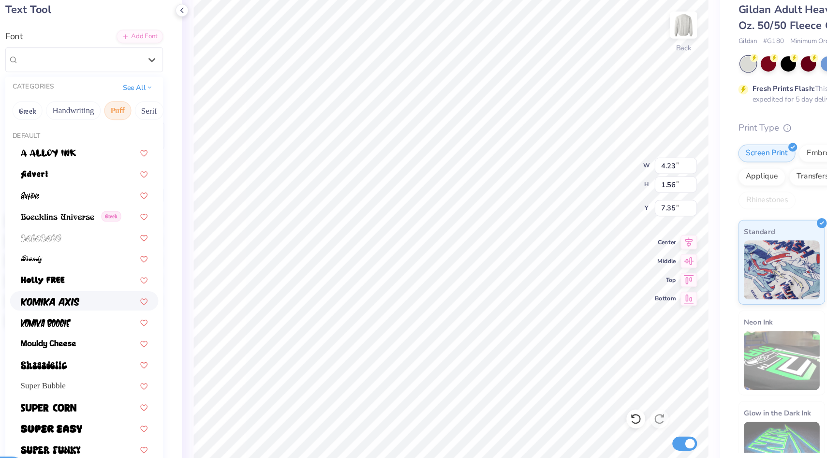
scroll to position [49, 0]
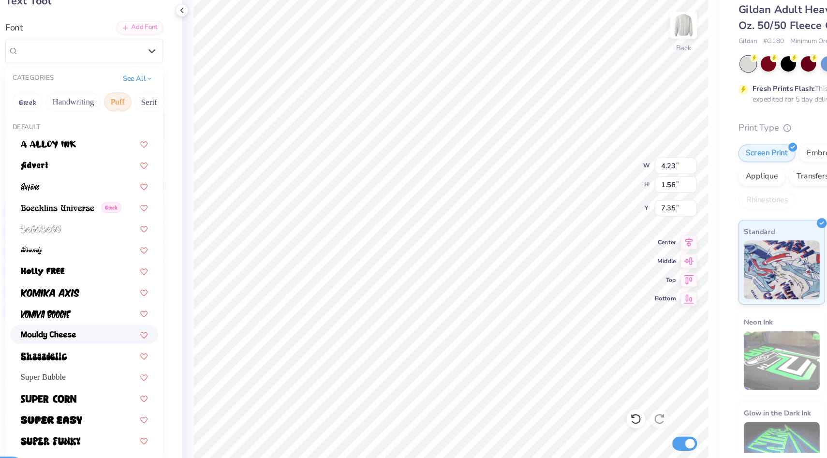
click at [131, 317] on div at bounding box center [124, 320] width 104 height 10
click at [127, 88] on div "Mouldy Cheese" at bounding box center [120, 86] width 102 height 15
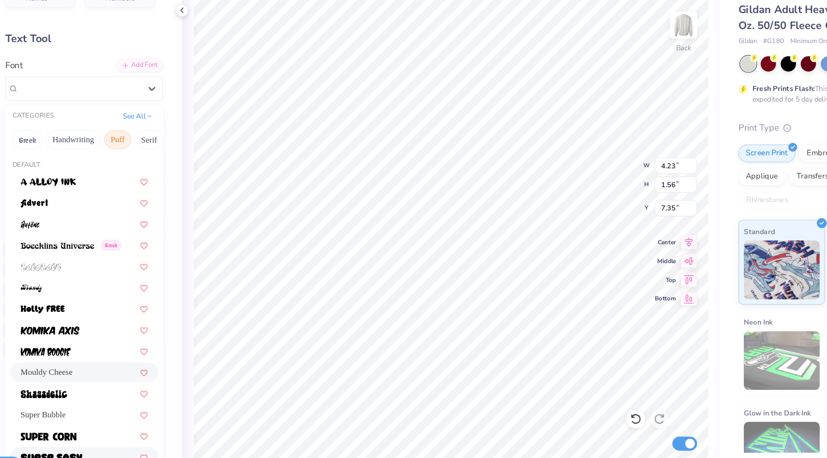
scroll to position [0, 0]
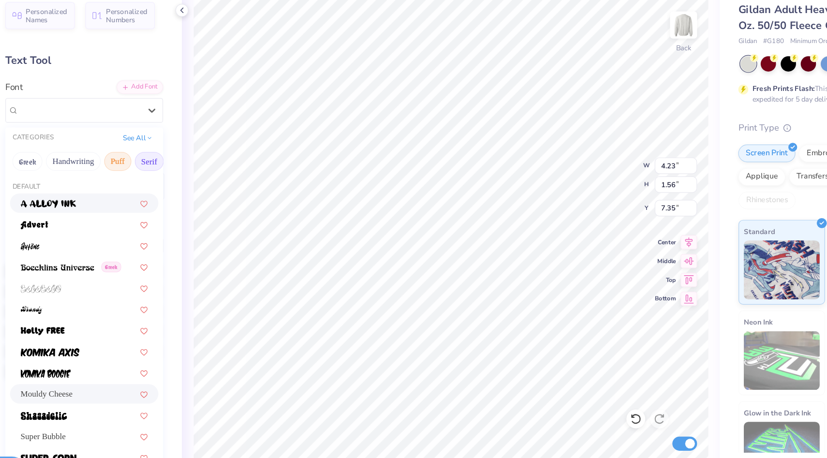
click at [173, 180] on button "Serif" at bounding box center [177, 177] width 24 height 15
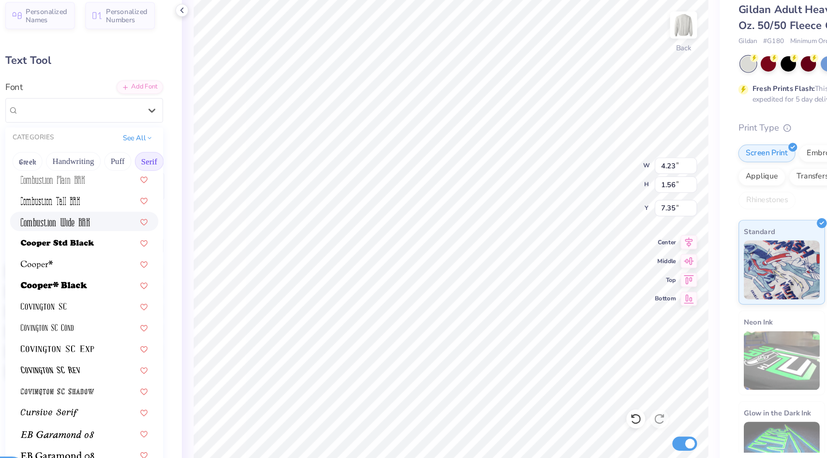
scroll to position [389, 0]
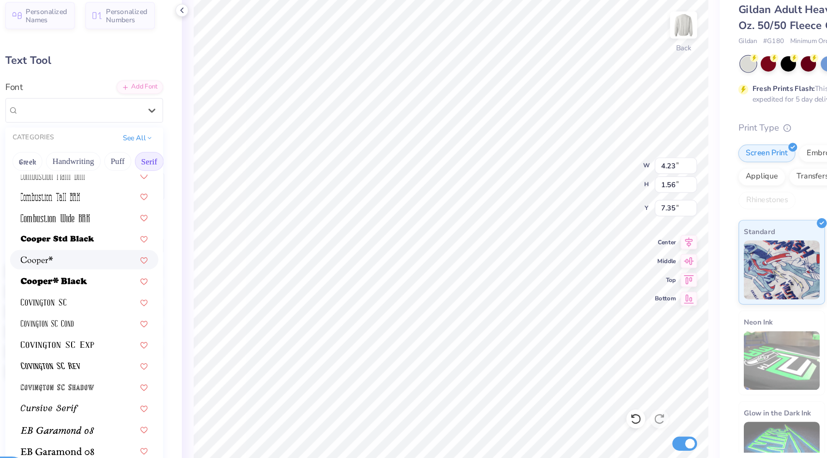
click at [114, 261] on div at bounding box center [124, 258] width 104 height 10
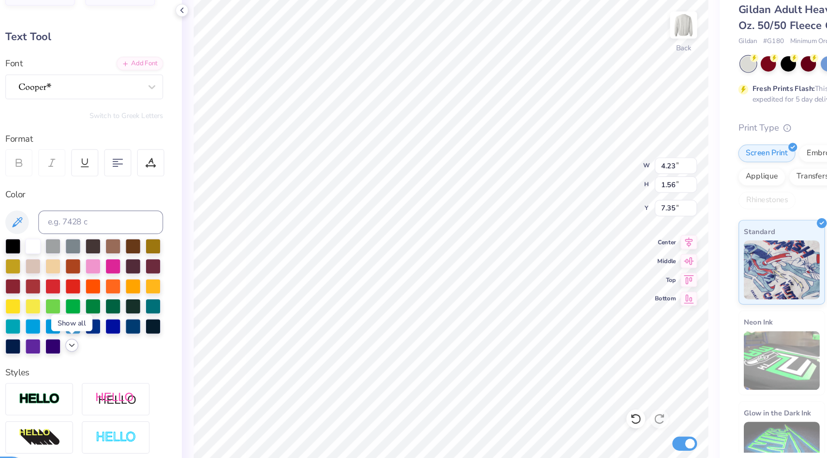
scroll to position [0, 0]
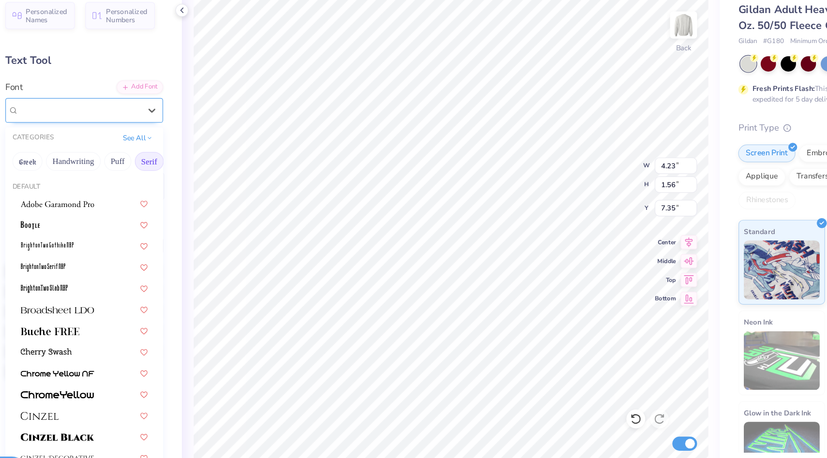
click at [164, 134] on div at bounding box center [120, 135] width 102 height 15
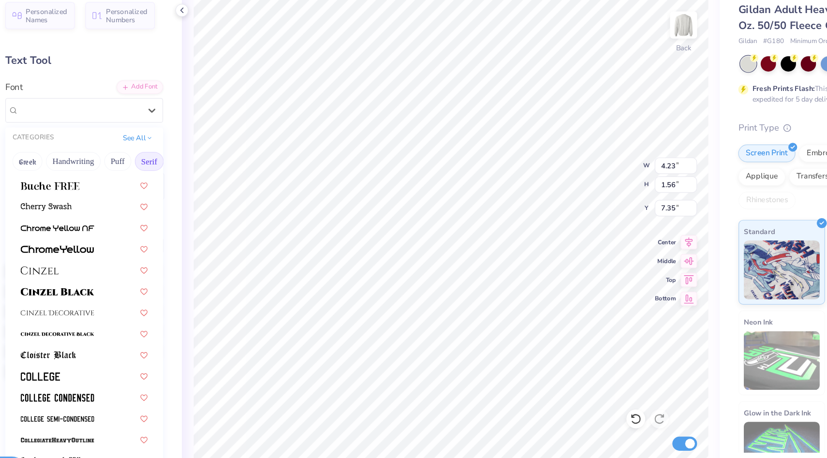
scroll to position [120, 0]
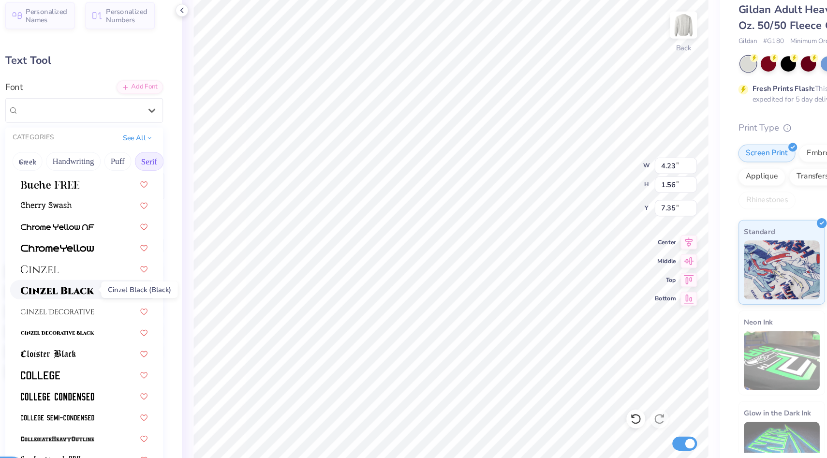
click at [118, 281] on img at bounding box center [102, 283] width 60 height 7
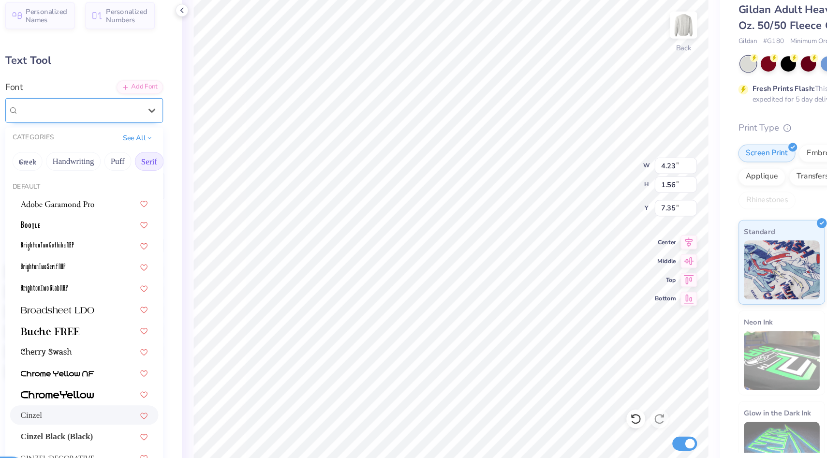
click at [147, 129] on div at bounding box center [120, 135] width 100 height 13
click at [123, 300] on img at bounding box center [102, 299] width 60 height 7
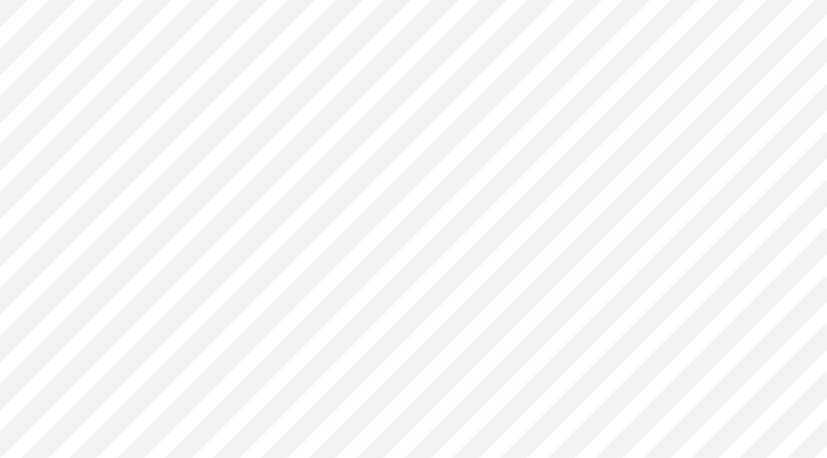
scroll to position [0, 1]
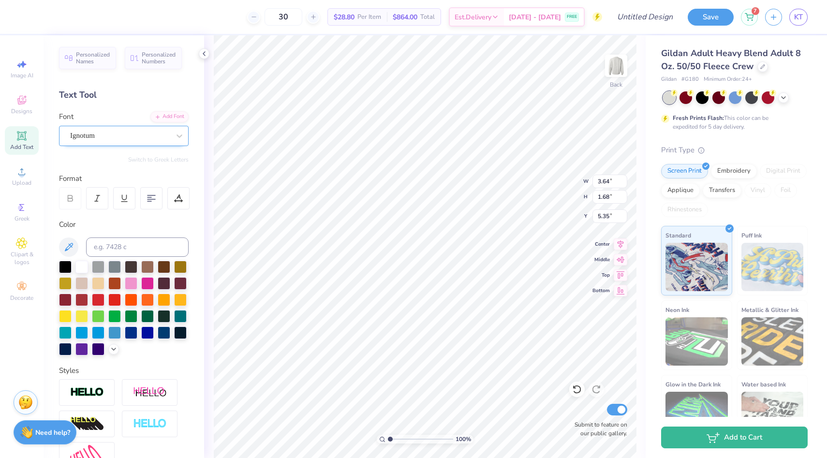
click at [138, 129] on div at bounding box center [120, 135] width 100 height 13
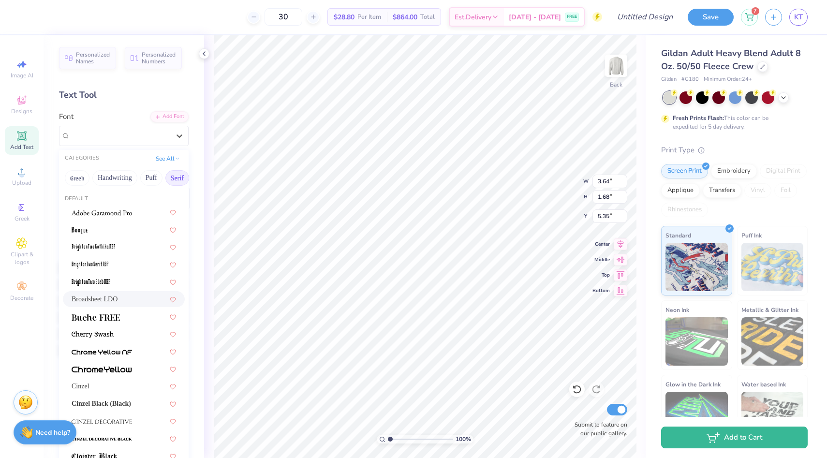
click at [132, 297] on div "Broadsheet LDO" at bounding box center [124, 299] width 104 height 10
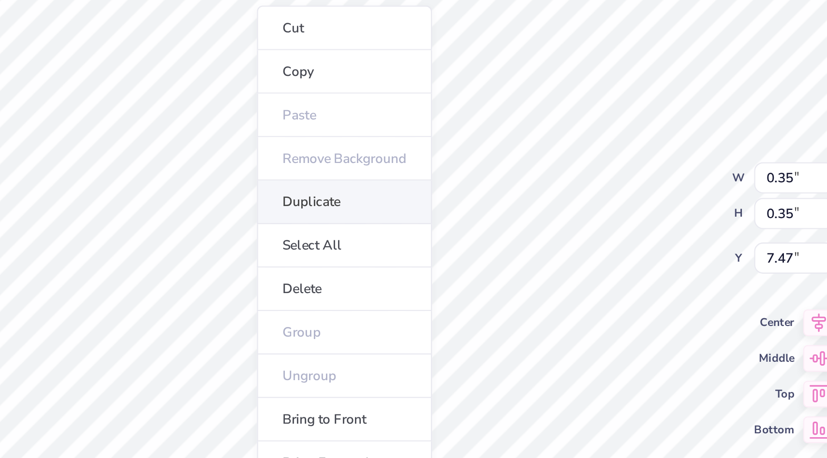
click at [397, 192] on li "Duplicate" at bounding box center [415, 192] width 76 height 19
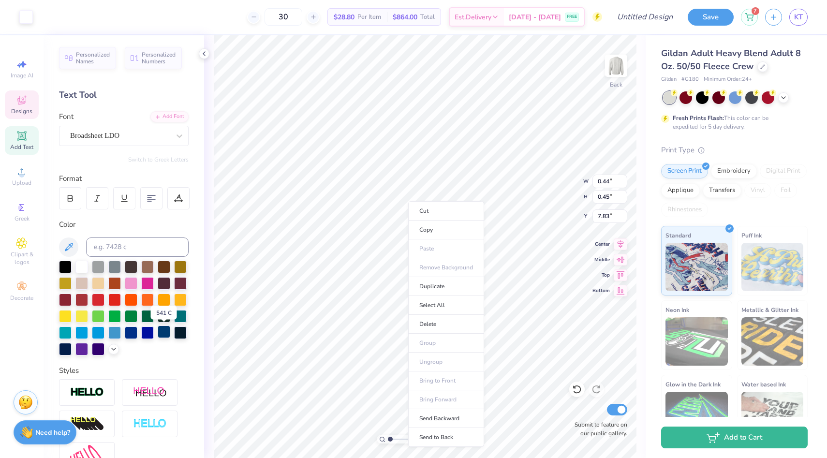
click at [164, 332] on div at bounding box center [164, 331] width 13 height 13
click at [114, 350] on icon at bounding box center [114, 348] width 8 height 8
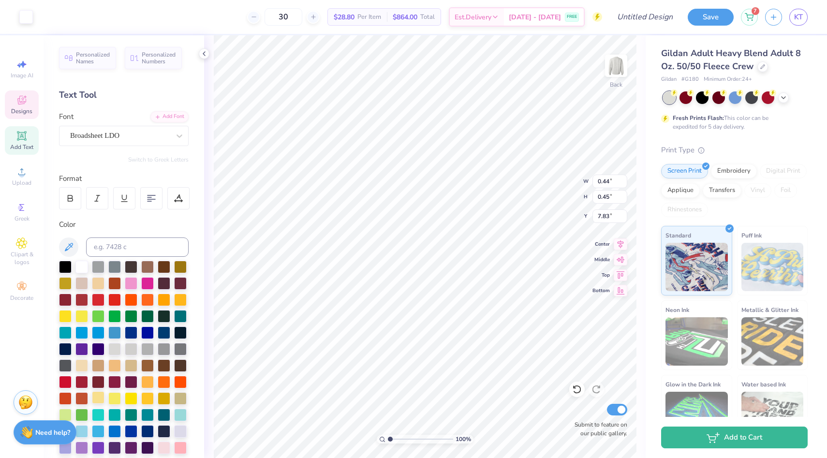
click at [99, 396] on div at bounding box center [98, 397] width 13 height 13
click at [149, 431] on div at bounding box center [147, 431] width 13 height 13
click at [34, 16] on div "Art colors 30 $31.20 Per Item $936.00 Total Est. Delivery Sep 13 - 16 FREE Desi…" at bounding box center [413, 17] width 827 height 34
click at [26, 18] on div at bounding box center [26, 16] width 14 height 14
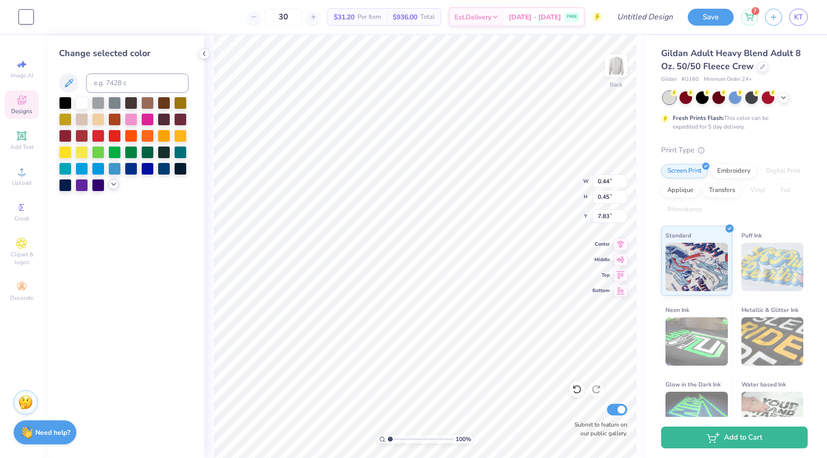
click at [113, 181] on icon at bounding box center [114, 184] width 8 height 8
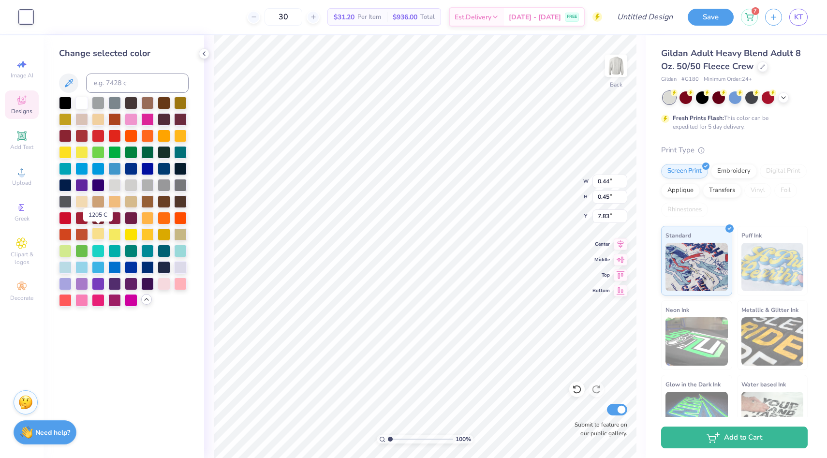
click at [100, 234] on div at bounding box center [98, 233] width 13 height 13
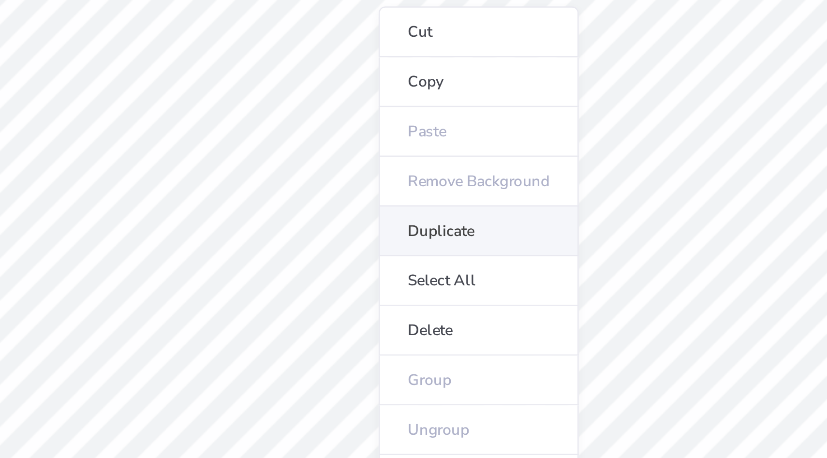
click at [429, 203] on li "Duplicate" at bounding box center [445, 207] width 76 height 19
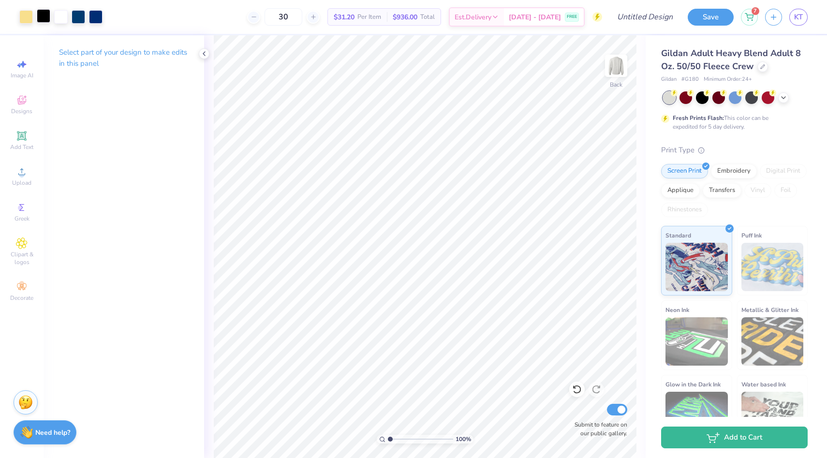
click at [39, 20] on div at bounding box center [44, 16] width 14 height 14
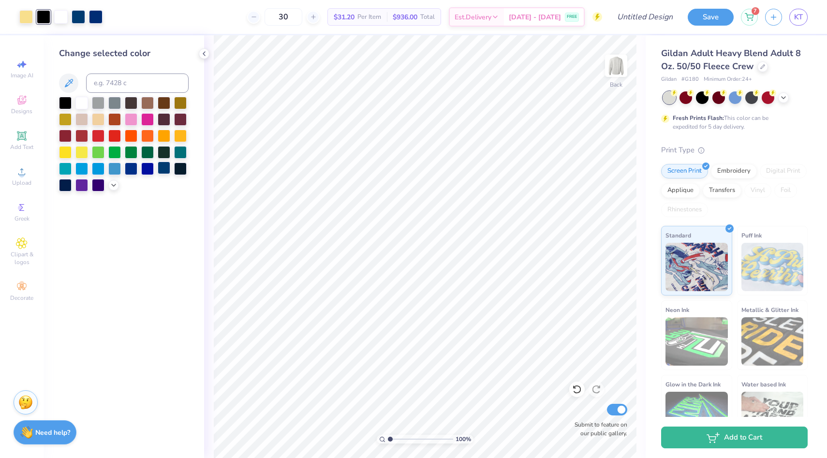
click at [161, 169] on div at bounding box center [164, 168] width 13 height 13
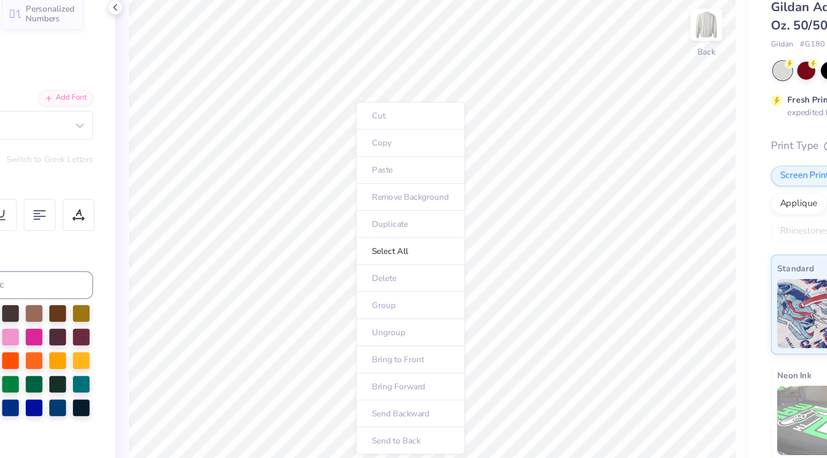
click at [403, 299] on ul "Cut Copy Paste Remove Background Duplicate Select All Delete Group Ungroup Brin…" at bounding box center [410, 243] width 76 height 246
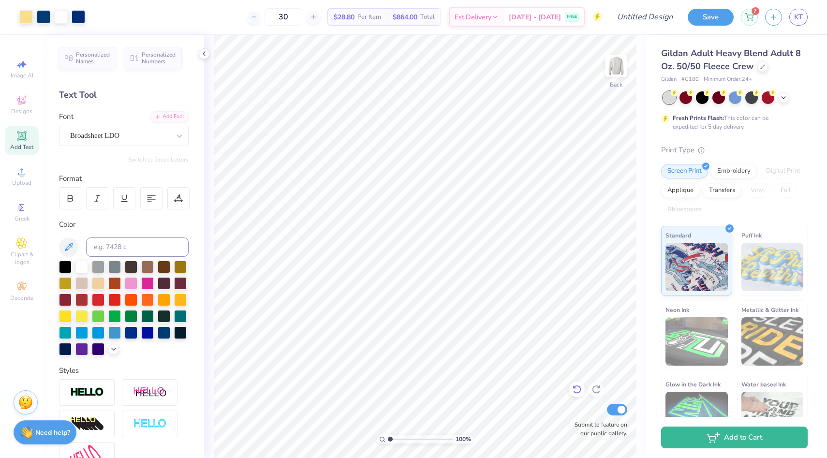
click at [575, 390] on icon at bounding box center [577, 389] width 10 height 10
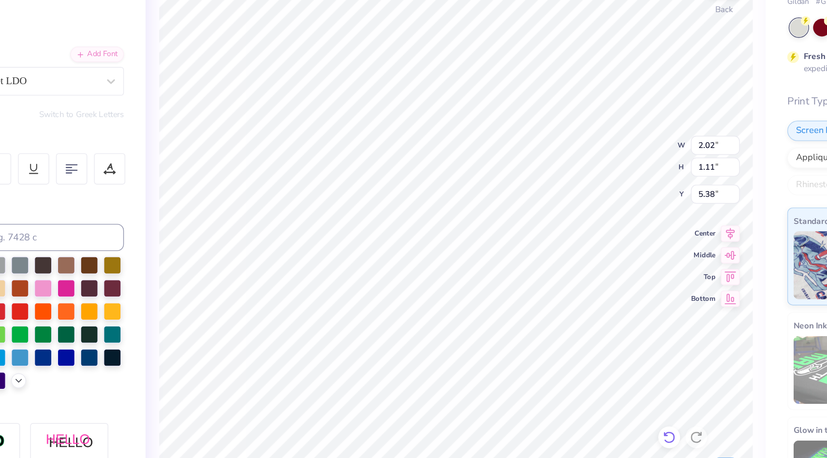
click at [575, 387] on icon at bounding box center [577, 389] width 10 height 10
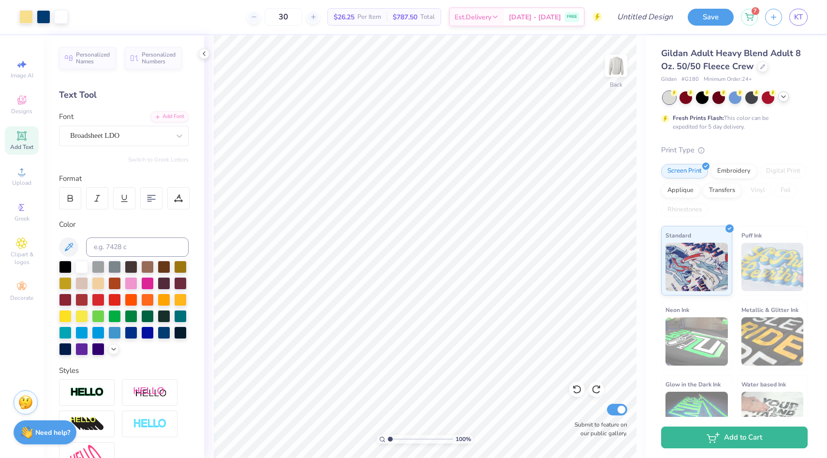
click at [783, 95] on icon at bounding box center [783, 97] width 8 height 8
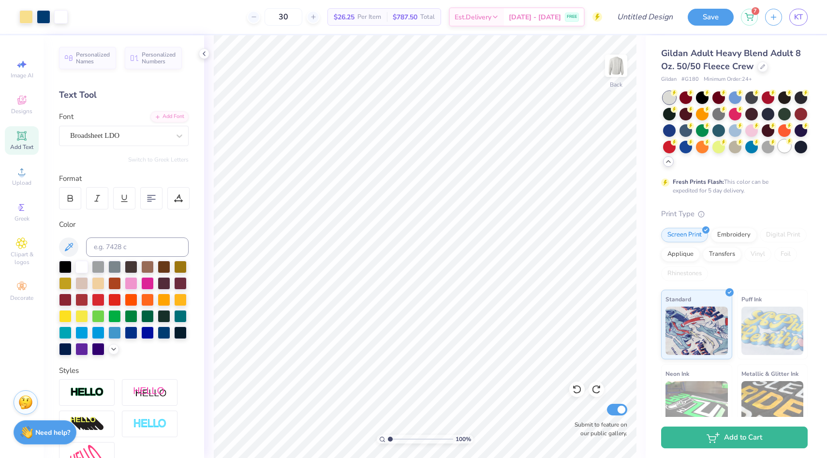
click at [783, 147] on div at bounding box center [784, 146] width 13 height 13
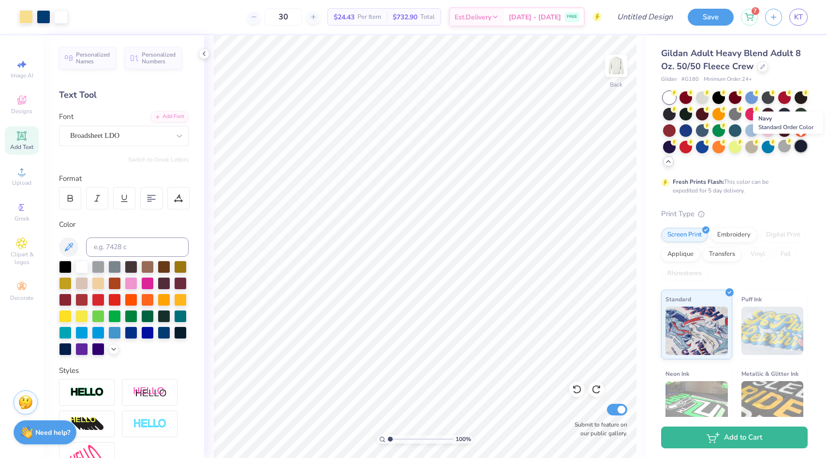
click at [800, 148] on div at bounding box center [800, 146] width 13 height 13
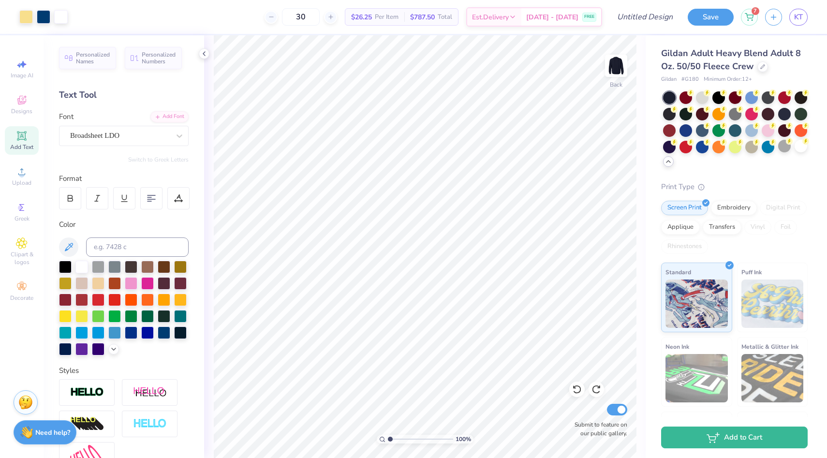
click at [665, 162] on icon at bounding box center [668, 162] width 8 height 8
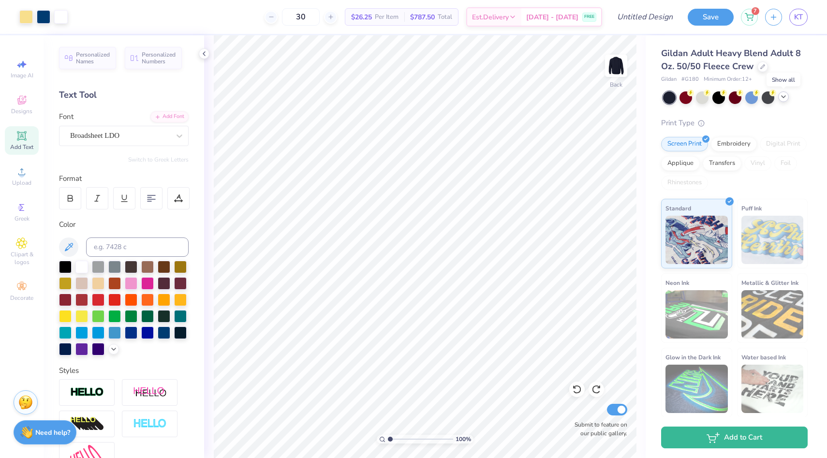
click at [782, 95] on icon at bounding box center [783, 97] width 8 height 8
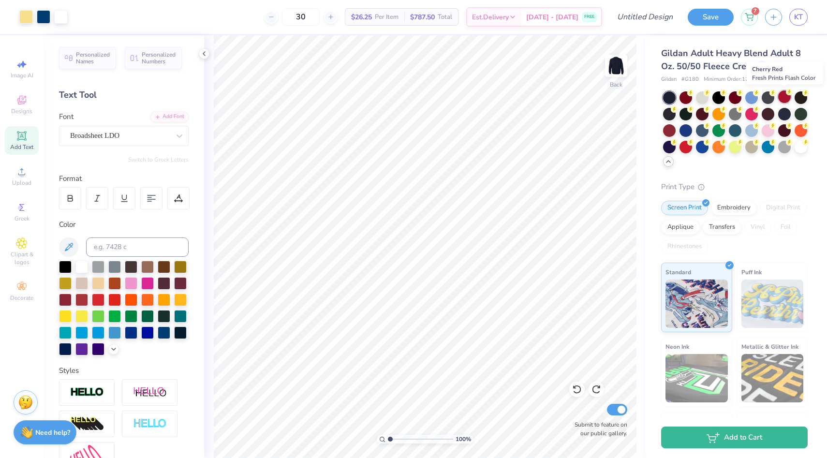
click at [786, 95] on icon at bounding box center [789, 91] width 7 height 7
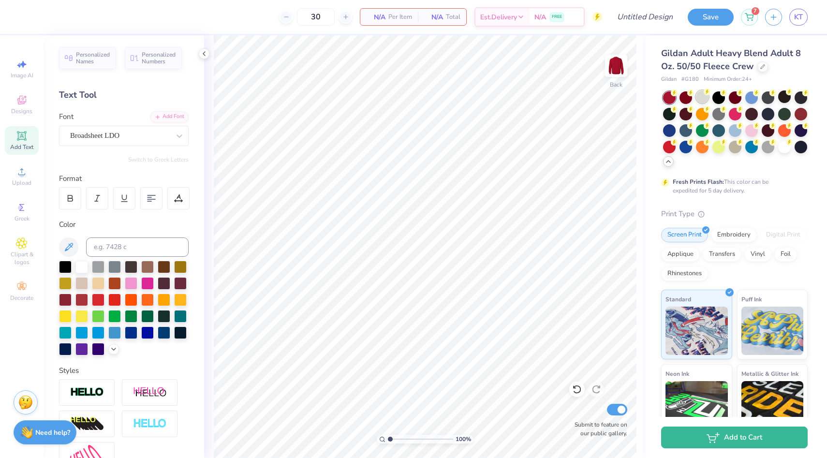
click at [705, 103] on div at bounding box center [702, 96] width 13 height 13
click at [24, 175] on circle at bounding box center [21, 174] width 5 height 5
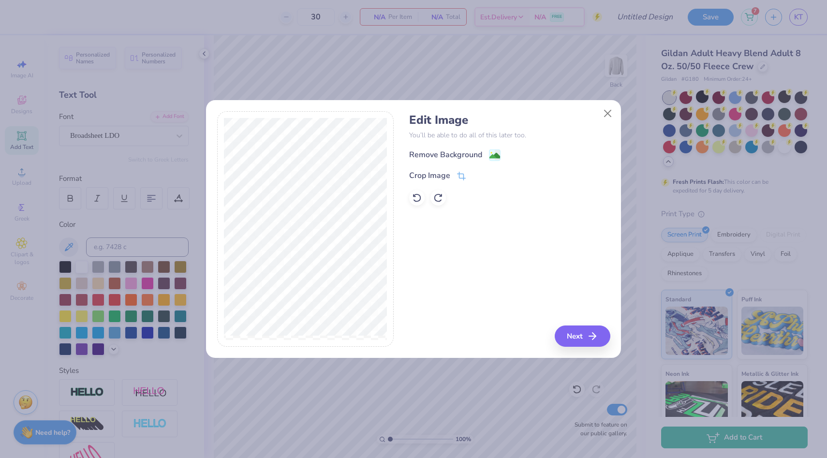
click at [453, 154] on div "Remove Background" at bounding box center [445, 155] width 73 height 12
click at [481, 156] on div "Remove Background" at bounding box center [509, 155] width 201 height 12
click at [513, 158] on icon at bounding box center [516, 155] width 6 height 6
click at [612, 119] on button "Close" at bounding box center [608, 113] width 18 height 18
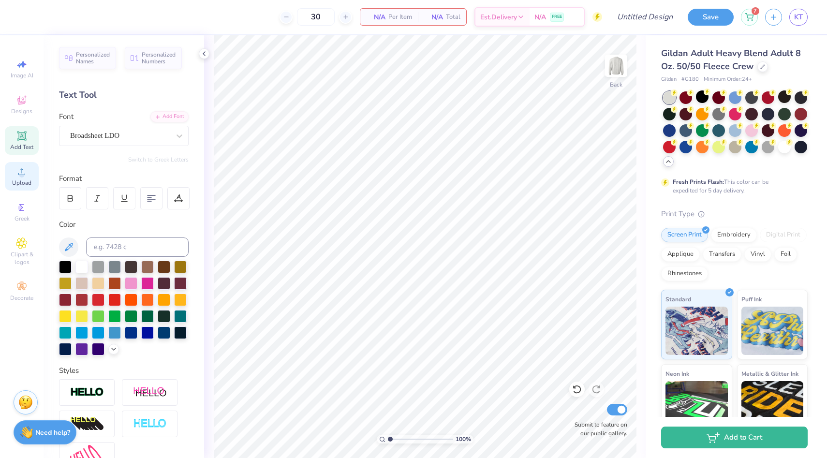
click at [21, 163] on div "Upload" at bounding box center [22, 176] width 34 height 29
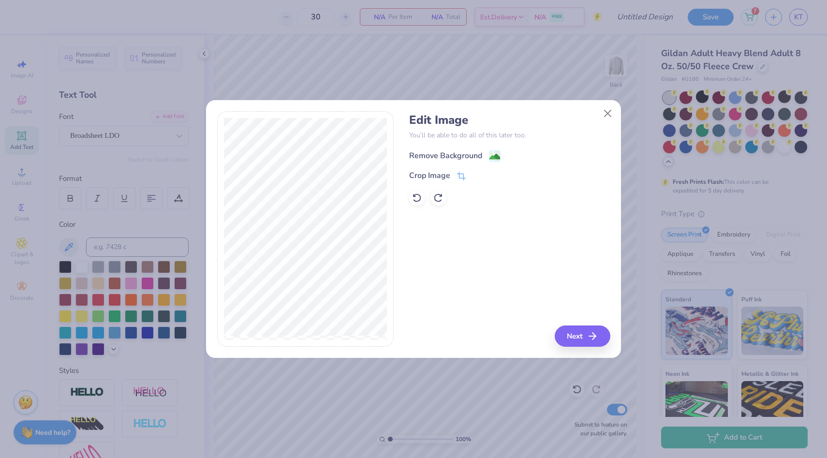
click at [470, 158] on div "Remove Background" at bounding box center [445, 156] width 73 height 12
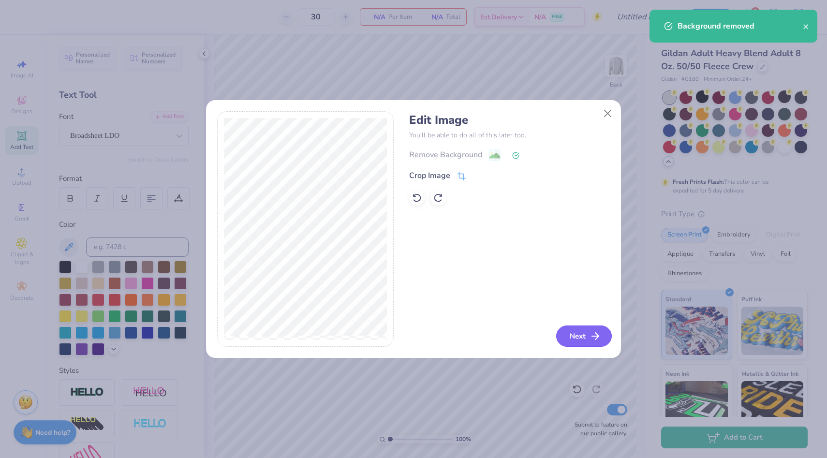
click at [583, 336] on button "Next" at bounding box center [584, 335] width 56 height 21
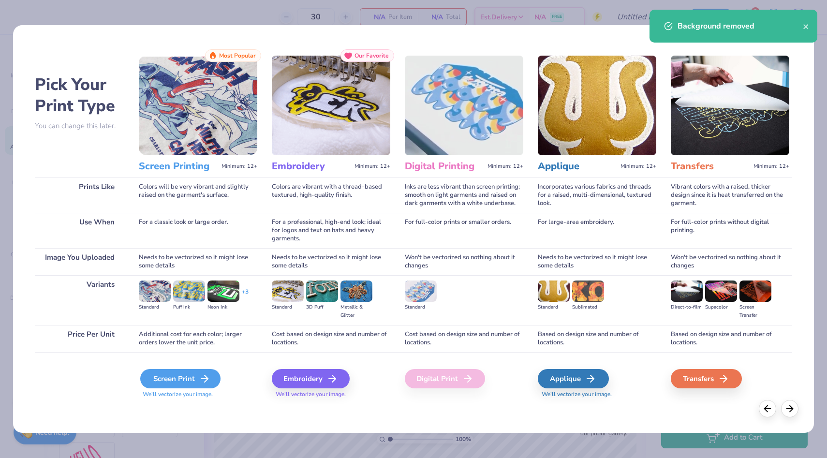
click at [201, 374] on icon at bounding box center [205, 379] width 12 height 12
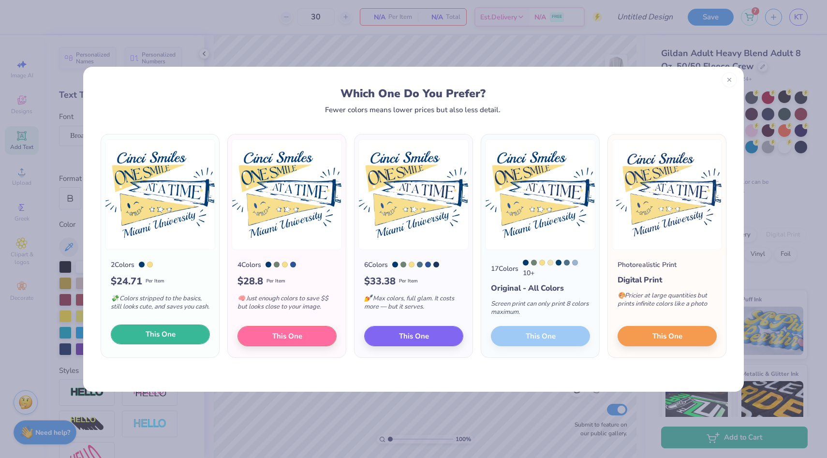
click at [183, 337] on button "This One" at bounding box center [160, 334] width 99 height 20
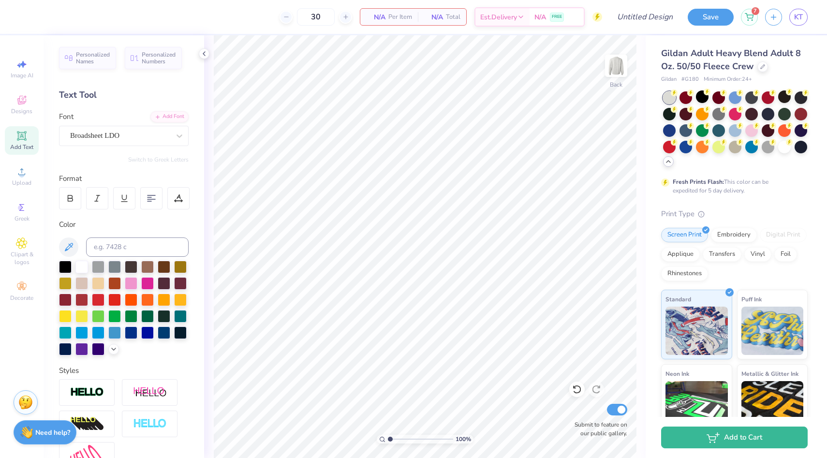
click at [21, 175] on div at bounding box center [413, 229] width 827 height 458
click at [21, 172] on icon at bounding box center [22, 172] width 12 height 12
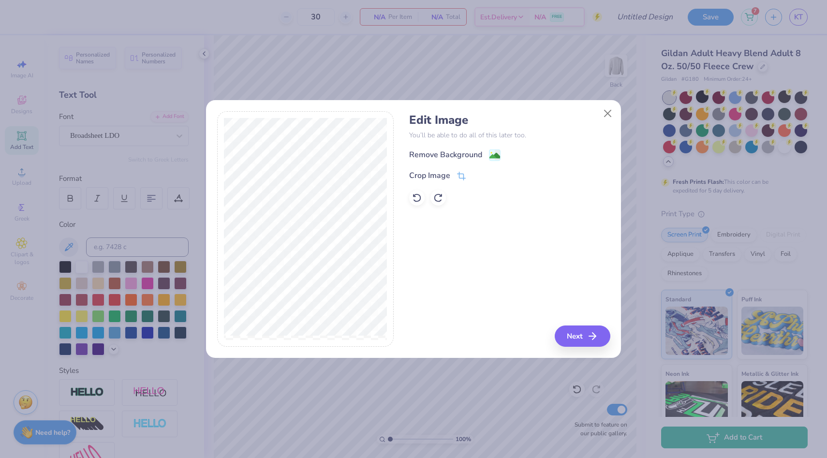
click at [456, 161] on div "Remove Background Crop Image" at bounding box center [509, 177] width 201 height 57
click at [451, 149] on div "Remove Background" at bounding box center [509, 155] width 201 height 12
click at [462, 152] on div "Remove Background" at bounding box center [445, 156] width 73 height 12
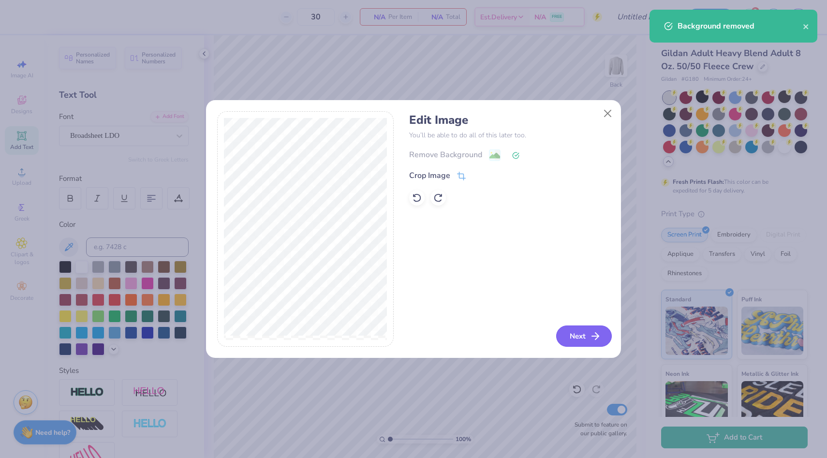
click at [580, 336] on button "Next" at bounding box center [584, 335] width 56 height 21
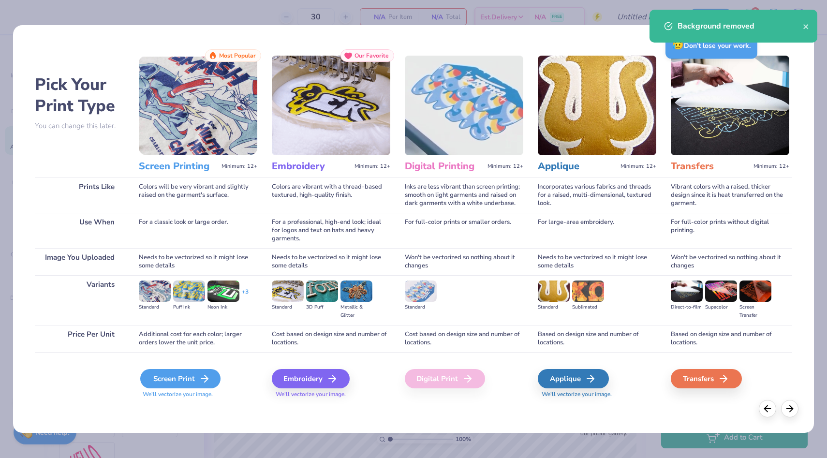
click at [206, 378] on icon at bounding box center [205, 379] width 12 height 12
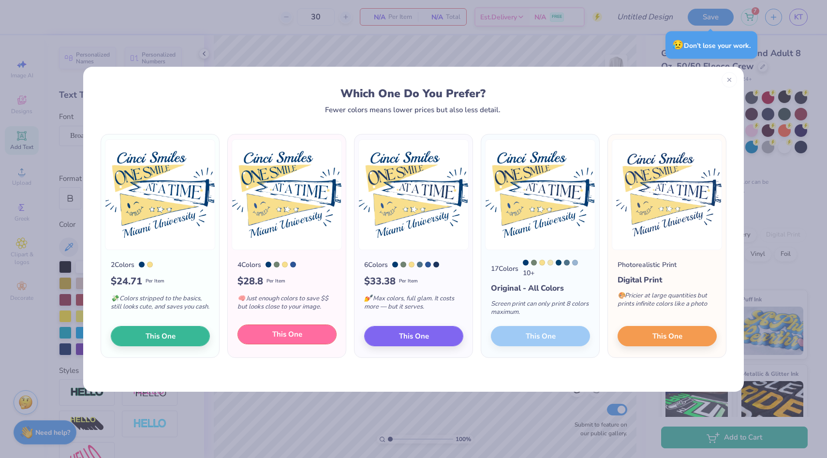
click at [278, 338] on span "This One" at bounding box center [287, 334] width 30 height 11
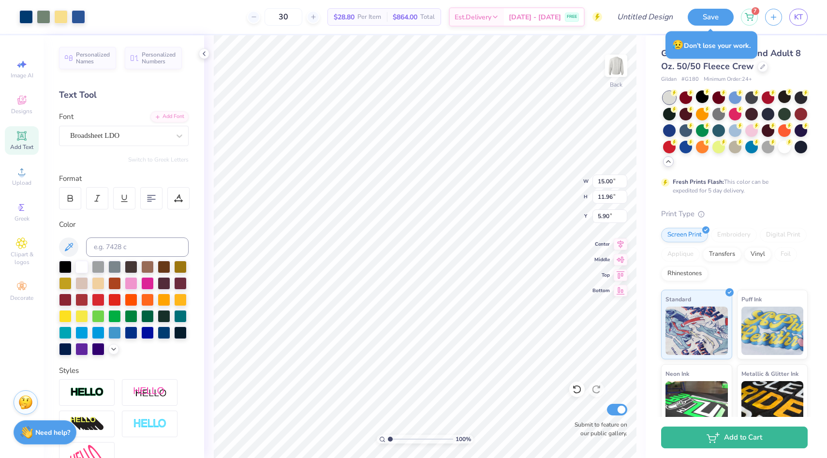
click at [44, 19] on div at bounding box center [413, 229] width 827 height 458
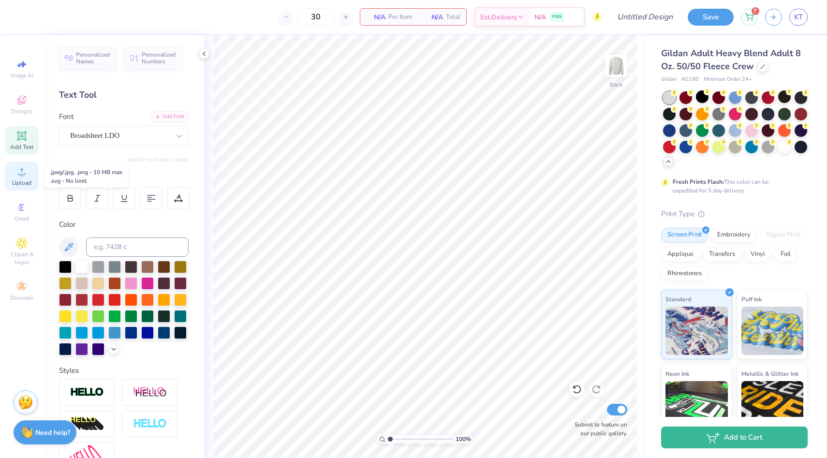
click at [28, 168] on div "Upload" at bounding box center [22, 176] width 34 height 29
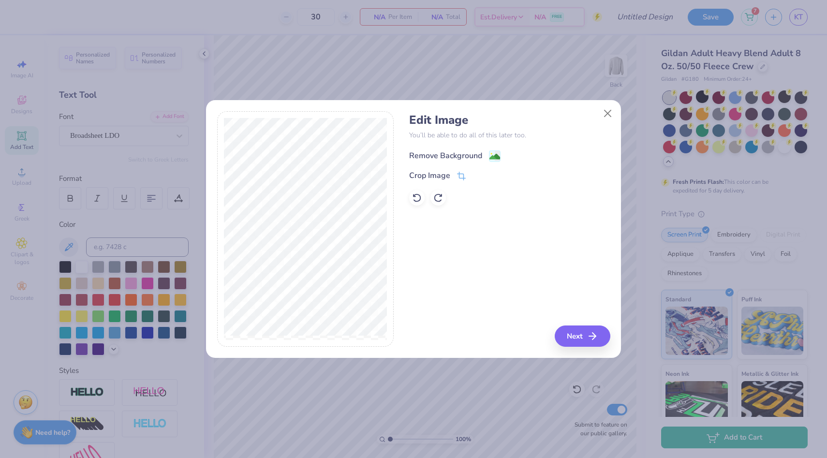
click at [482, 158] on div "Remove Background" at bounding box center [454, 156] width 91 height 12
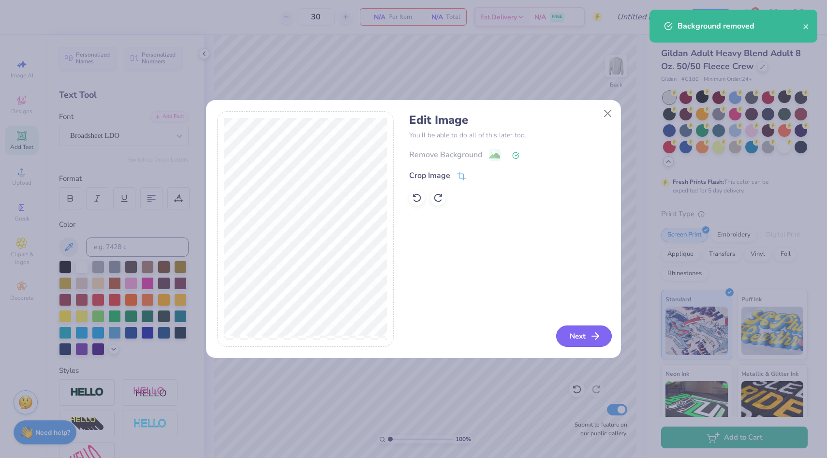
click at [565, 332] on button "Next" at bounding box center [584, 335] width 56 height 21
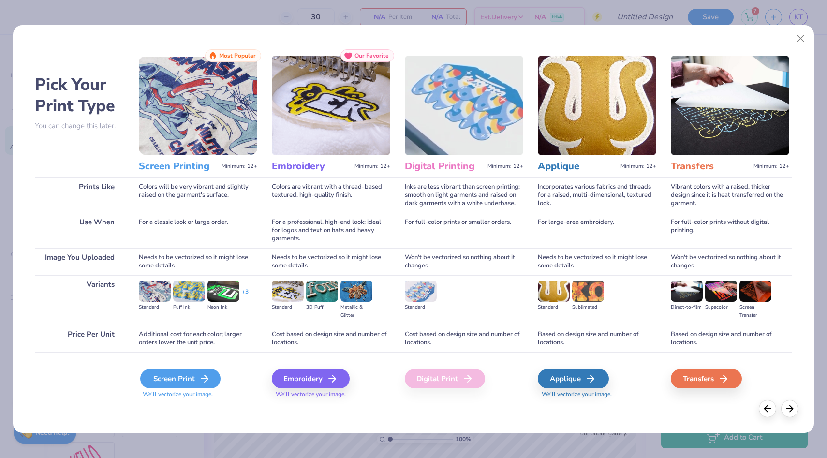
click at [180, 386] on div "Screen Print" at bounding box center [180, 378] width 80 height 19
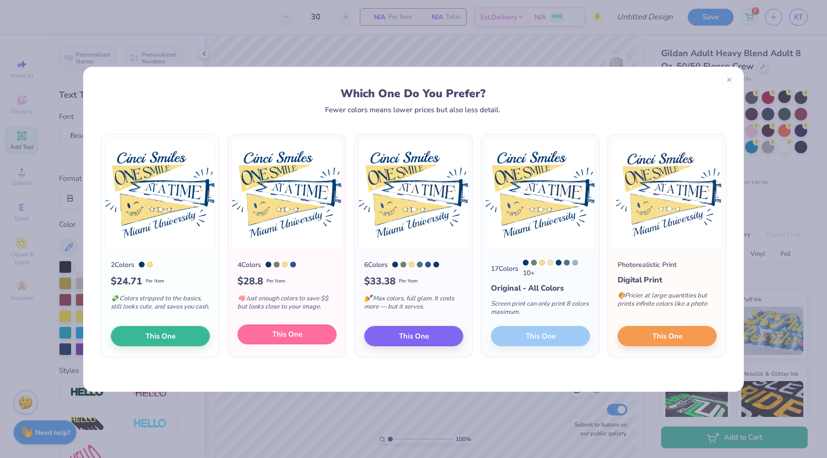
click at [301, 334] on span "This One" at bounding box center [287, 334] width 30 height 11
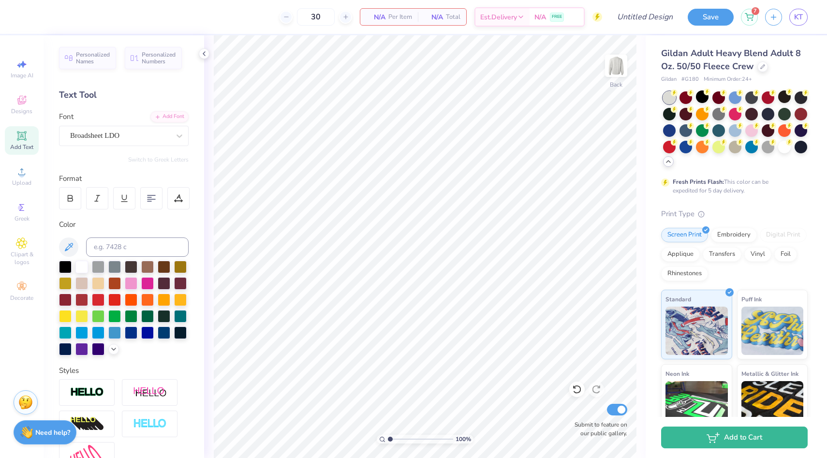
click at [32, 173] on div at bounding box center [413, 229] width 827 height 458
click at [26, 171] on icon at bounding box center [22, 172] width 12 height 12
click at [25, 184] on span "Upload" at bounding box center [21, 183] width 19 height 8
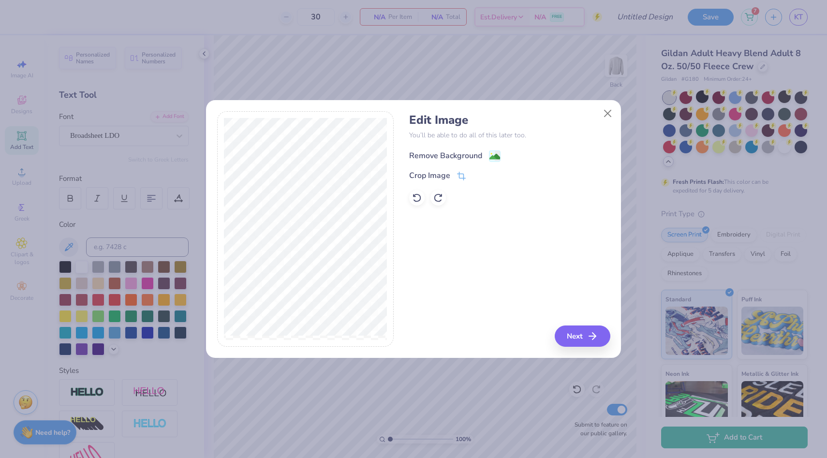
click at [486, 154] on div "Remove Background" at bounding box center [454, 156] width 91 height 12
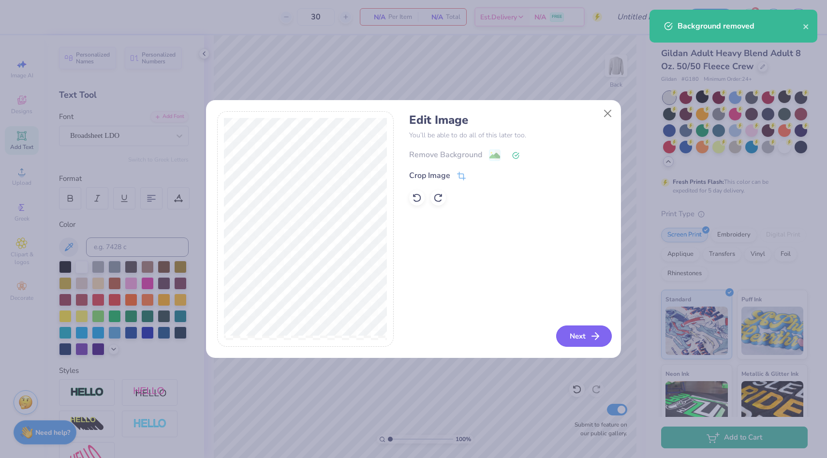
click at [575, 334] on button "Next" at bounding box center [584, 335] width 56 height 21
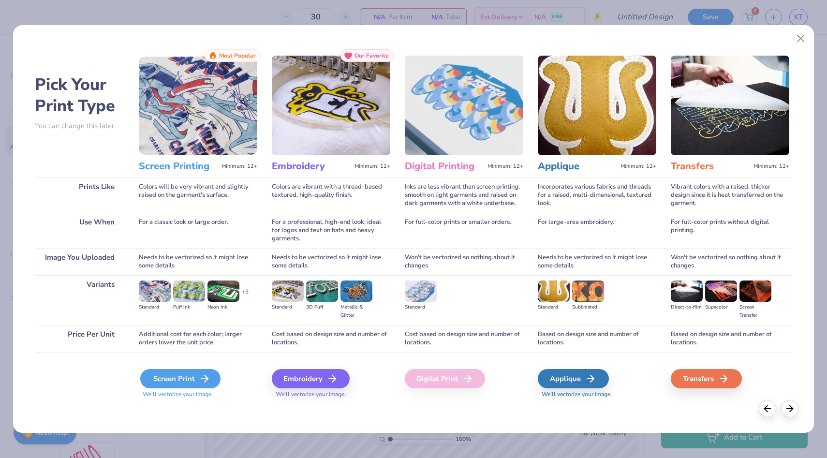
click at [192, 381] on div "Screen Print" at bounding box center [180, 378] width 80 height 19
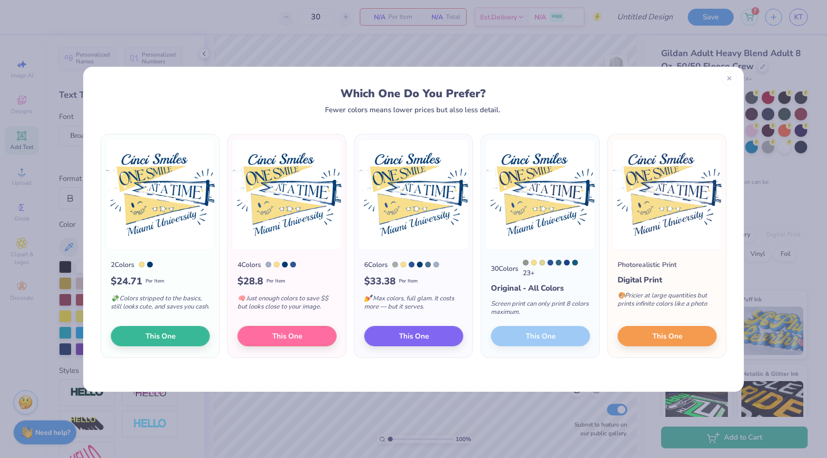
click at [725, 76] on div at bounding box center [728, 78] width 15 height 15
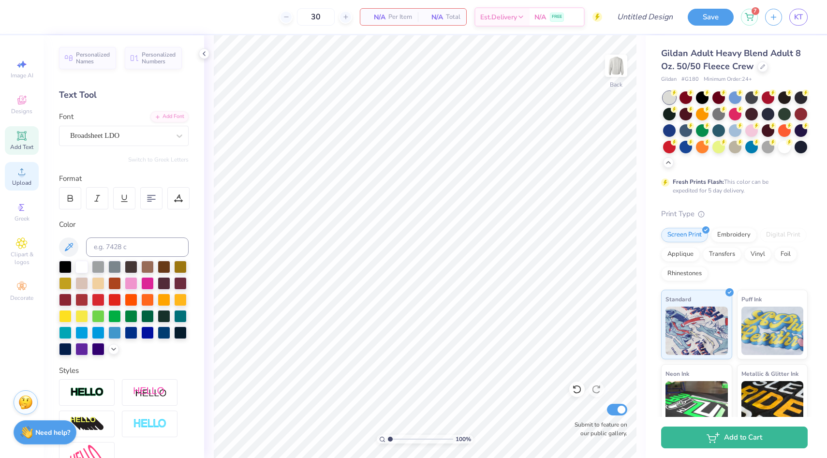
click at [6, 185] on div "Upload" at bounding box center [22, 176] width 34 height 29
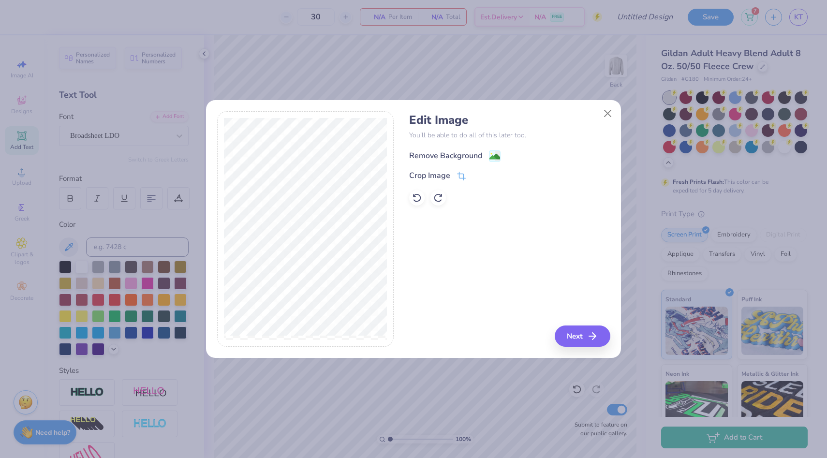
click at [431, 157] on div "Remove Background" at bounding box center [445, 156] width 73 height 12
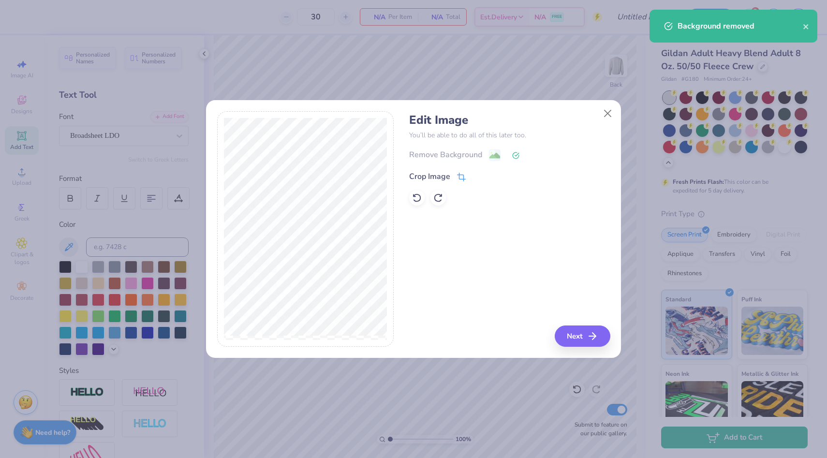
click at [457, 178] on icon at bounding box center [461, 177] width 9 height 9
click at [494, 172] on button at bounding box center [491, 175] width 10 height 10
click at [515, 152] on icon at bounding box center [516, 155] width 6 height 6
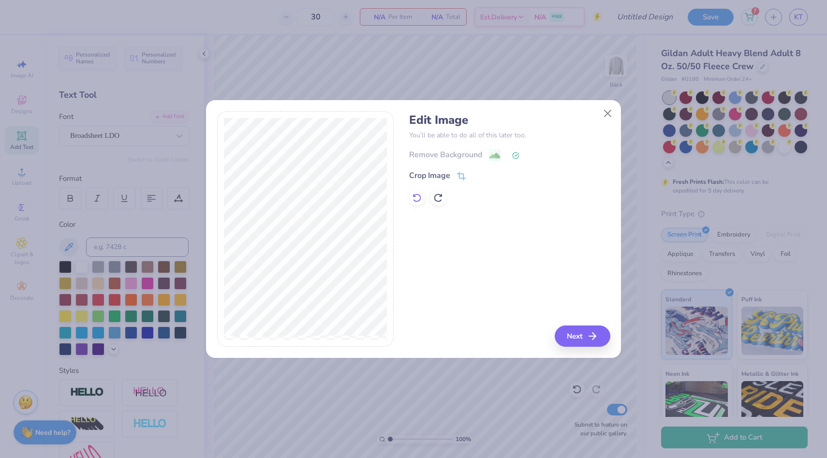
click at [416, 199] on icon at bounding box center [417, 198] width 10 height 10
click at [444, 179] on div "Crop Image" at bounding box center [429, 177] width 41 height 12
click at [476, 174] on icon at bounding box center [478, 176] width 6 height 6
click at [495, 154] on image at bounding box center [494, 156] width 11 height 11
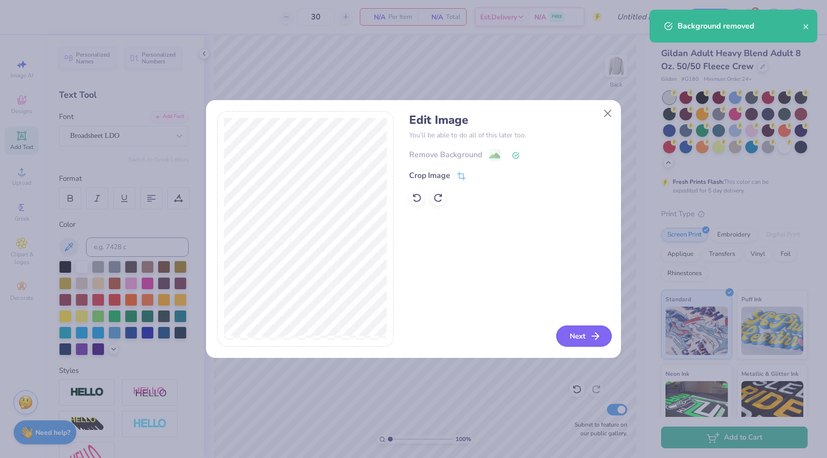
click at [577, 332] on button "Next" at bounding box center [584, 335] width 56 height 21
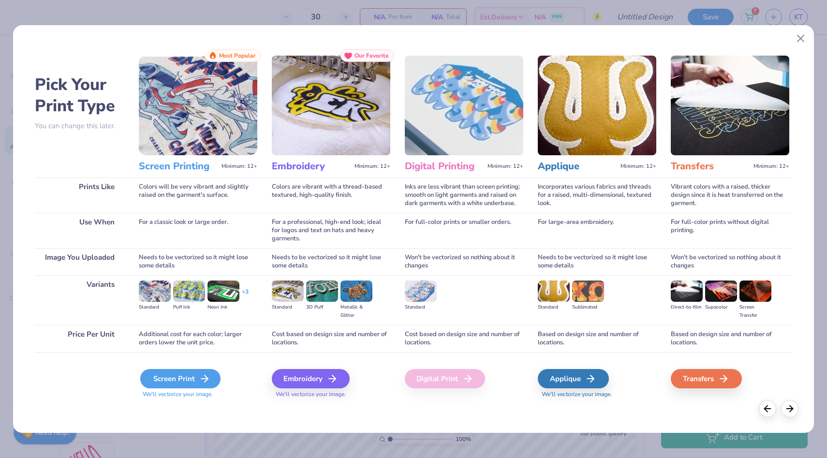
click at [200, 380] on icon at bounding box center [205, 379] width 12 height 12
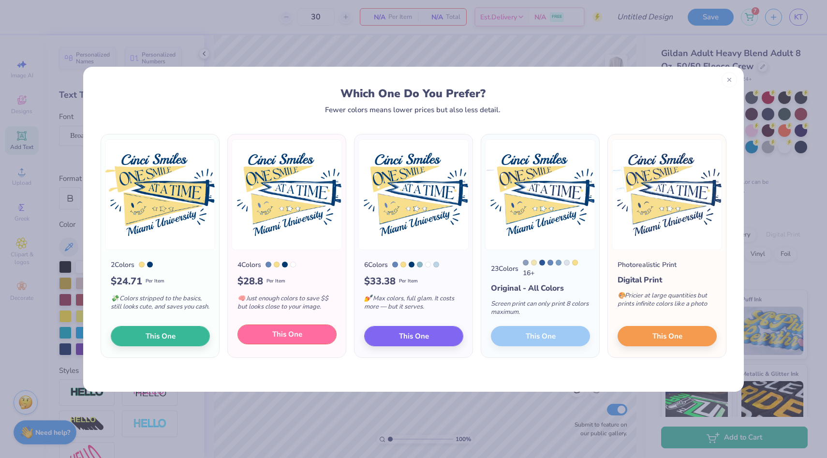
click at [276, 336] on span "This One" at bounding box center [287, 334] width 30 height 11
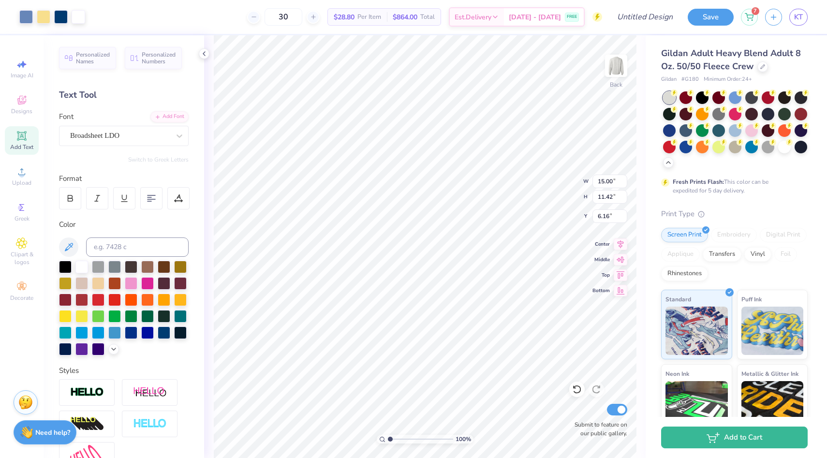
click at [375, 270] on div at bounding box center [413, 229] width 827 height 458
type input "0.37"
type input "0.69"
type input "13.03"
click at [163, 330] on div at bounding box center [164, 331] width 13 height 13
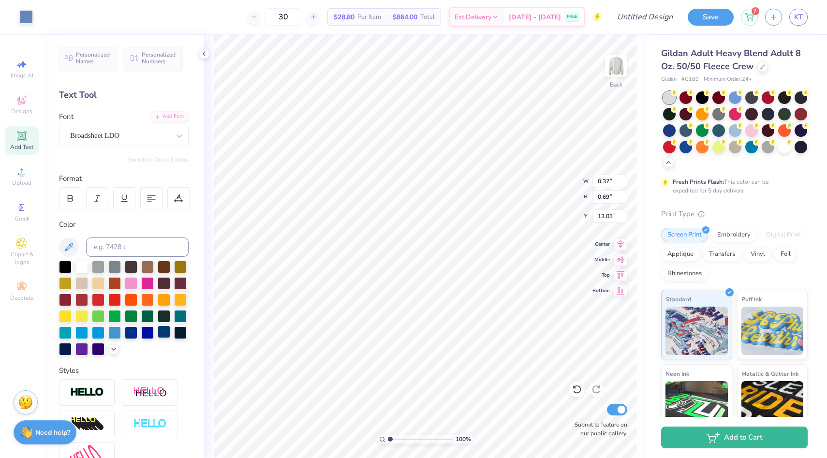
type input "0.69"
type input "0.37"
type input "12.84"
click at [162, 330] on div at bounding box center [164, 331] width 13 height 13
click at [30, 13] on div at bounding box center [26, 16] width 14 height 14
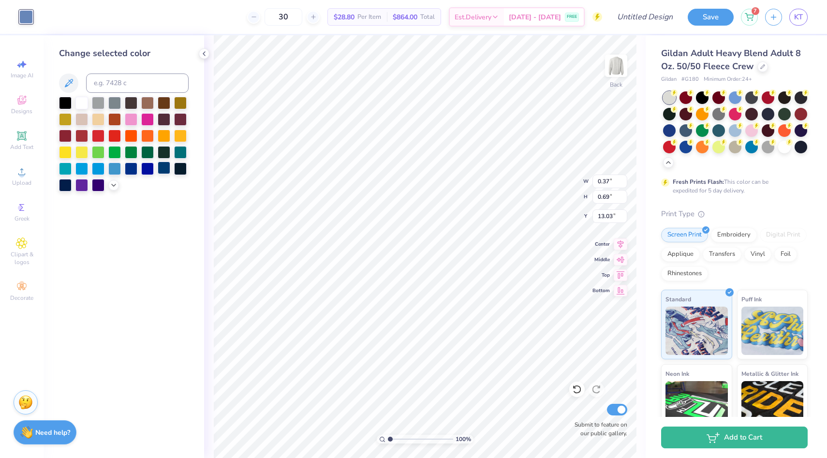
click at [163, 168] on div at bounding box center [164, 168] width 13 height 13
type input "0.69"
type input "0.37"
type input "12.84"
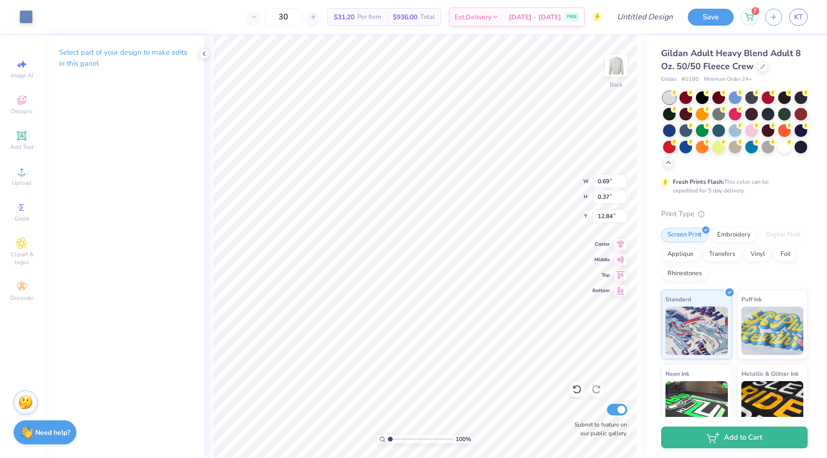
click at [34, 22] on div "Art colors 30 $31.20 Per Item $936.00 Total Est. Delivery Sep 13 - 16 FREE Desi…" at bounding box center [413, 17] width 827 height 34
click at [29, 20] on div at bounding box center [26, 16] width 14 height 14
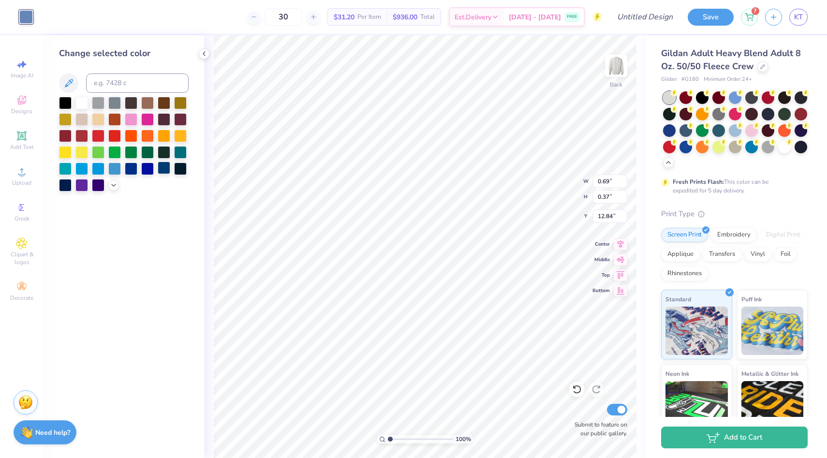
click at [162, 169] on div at bounding box center [164, 168] width 13 height 13
type input "10.10"
type input "4.09"
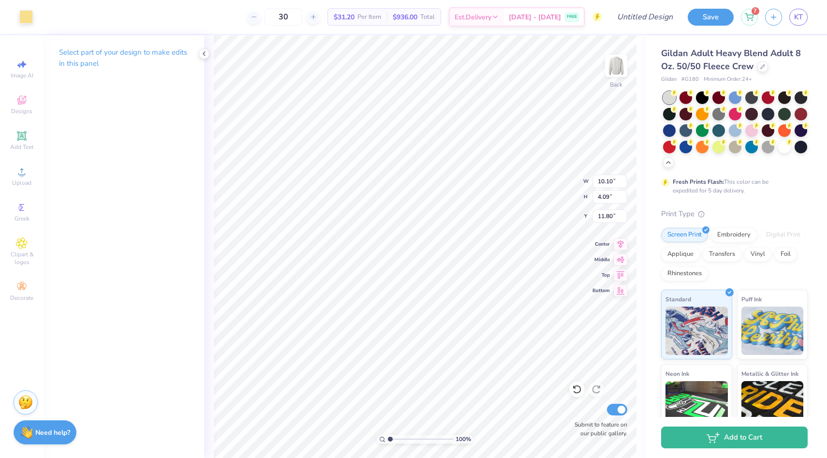
type input "11.88"
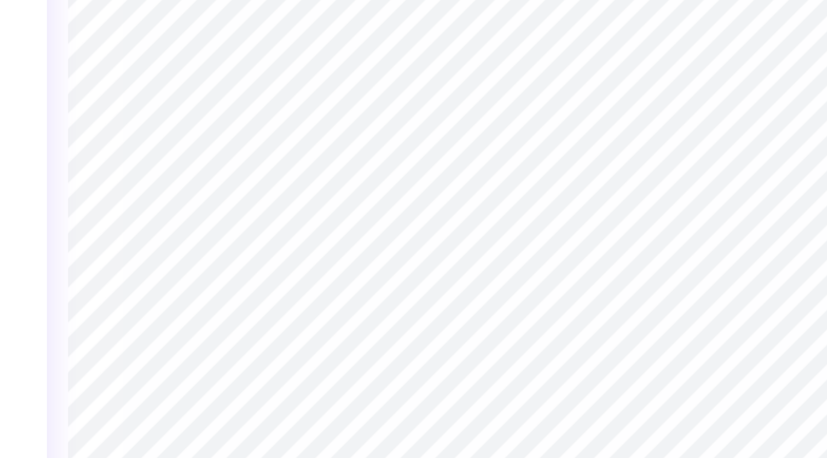
type input "0.51"
type input "0.33"
type input "13.96"
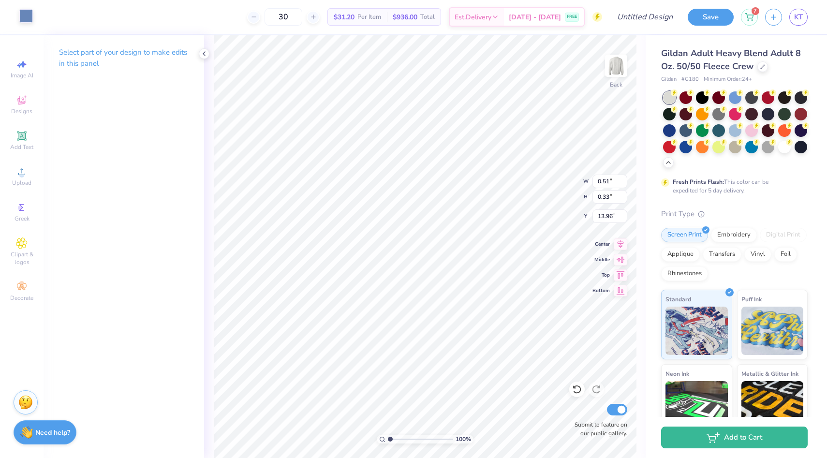
click at [29, 19] on div at bounding box center [26, 16] width 14 height 14
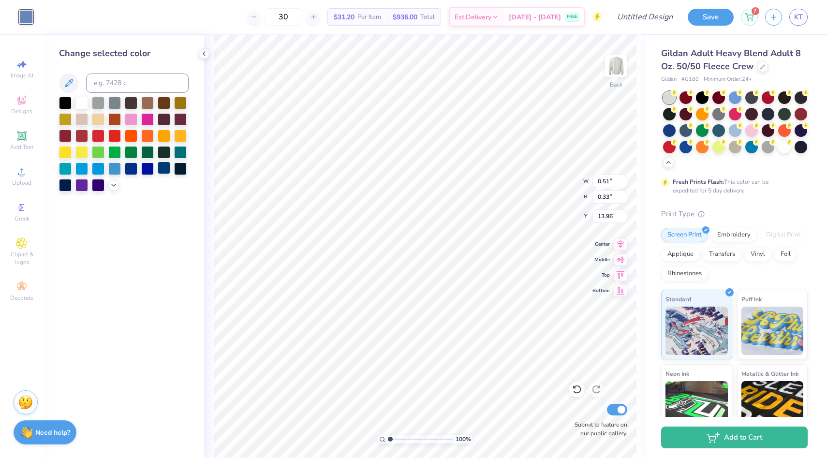
click at [167, 169] on div at bounding box center [164, 168] width 13 height 13
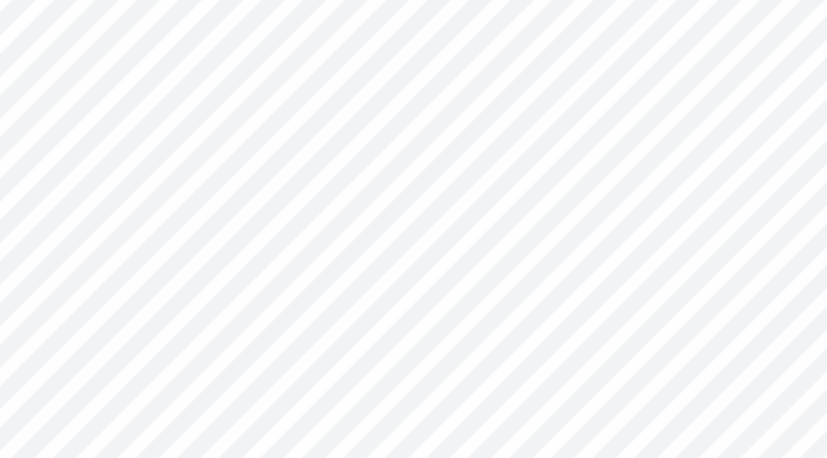
type input "0.49"
type input "0.21"
type input "12.63"
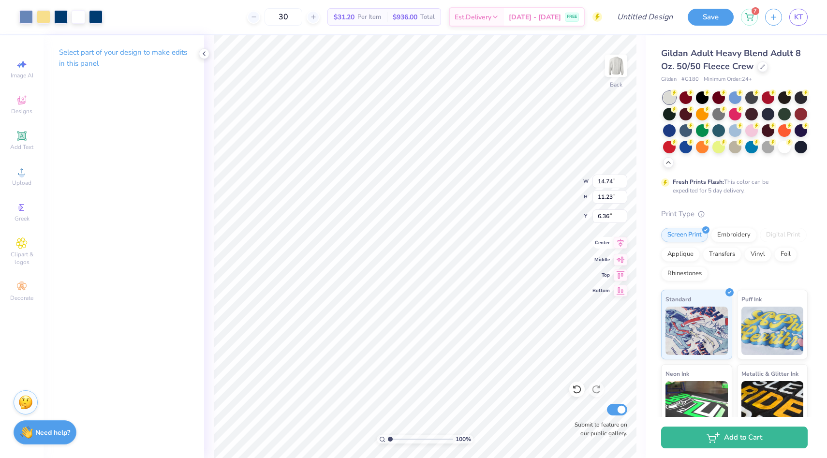
type input "14.74"
type input "11.23"
type input "6.26"
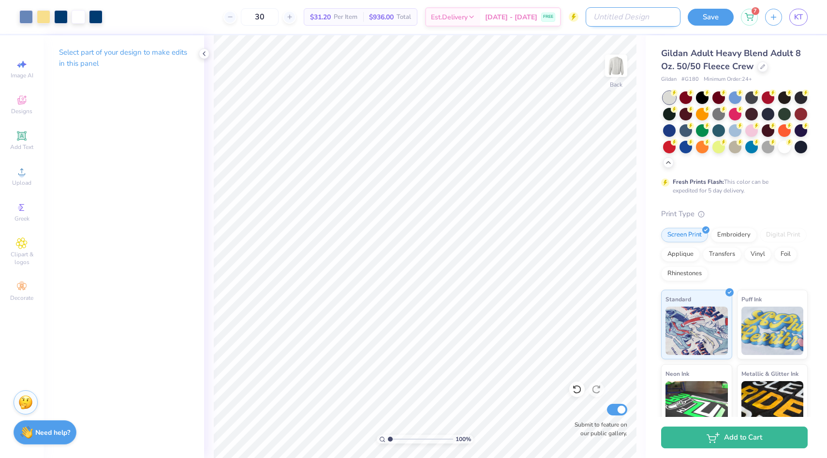
click at [642, 16] on input "Design Title" at bounding box center [633, 16] width 95 height 19
type input "CREW"
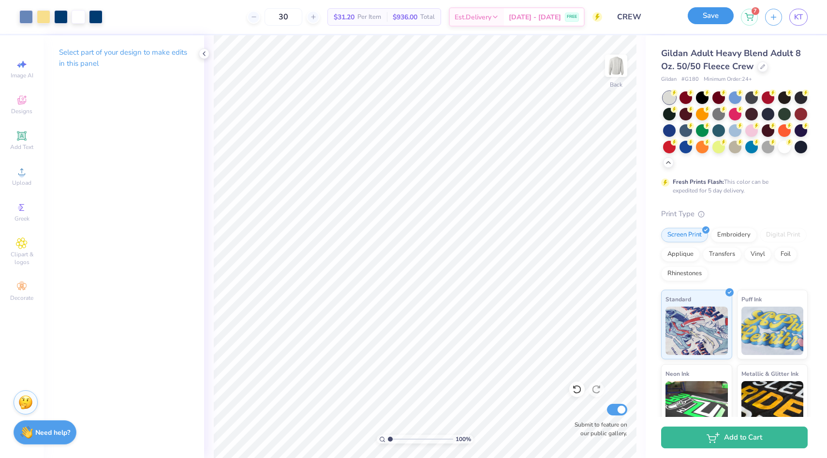
click at [720, 18] on button "Save" at bounding box center [711, 15] width 46 height 17
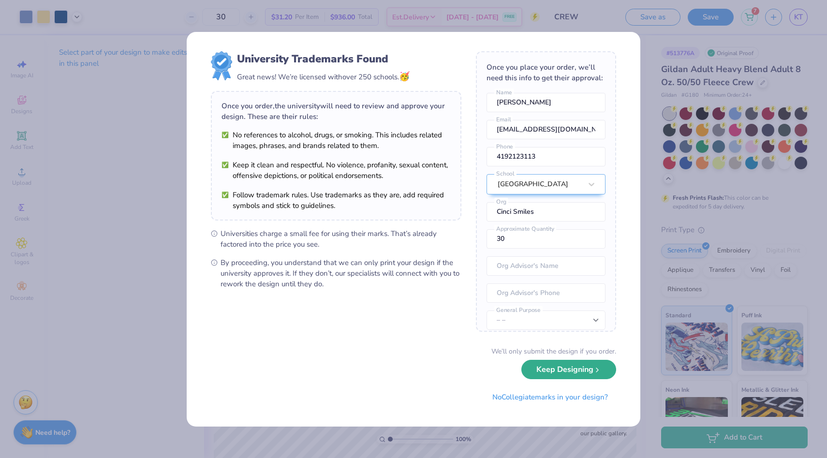
click at [591, 376] on button "Keep Designing" at bounding box center [568, 370] width 95 height 20
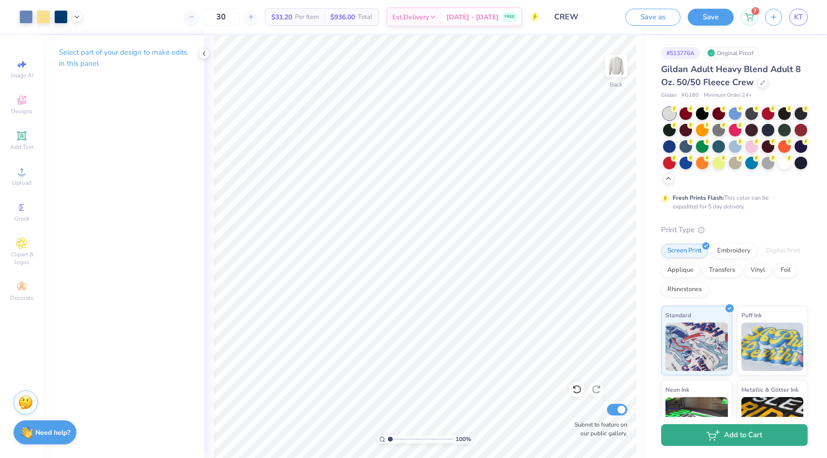
click at [684, 441] on button "Add to Cart" at bounding box center [734, 435] width 147 height 22
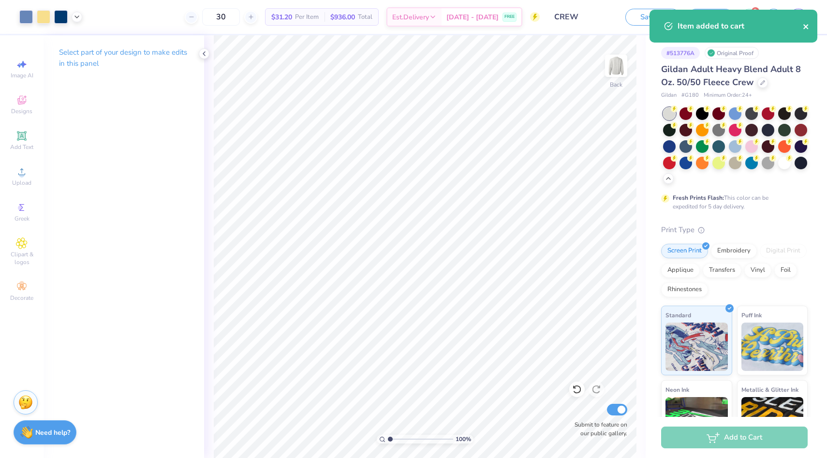
click at [806, 27] on icon "close" at bounding box center [805, 26] width 5 height 5
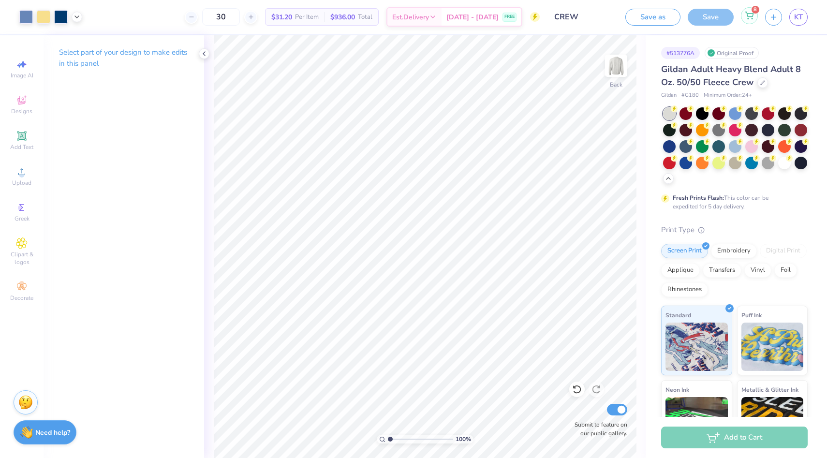
click at [752, 18] on div "Art colors 30 $31.20 Per Item $936.00 Total Est. Delivery Sep 13 - 16 FREE Desi…" at bounding box center [413, 229] width 827 height 458
click at [752, 18] on circle at bounding box center [752, 18] width 1 height 1
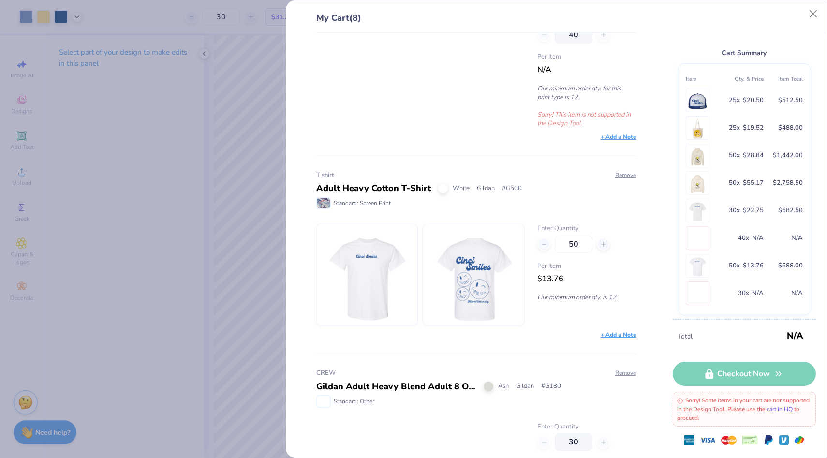
scroll to position [1173, 0]
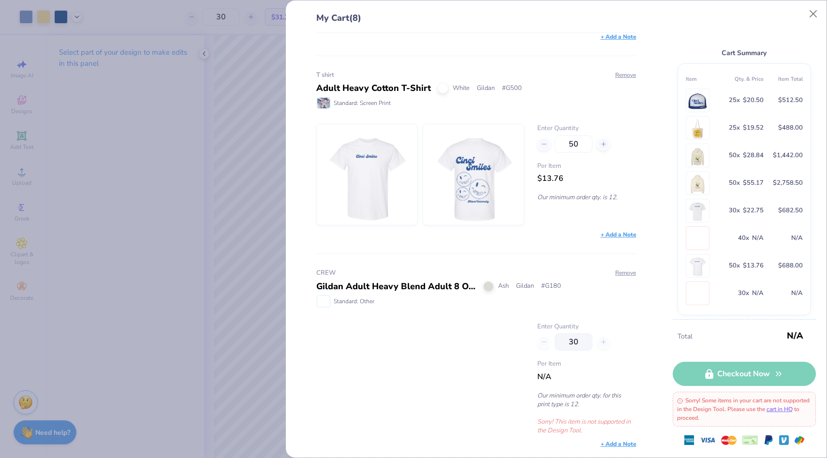
click at [436, 364] on div at bounding box center [420, 378] width 208 height 113
click at [115, 245] on div "My Cart (8) cinci hat Royal/ Wht/ Royl Yupoong # 6006W Standard: Screen Print R…" at bounding box center [413, 229] width 827 height 458
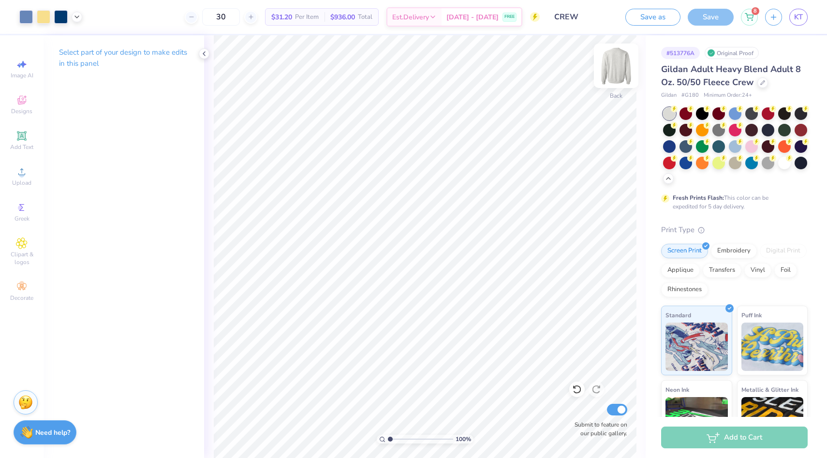
click at [614, 75] on img at bounding box center [616, 65] width 39 height 39
click at [614, 75] on img at bounding box center [615, 65] width 19 height 19
click at [752, 19] on div "8" at bounding box center [749, 15] width 17 height 17
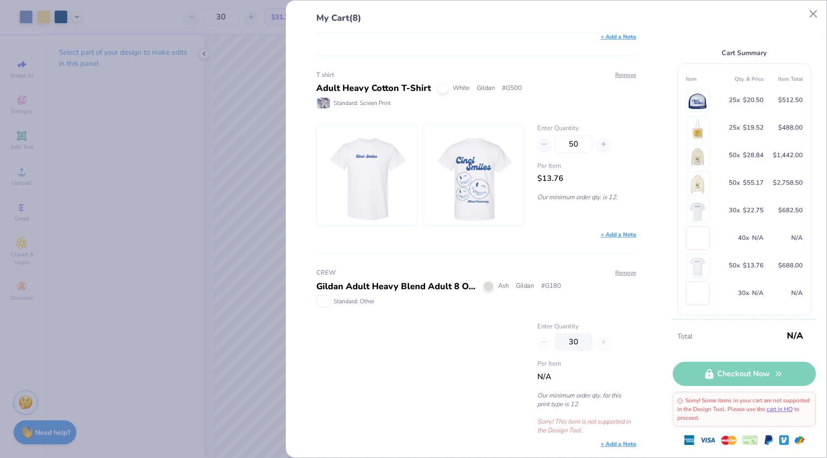
click at [436, 412] on div at bounding box center [420, 378] width 208 height 113
click at [272, 296] on div "My Cart (8) cinci hat Royal/ Wht/ Royl Yupoong # 6006W Standard: Screen Print R…" at bounding box center [413, 229] width 827 height 458
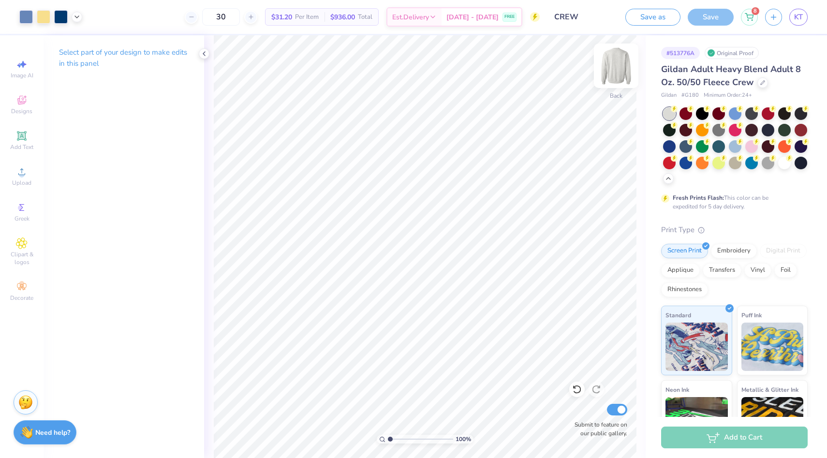
click at [617, 71] on img at bounding box center [616, 65] width 39 height 39
click at [233, 18] on input "30" at bounding box center [221, 16] width 38 height 17
type input "50"
click at [753, 13] on div "8" at bounding box center [749, 15] width 17 height 17
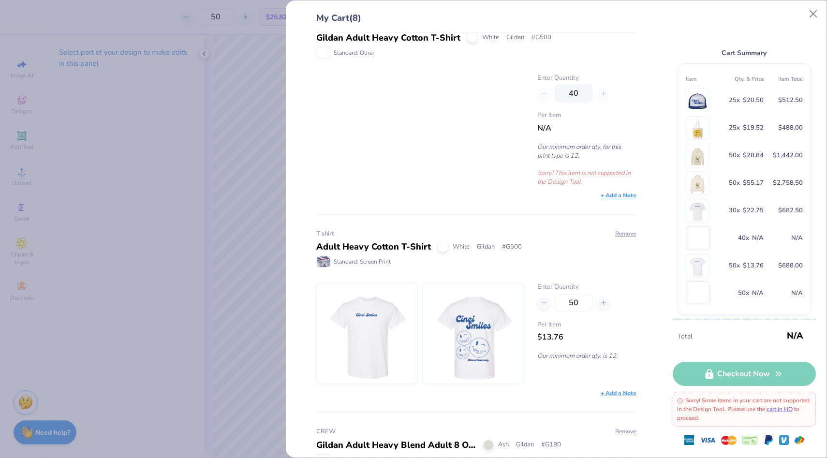
scroll to position [1029, 0]
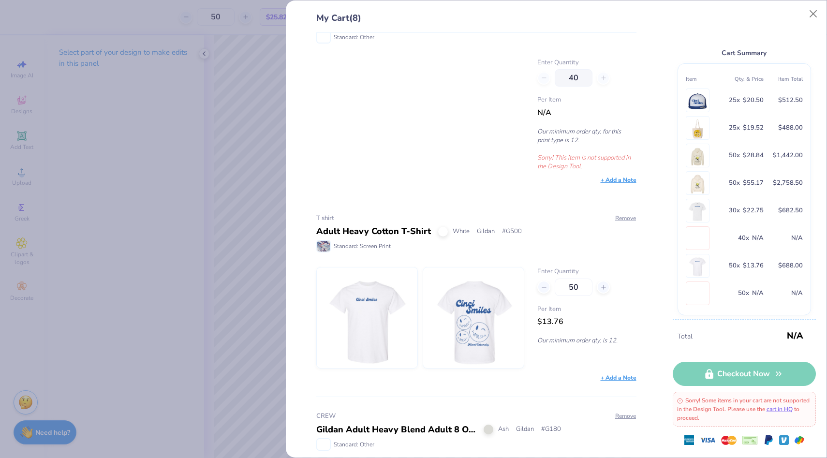
click at [479, 344] on img at bounding box center [473, 317] width 83 height 101
click at [819, 10] on button "Close" at bounding box center [813, 14] width 18 height 18
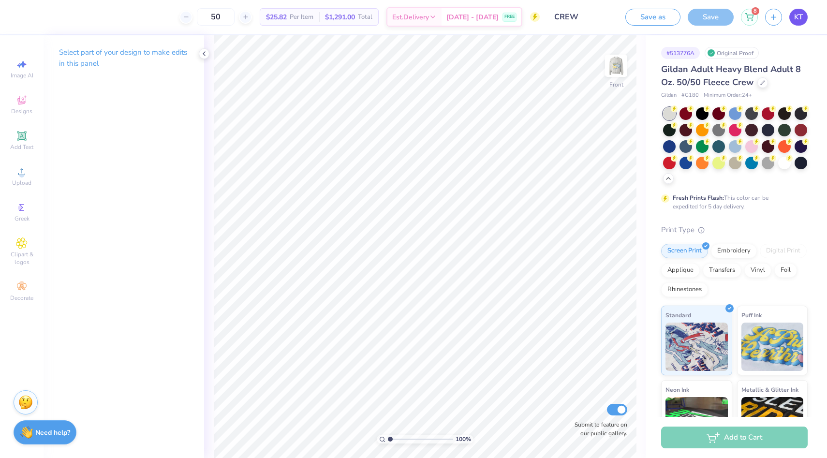
click at [800, 19] on span "KT" at bounding box center [798, 17] width 9 height 11
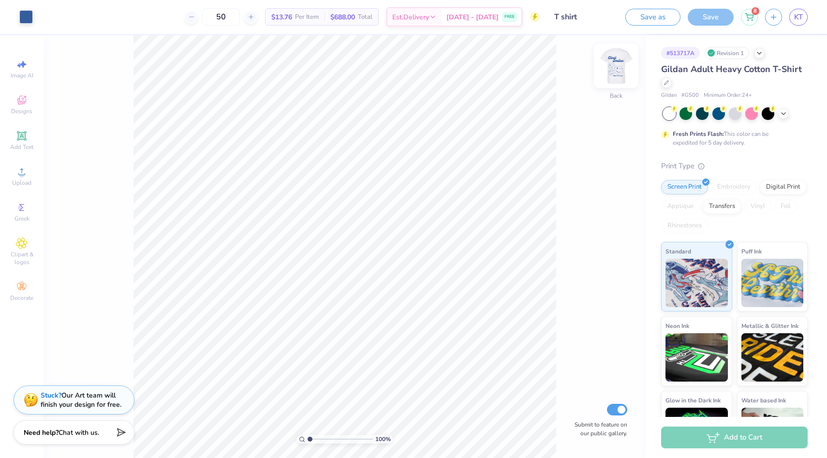
click at [624, 62] on img at bounding box center [616, 65] width 39 height 39
click at [21, 175] on circle at bounding box center [21, 174] width 5 height 5
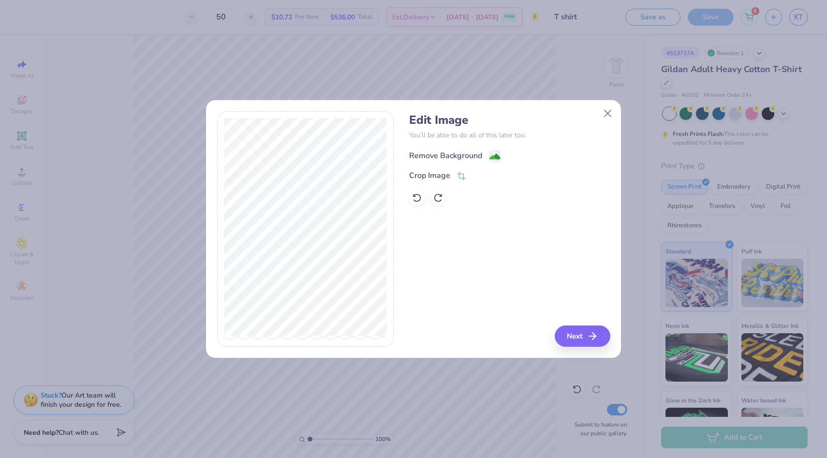
click at [478, 156] on div "Remove Background" at bounding box center [445, 156] width 73 height 12
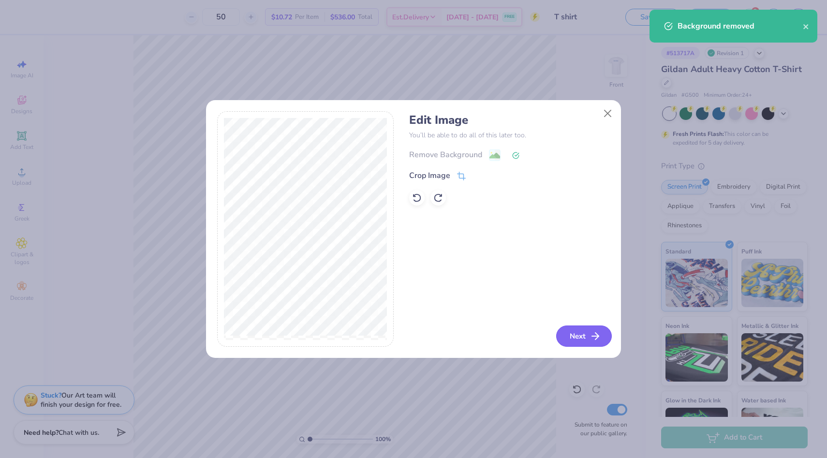
click at [577, 334] on button "Next" at bounding box center [584, 335] width 56 height 21
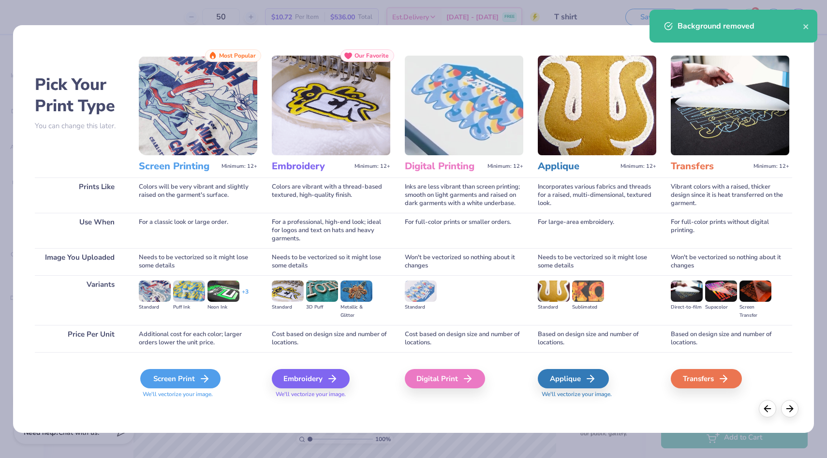
click at [206, 371] on div "Screen Print" at bounding box center [180, 378] width 80 height 19
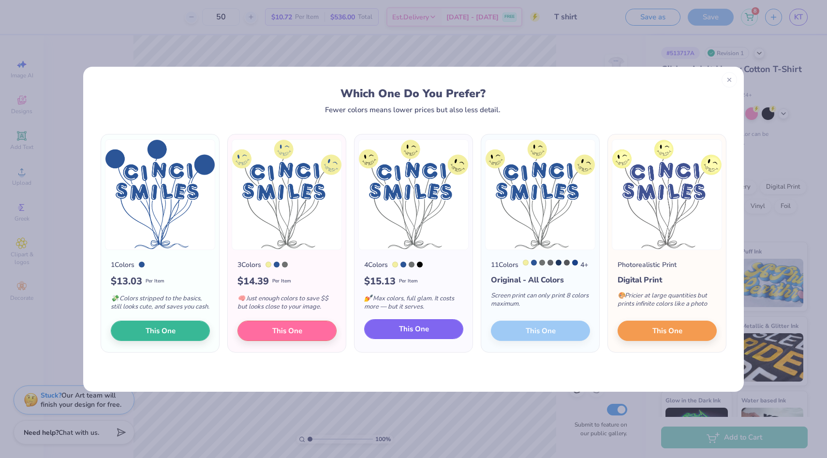
click at [393, 339] on button "This One" at bounding box center [413, 329] width 99 height 20
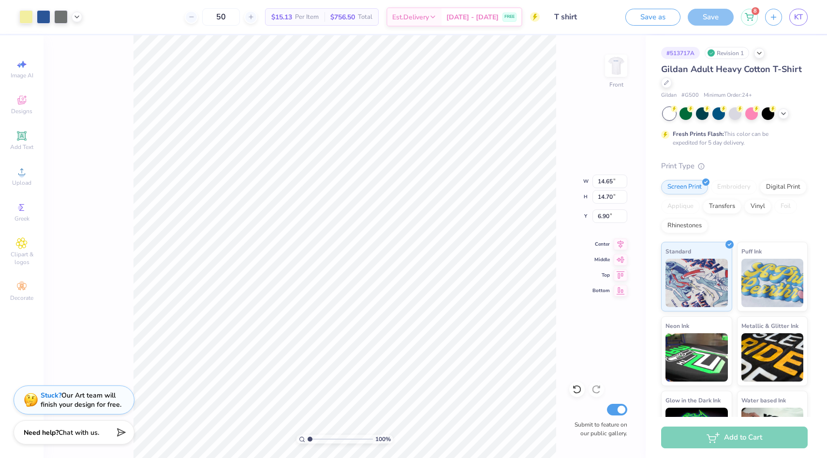
type input "12.68"
type input "12.72"
type input "6.92"
